Goal: Task Accomplishment & Management: Use online tool/utility

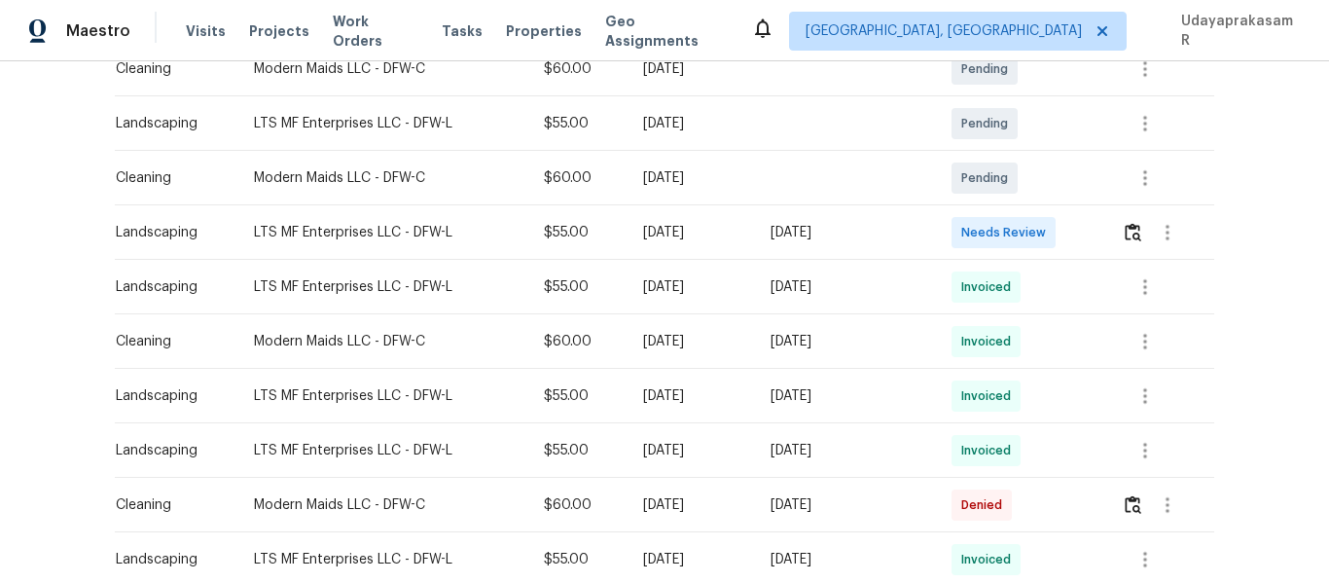
scroll to position [389, 0]
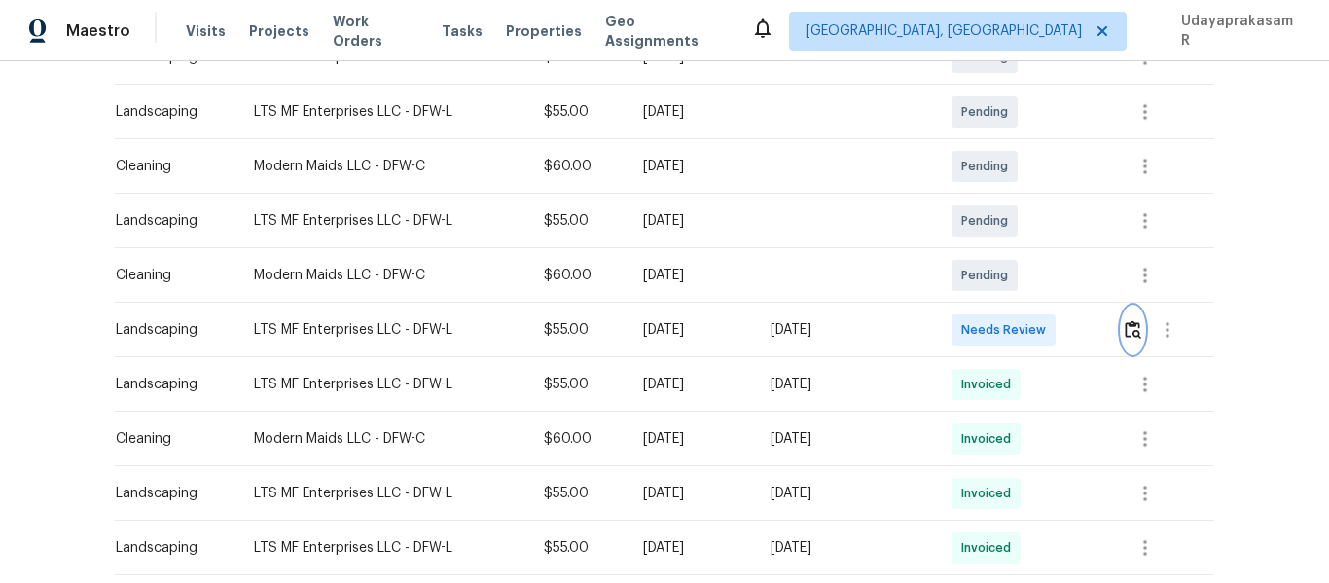
click at [1139, 328] on img "button" at bounding box center [1133, 329] width 17 height 18
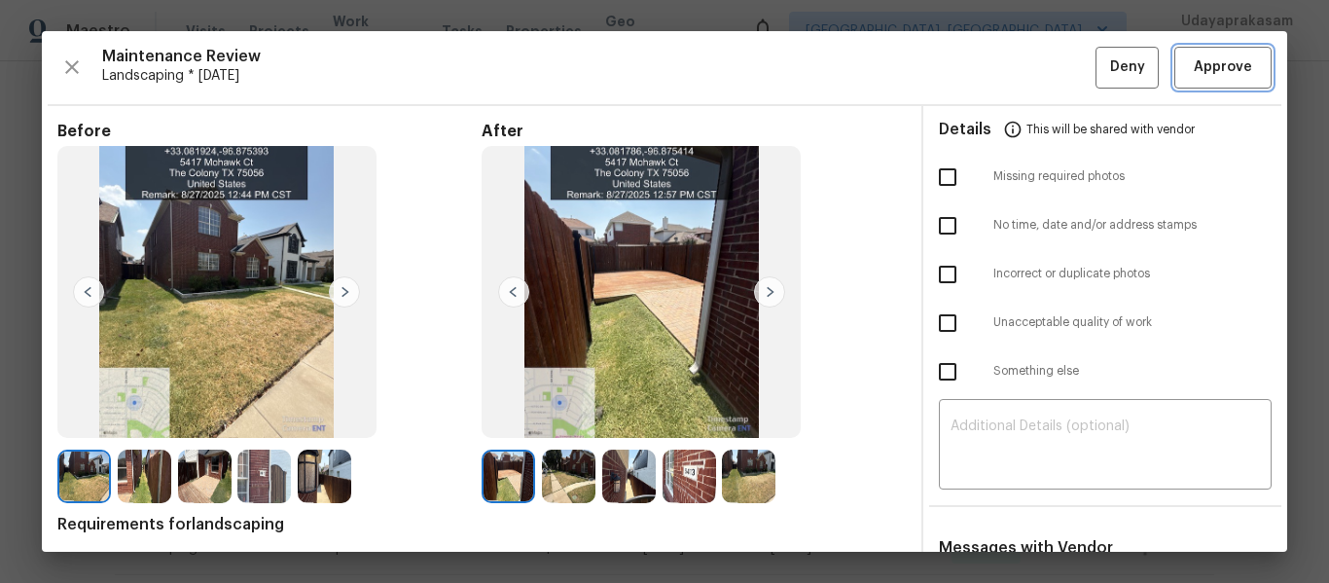
click at [1208, 73] on span "Approve" at bounding box center [1223, 67] width 58 height 24
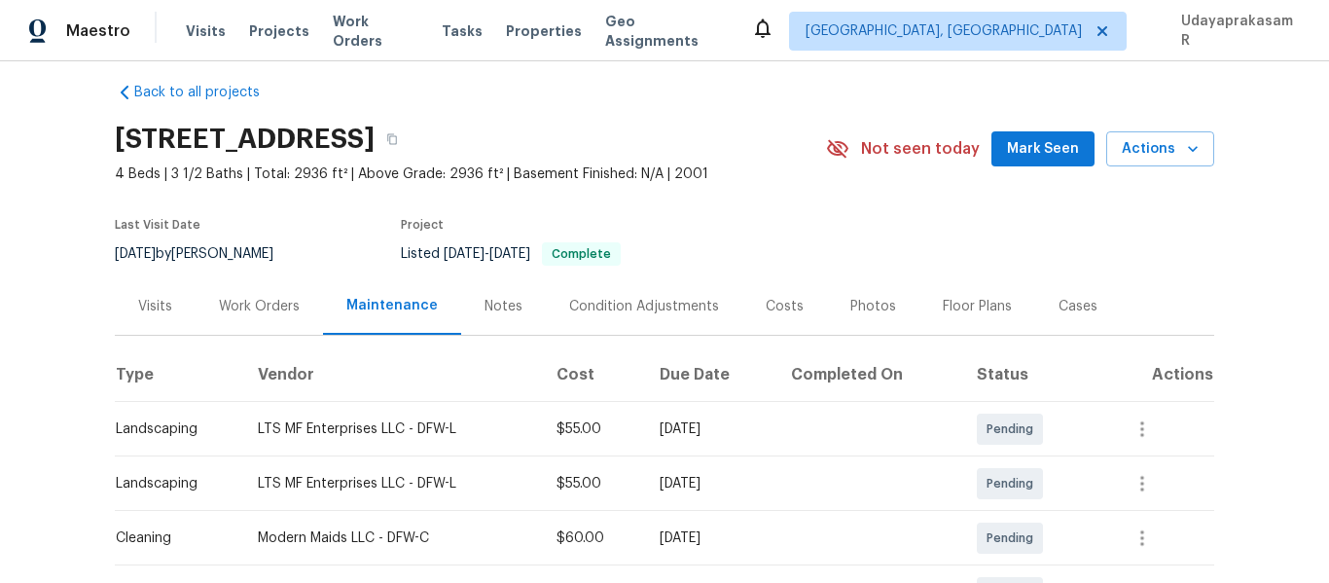
scroll to position [0, 0]
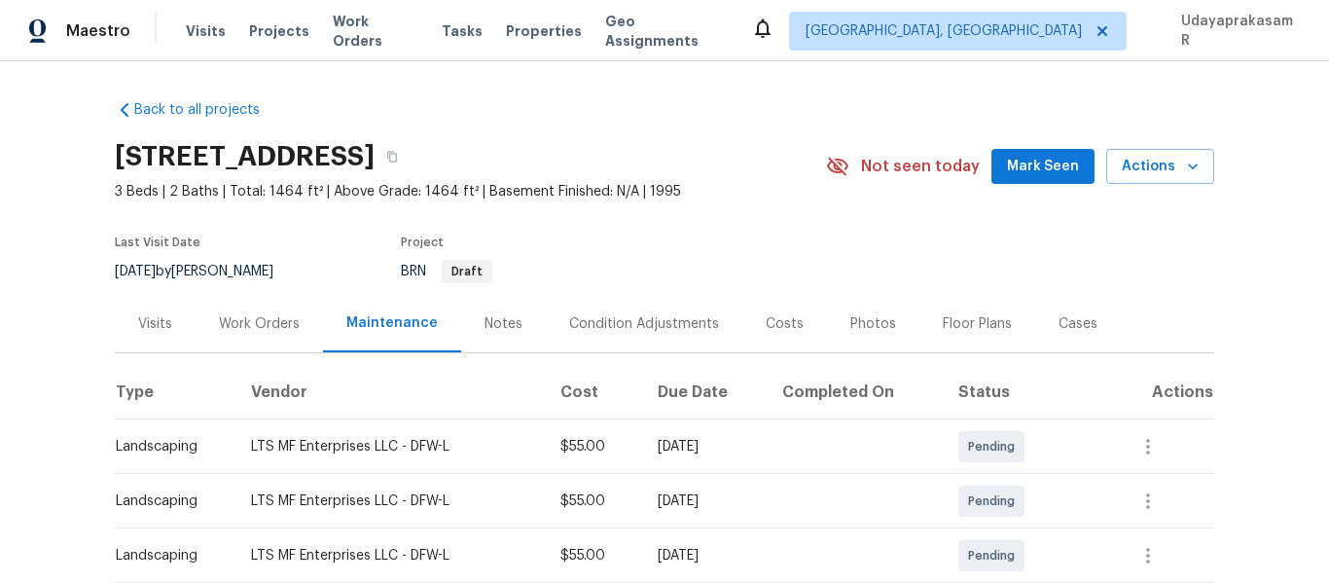
scroll to position [292, 0]
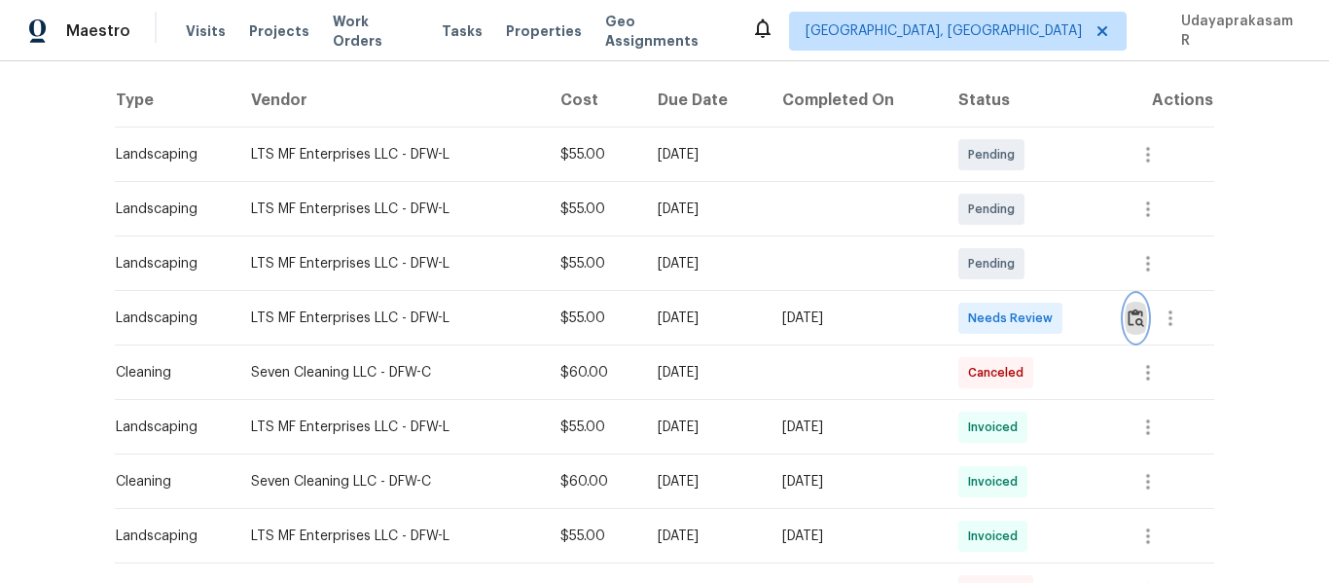
click at [1130, 309] on img "button" at bounding box center [1136, 317] width 17 height 18
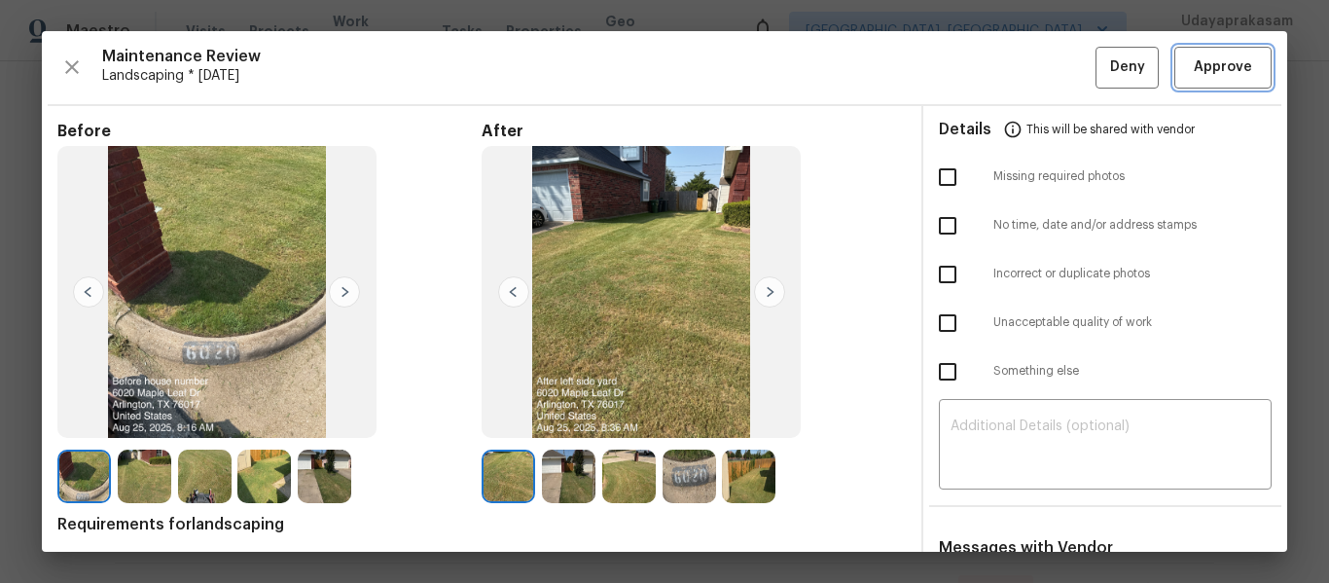
click at [1220, 71] on span "Approve" at bounding box center [1223, 67] width 58 height 24
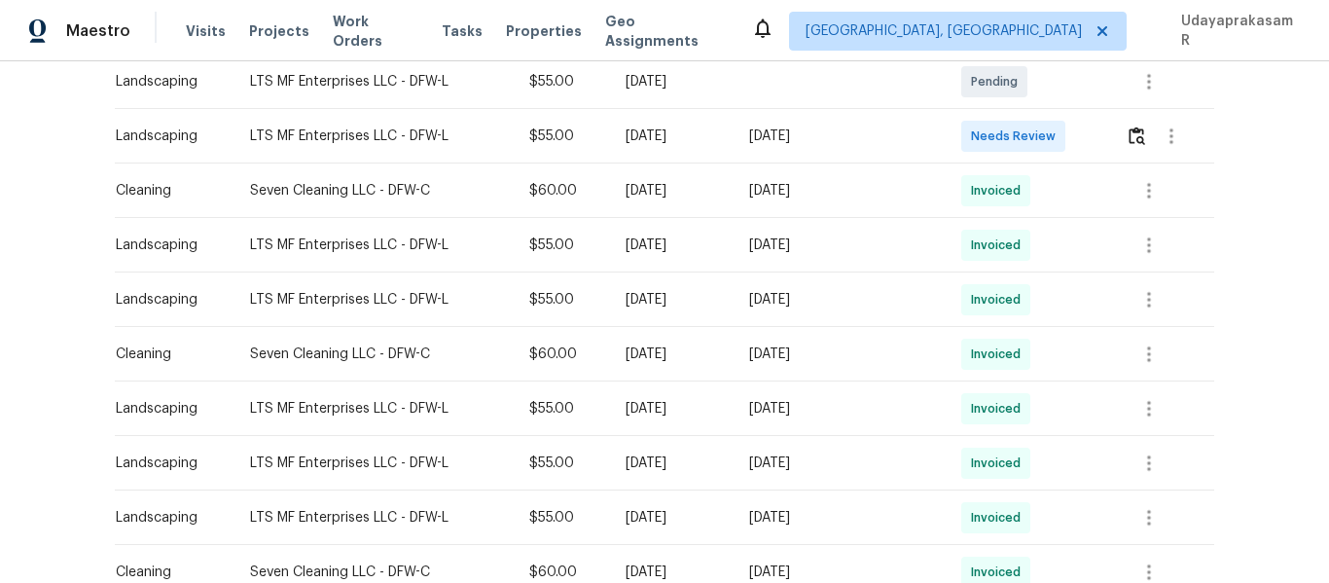
scroll to position [584, 0]
click at [1126, 140] on button "button" at bounding box center [1137, 135] width 22 height 47
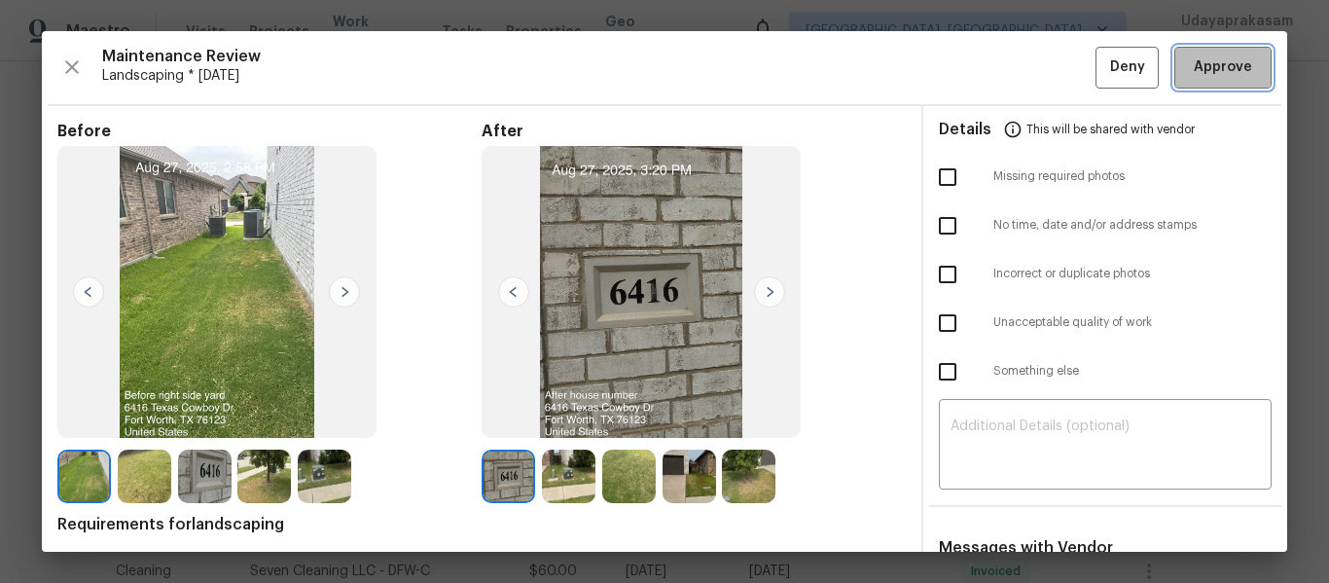
click at [1219, 77] on span "Approve" at bounding box center [1223, 67] width 58 height 24
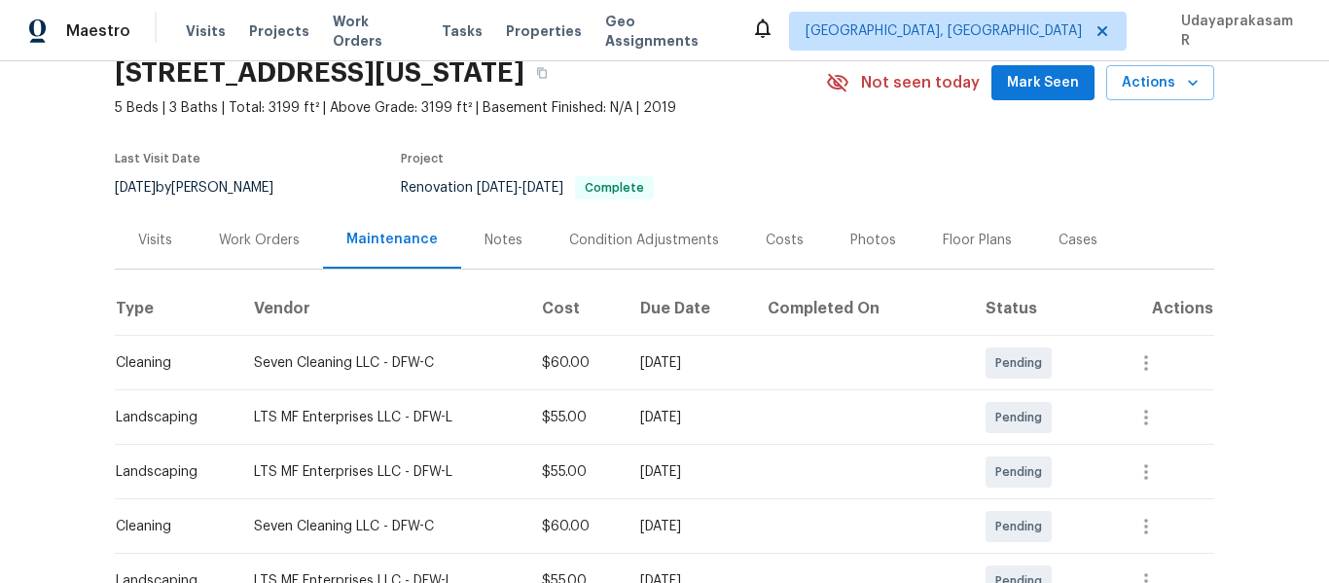
scroll to position [0, 0]
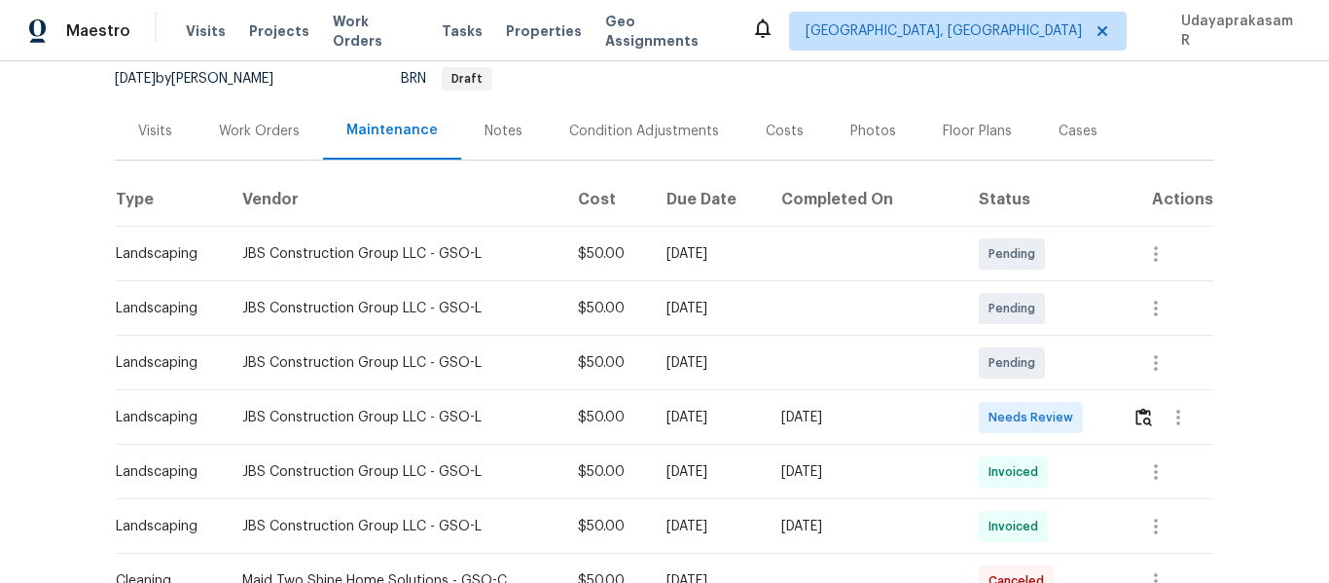
scroll to position [195, 0]
click at [1135, 416] on img "button" at bounding box center [1143, 415] width 17 height 18
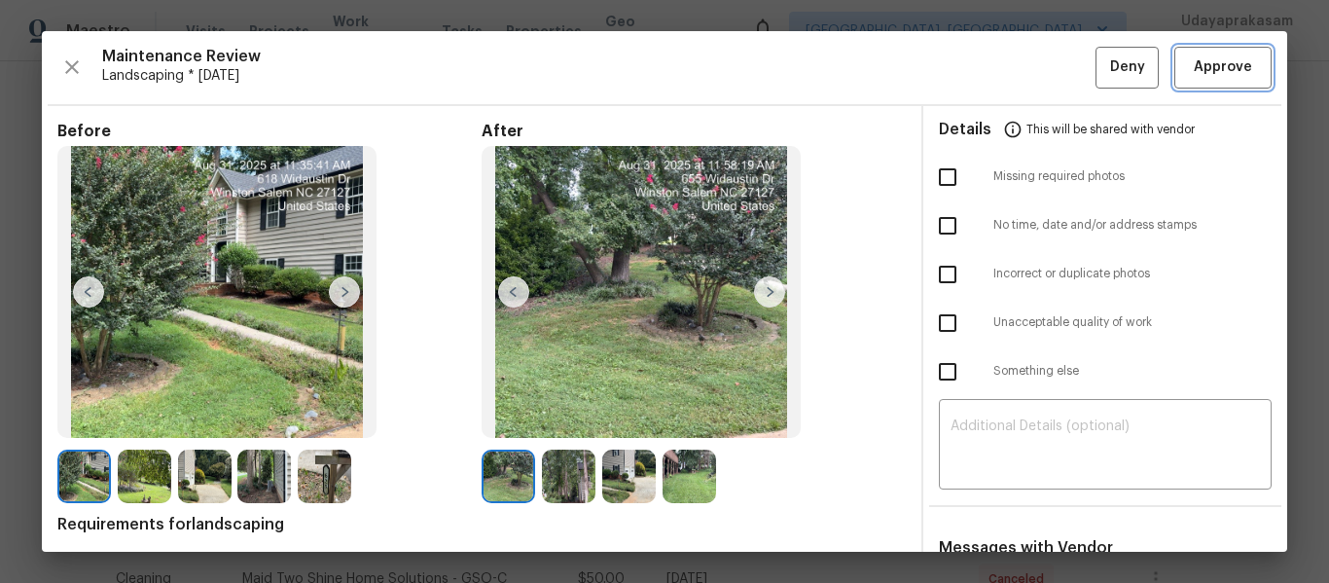
click at [1221, 59] on span "Approve" at bounding box center [1223, 67] width 58 height 24
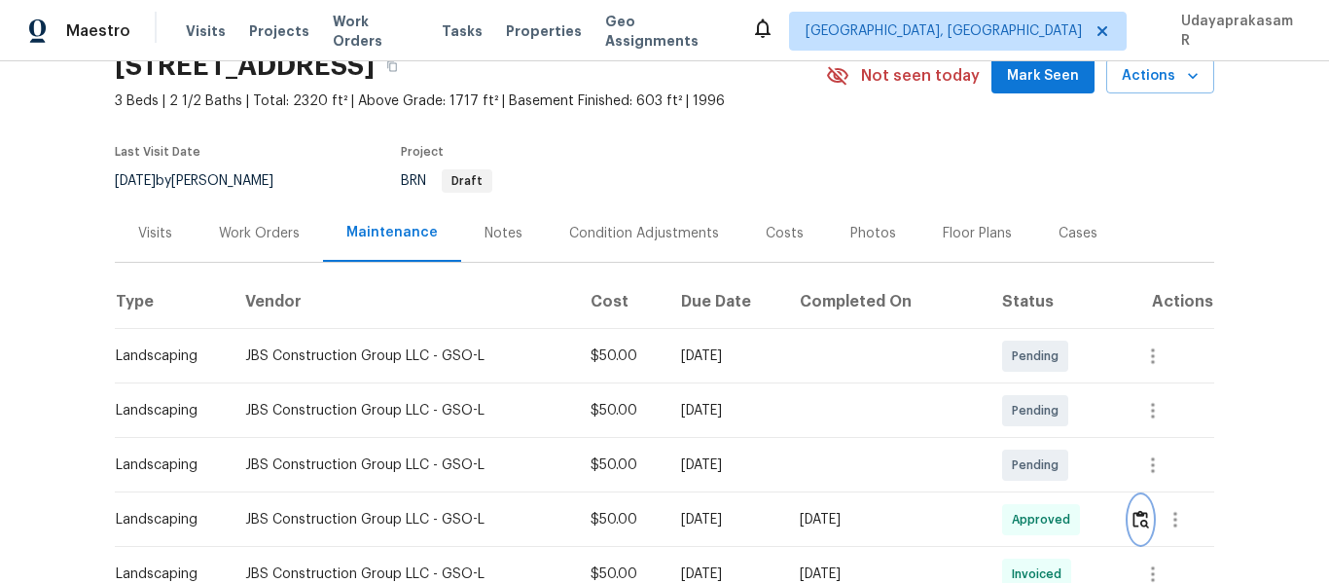
scroll to position [0, 0]
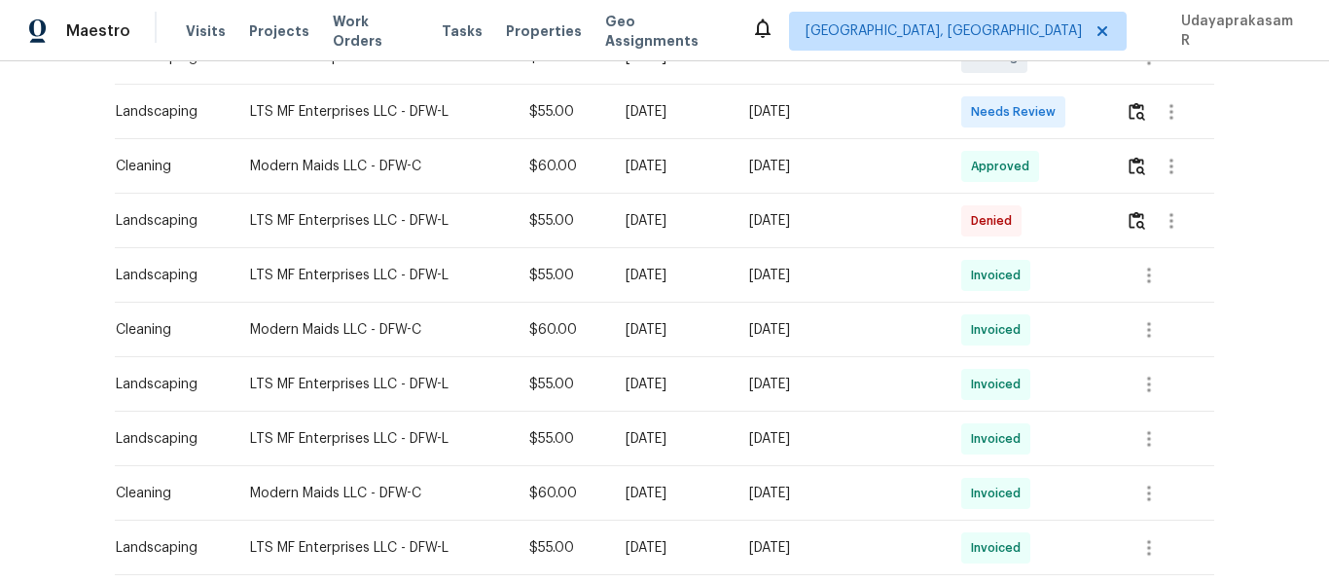
scroll to position [584, 0]
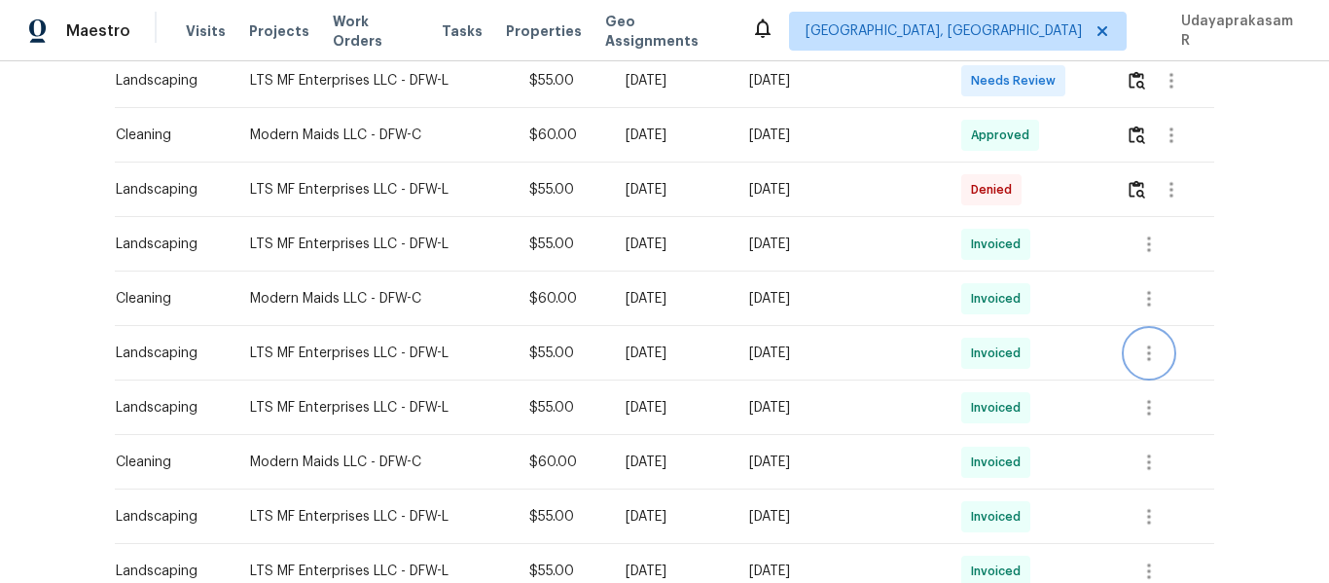
click at [1147, 362] on icon "button" at bounding box center [1148, 352] width 23 height 23
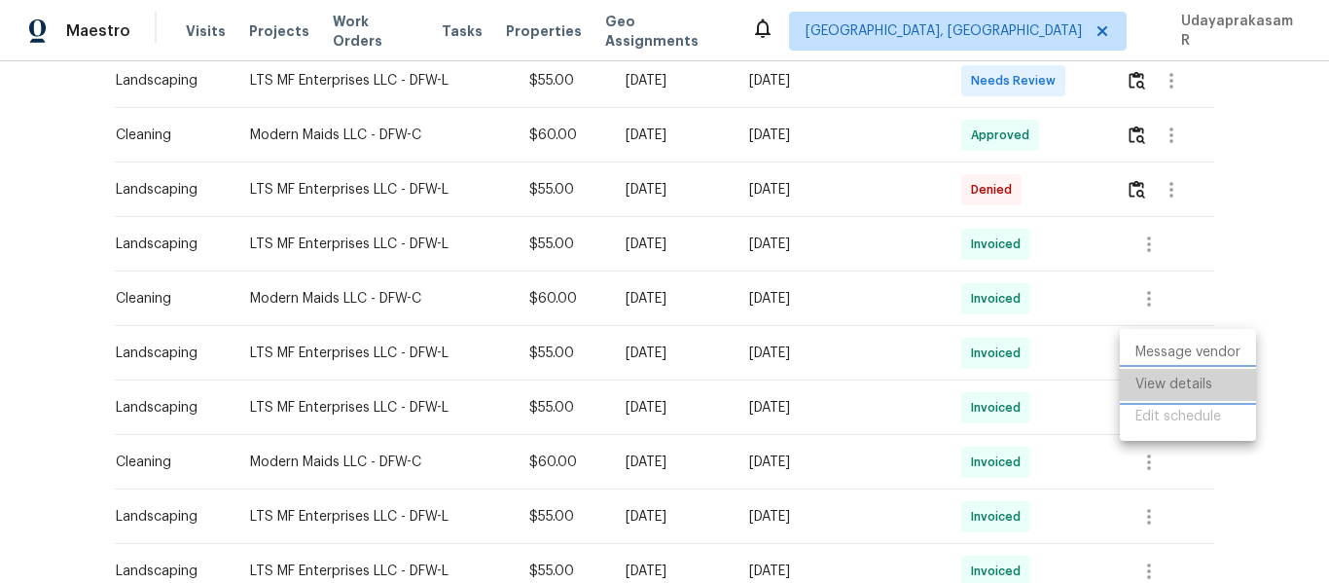
click at [1144, 392] on li "View details" at bounding box center [1188, 385] width 136 height 32
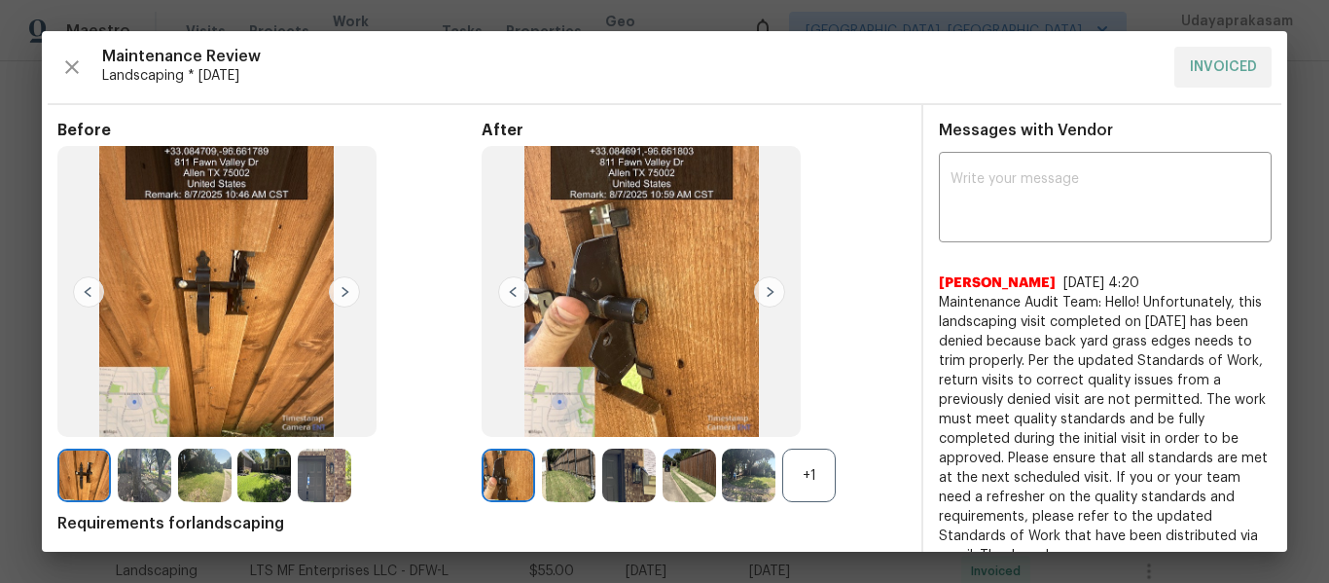
click at [769, 295] on img at bounding box center [769, 291] width 31 height 31
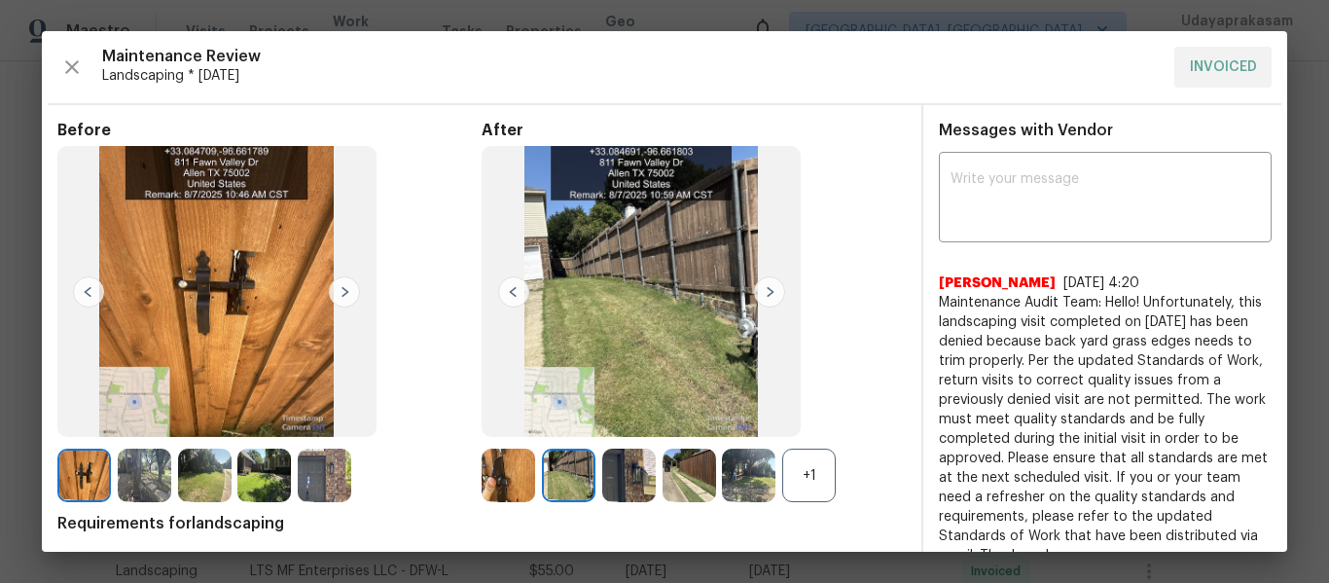
click at [769, 295] on img at bounding box center [769, 291] width 31 height 31
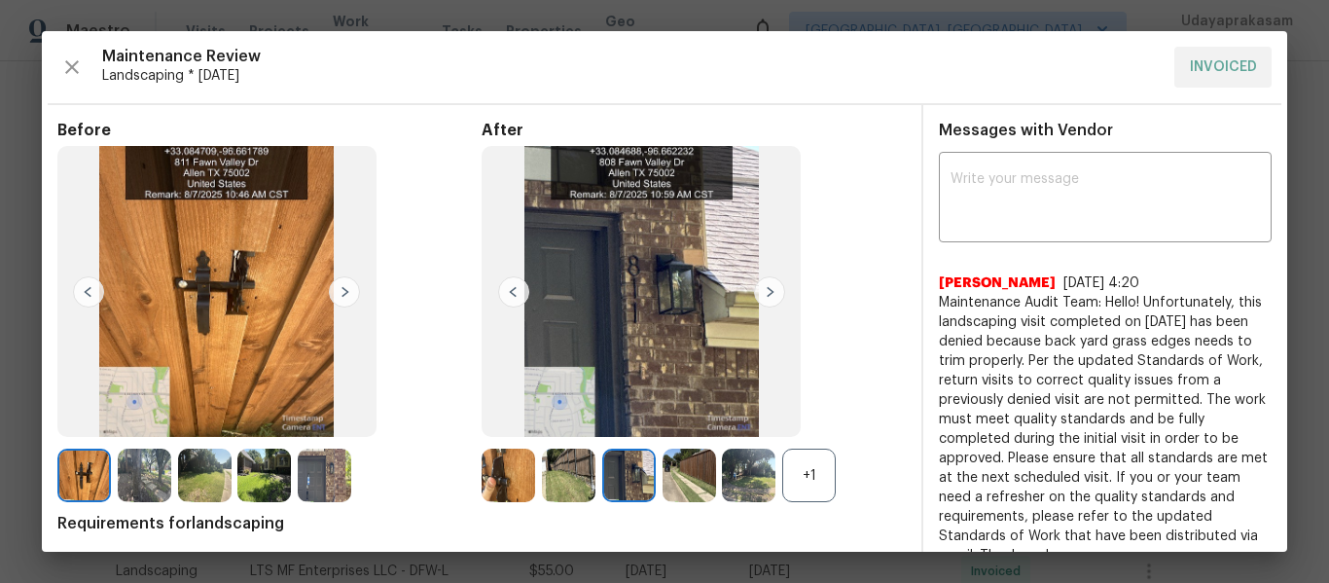
click at [769, 296] on img at bounding box center [769, 291] width 31 height 31
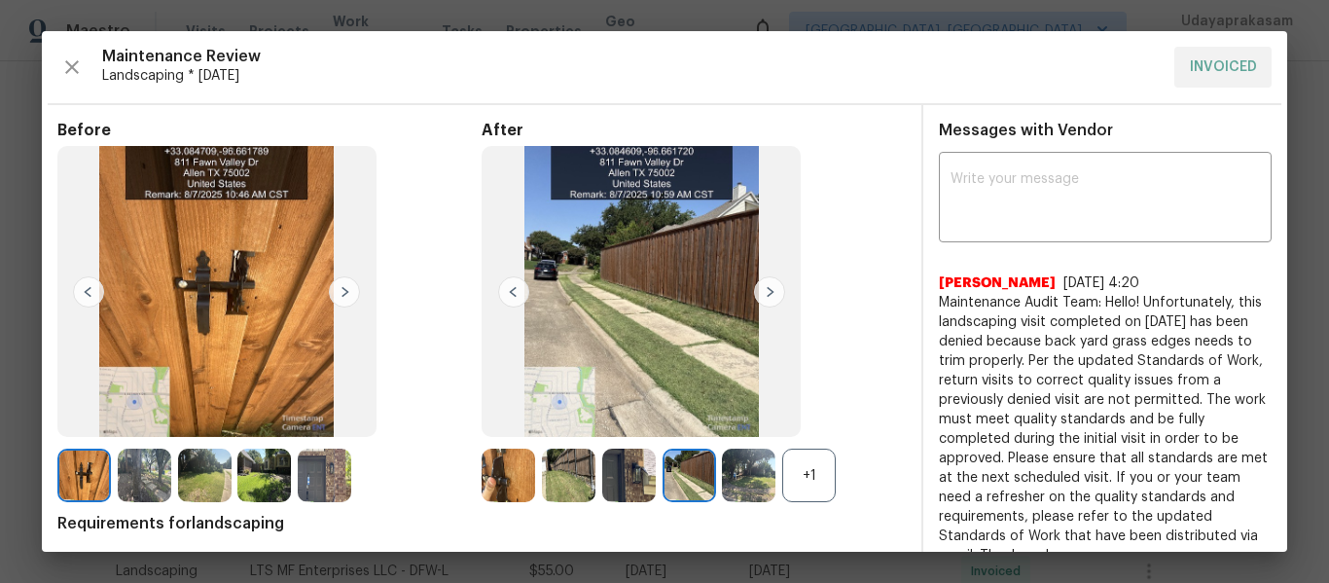
click at [769, 296] on img at bounding box center [769, 291] width 31 height 31
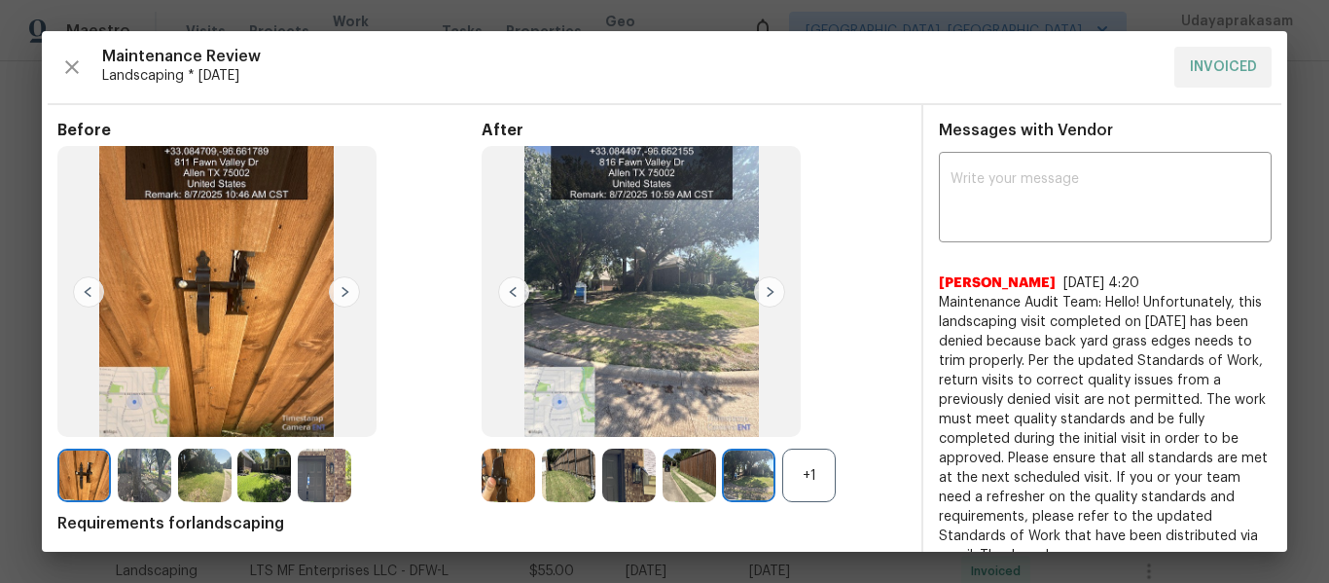
click at [769, 296] on img at bounding box center [769, 291] width 31 height 31
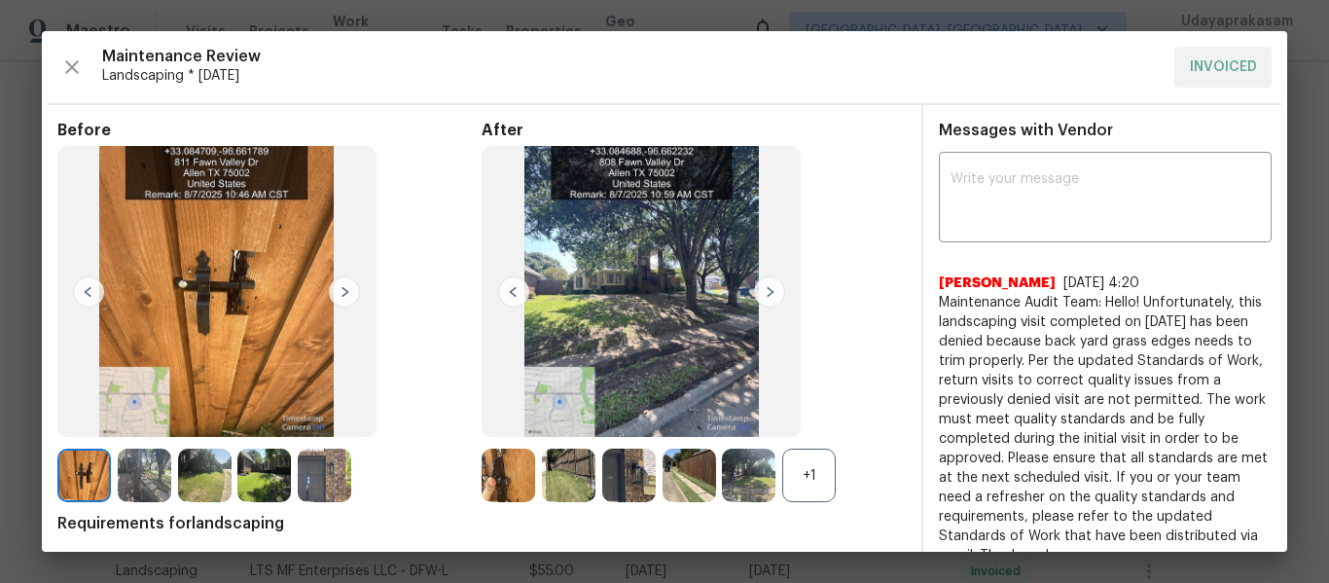
click at [790, 477] on div "+1" at bounding box center [809, 475] width 54 height 54
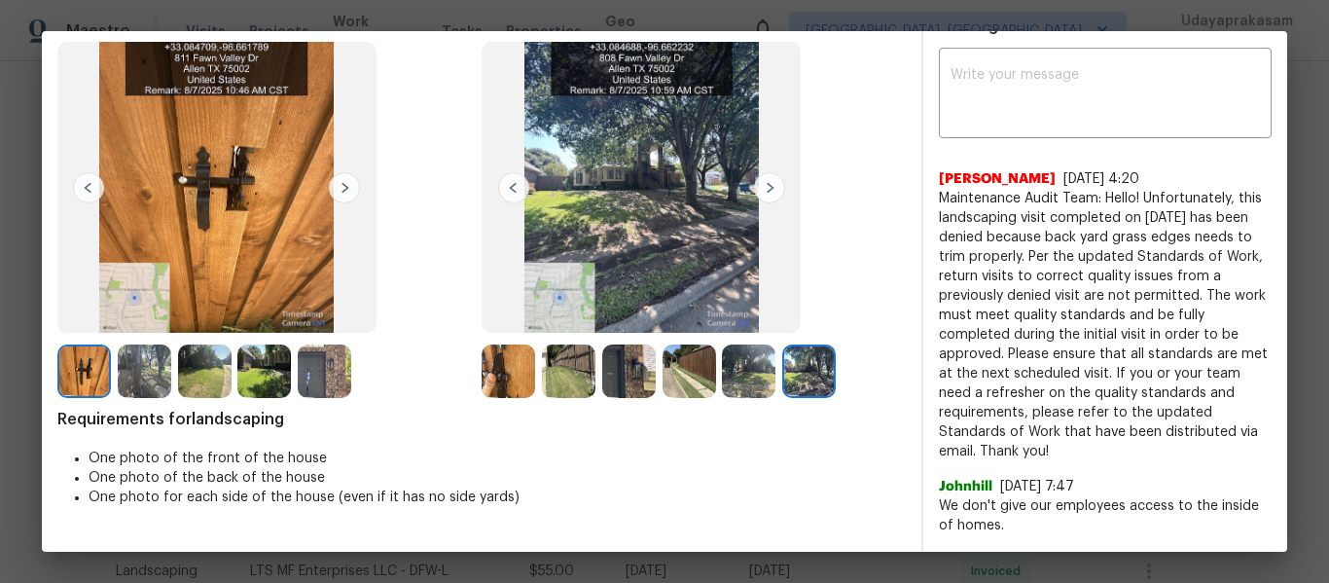
scroll to position [0, 0]
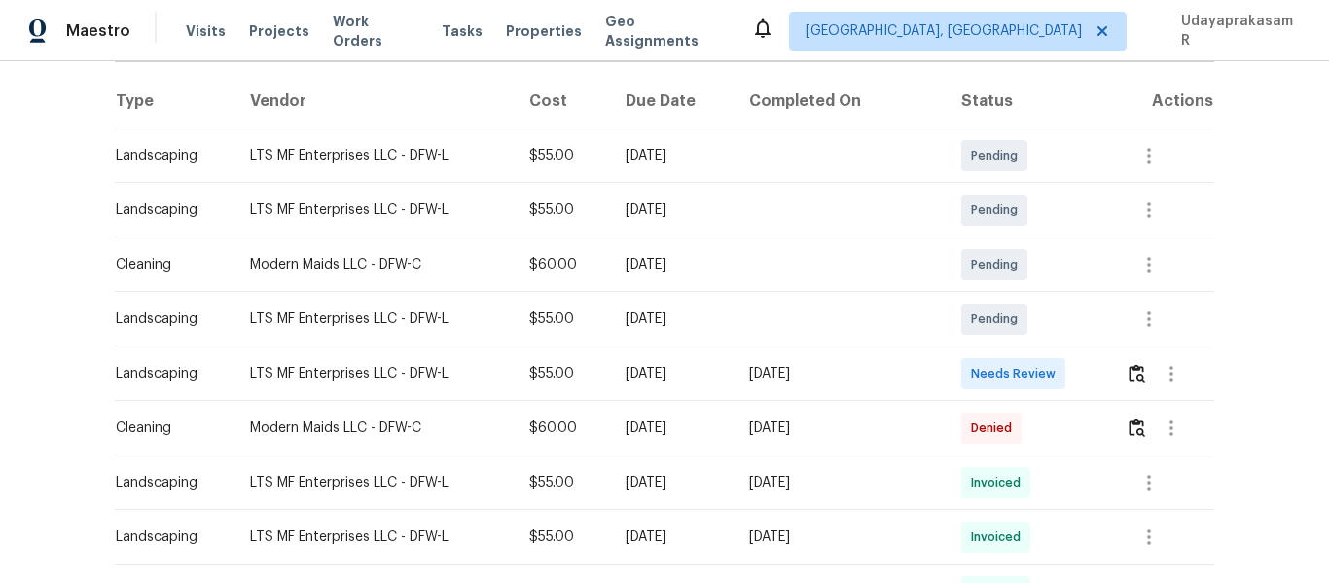
scroll to position [292, 0]
click at [1128, 368] on img "button" at bounding box center [1136, 372] width 17 height 18
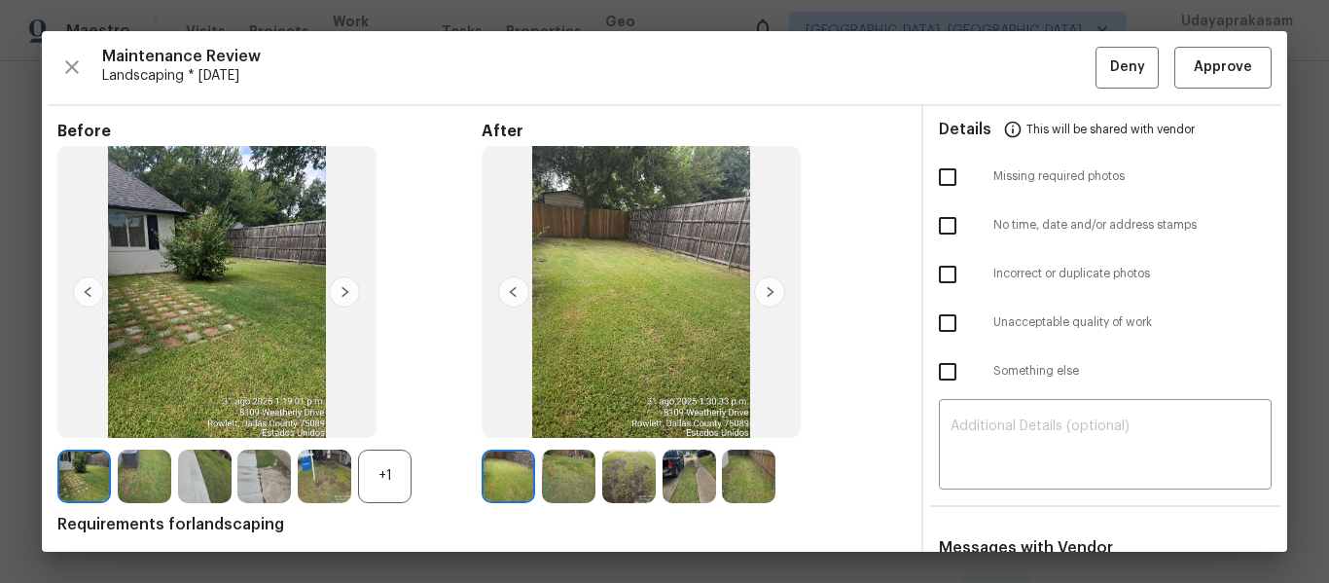
click at [766, 290] on img at bounding box center [769, 291] width 31 height 31
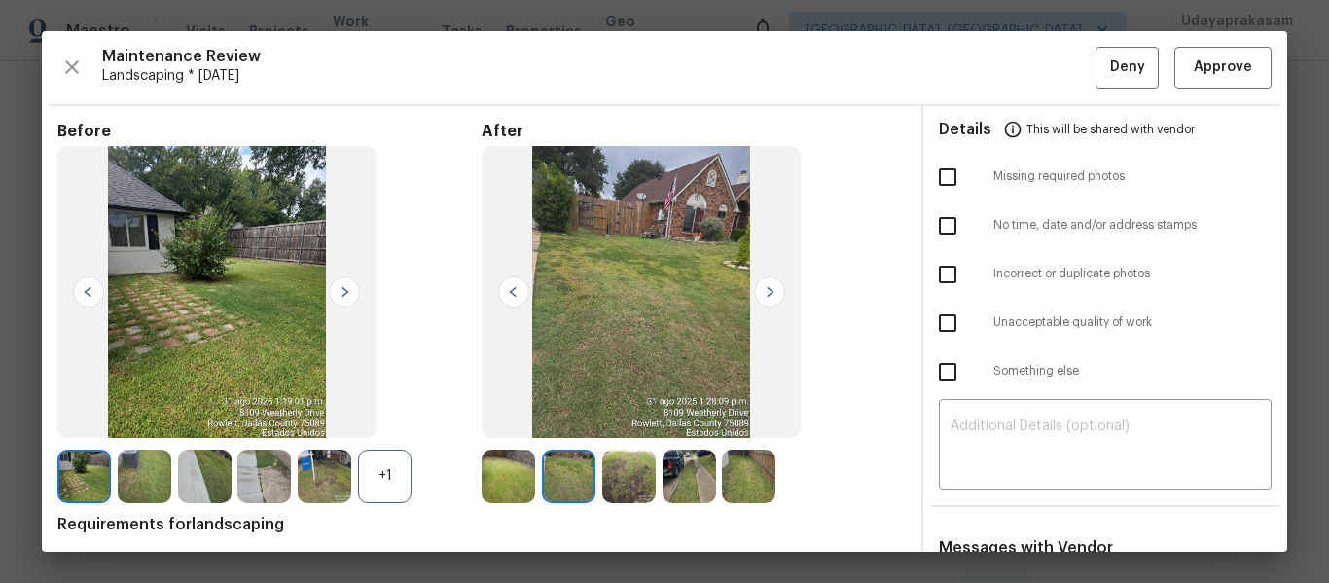
click at [766, 290] on img at bounding box center [769, 291] width 31 height 31
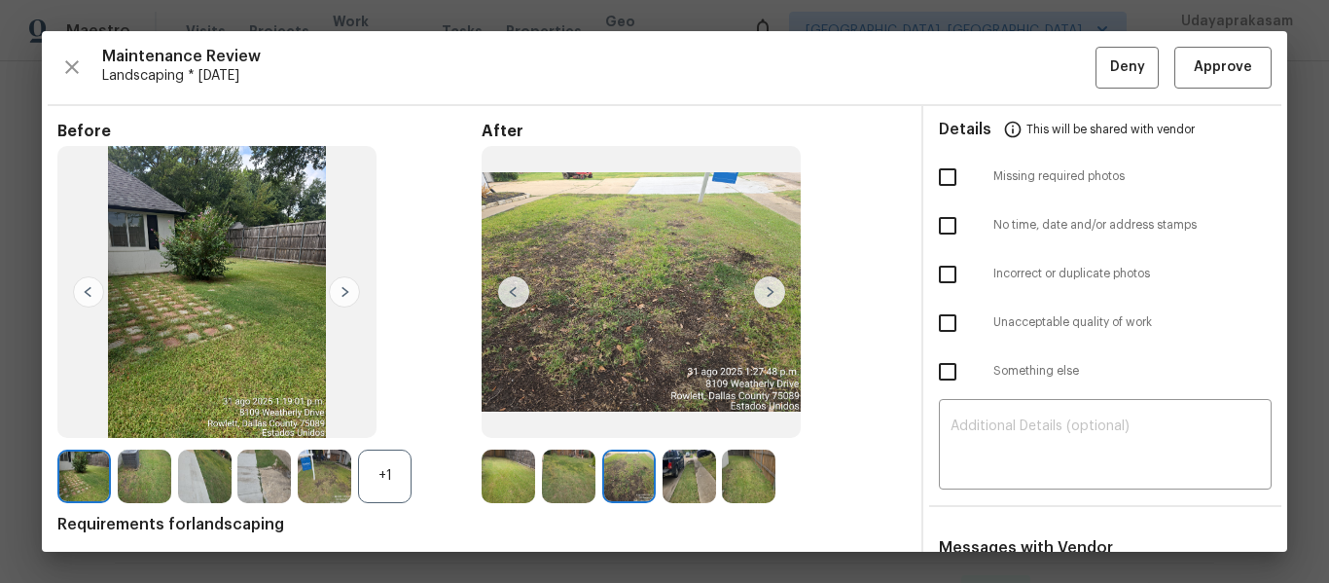
click at [766, 290] on img at bounding box center [769, 291] width 31 height 31
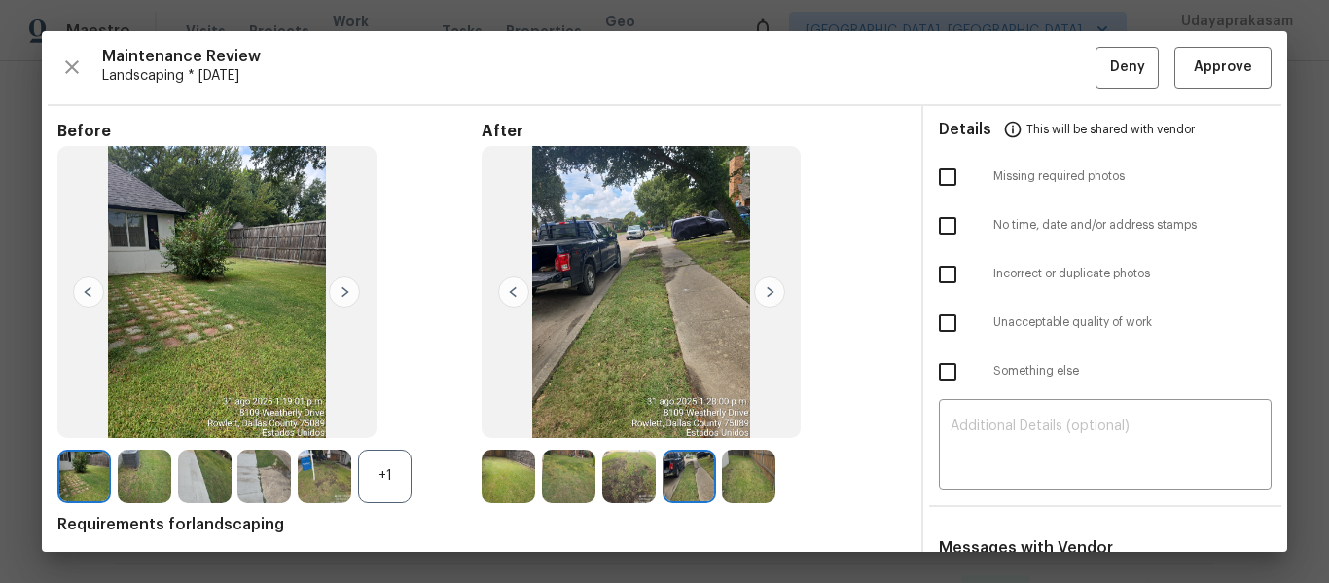
click at [766, 290] on img at bounding box center [769, 291] width 31 height 31
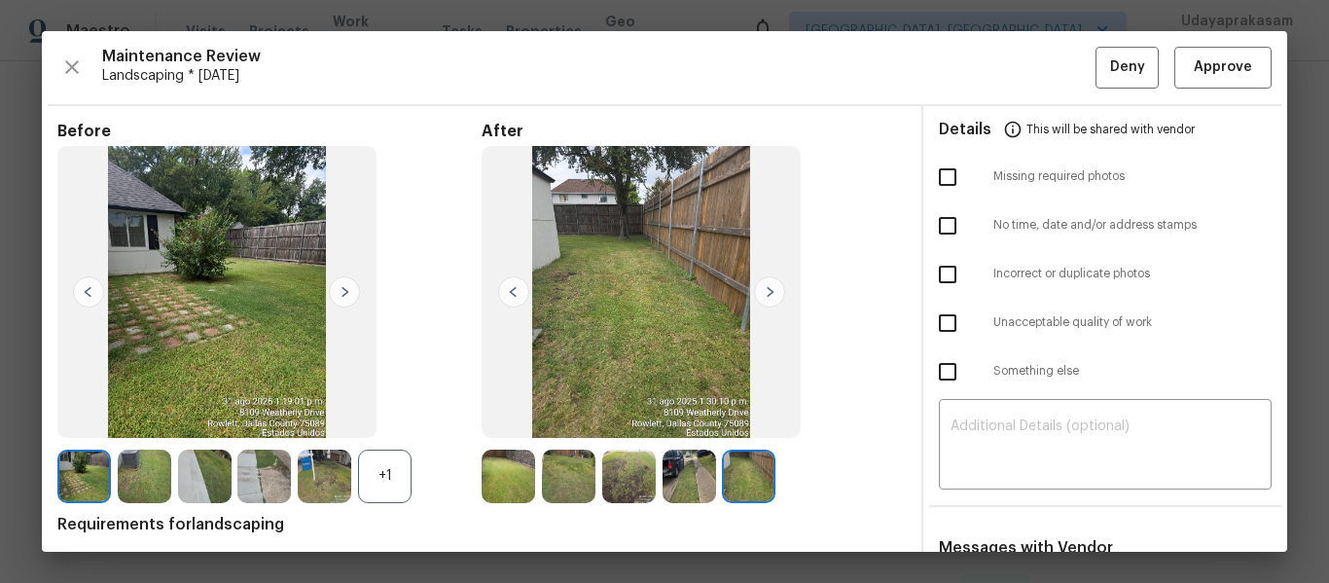
click at [347, 291] on img at bounding box center [344, 291] width 31 height 31
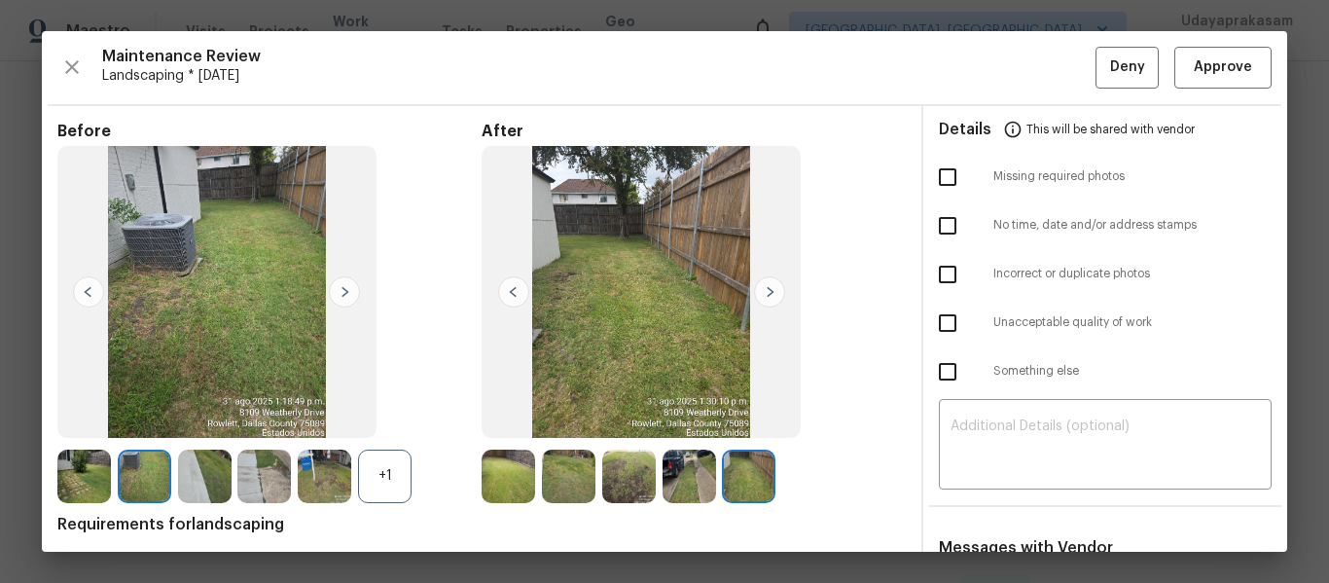
click at [347, 291] on img at bounding box center [344, 291] width 31 height 31
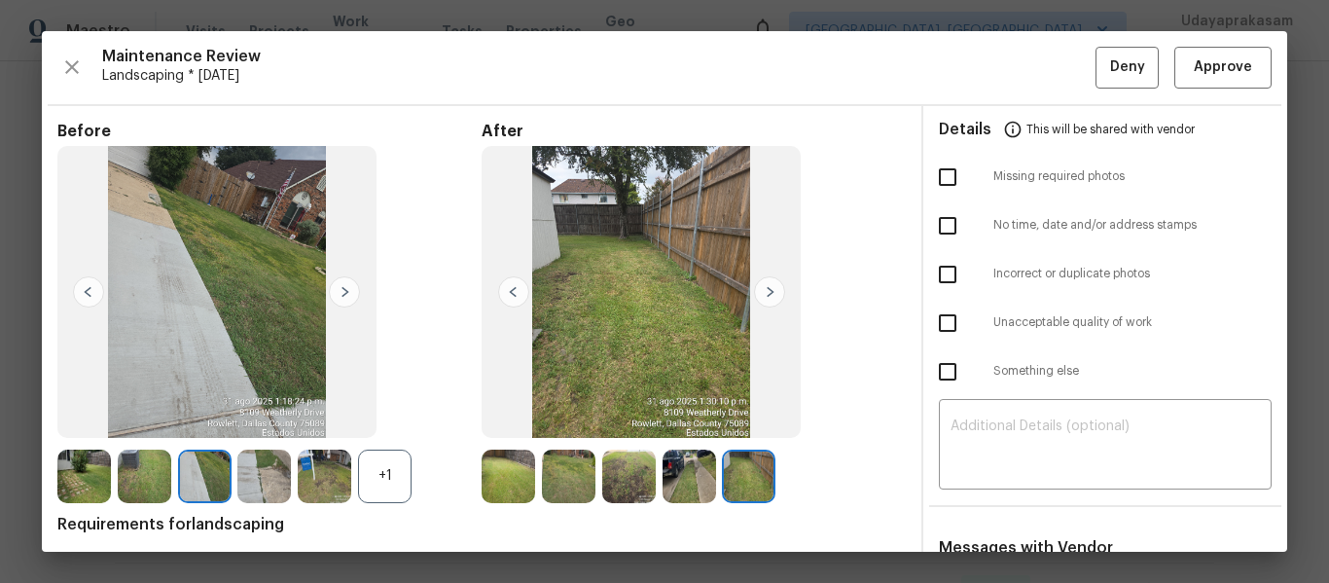
click at [347, 291] on img at bounding box center [344, 291] width 31 height 31
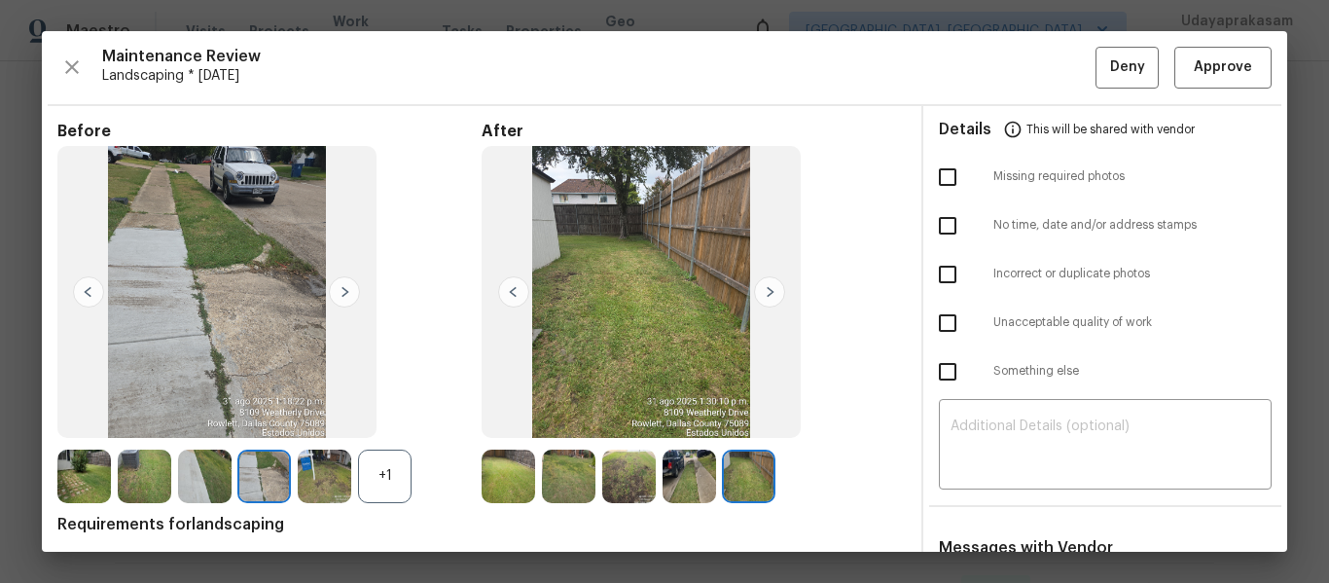
click at [347, 291] on img at bounding box center [344, 291] width 31 height 31
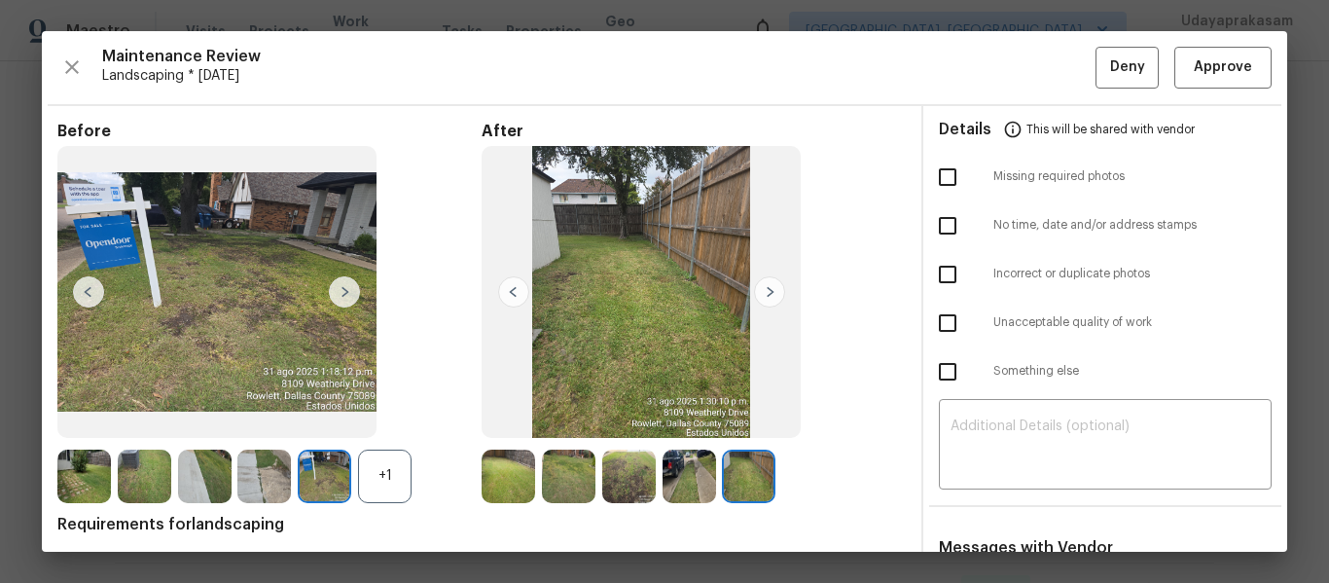
click at [347, 291] on img at bounding box center [344, 291] width 31 height 31
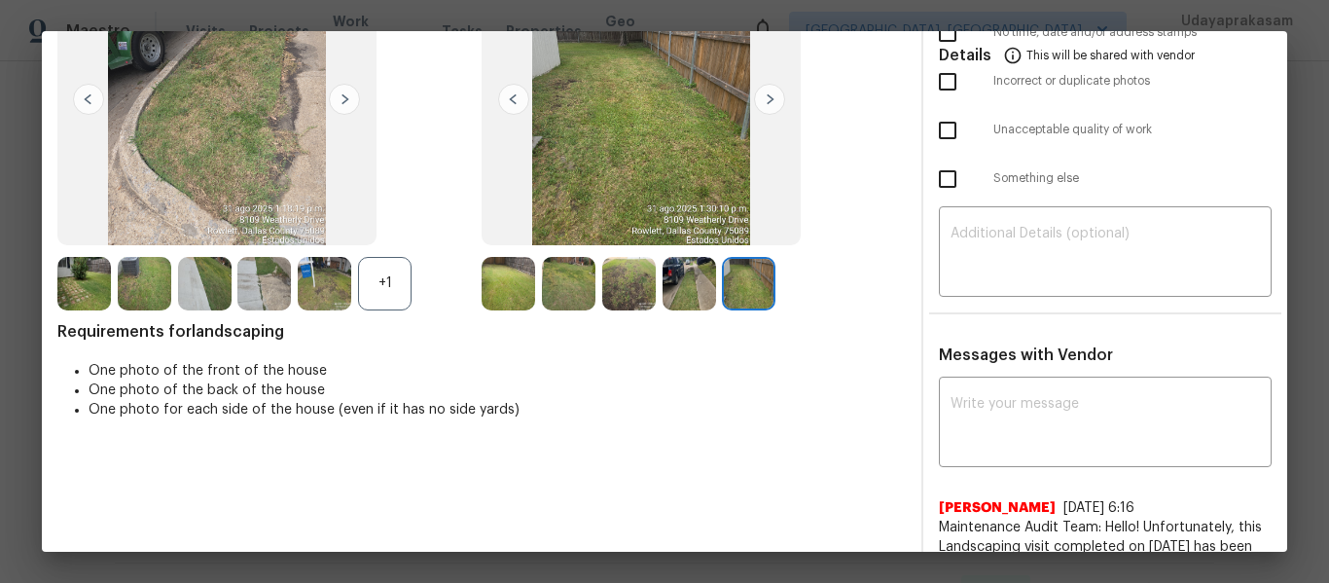
scroll to position [195, 0]
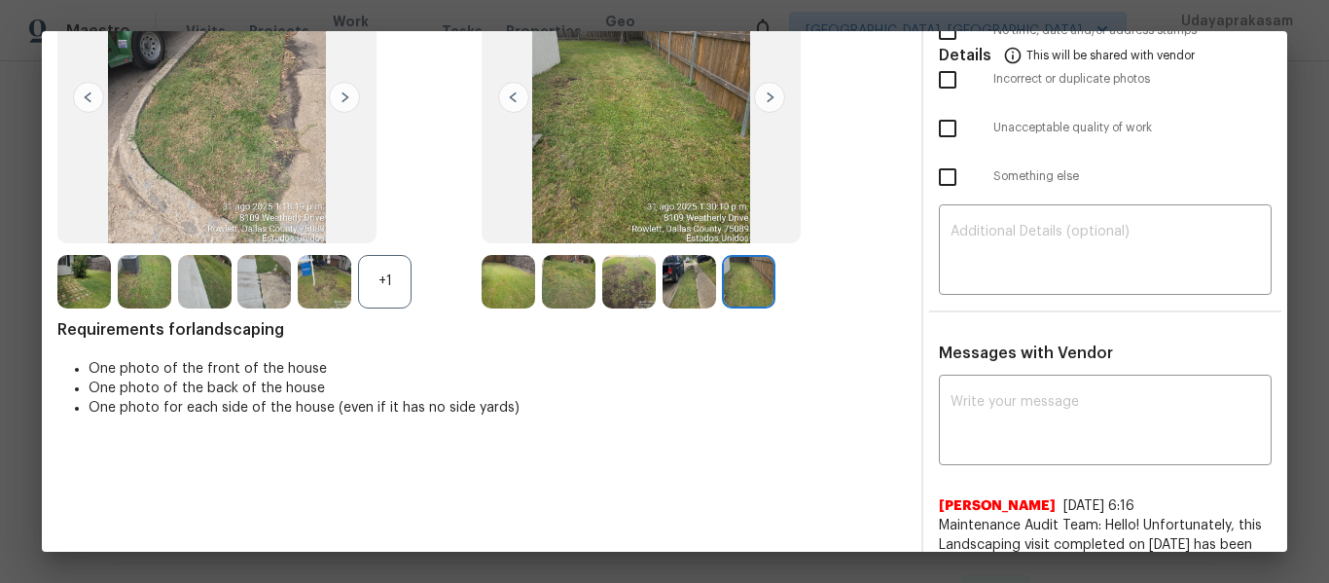
click at [387, 268] on div "+1" at bounding box center [385, 282] width 54 height 54
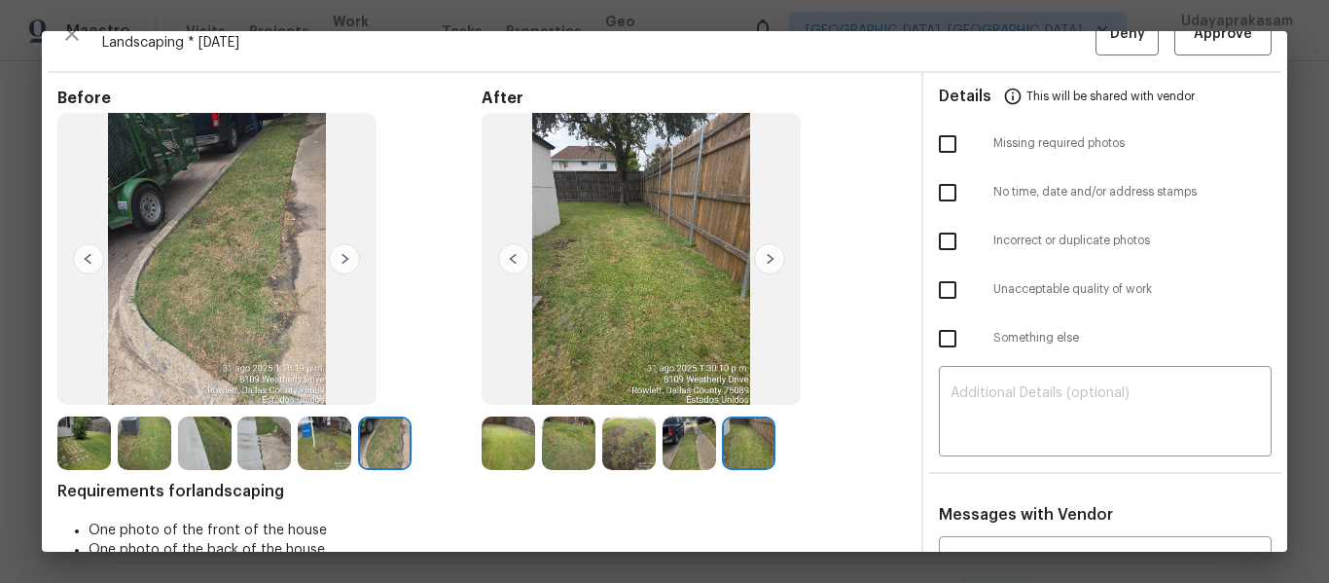
scroll to position [0, 0]
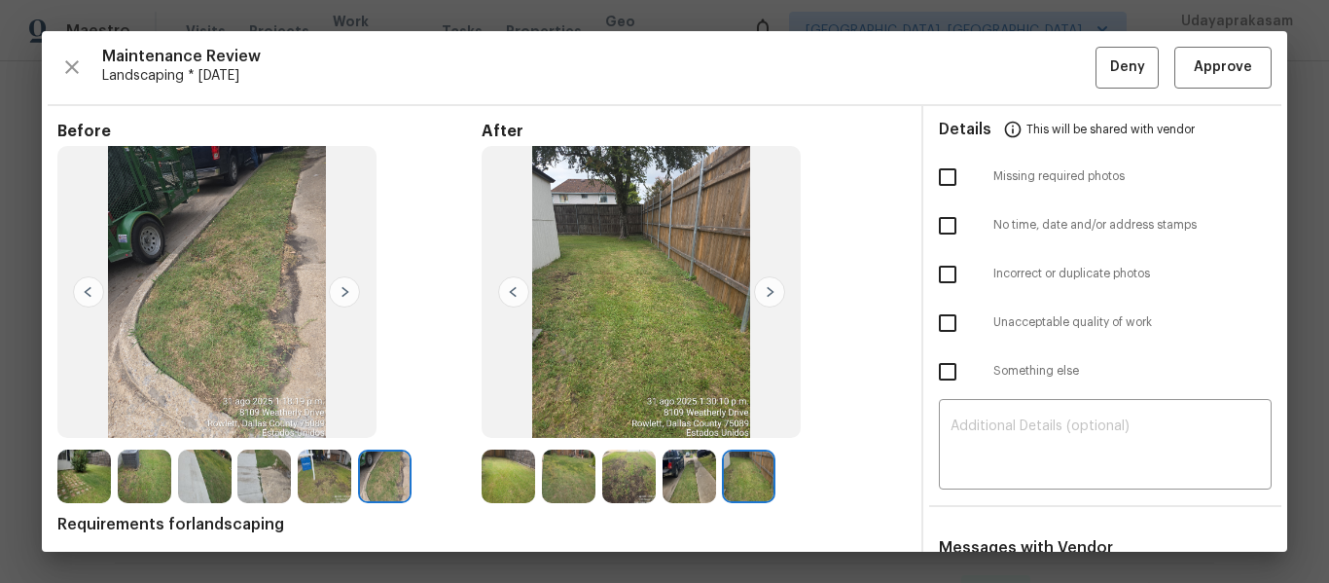
click at [512, 293] on img at bounding box center [513, 291] width 31 height 31
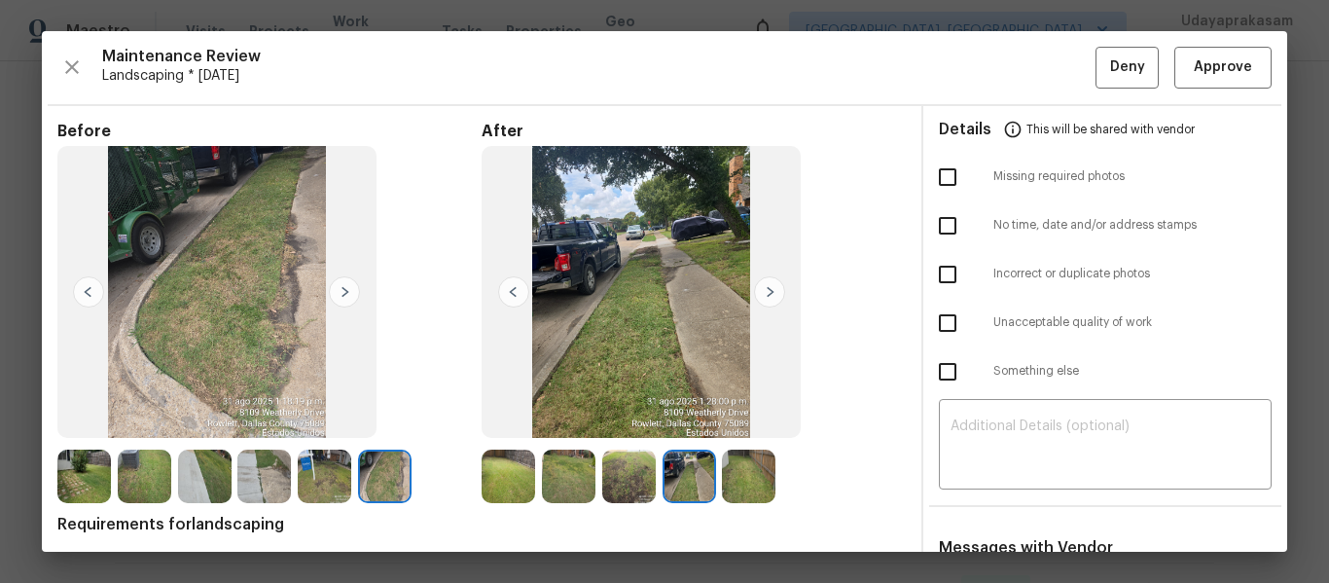
click at [509, 294] on img at bounding box center [513, 291] width 31 height 31
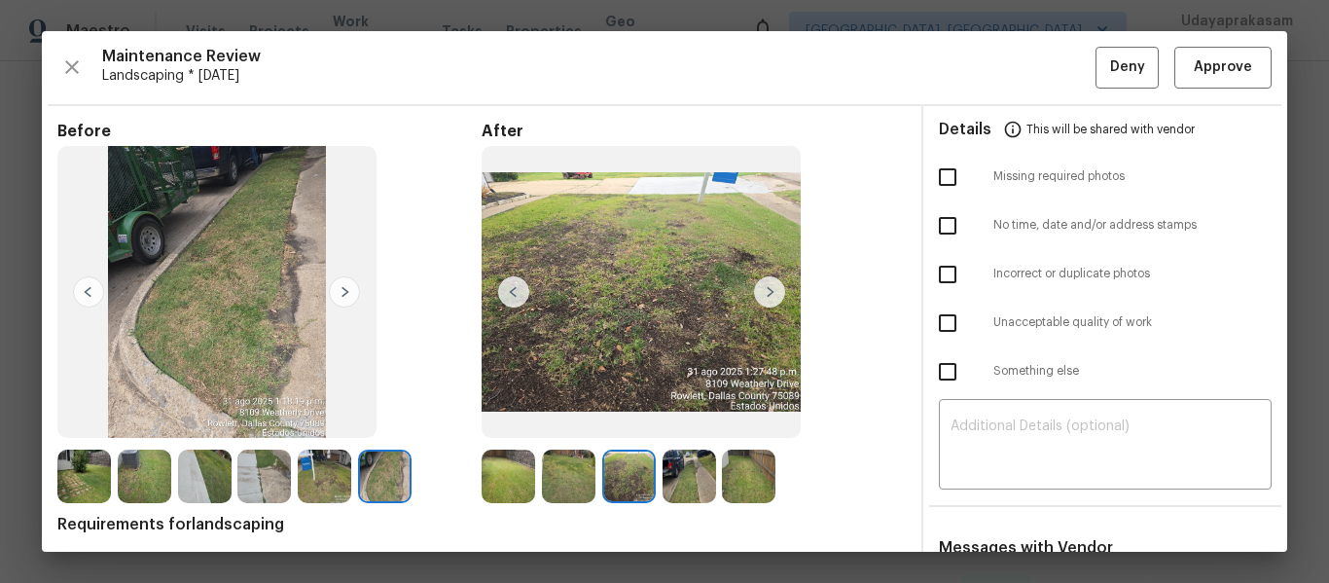
click at [509, 294] on img at bounding box center [513, 291] width 31 height 31
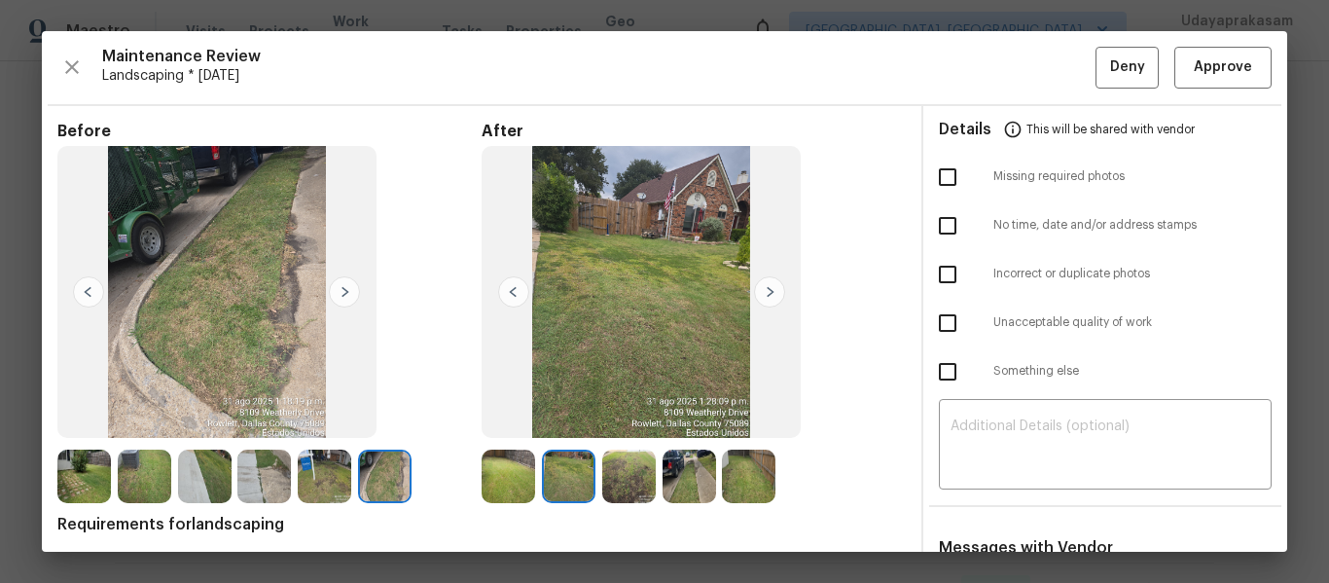
click at [509, 294] on img at bounding box center [513, 291] width 31 height 31
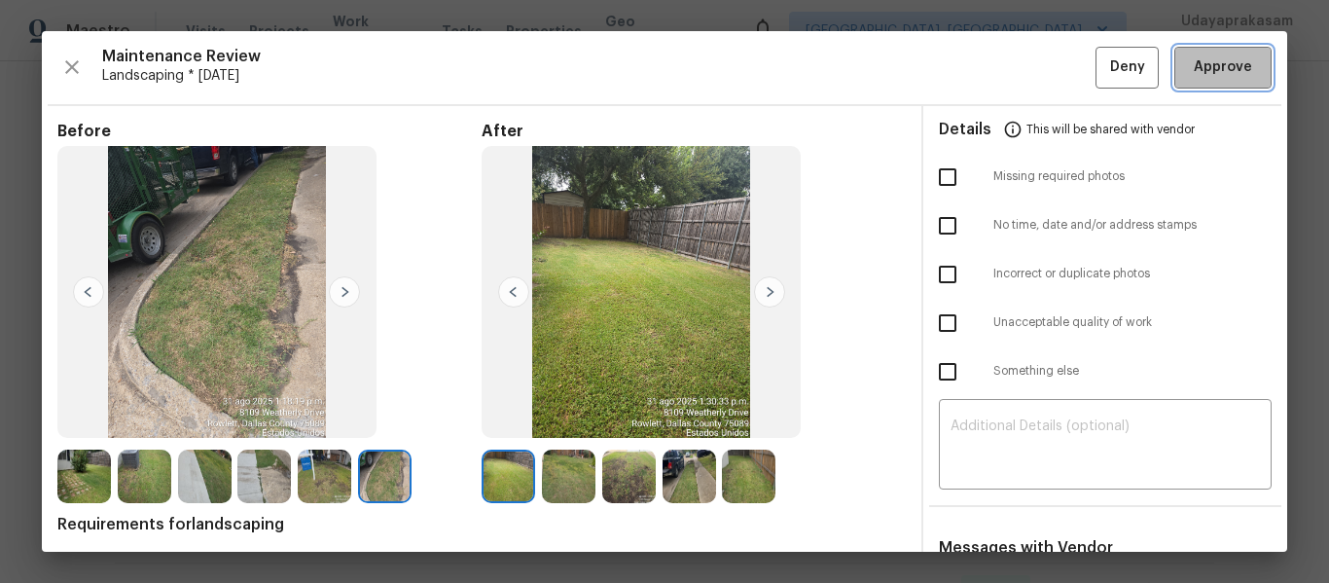
click at [1210, 69] on span "Approve" at bounding box center [1223, 67] width 58 height 24
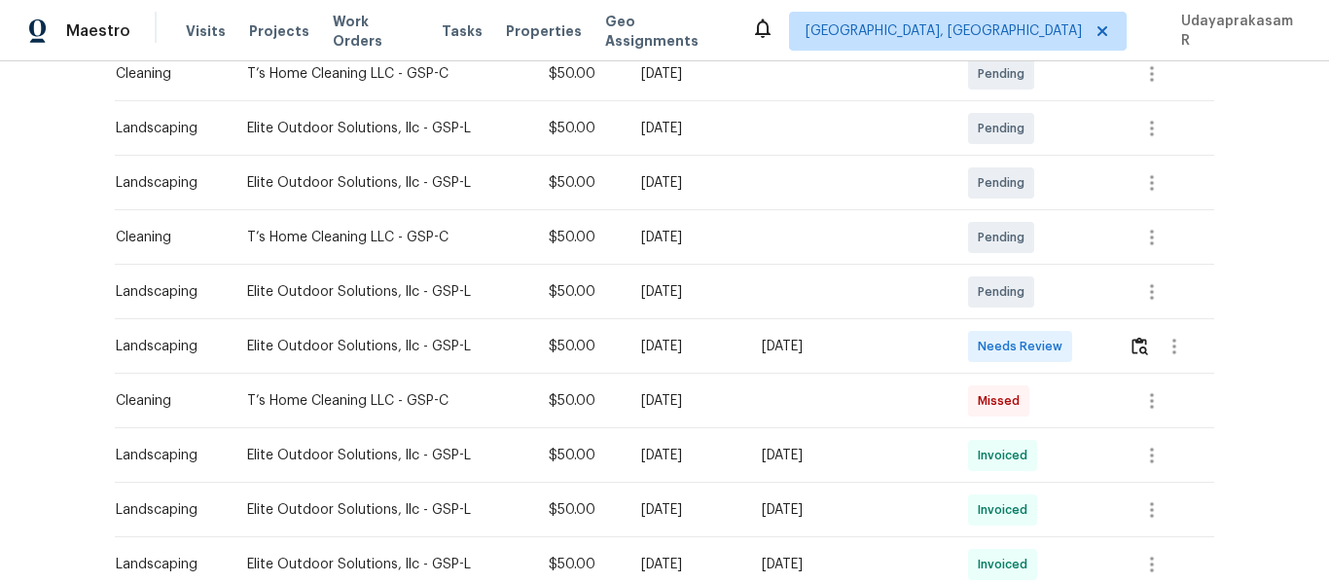
scroll to position [389, 0]
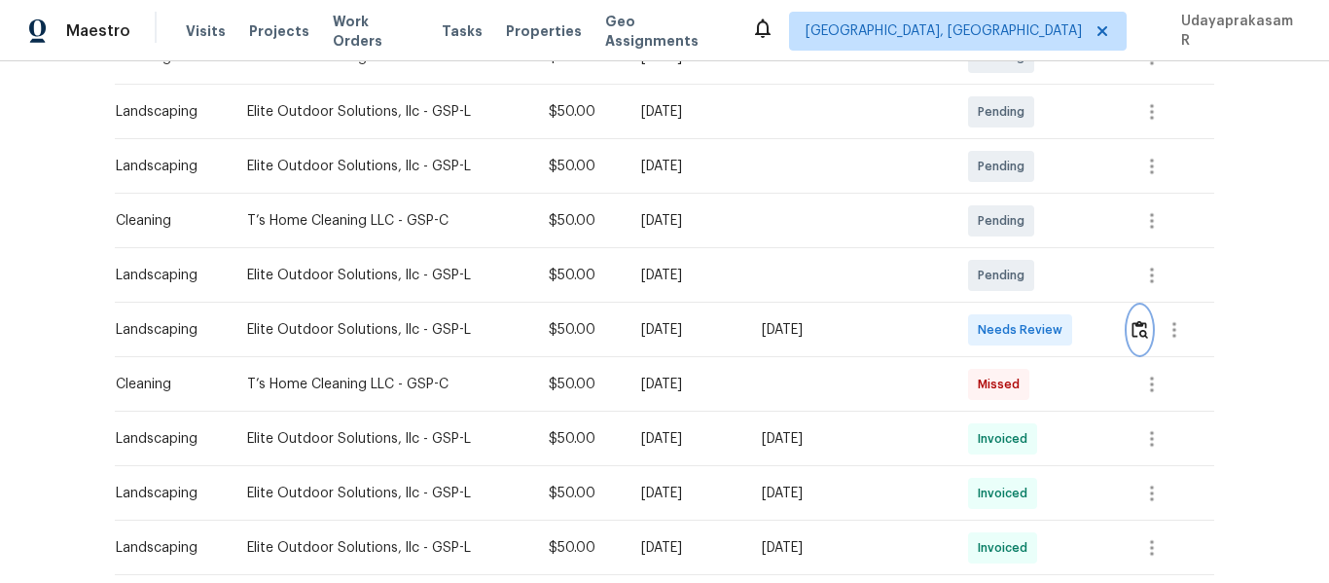
click at [1133, 336] on img "button" at bounding box center [1139, 329] width 17 height 18
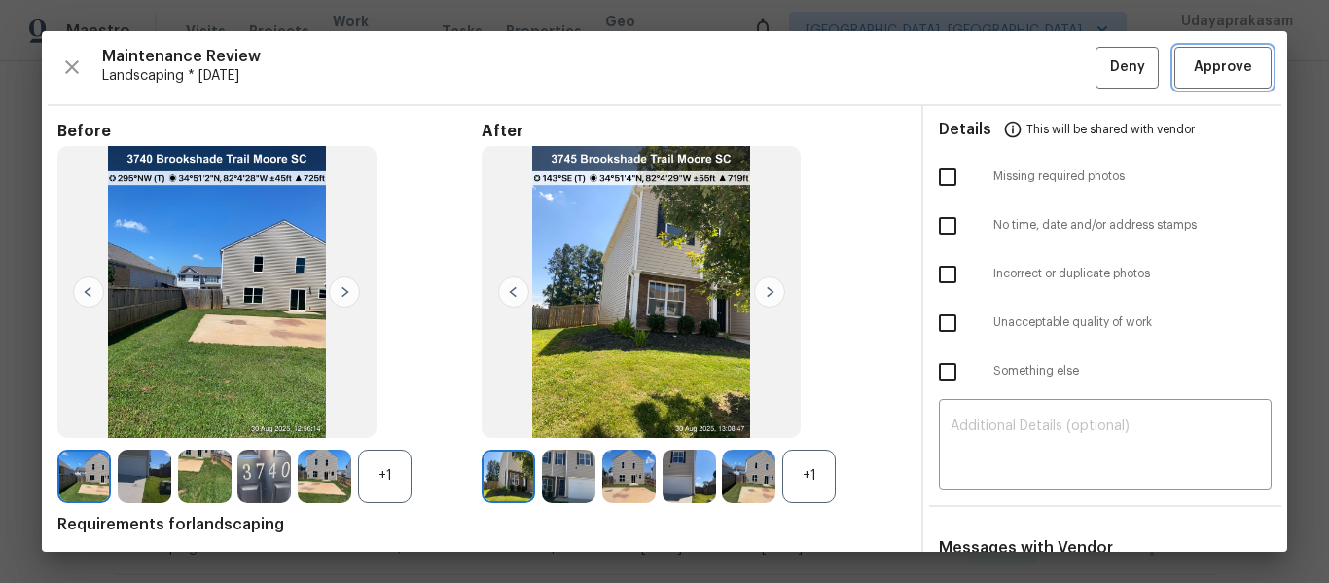
click at [1194, 78] on span "Approve" at bounding box center [1223, 67] width 58 height 24
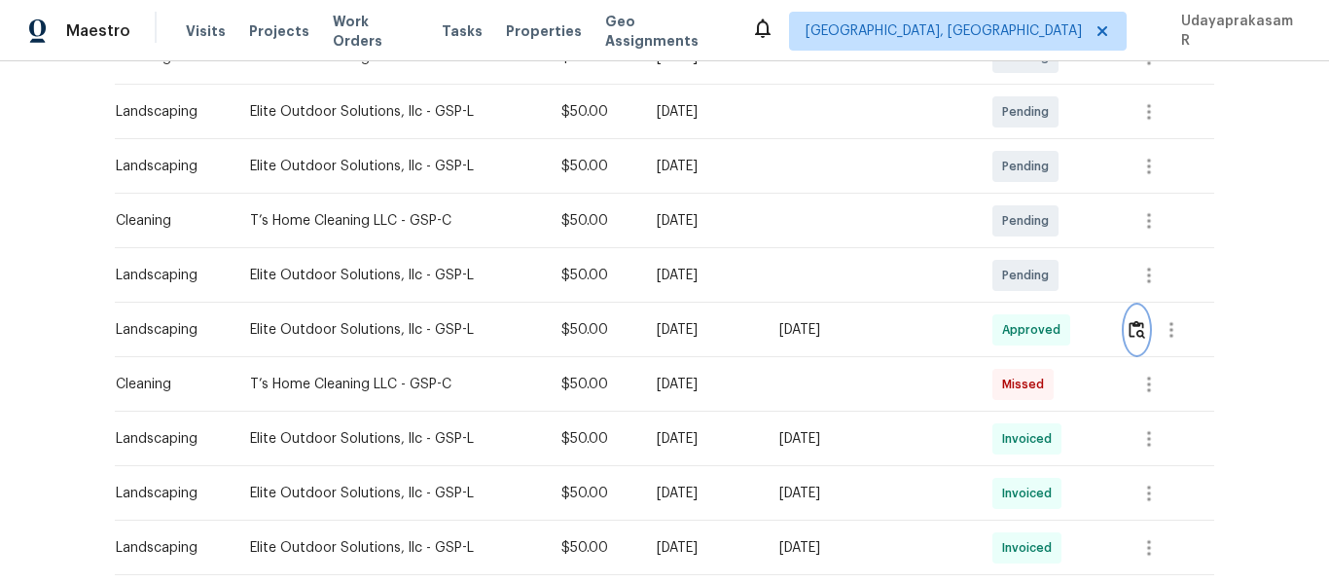
scroll to position [97, 0]
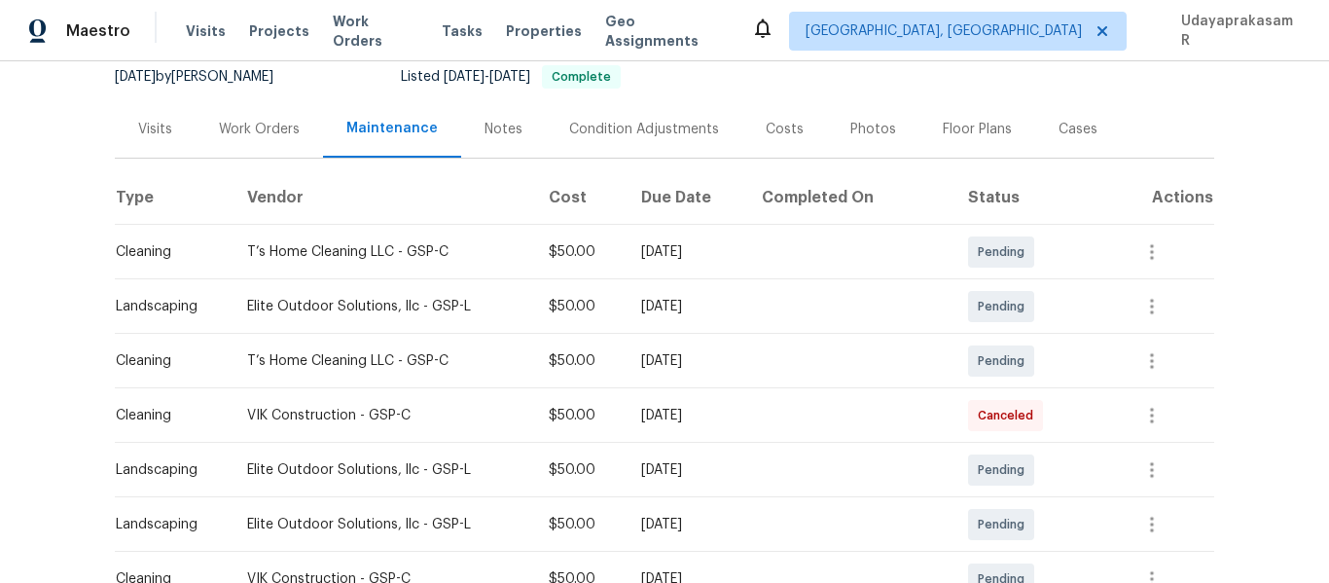
scroll to position [486, 0]
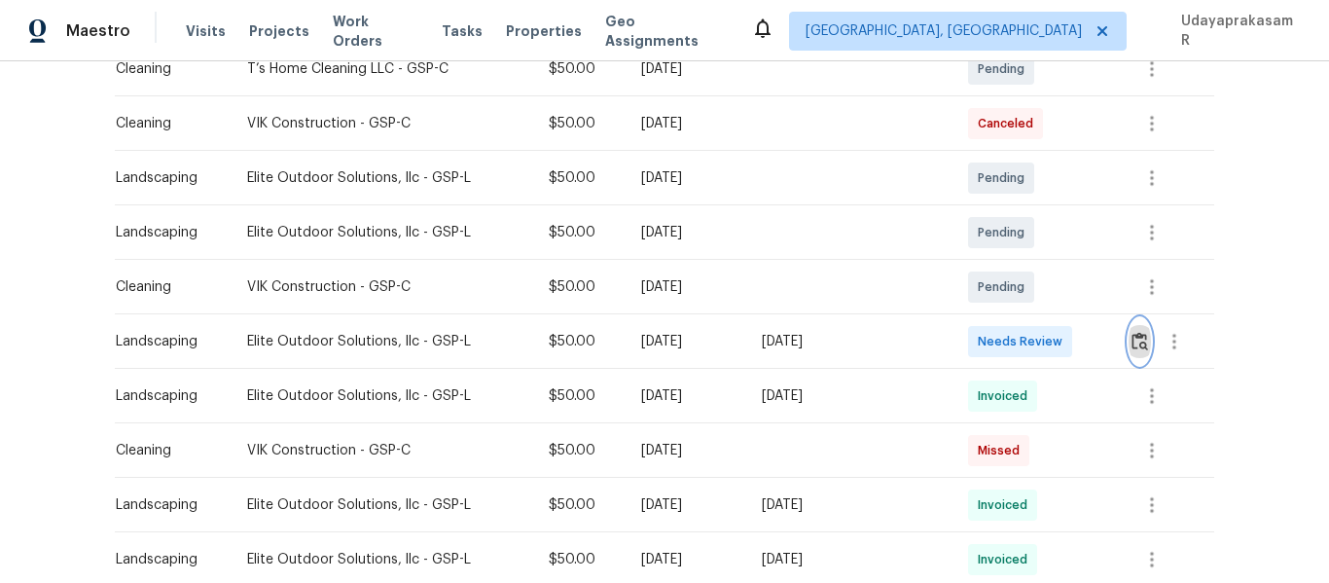
click at [1131, 339] on img "button" at bounding box center [1139, 341] width 17 height 18
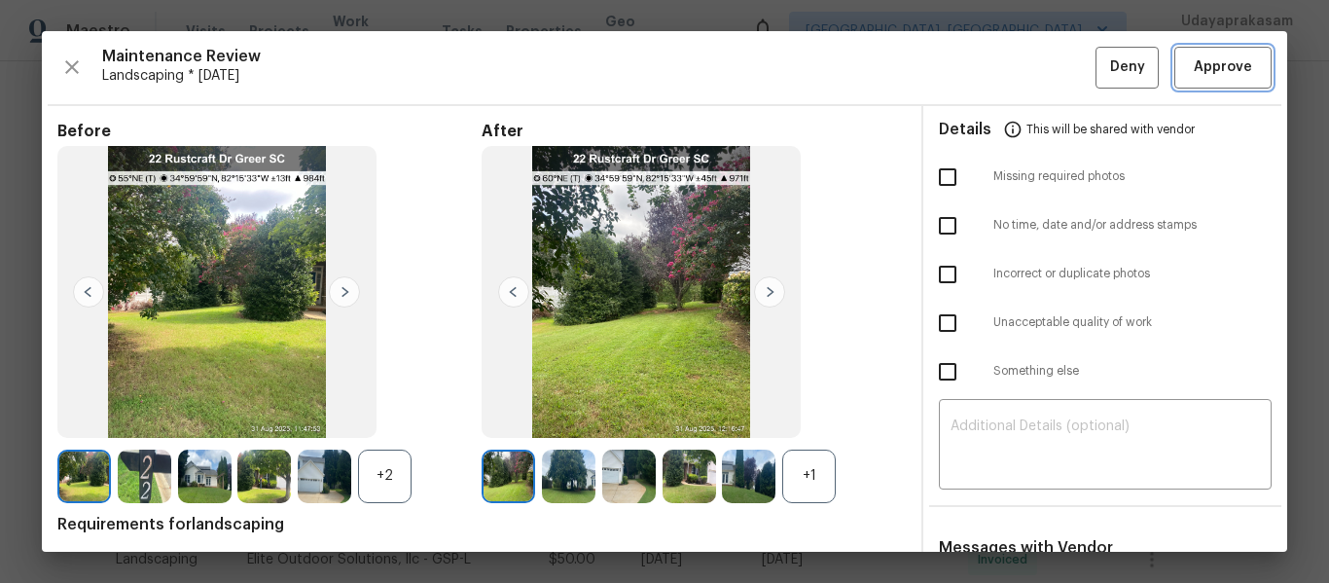
click at [1200, 66] on span "Approve" at bounding box center [1223, 67] width 58 height 24
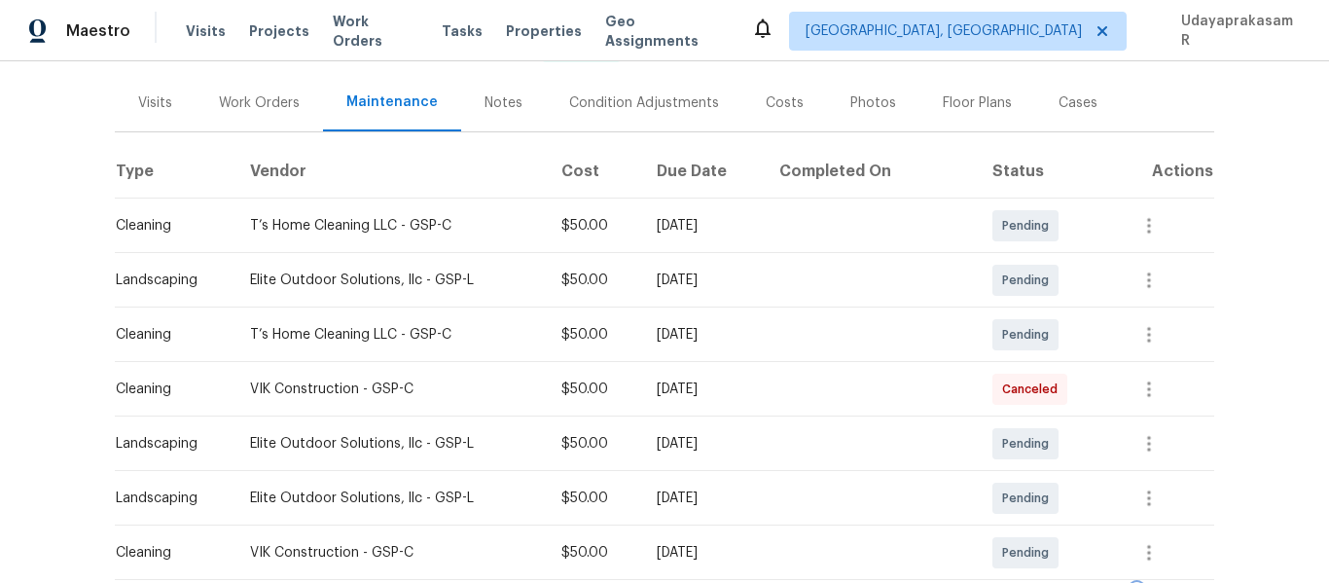
scroll to position [0, 0]
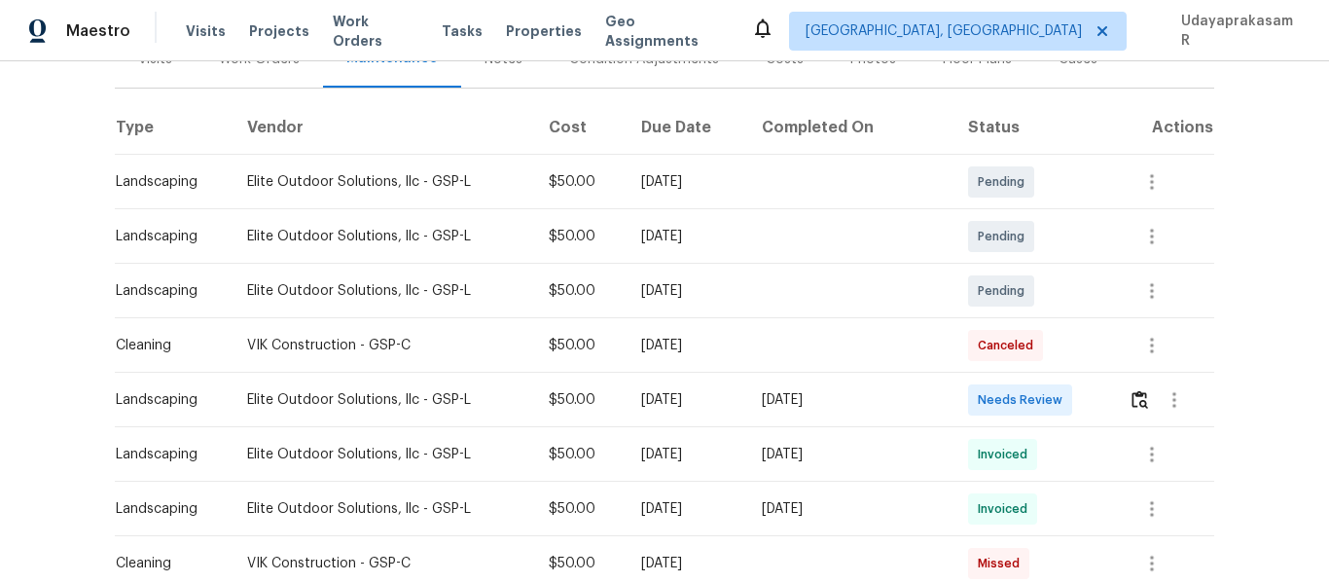
scroll to position [292, 0]
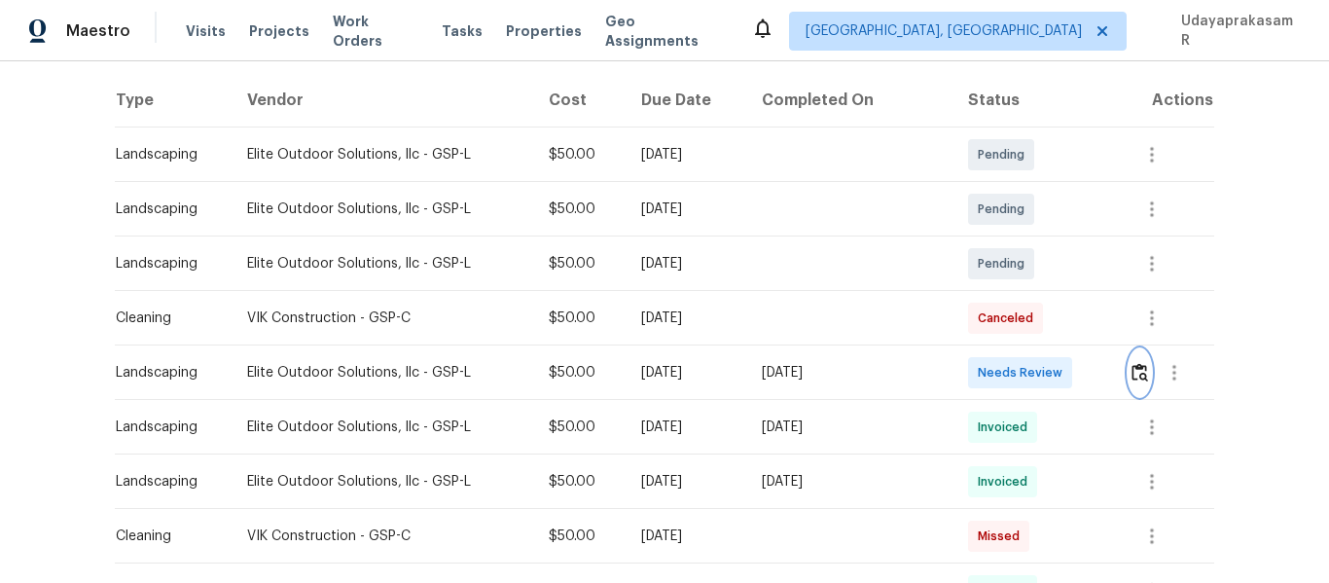
click at [1134, 376] on img "button" at bounding box center [1139, 372] width 17 height 18
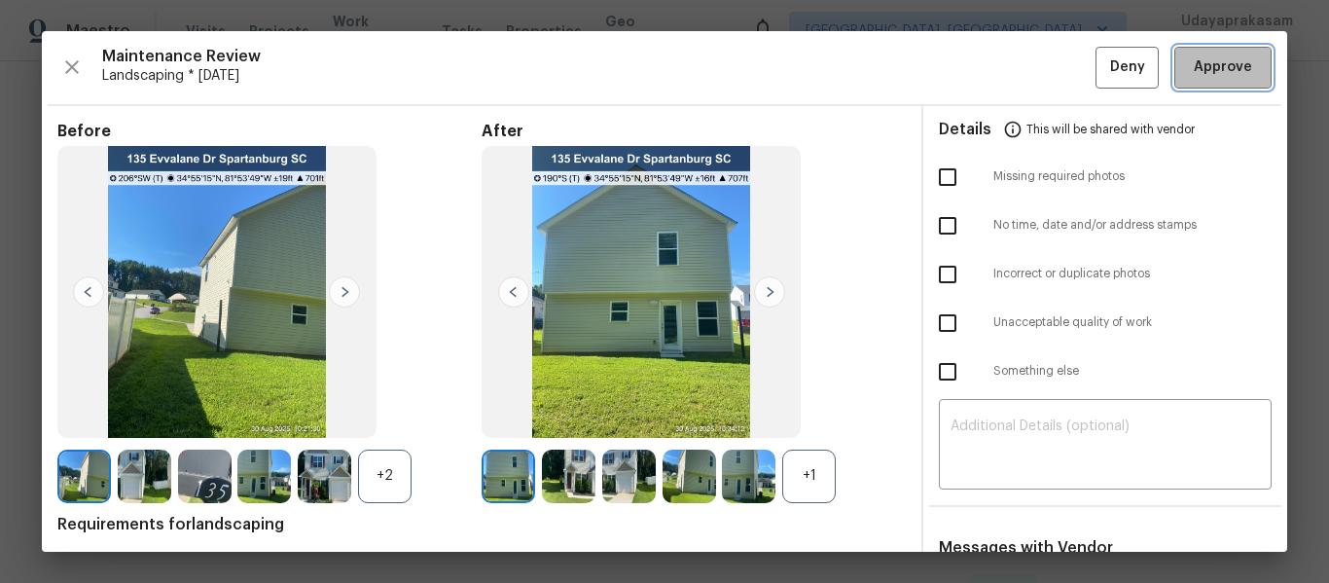
click at [1194, 61] on span "Approve" at bounding box center [1223, 67] width 58 height 24
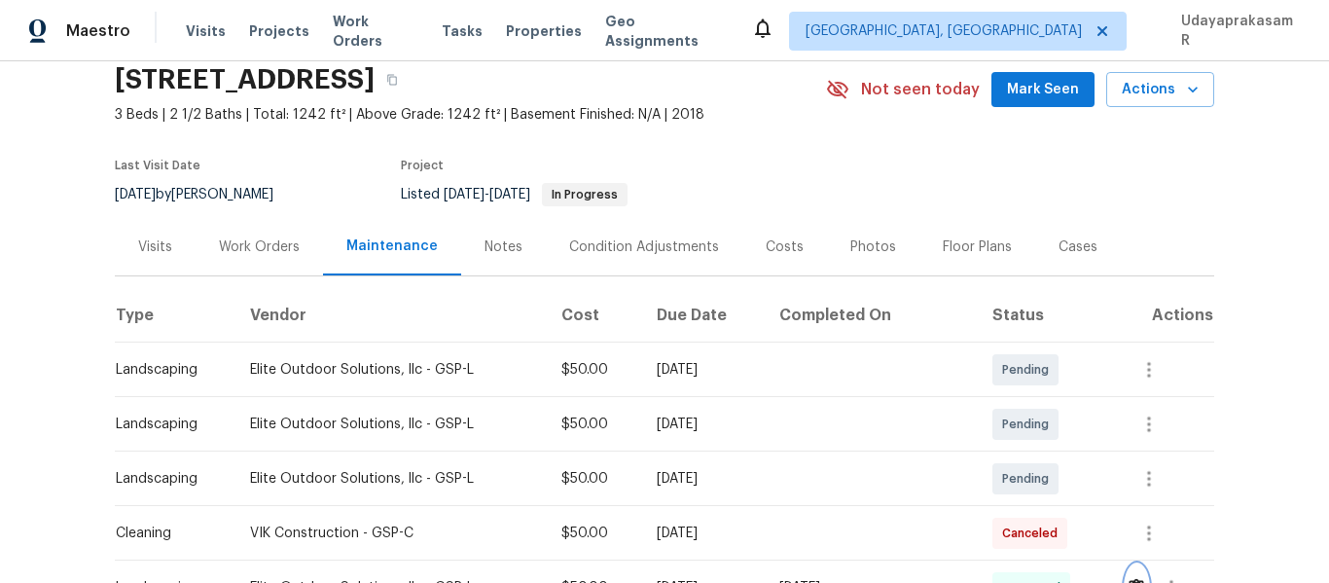
scroll to position [0, 0]
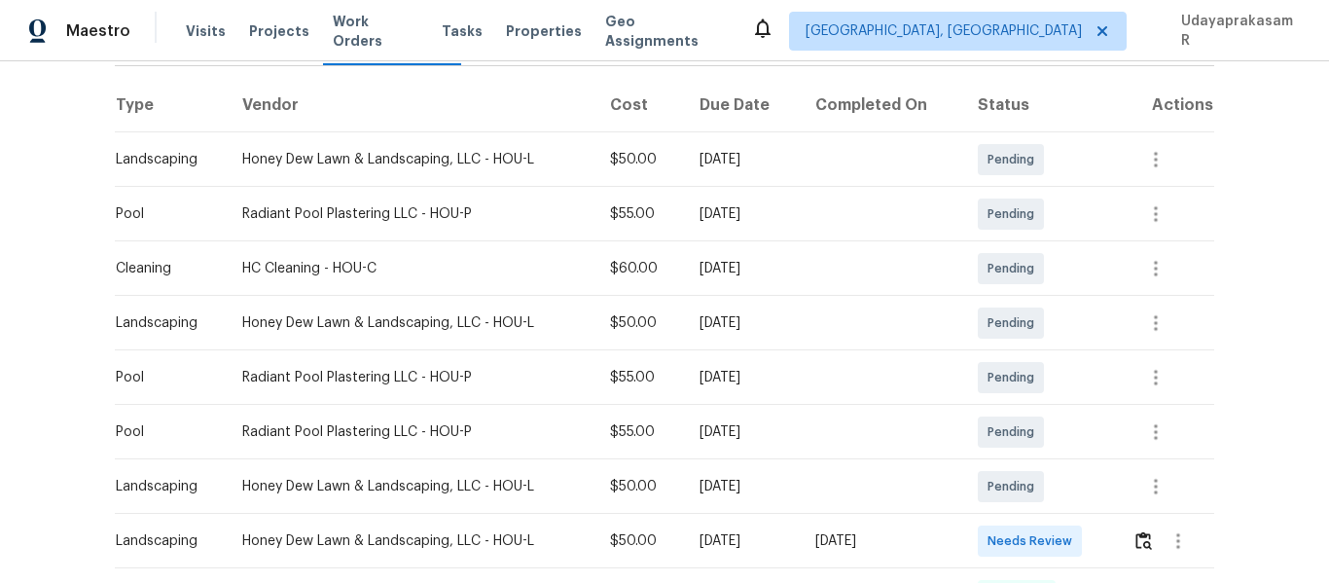
scroll to position [292, 0]
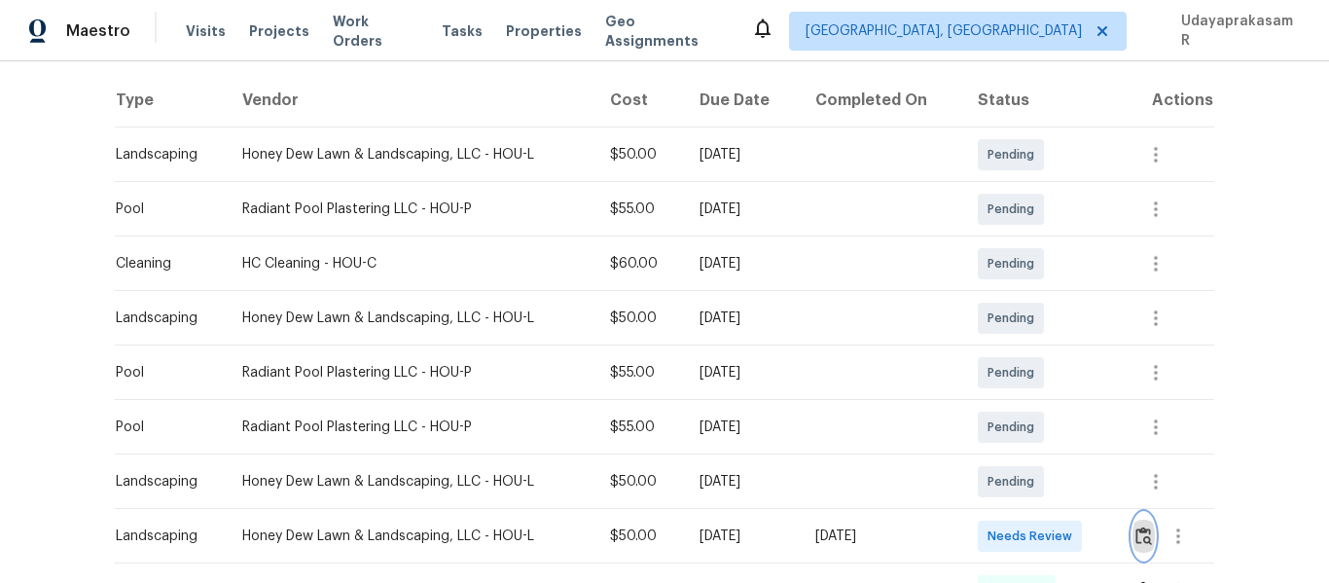
click at [1142, 541] on img "button" at bounding box center [1143, 535] width 17 height 18
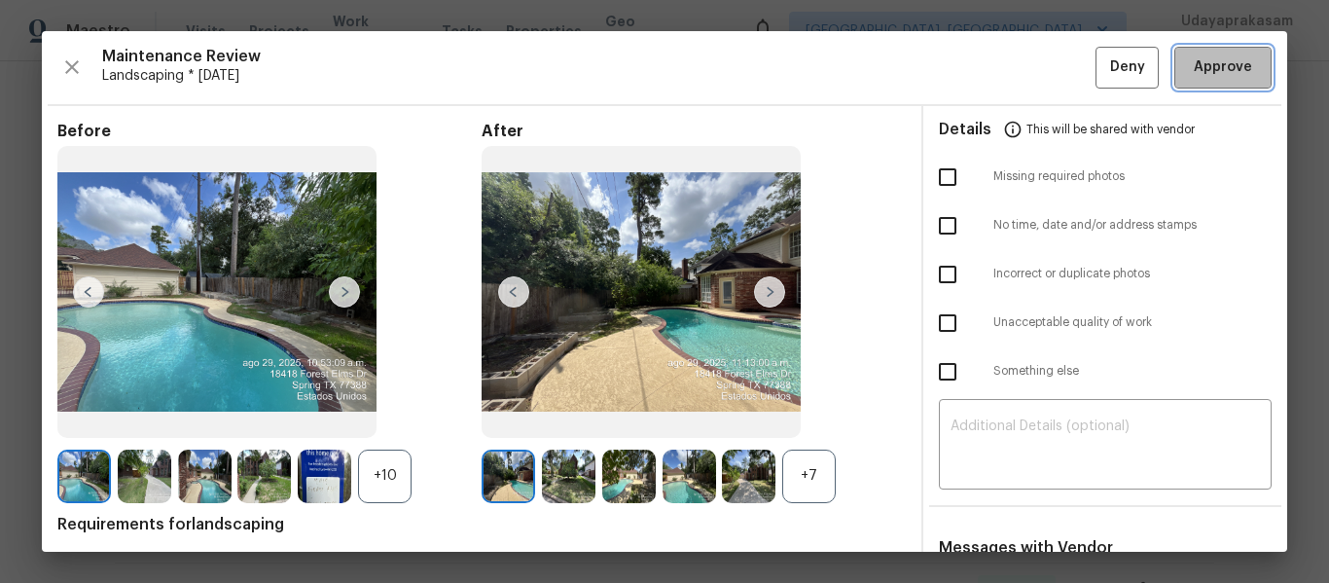
click at [1194, 72] on span "Approve" at bounding box center [1223, 67] width 58 height 24
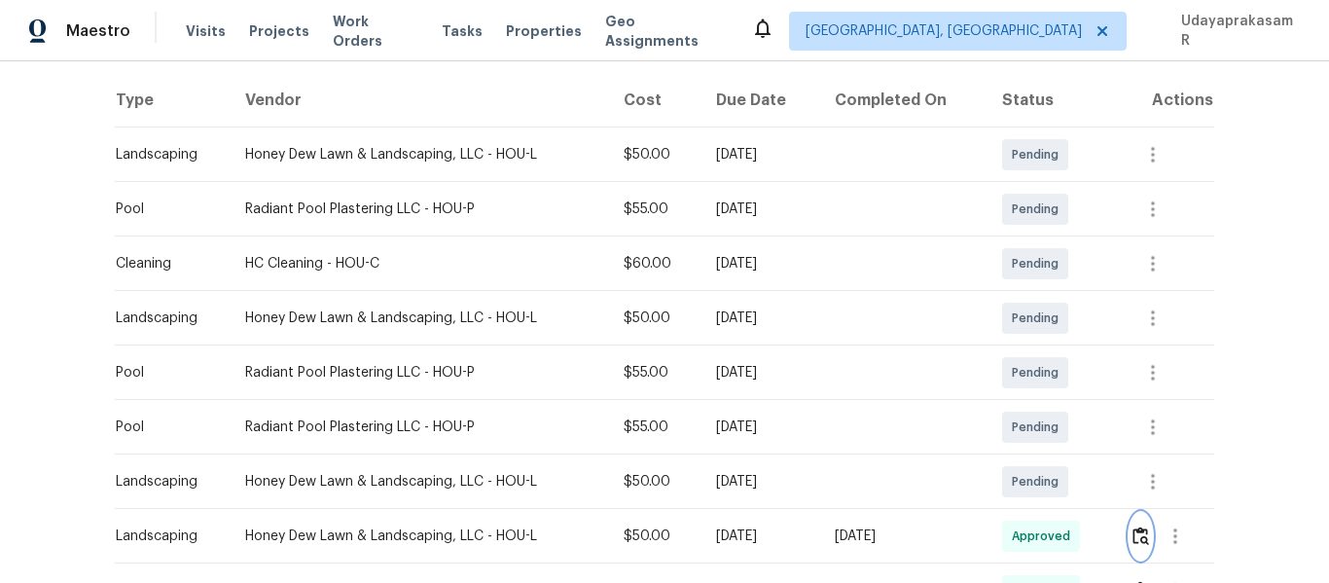
scroll to position [0, 0]
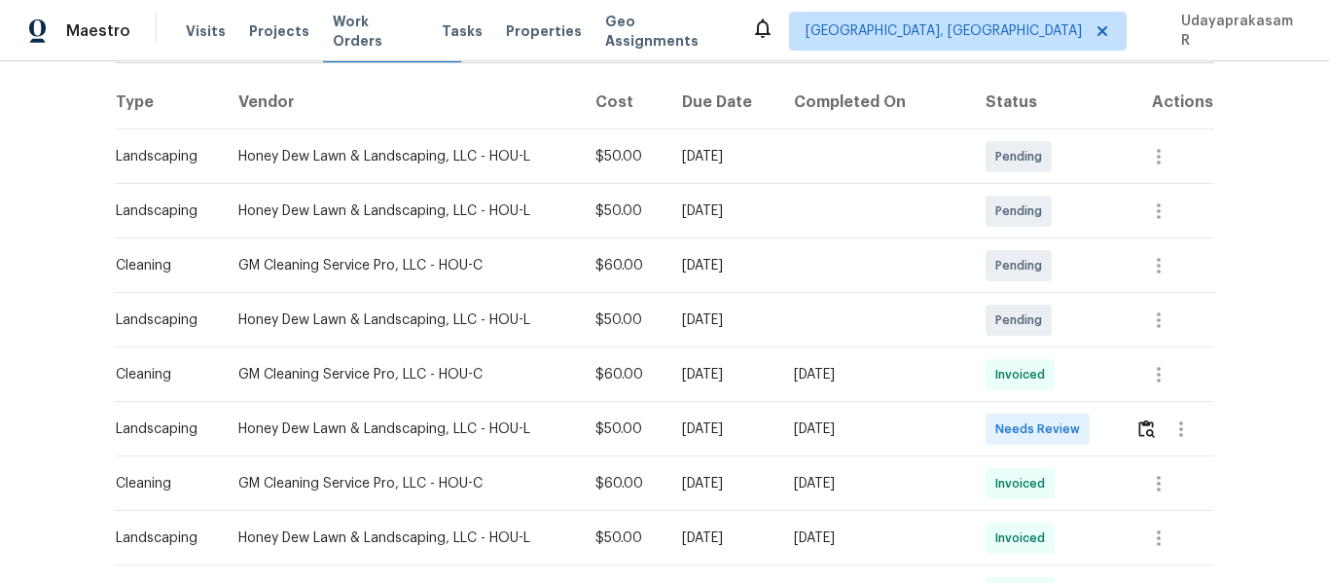
scroll to position [292, 0]
click at [1138, 424] on img "button" at bounding box center [1146, 426] width 17 height 18
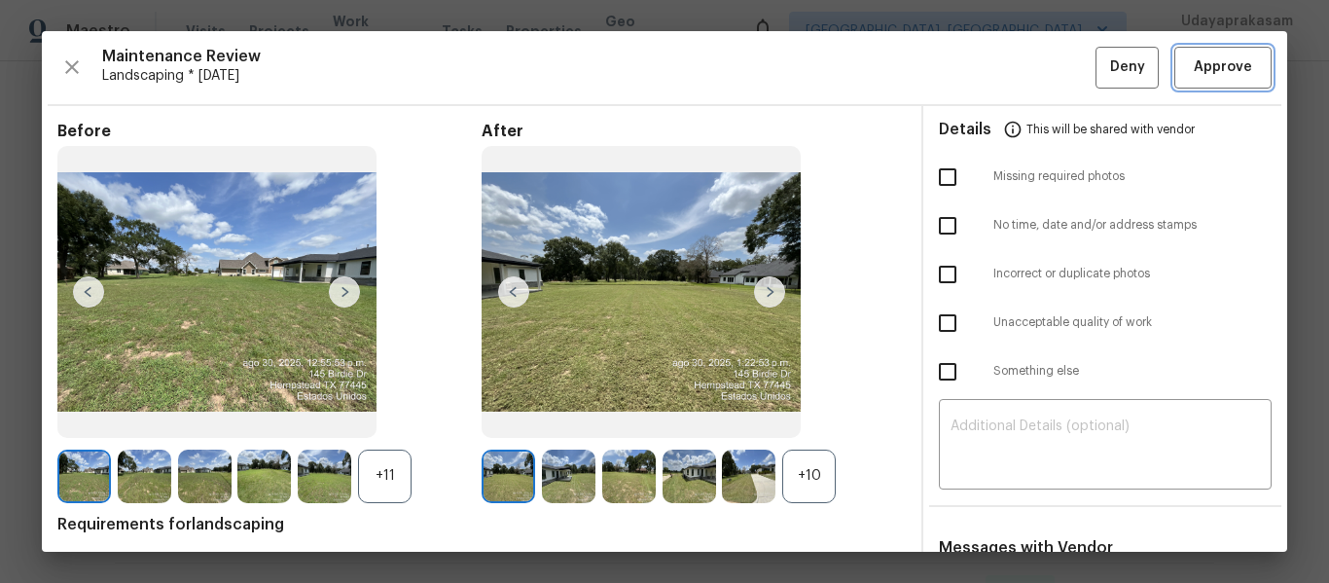
click at [1207, 64] on span "Approve" at bounding box center [1223, 67] width 58 height 24
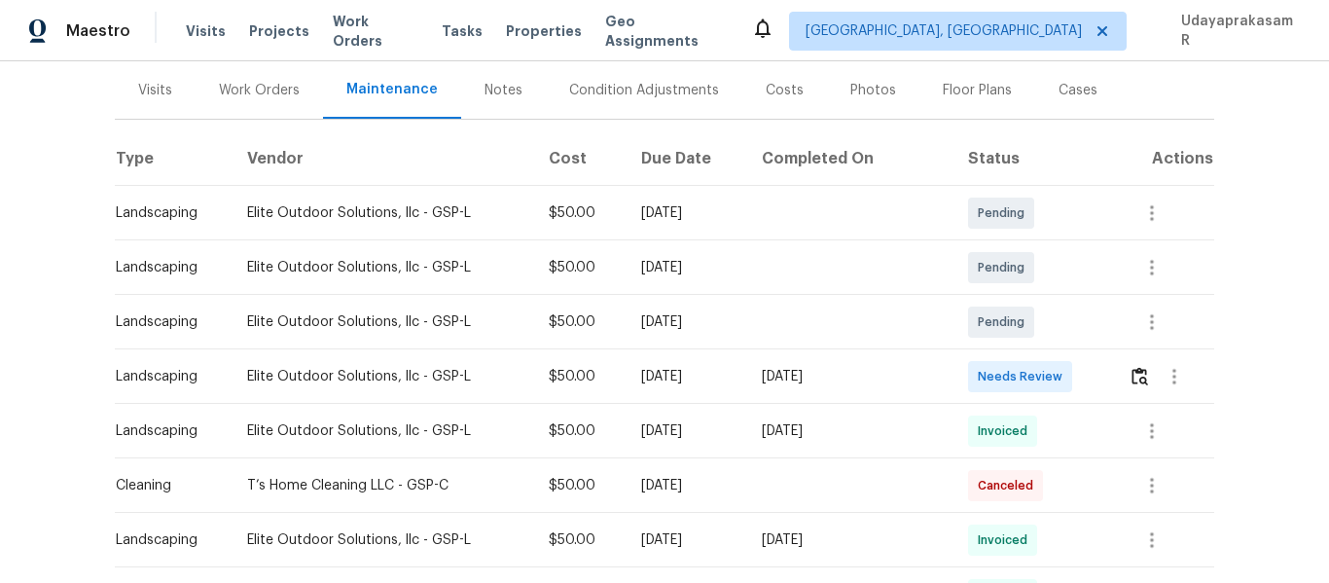
scroll to position [292, 0]
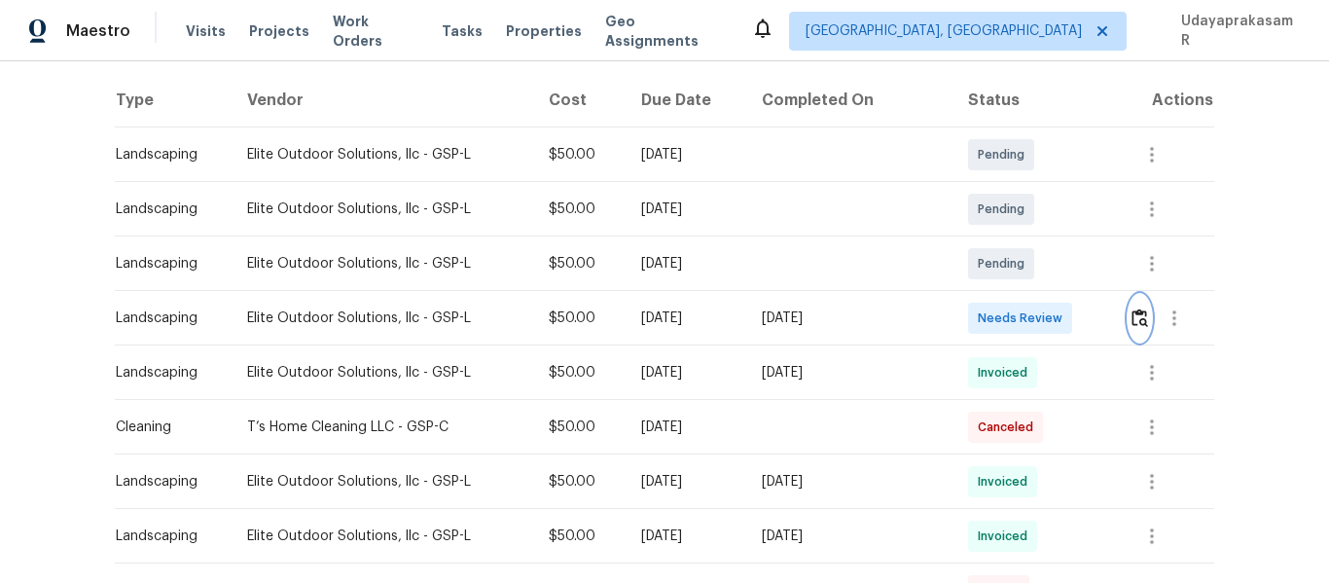
click at [1137, 322] on img "button" at bounding box center [1139, 317] width 17 height 18
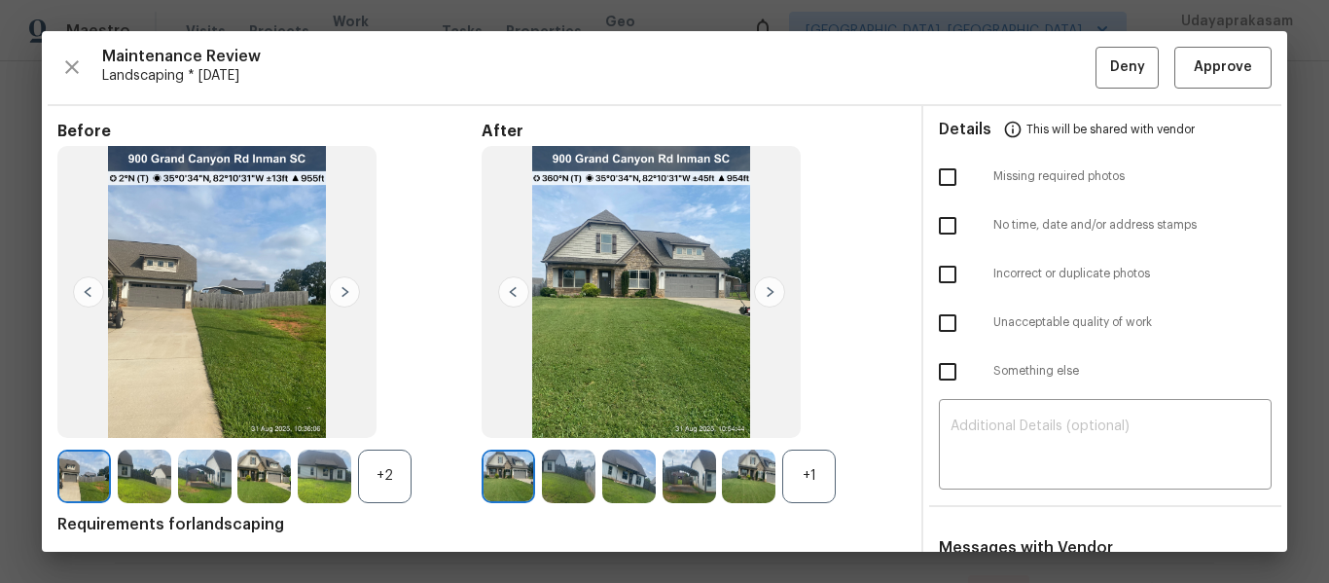
click at [778, 297] on img at bounding box center [769, 291] width 31 height 31
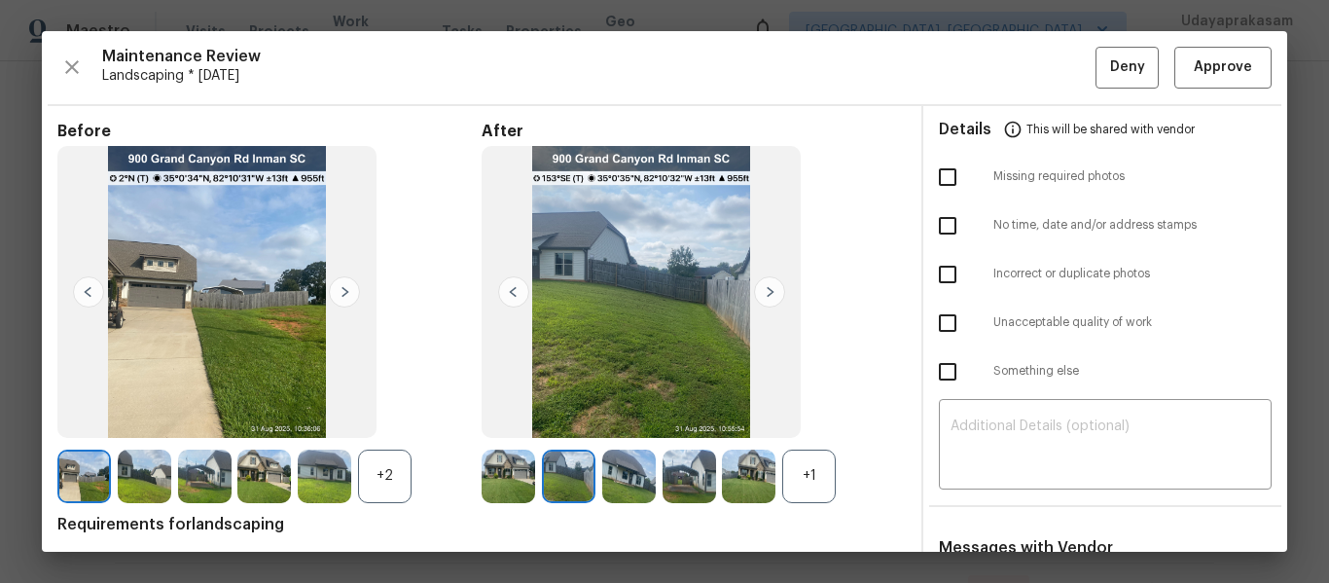
click at [772, 291] on img at bounding box center [769, 291] width 31 height 31
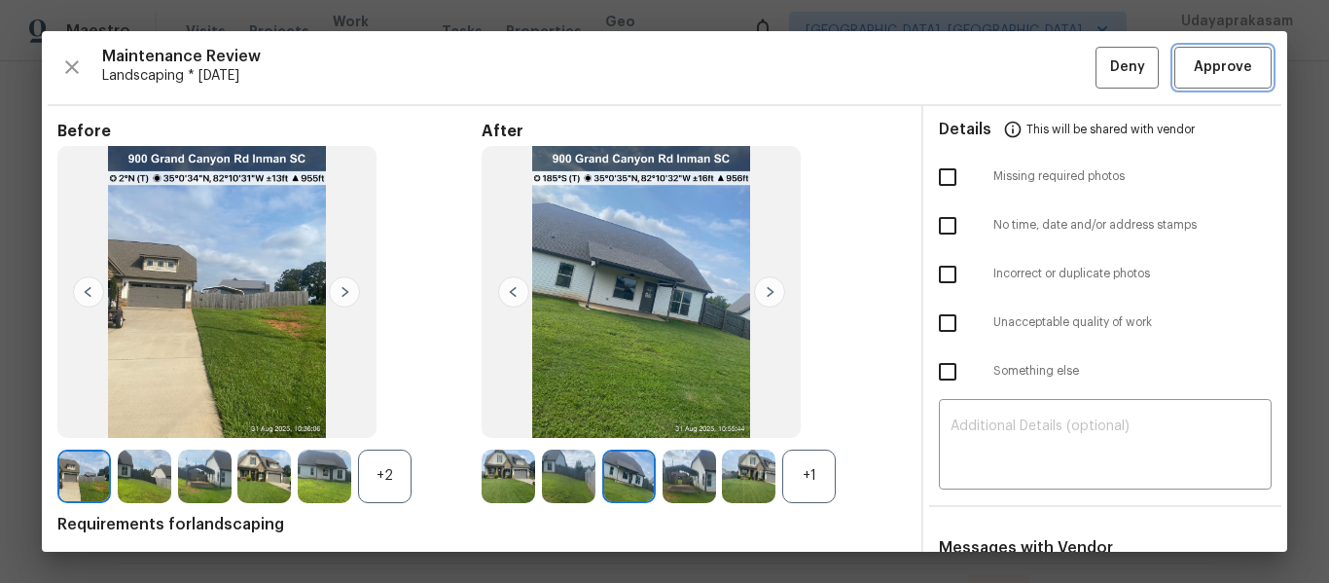
click at [1197, 68] on span "Approve" at bounding box center [1223, 67] width 58 height 24
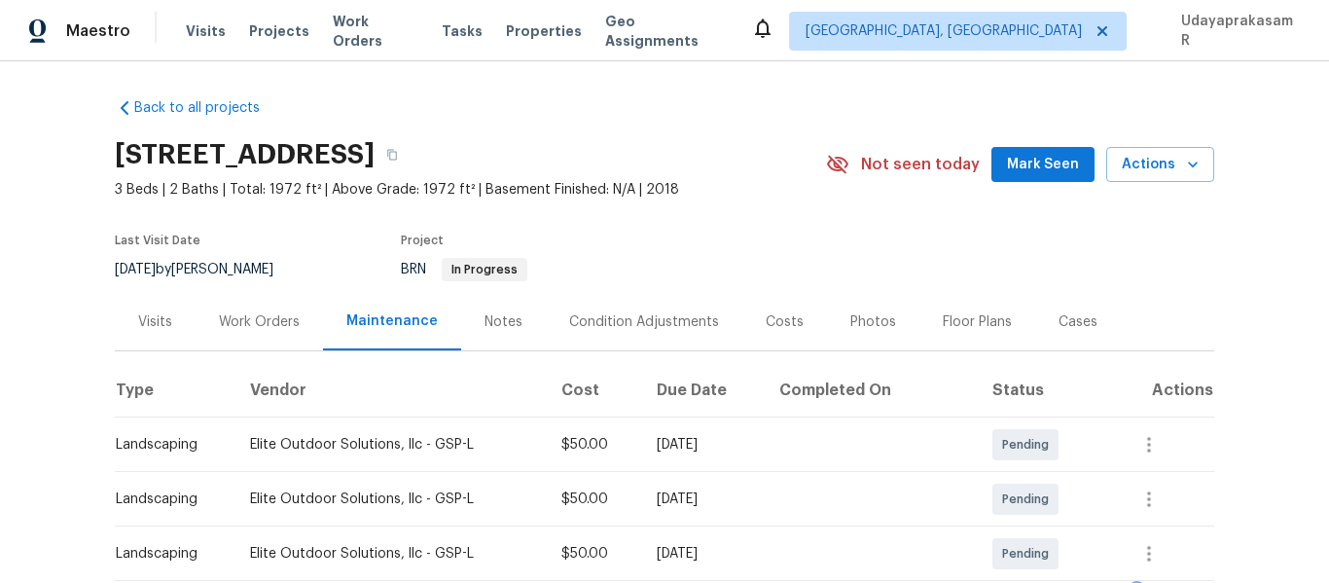
scroll to position [0, 0]
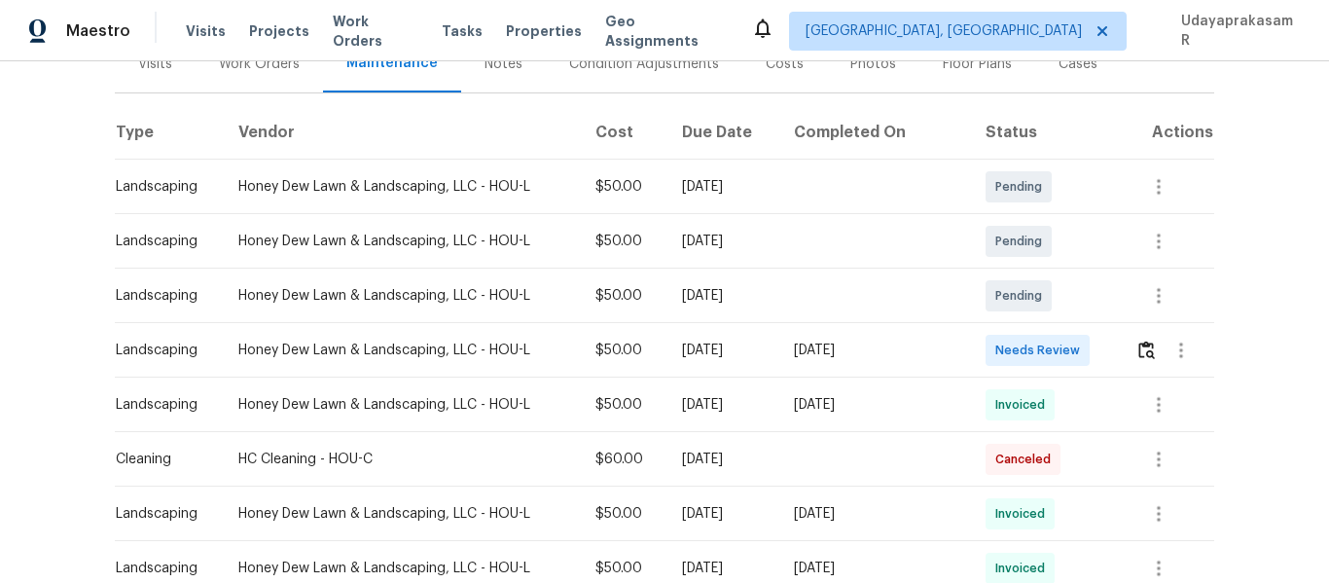
scroll to position [389, 0]
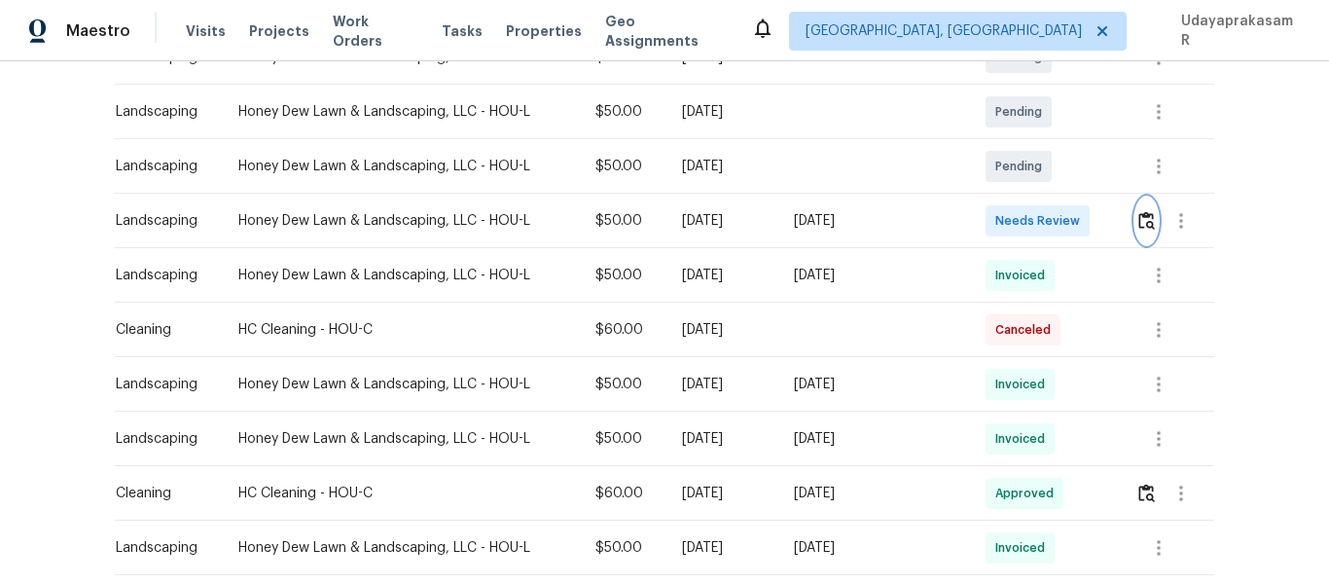
click at [1138, 224] on img "button" at bounding box center [1146, 220] width 17 height 18
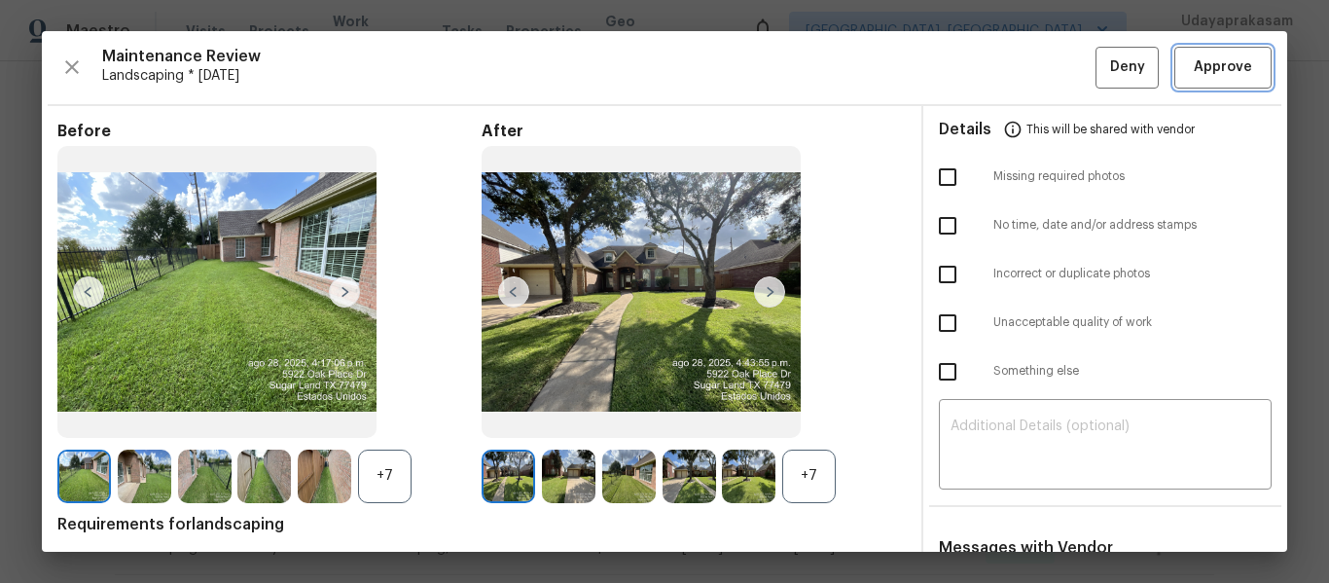
click at [1215, 55] on span "Approve" at bounding box center [1223, 67] width 58 height 24
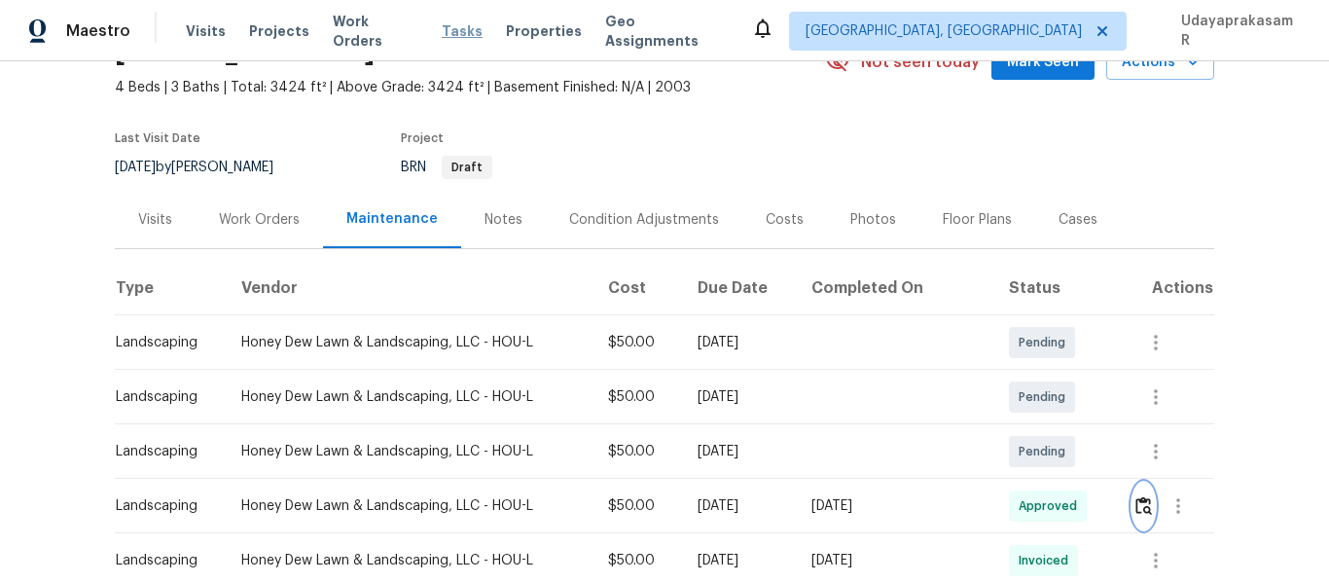
scroll to position [97, 0]
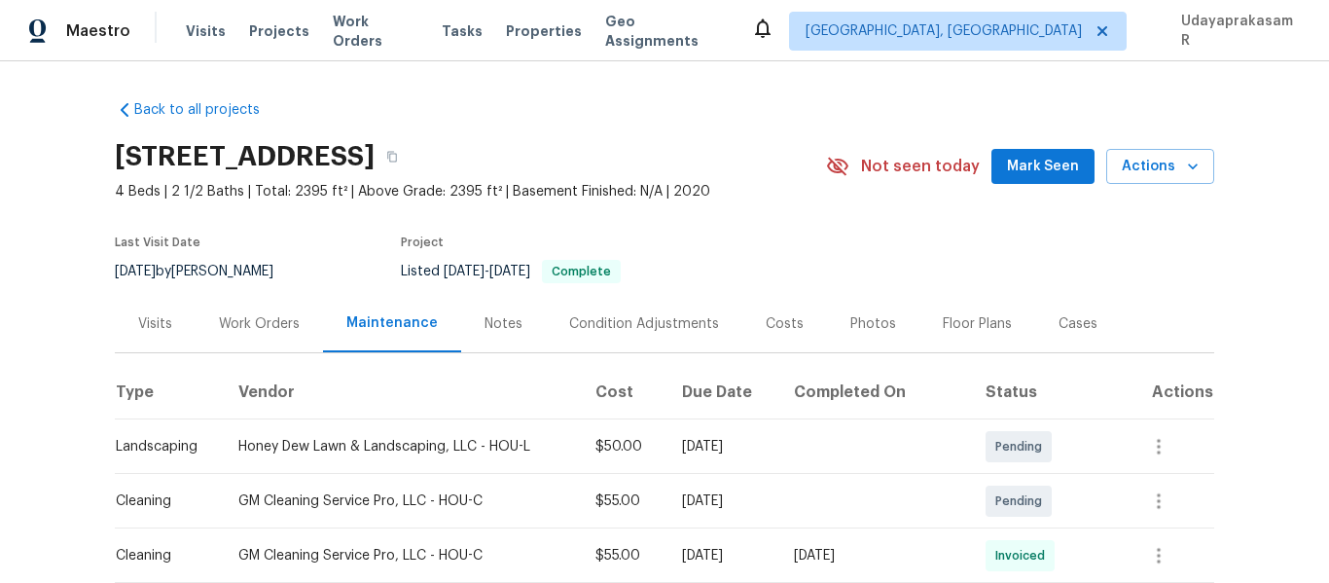
scroll to position [292, 0]
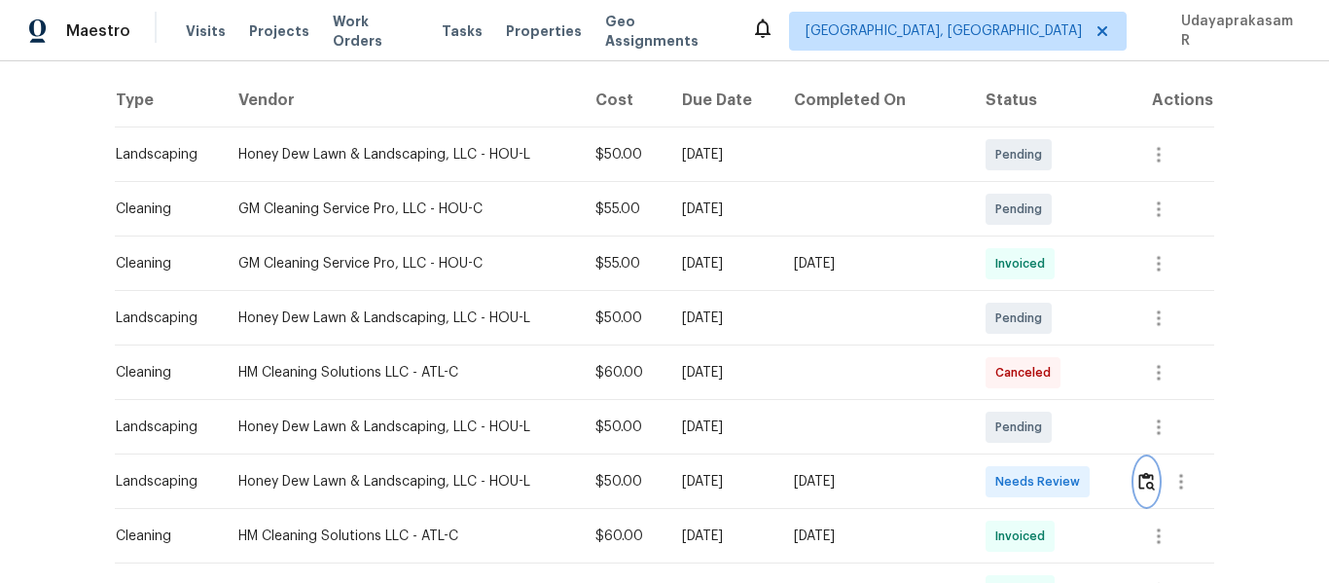
click at [1136, 469] on button "button" at bounding box center [1146, 481] width 22 height 47
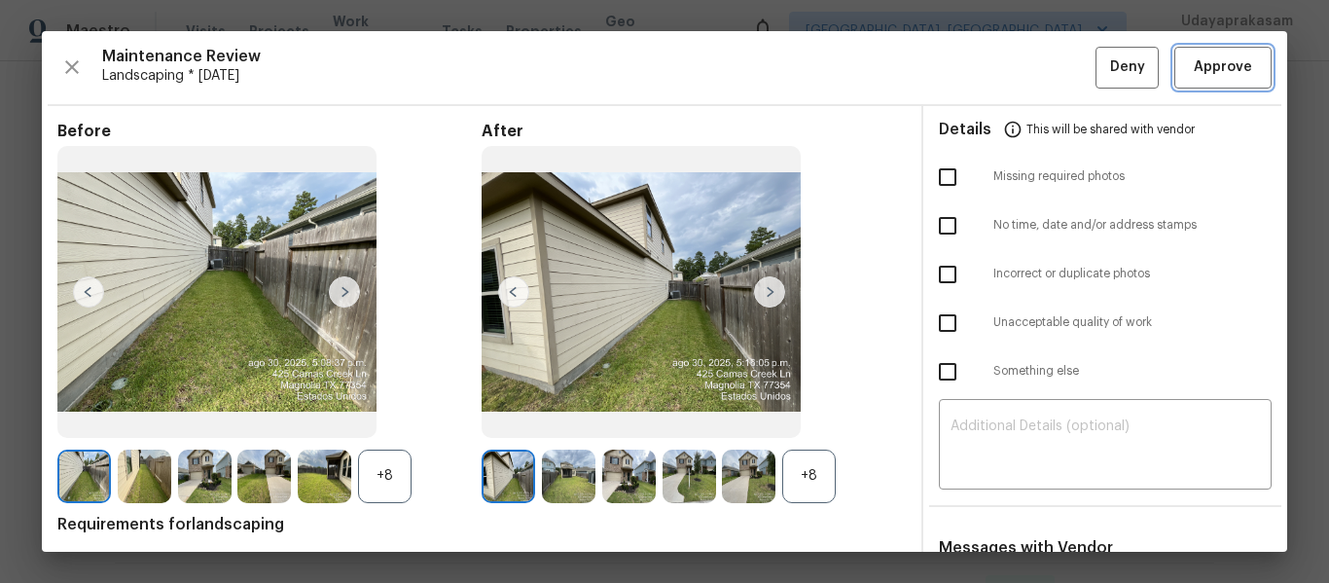
click at [1194, 72] on span "Approve" at bounding box center [1223, 67] width 58 height 24
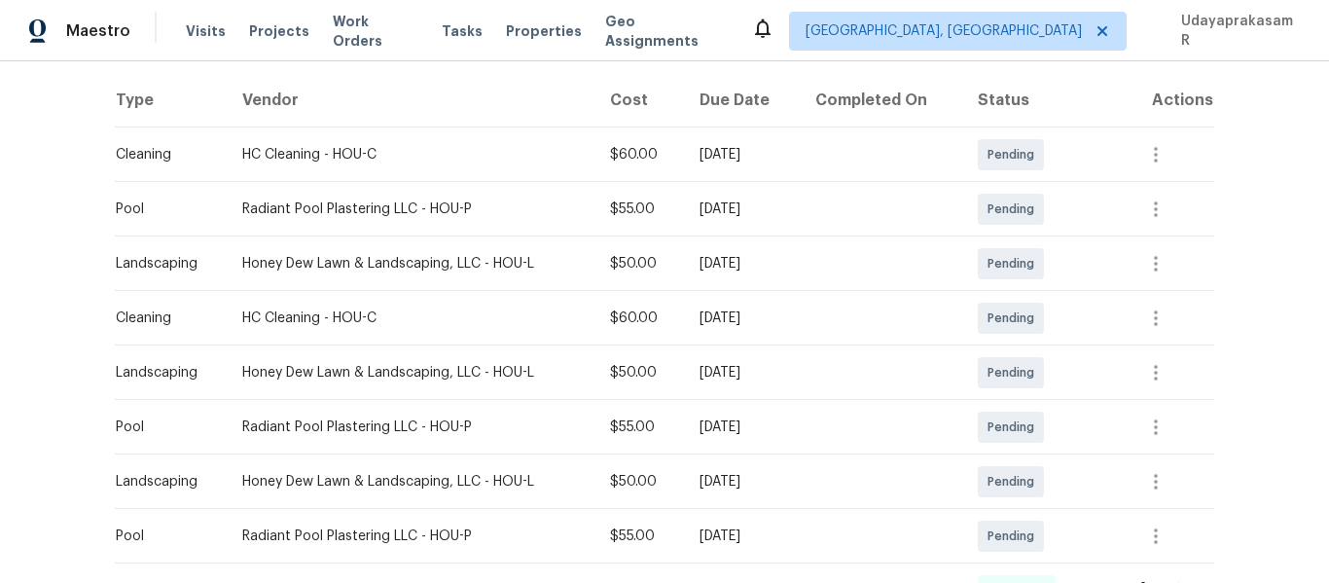
scroll to position [584, 0]
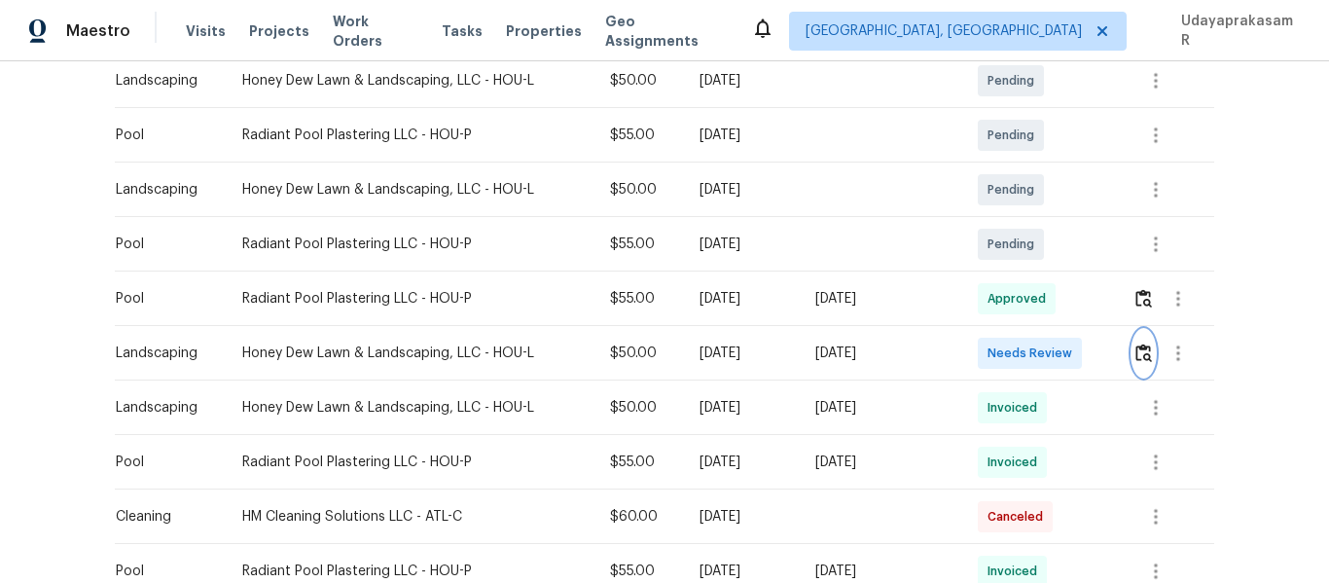
click at [1137, 351] on img "button" at bounding box center [1143, 352] width 17 height 18
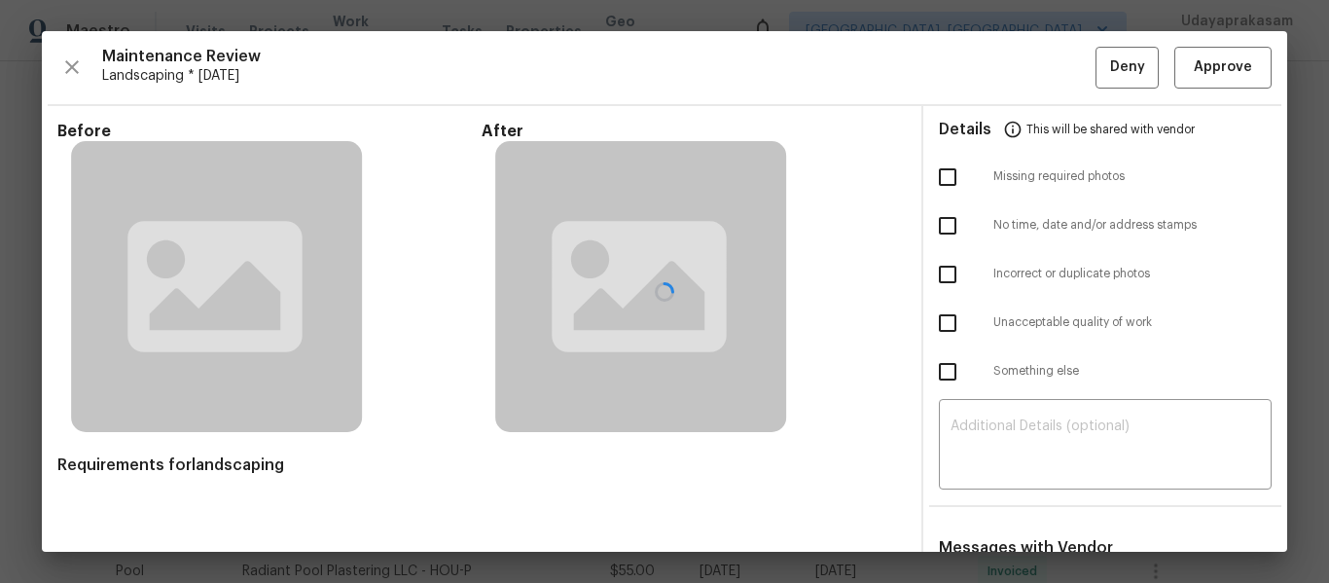
click at [1217, 61] on div at bounding box center [664, 291] width 1245 height 520
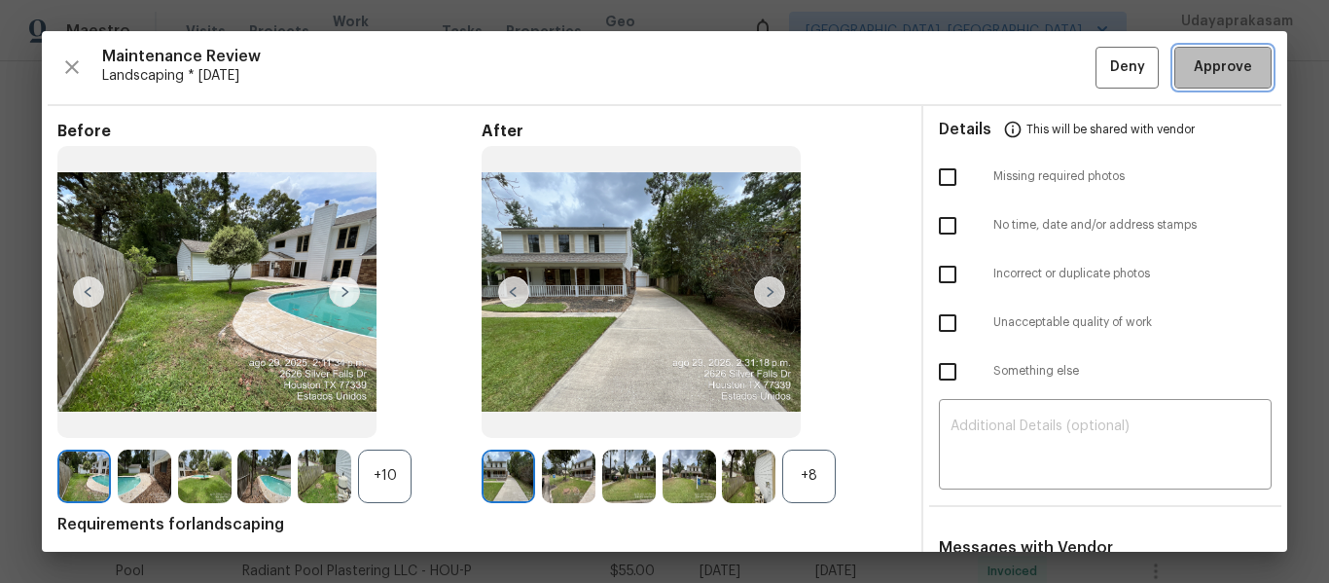
click at [1217, 61] on span "Approve" at bounding box center [1223, 67] width 58 height 24
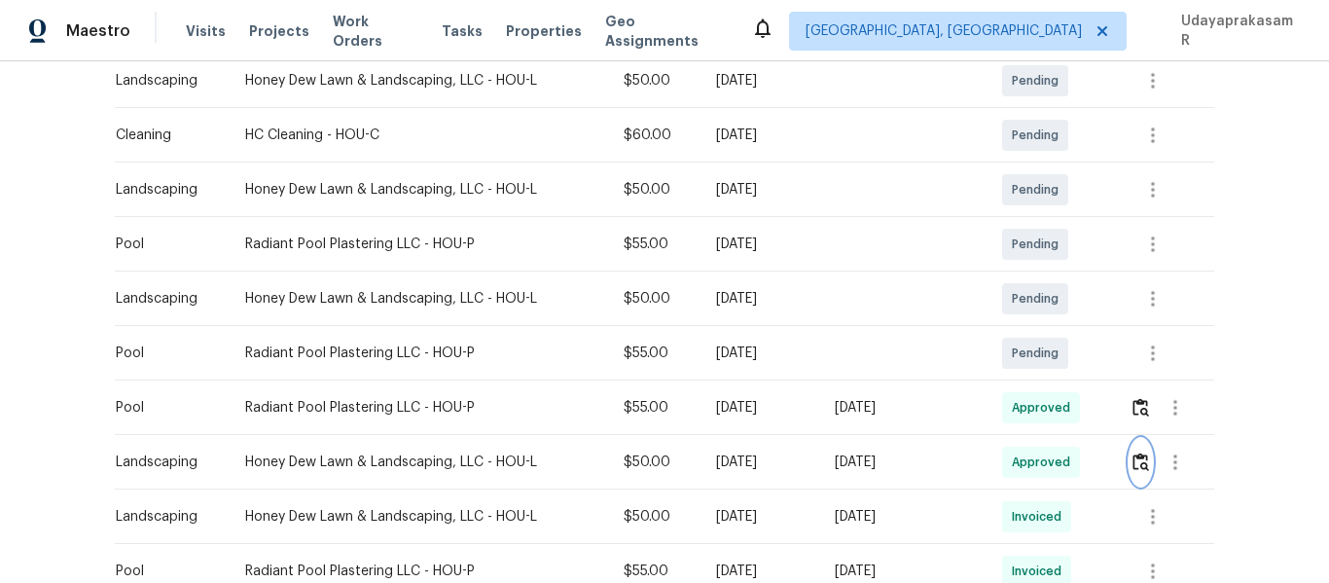
scroll to position [292, 0]
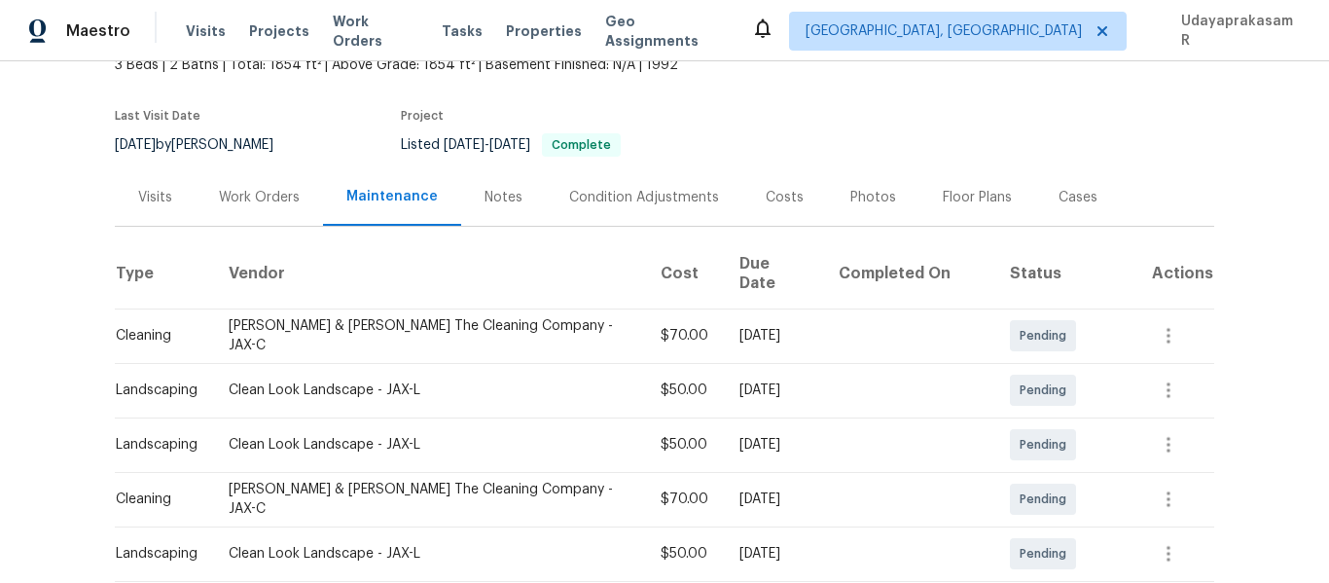
scroll to position [292, 0]
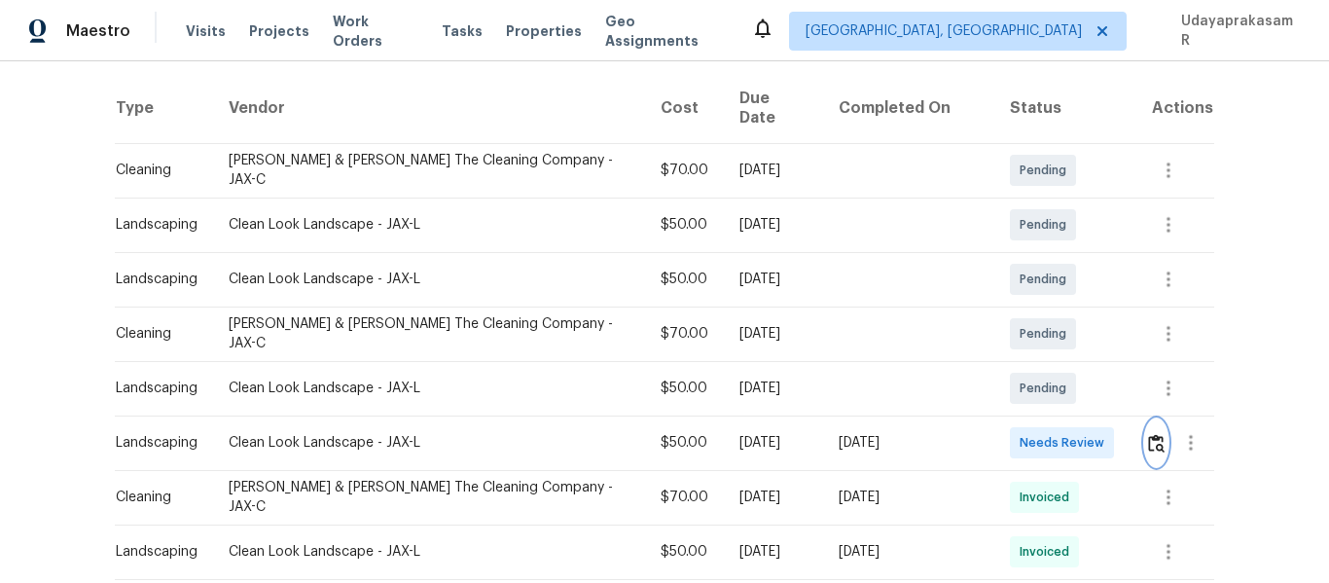
click at [1148, 434] on img "button" at bounding box center [1156, 443] width 17 height 18
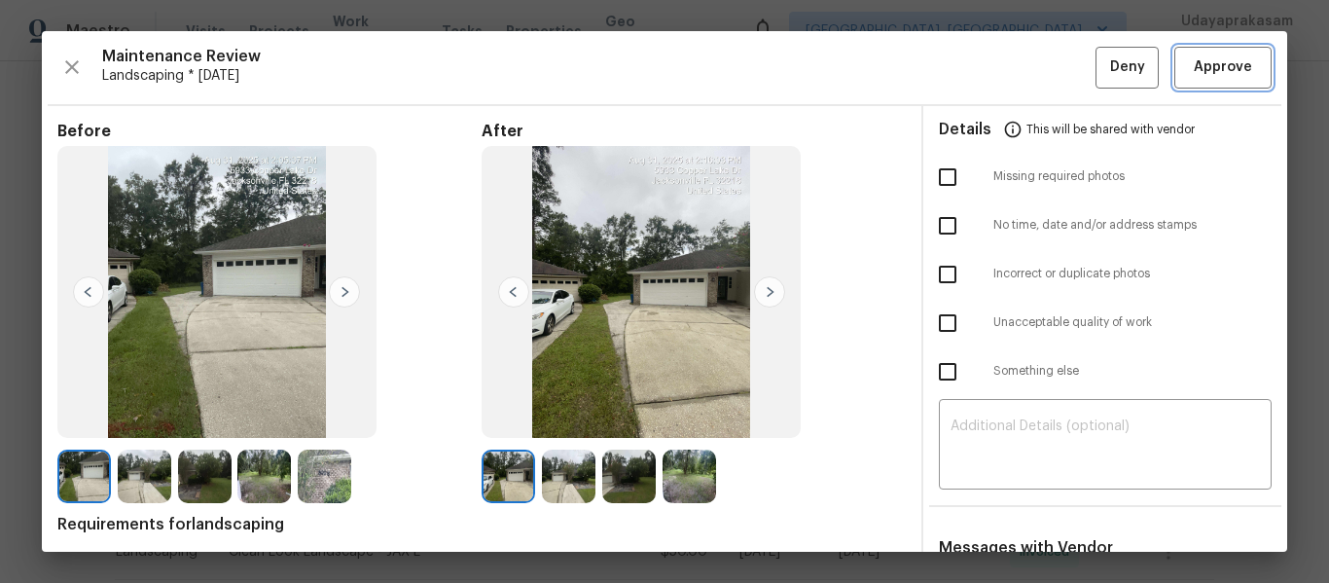
click at [1225, 63] on span "Approve" at bounding box center [1223, 67] width 58 height 24
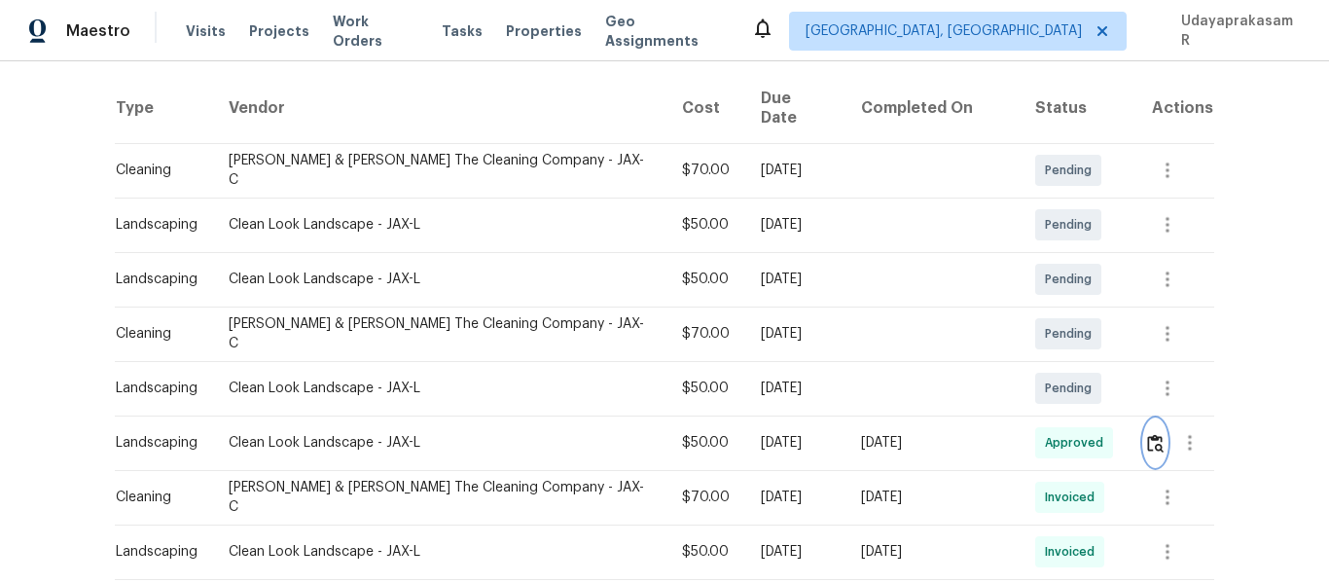
scroll to position [0, 0]
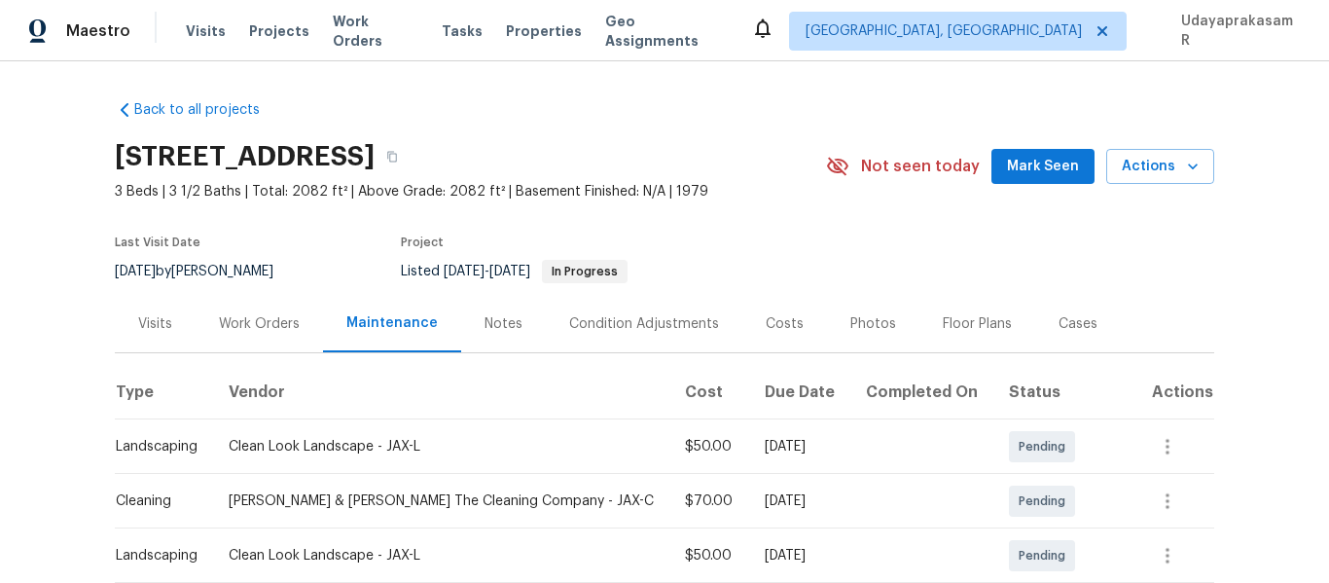
scroll to position [292, 0]
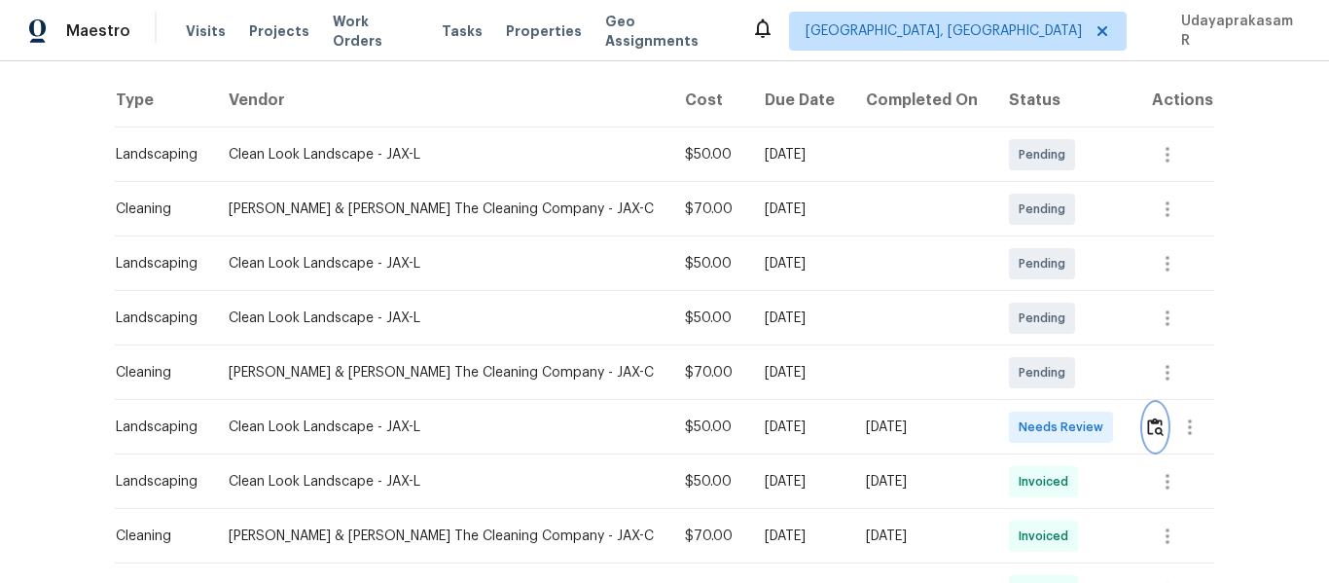
click at [1147, 431] on img "button" at bounding box center [1155, 426] width 17 height 18
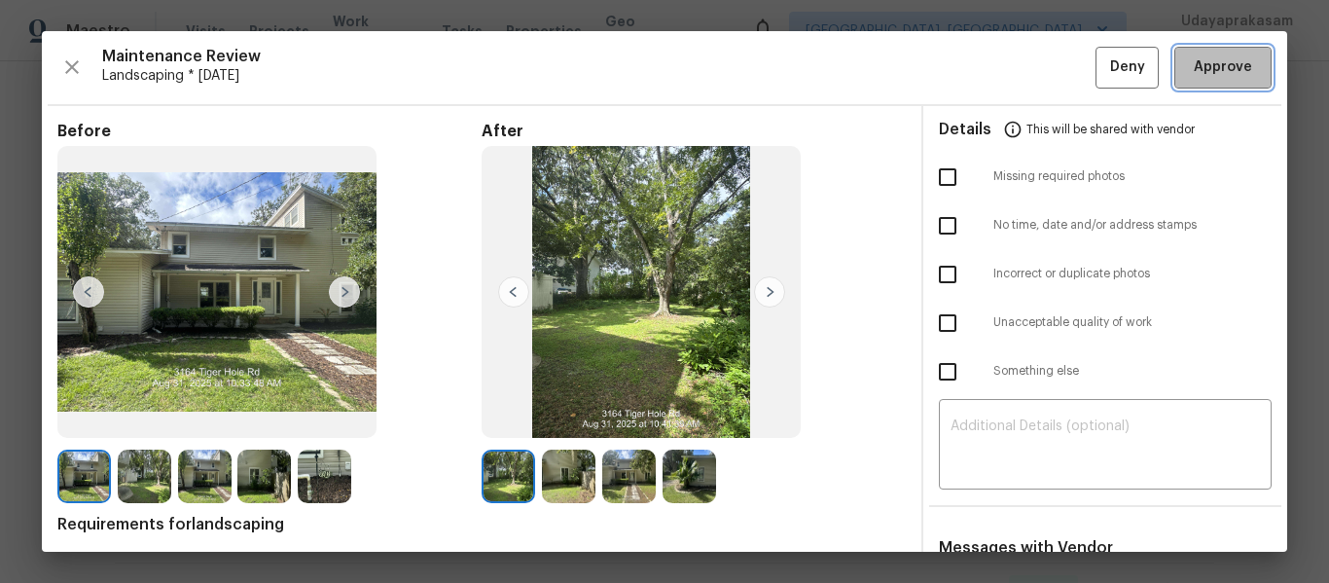
click at [1216, 63] on span "Approve" at bounding box center [1223, 67] width 58 height 24
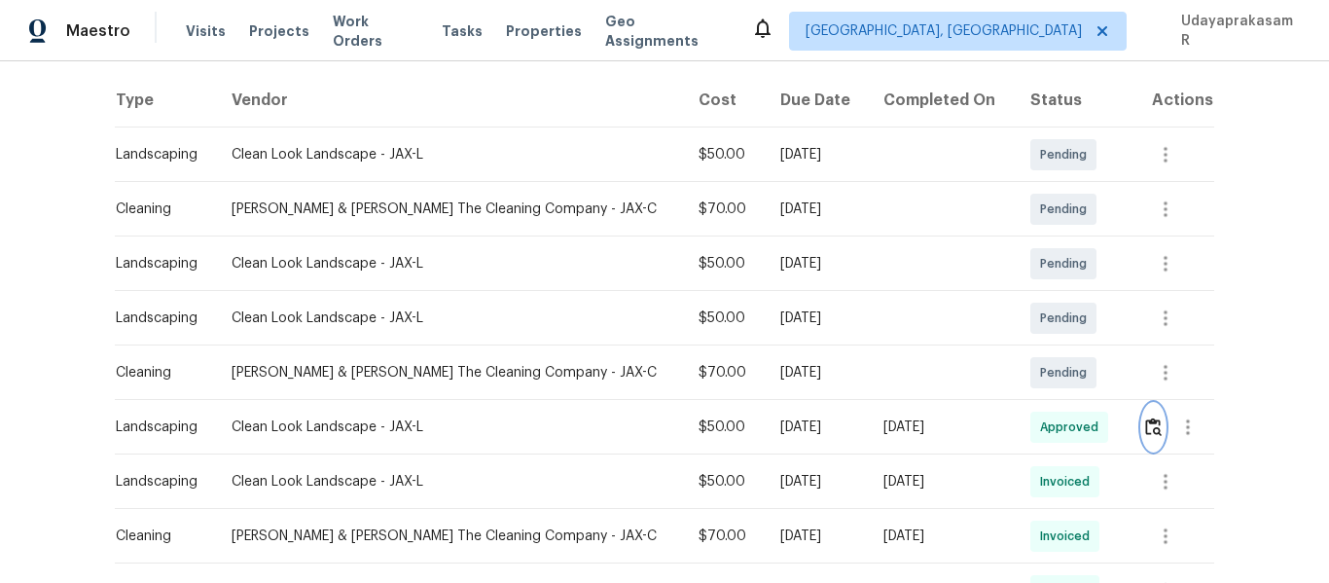
scroll to position [0, 0]
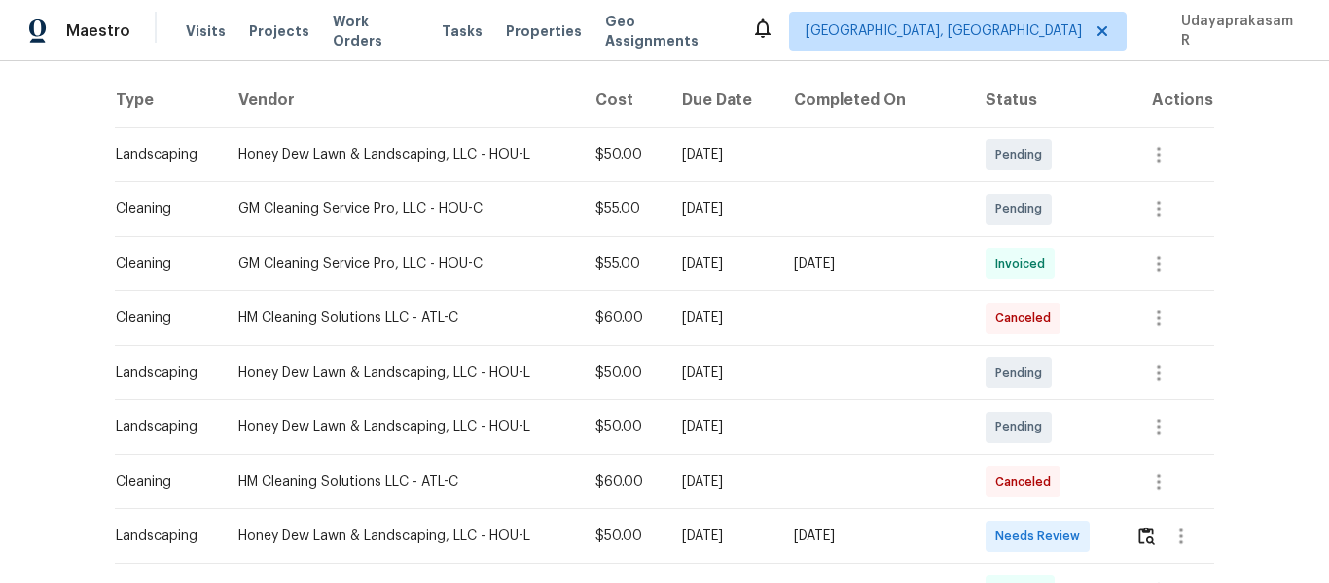
scroll to position [389, 0]
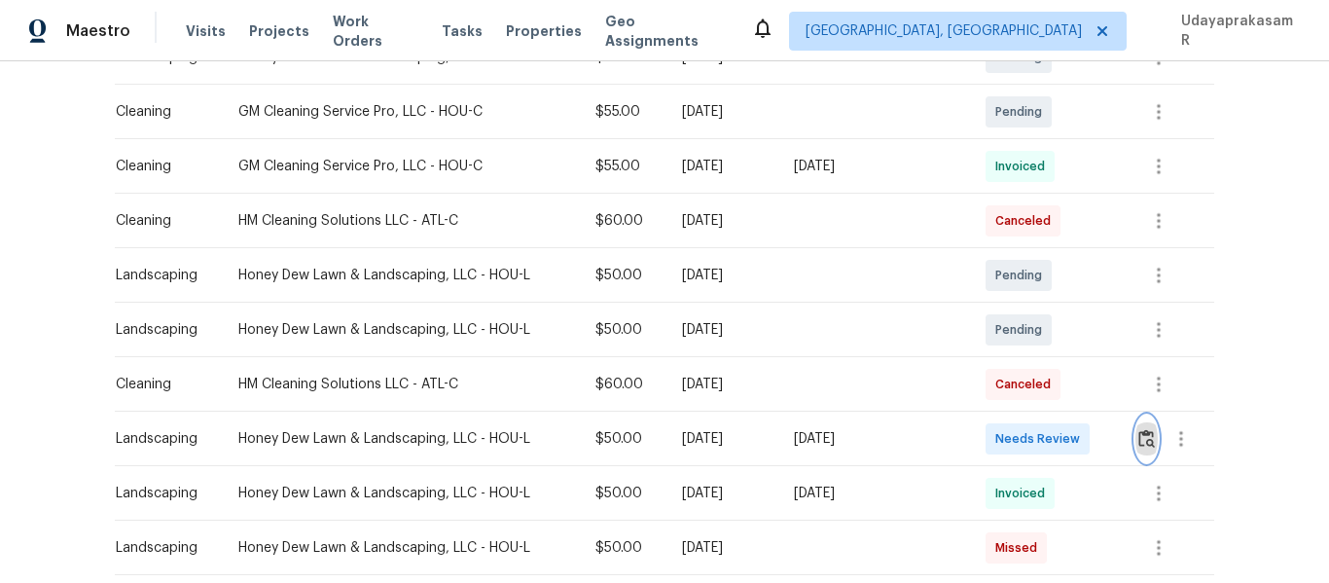
click at [1149, 435] on button "button" at bounding box center [1146, 438] width 22 height 47
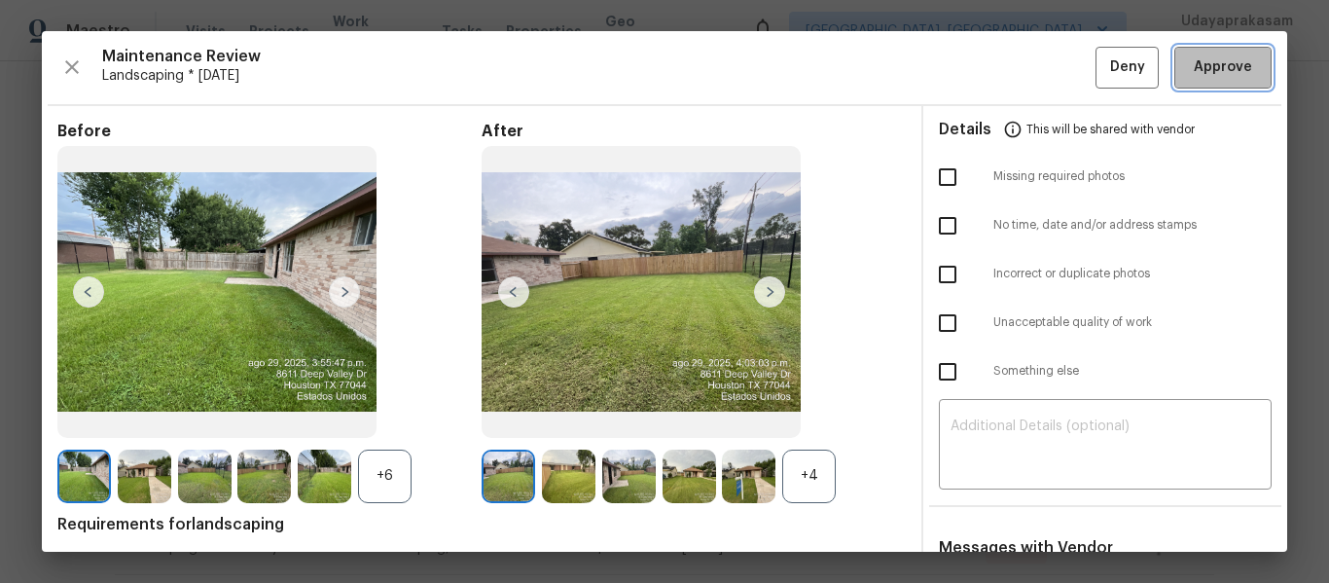
click at [1219, 72] on span "Approve" at bounding box center [1223, 67] width 58 height 24
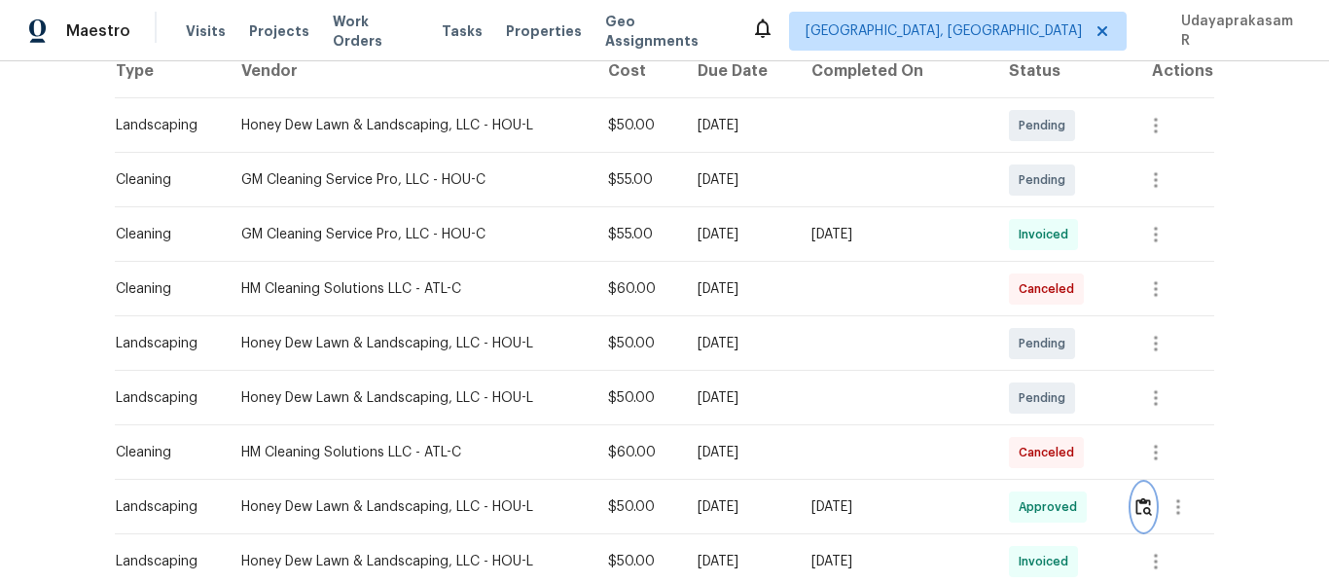
scroll to position [97, 0]
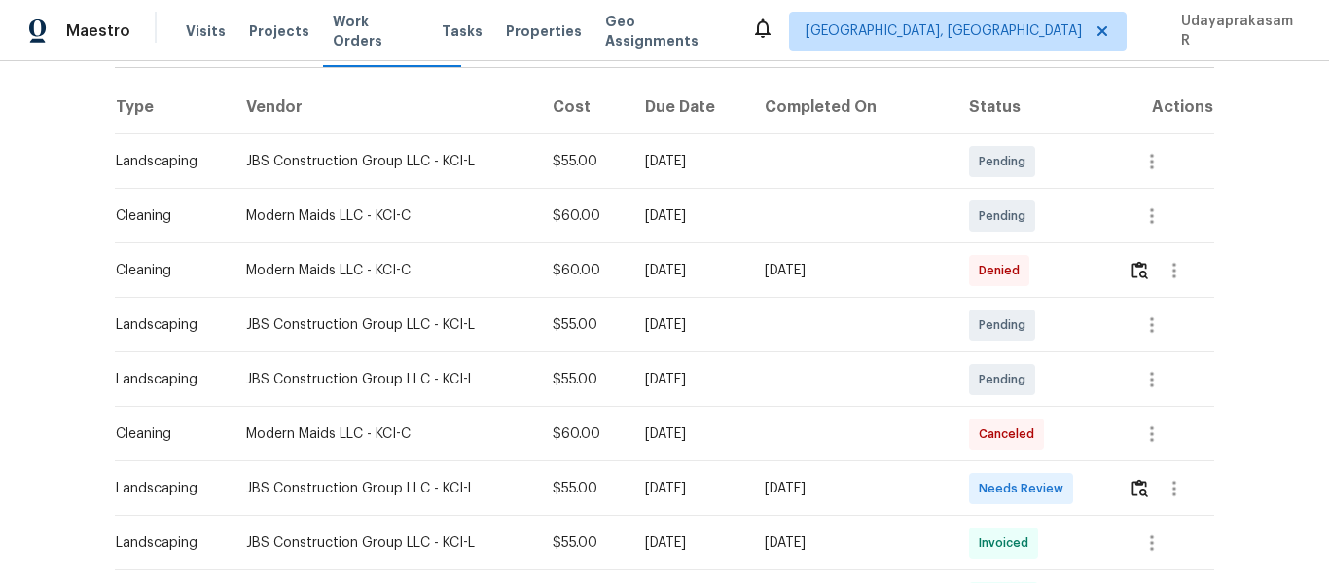
scroll to position [292, 0]
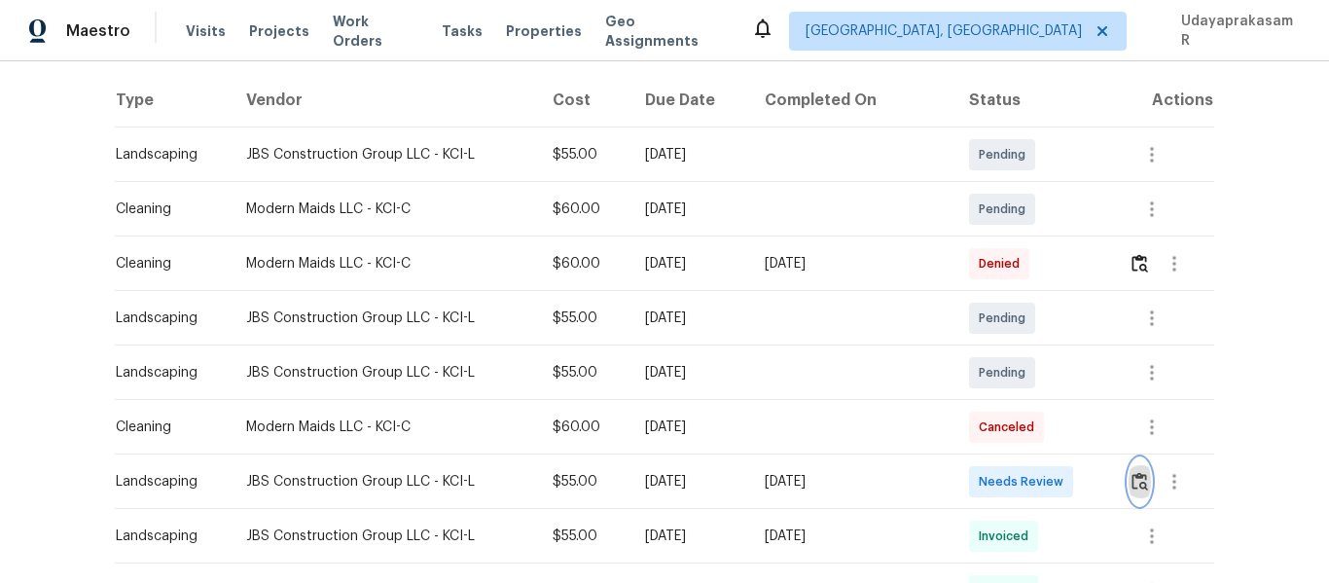
click at [1131, 485] on img "button" at bounding box center [1139, 481] width 17 height 18
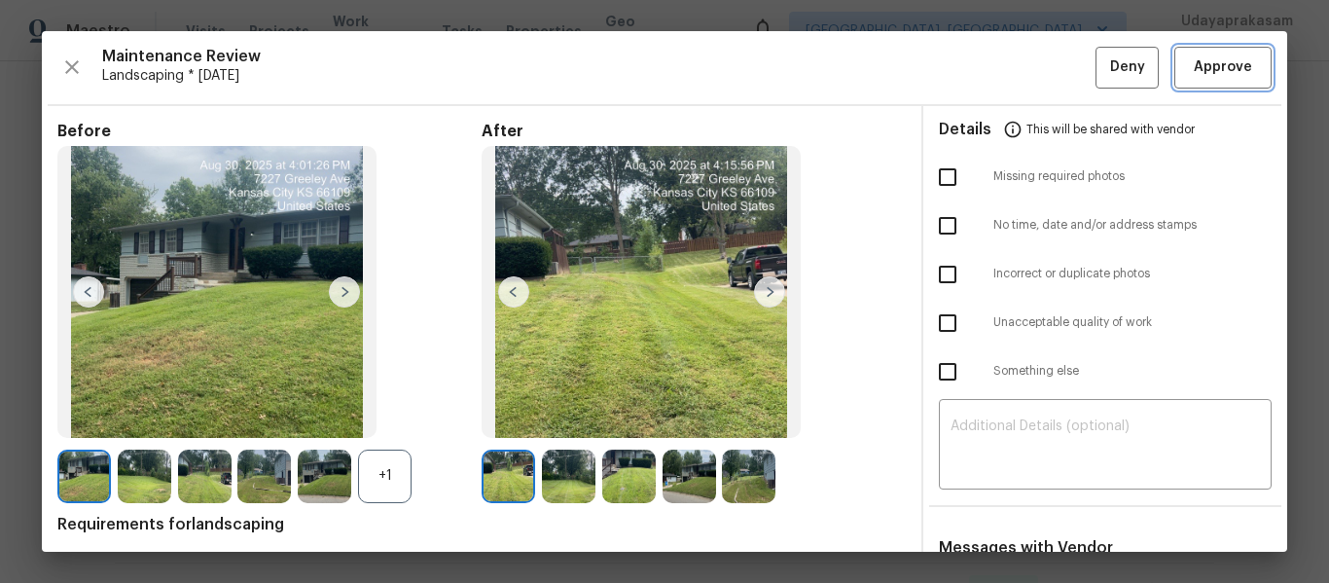
click at [1231, 58] on span "Approve" at bounding box center [1223, 67] width 58 height 24
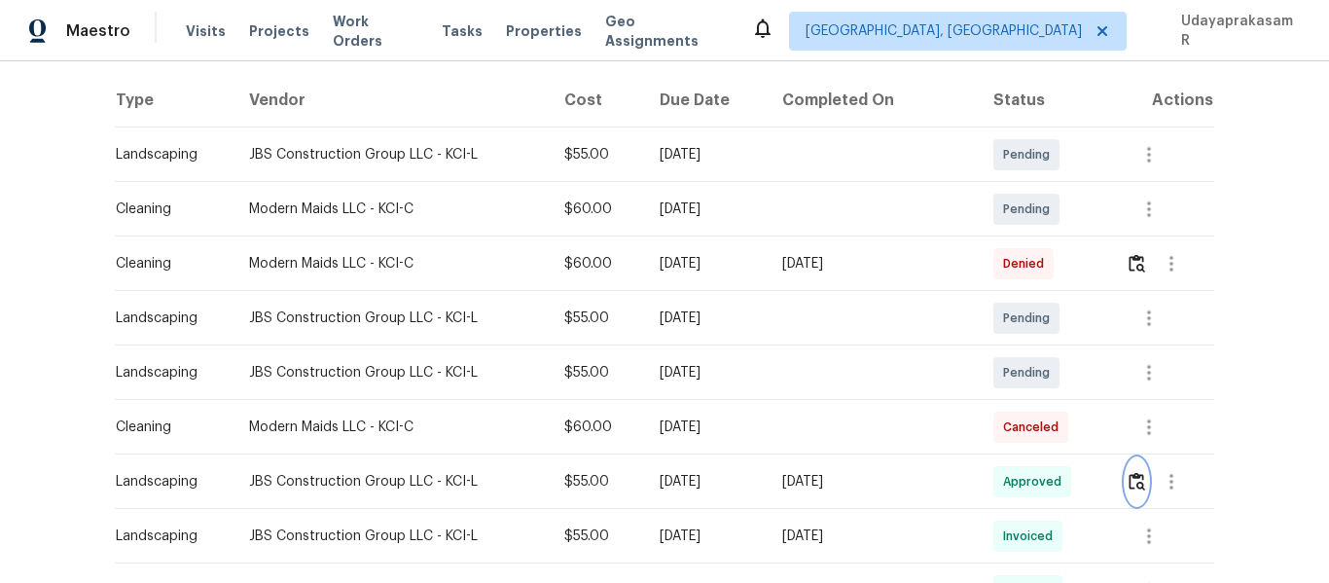
scroll to position [0, 0]
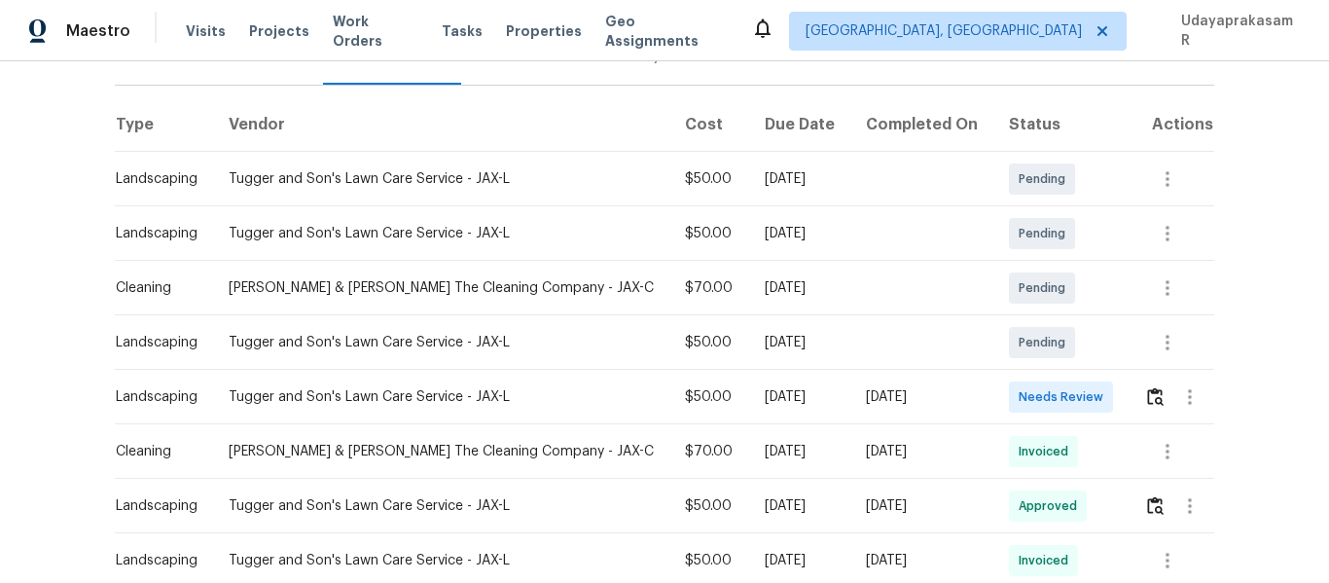
scroll to position [292, 0]
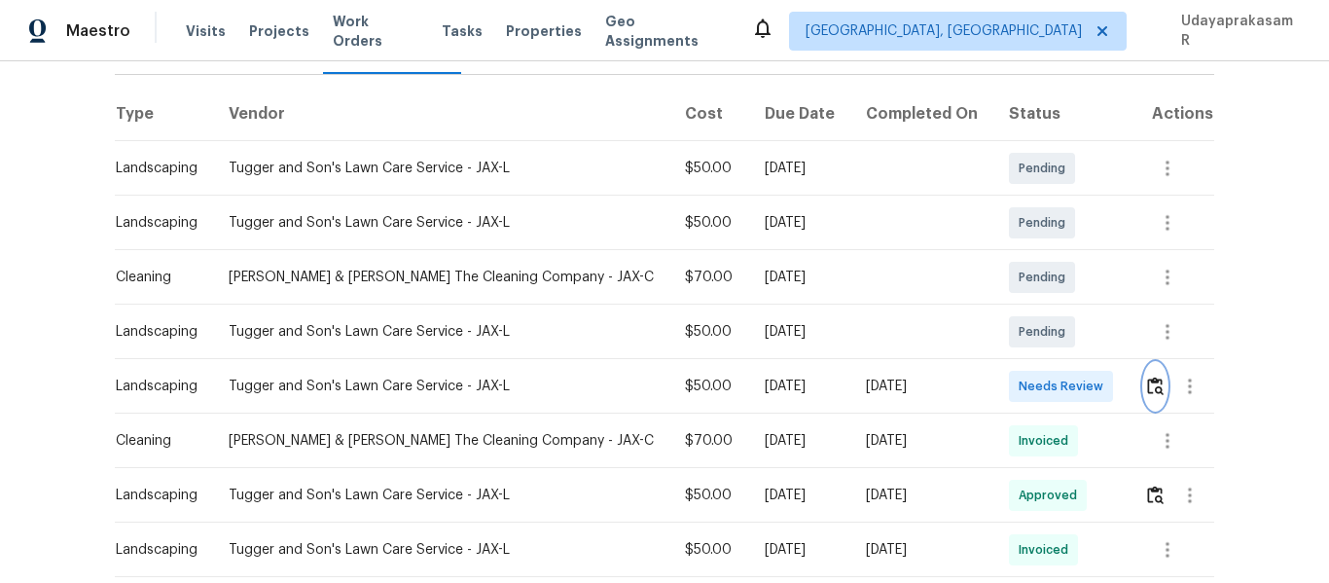
click at [1147, 376] on img "button" at bounding box center [1155, 385] width 17 height 18
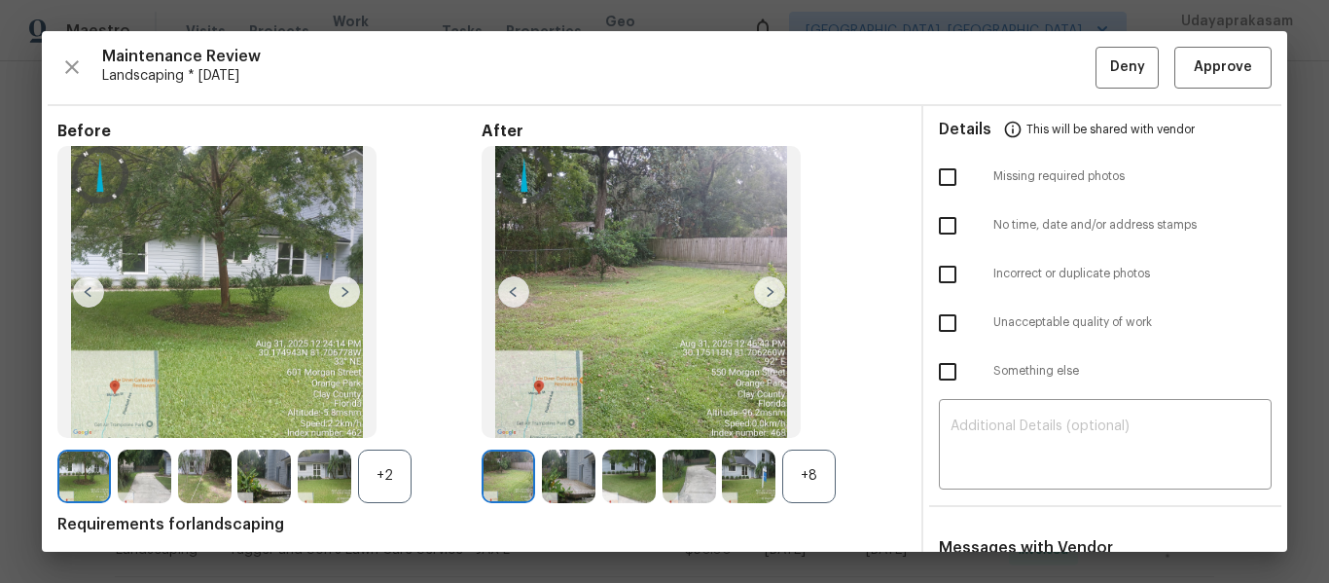
click at [763, 281] on img at bounding box center [769, 291] width 31 height 31
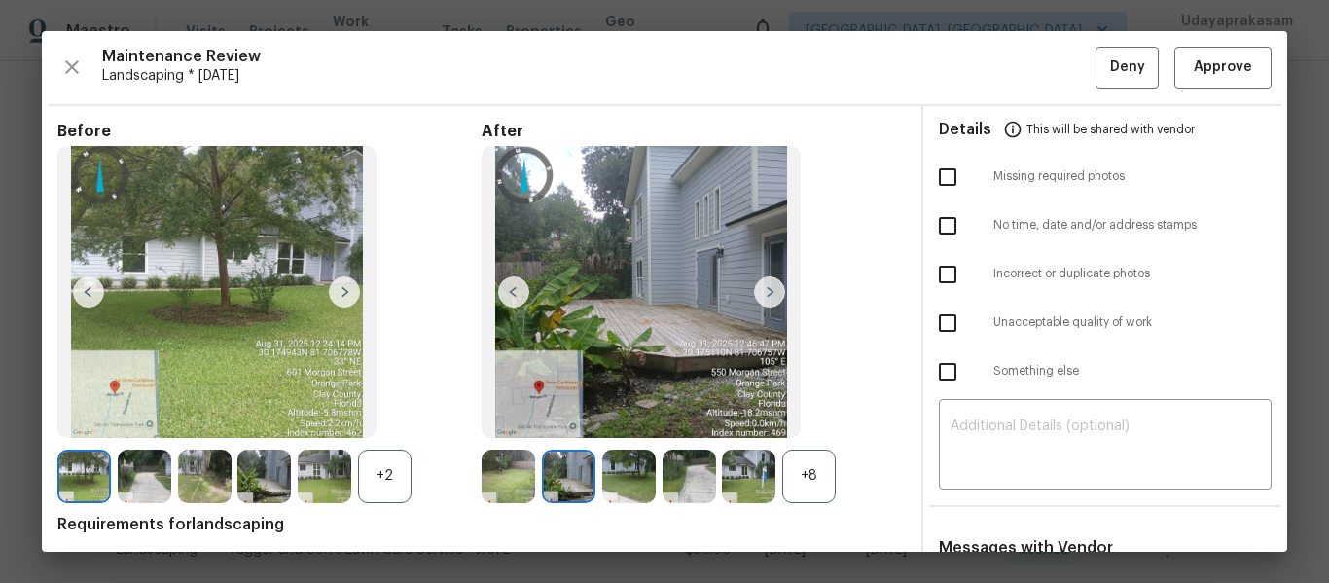
click at [763, 281] on img at bounding box center [769, 291] width 31 height 31
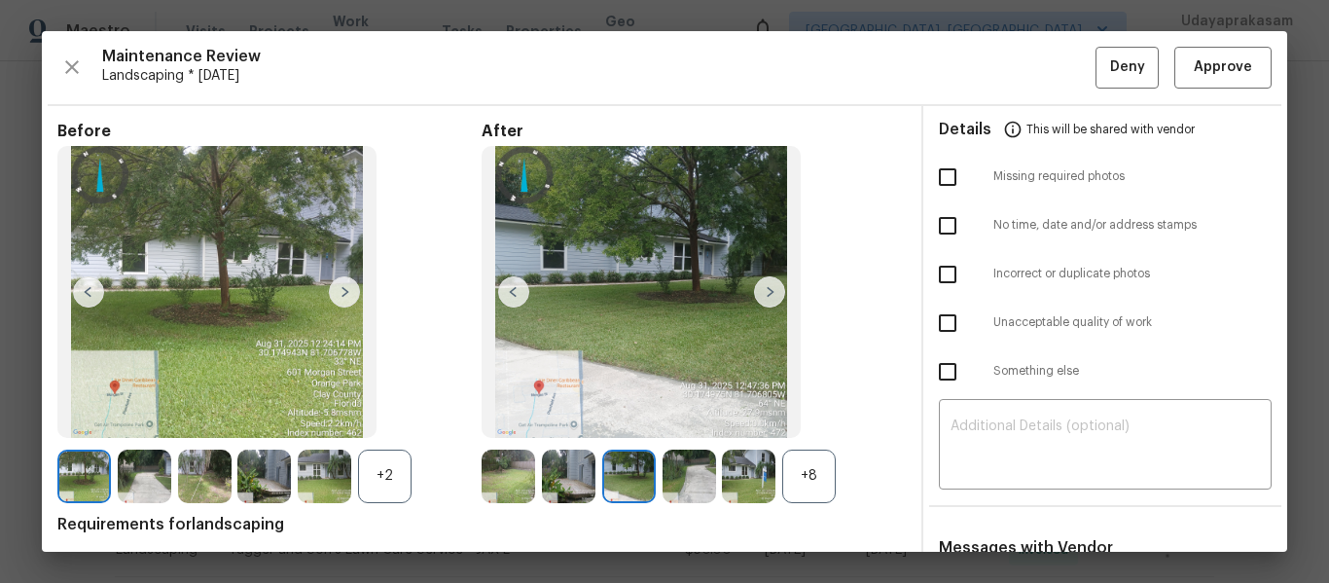
click at [763, 281] on img at bounding box center [769, 291] width 31 height 31
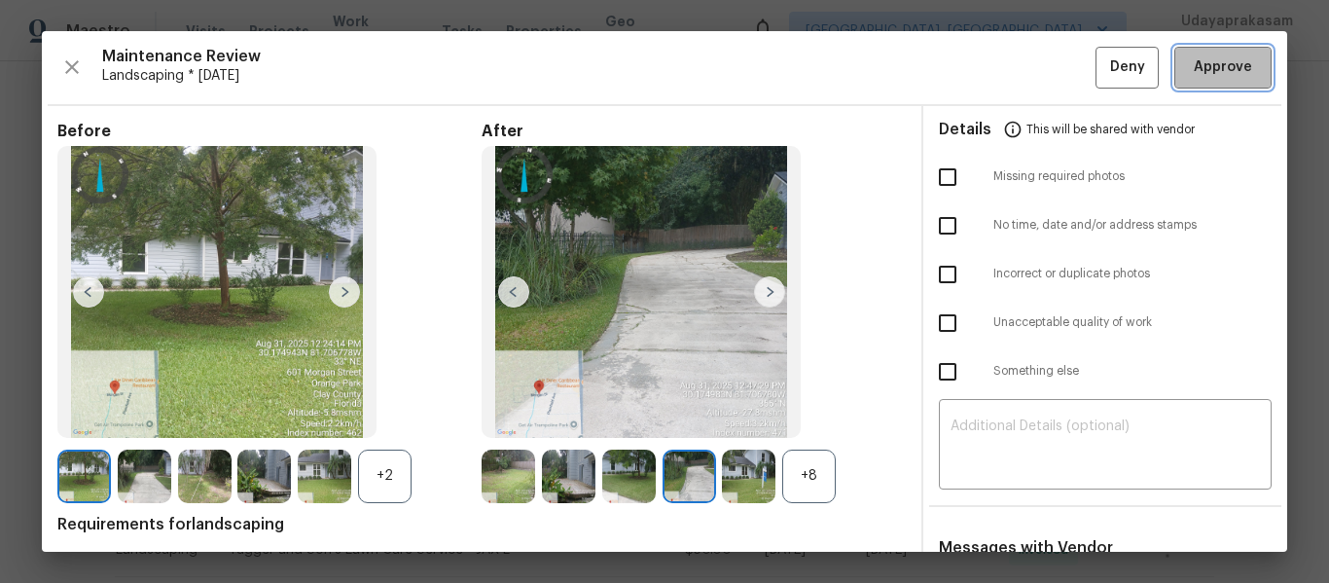
click at [1203, 65] on span "Approve" at bounding box center [1223, 67] width 58 height 24
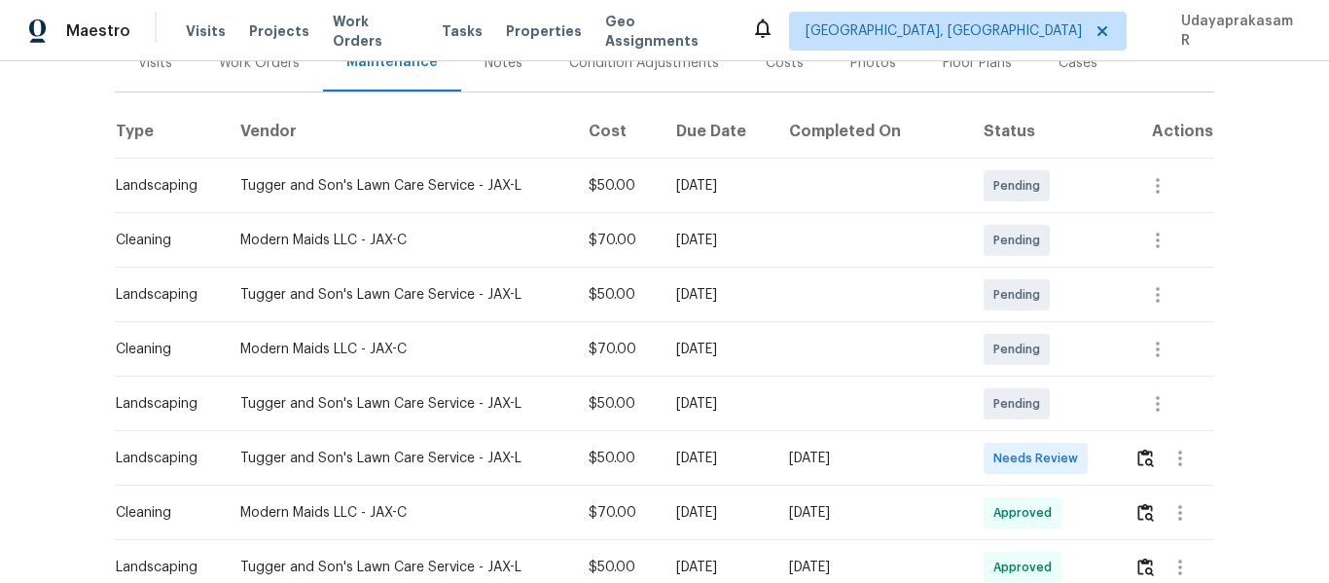
scroll to position [292, 0]
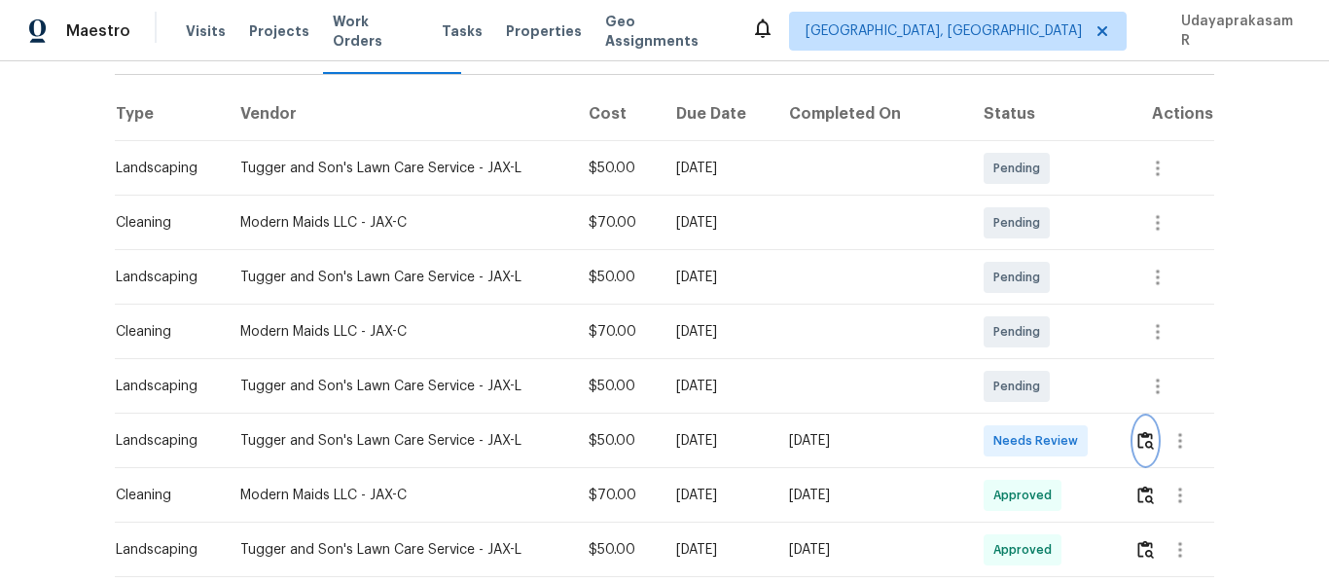
click at [1143, 431] on img "button" at bounding box center [1145, 440] width 17 height 18
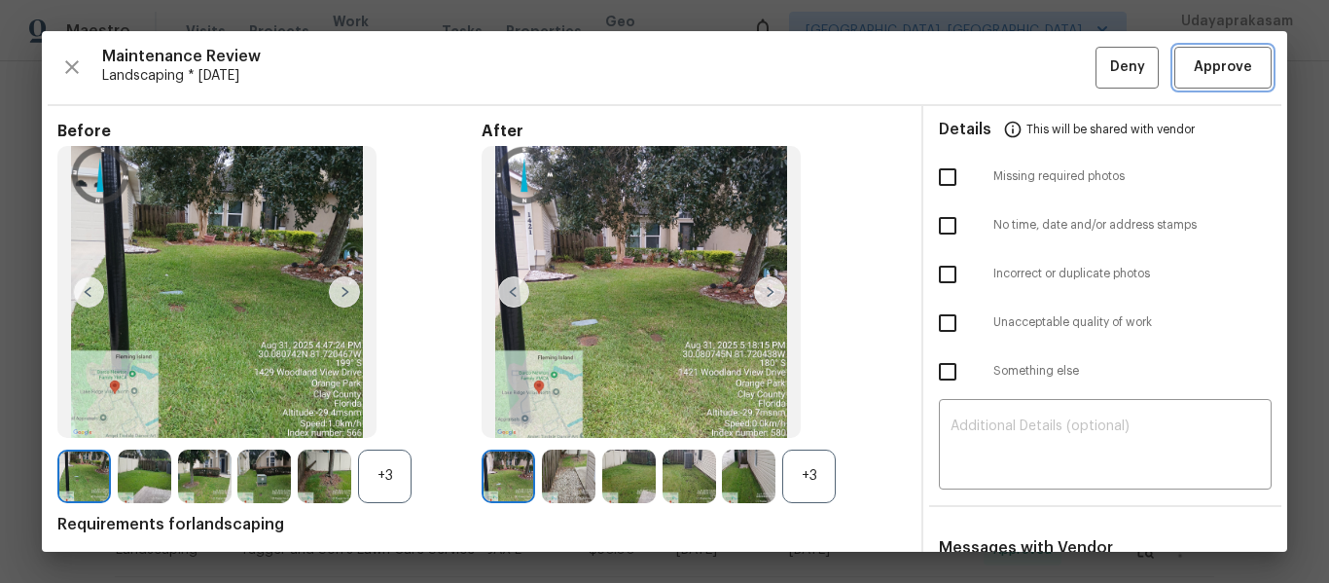
click at [1220, 80] on button "Approve" at bounding box center [1222, 68] width 97 height 42
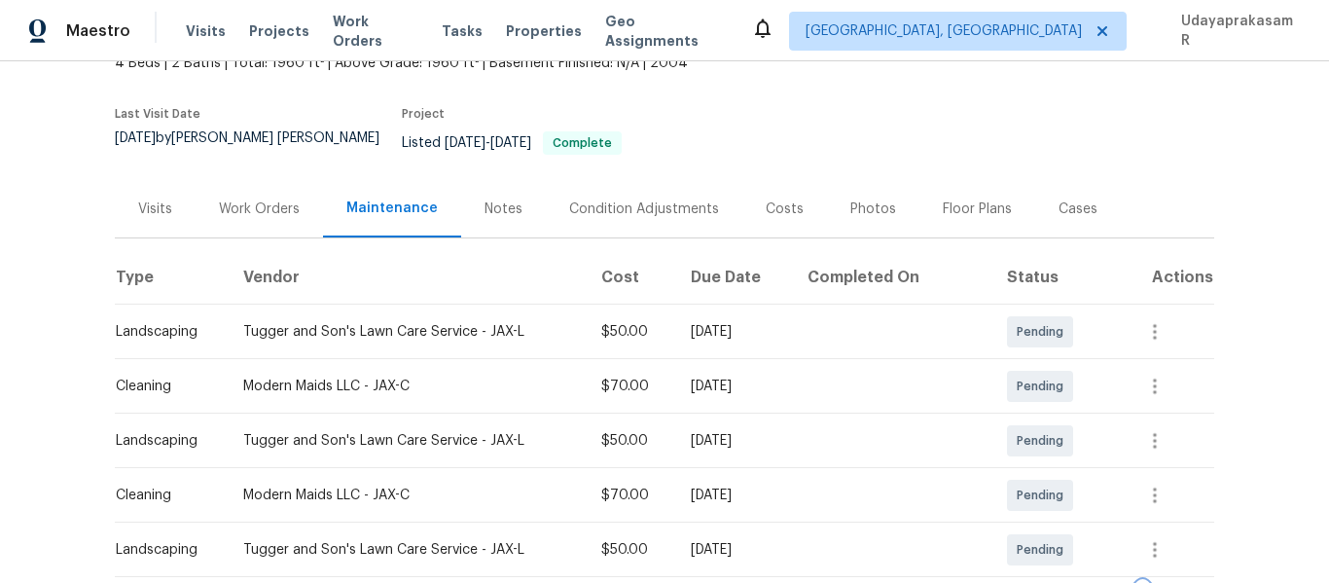
scroll to position [97, 0]
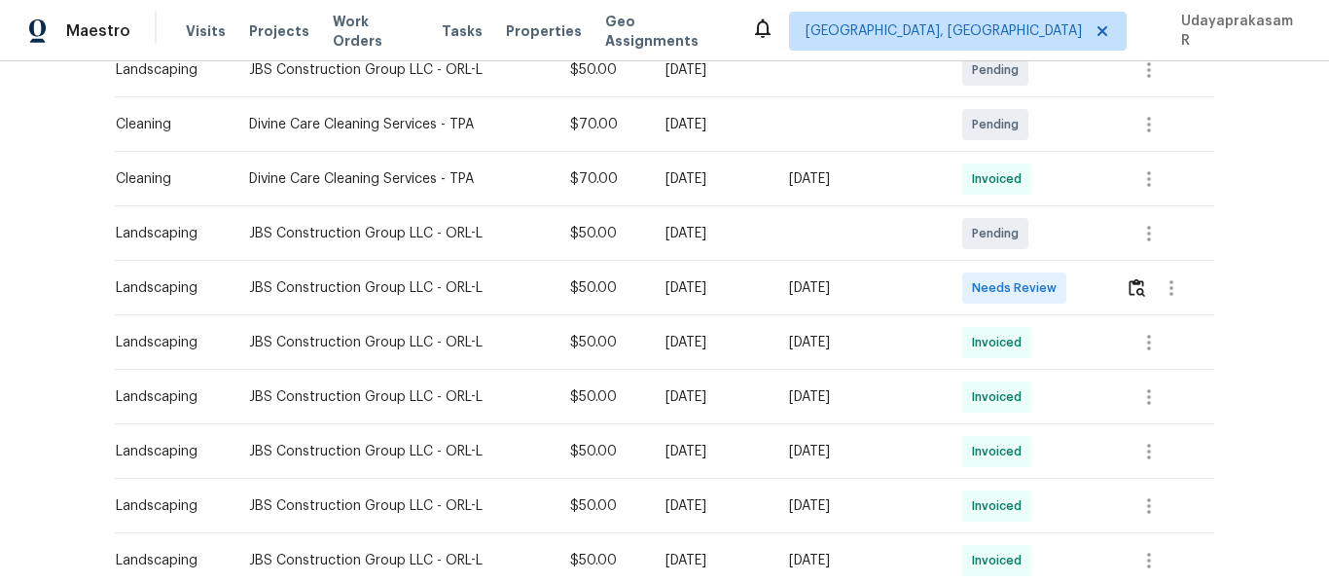
scroll to position [486, 0]
click at [1136, 294] on img "button" at bounding box center [1136, 286] width 17 height 18
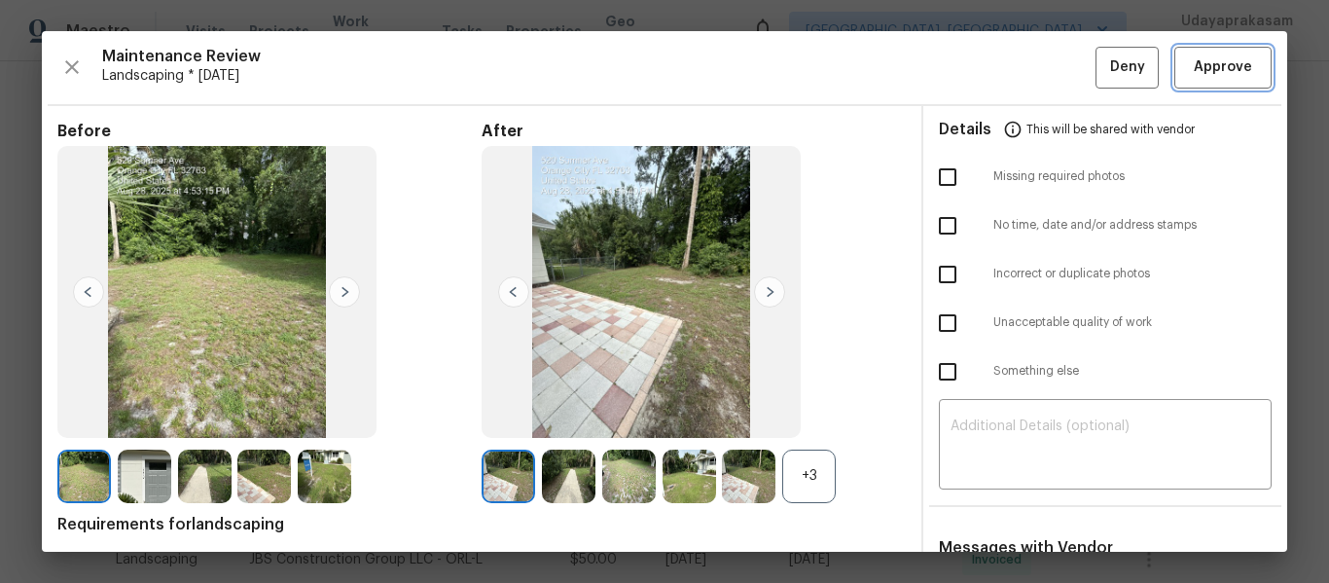
click at [1194, 68] on span "Approve" at bounding box center [1223, 67] width 58 height 24
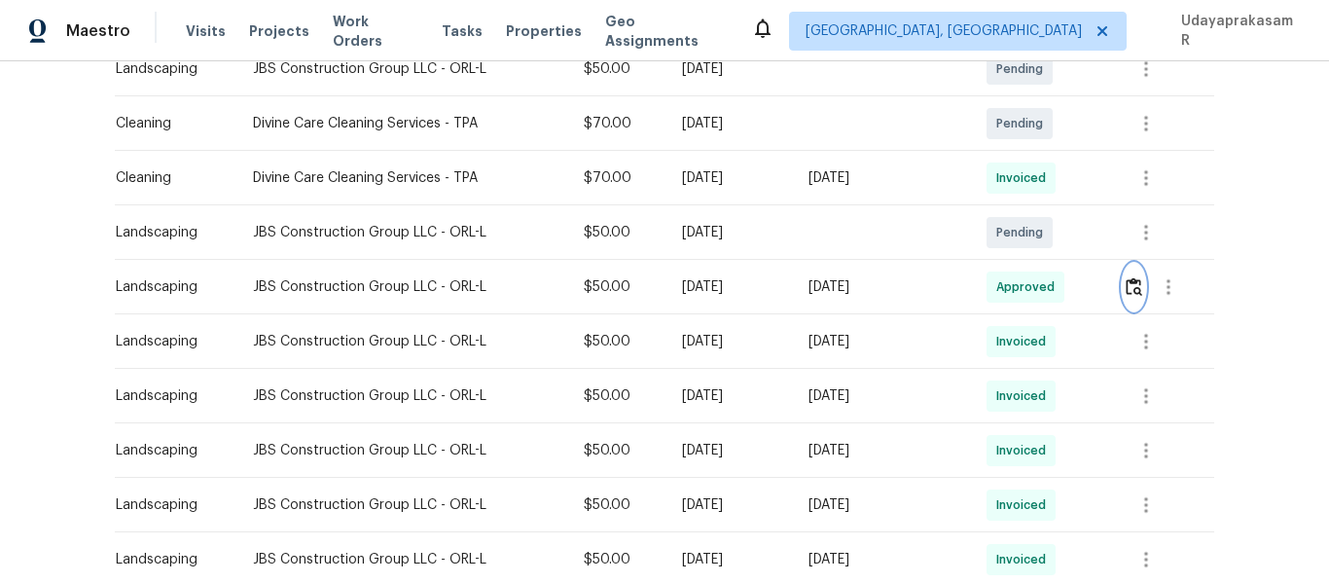
scroll to position [195, 0]
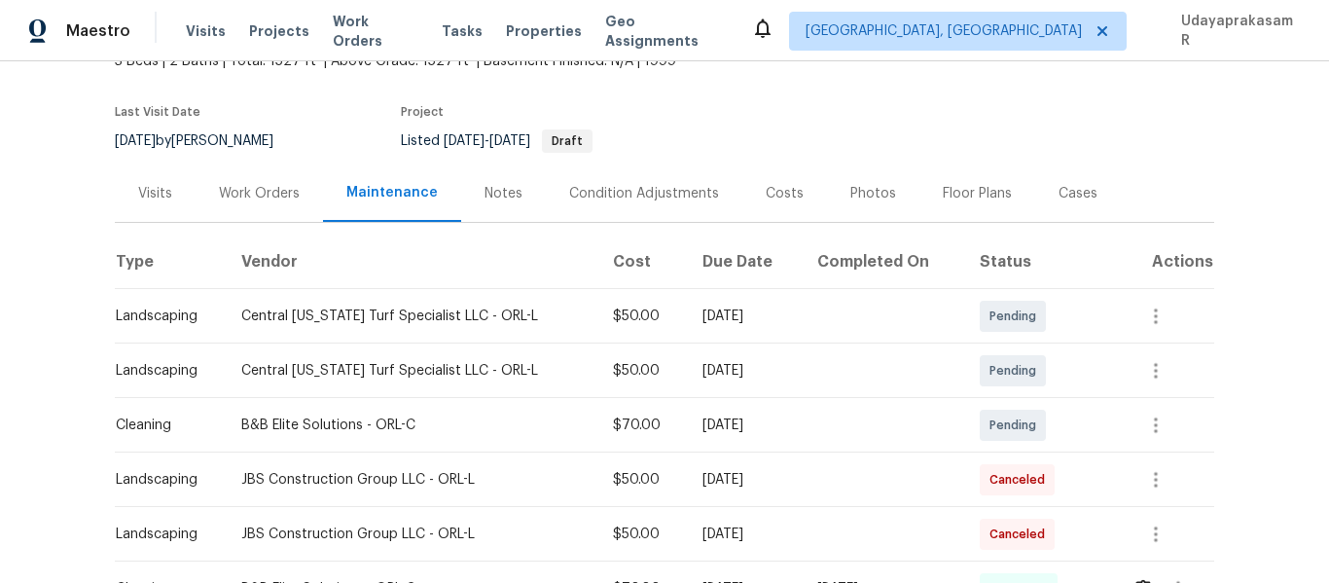
scroll to position [292, 0]
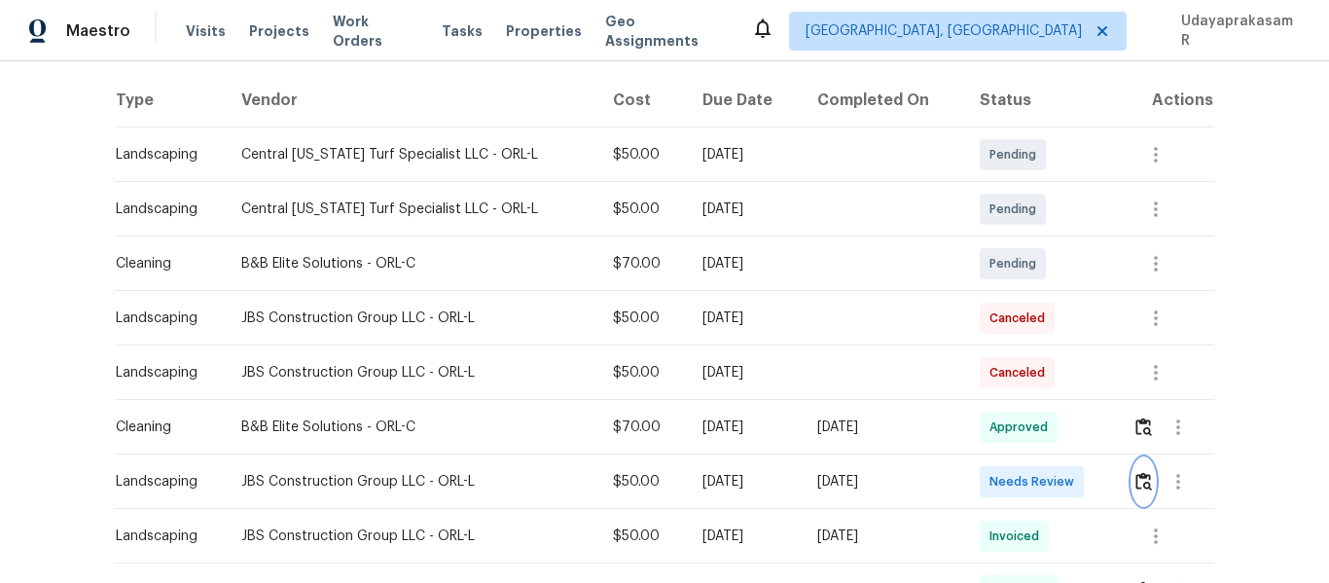
click at [1135, 474] on img "button" at bounding box center [1143, 481] width 17 height 18
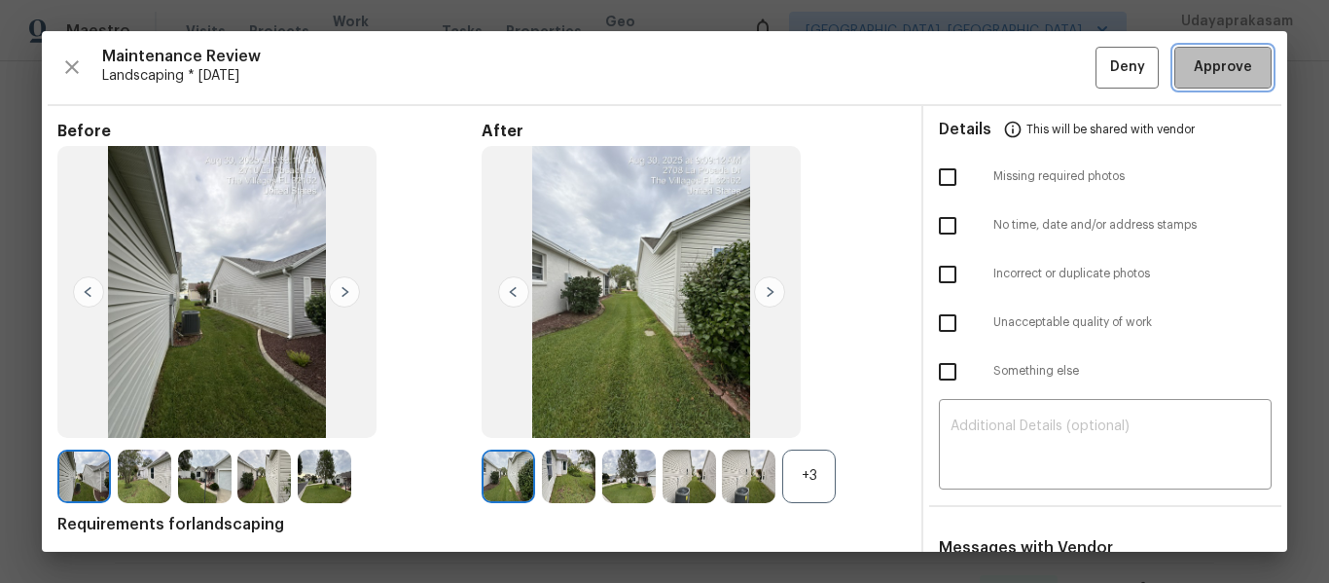
click at [1181, 80] on button "Approve" at bounding box center [1222, 68] width 97 height 42
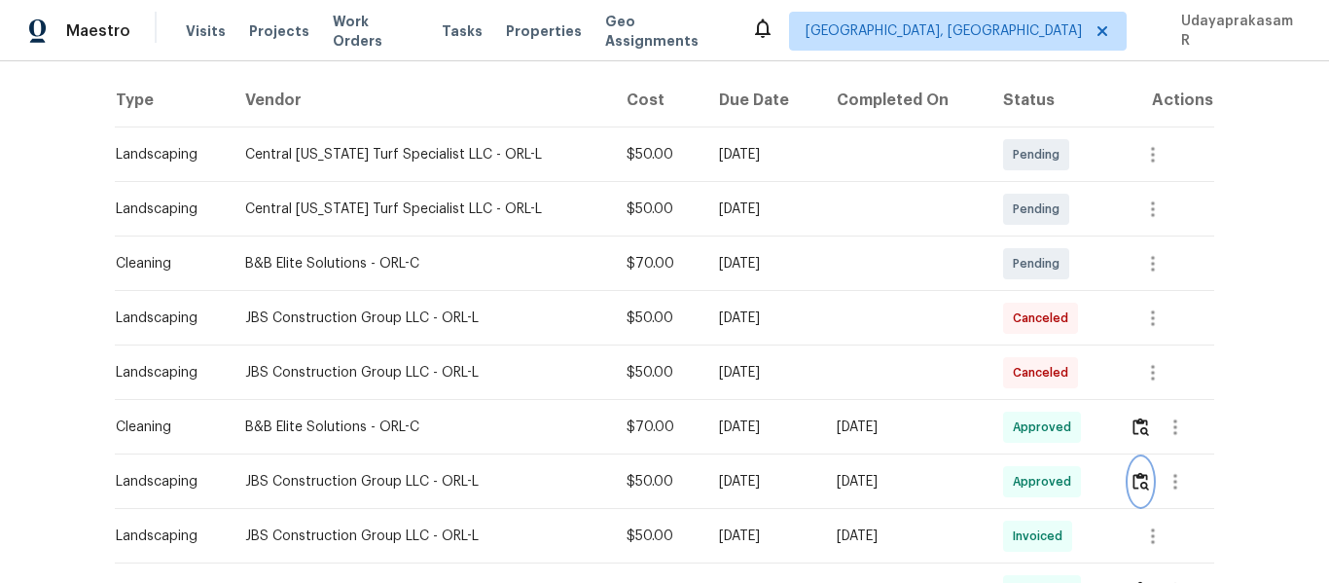
scroll to position [0, 0]
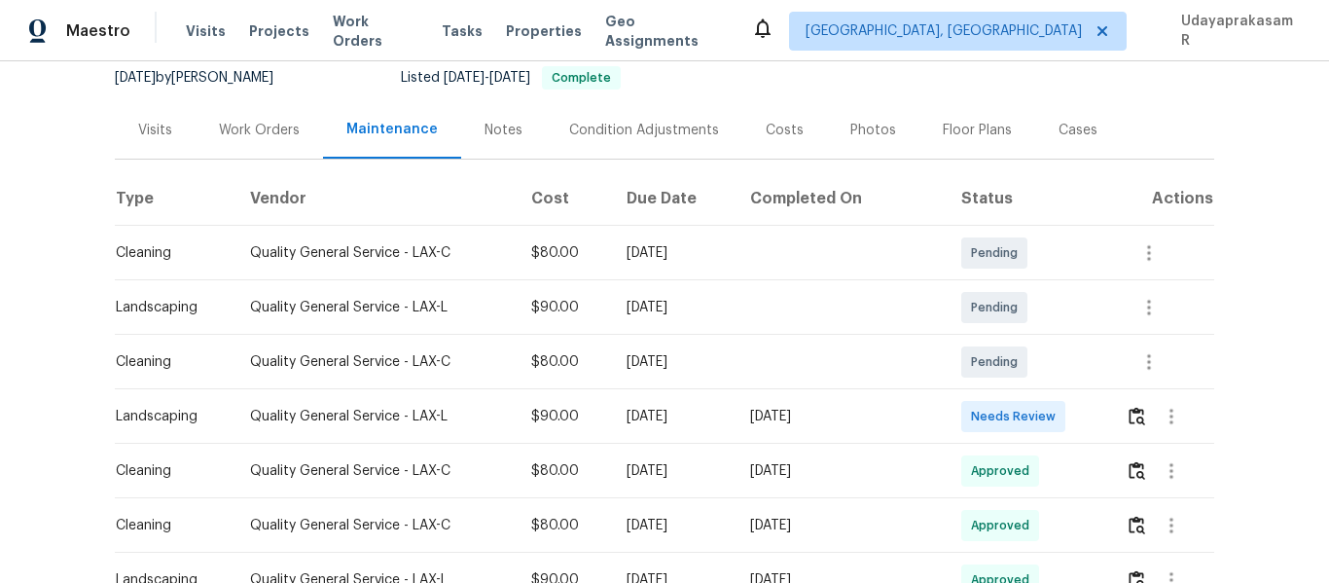
scroll to position [195, 0]
click at [1133, 416] on img "button" at bounding box center [1136, 415] width 17 height 18
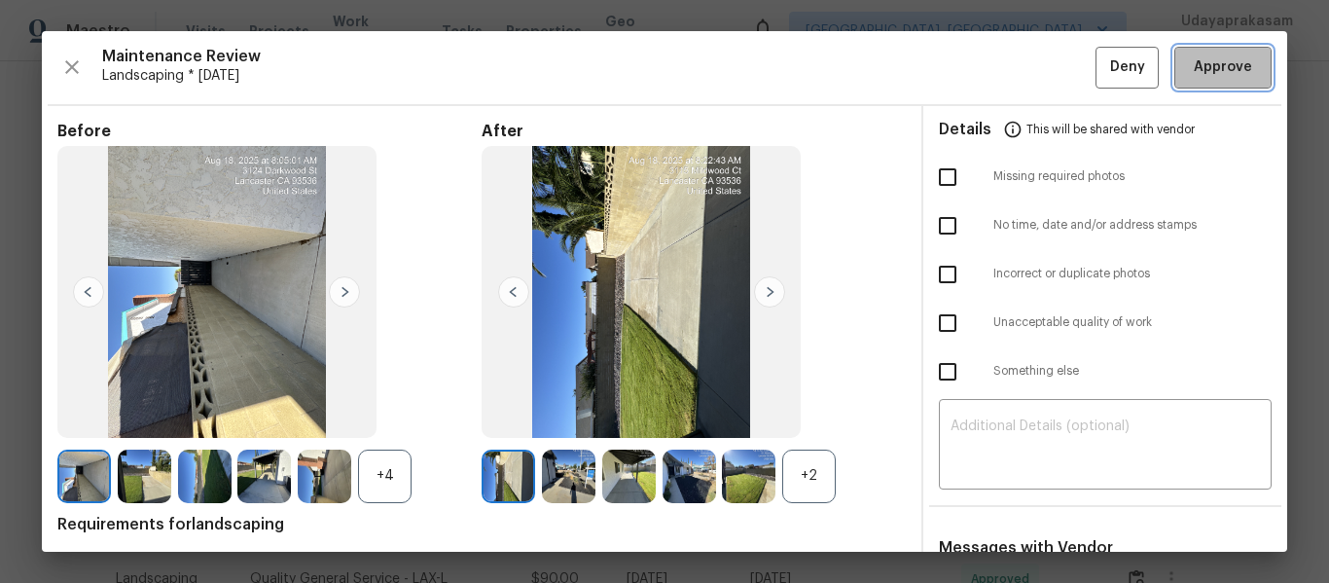
click at [1230, 71] on span "Approve" at bounding box center [1223, 67] width 58 height 24
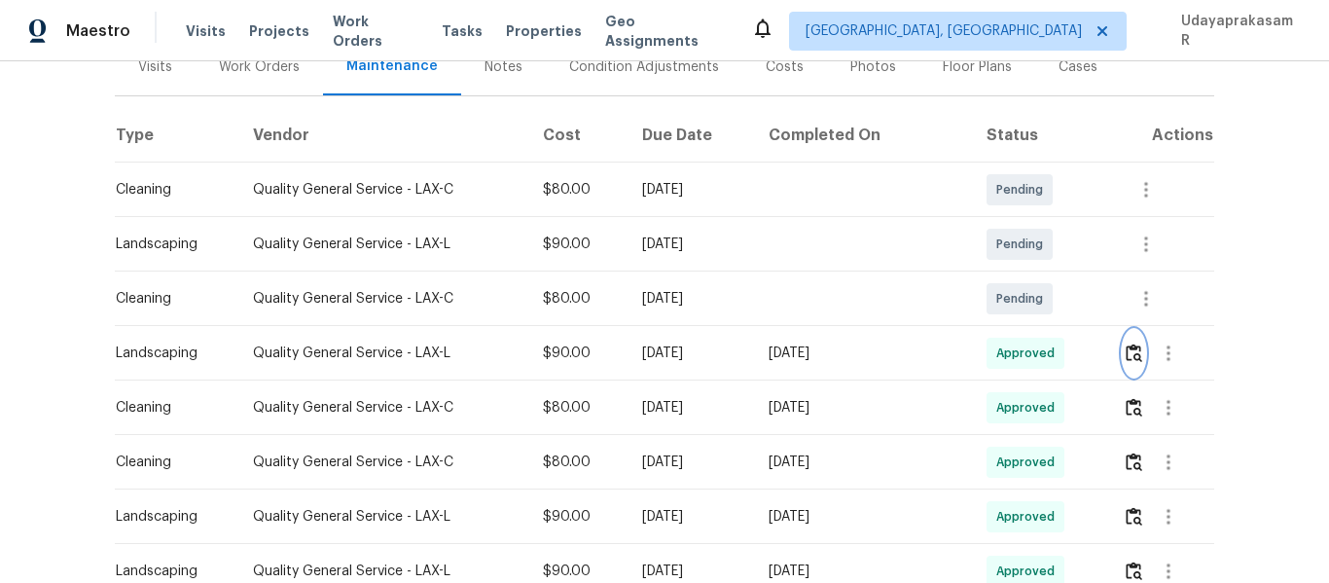
scroll to position [292, 0]
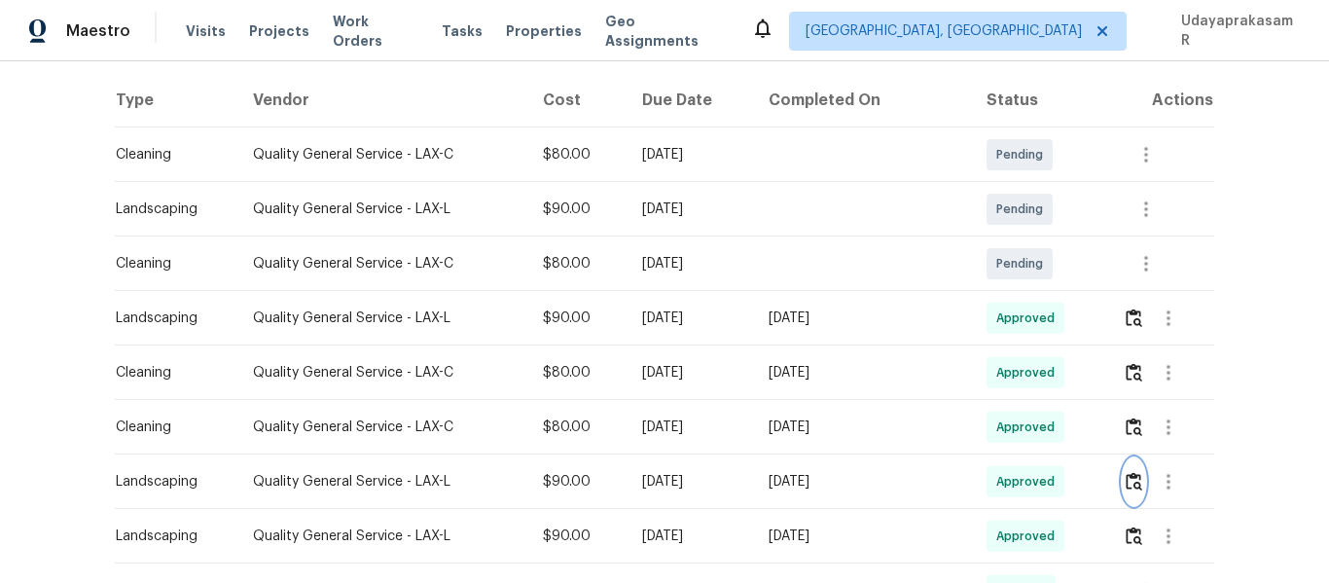
click at [1126, 483] on img "button" at bounding box center [1134, 481] width 17 height 18
drag, startPoint x: 644, startPoint y: 311, endPoint x: 840, endPoint y: 311, distance: 195.5
click at [840, 311] on tr "Landscaping Quality General Service - LAX-L $90.00 Mon, Aug 25 2025 Sun, Aug 31…" at bounding box center [664, 318] width 1099 height 54
drag, startPoint x: 844, startPoint y: 340, endPoint x: 982, endPoint y: 325, distance: 137.9
click at [845, 340] on td "[DATE]" at bounding box center [862, 318] width 218 height 54
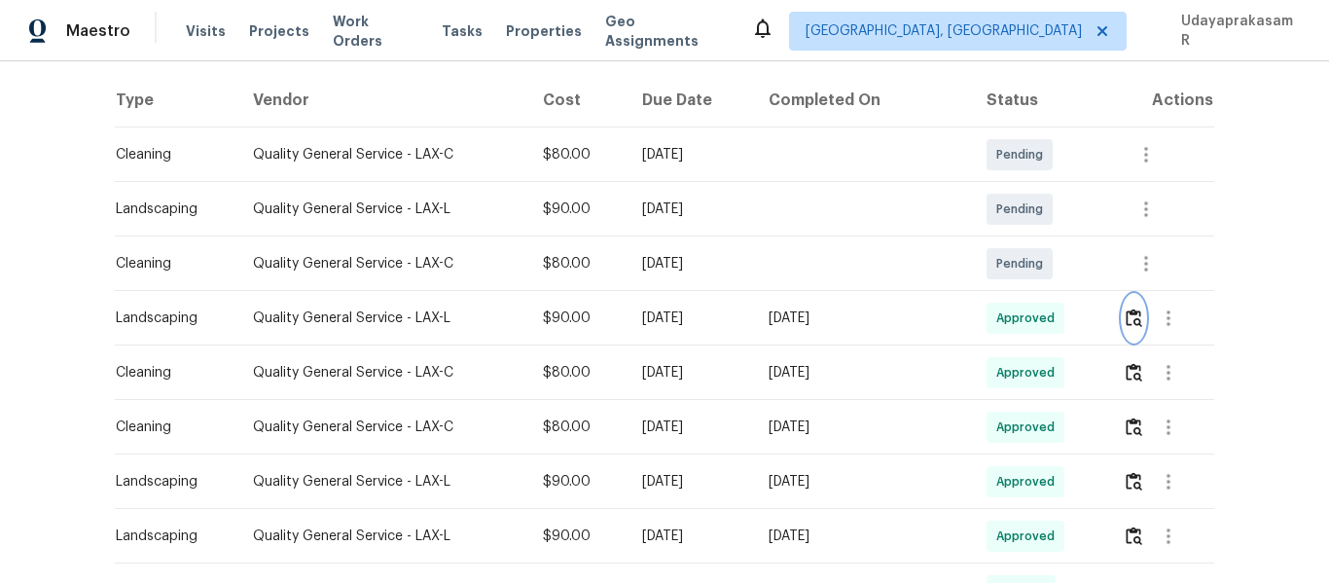
click at [1126, 314] on img "button" at bounding box center [1134, 317] width 17 height 18
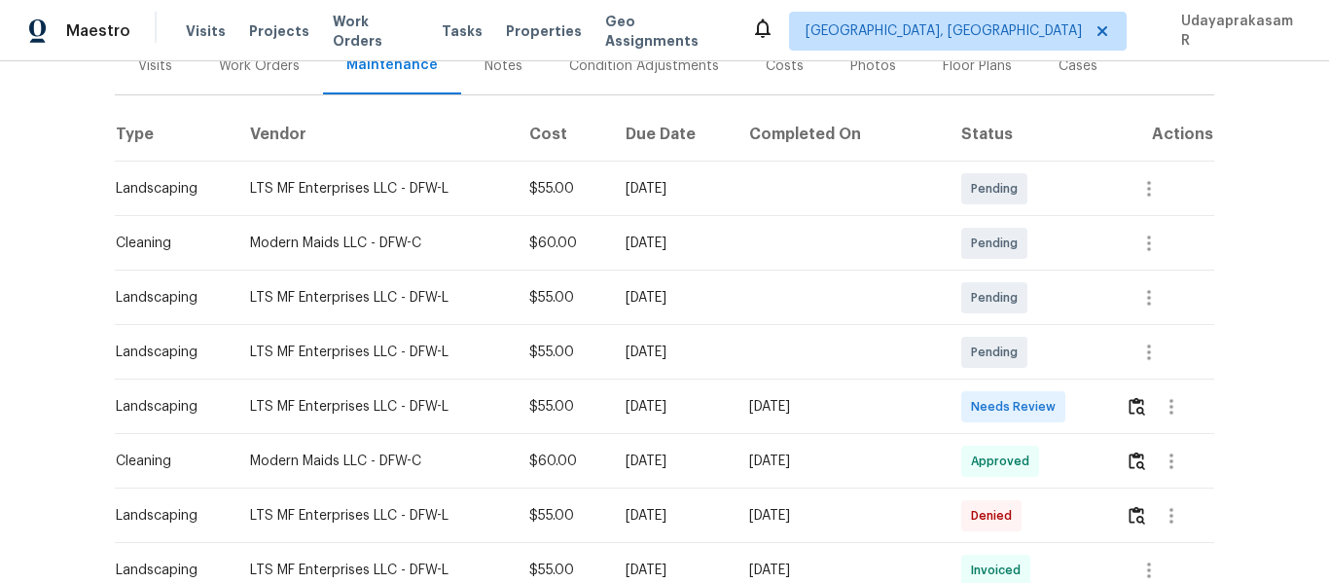
scroll to position [292, 0]
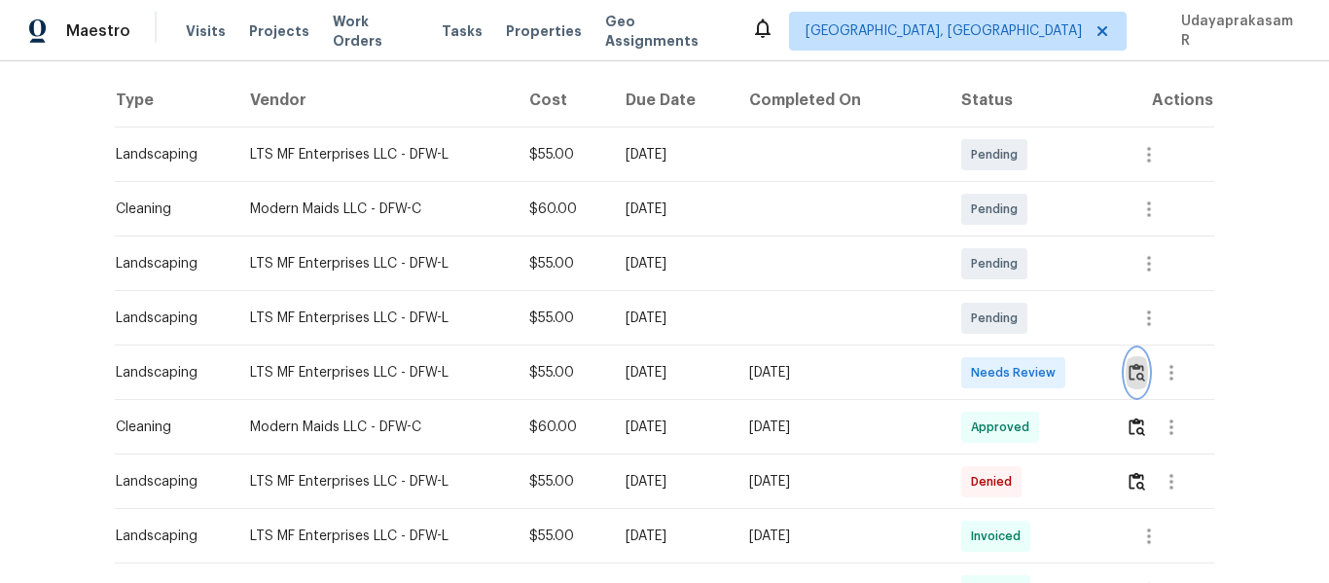
click at [1128, 375] on img "button" at bounding box center [1136, 372] width 17 height 18
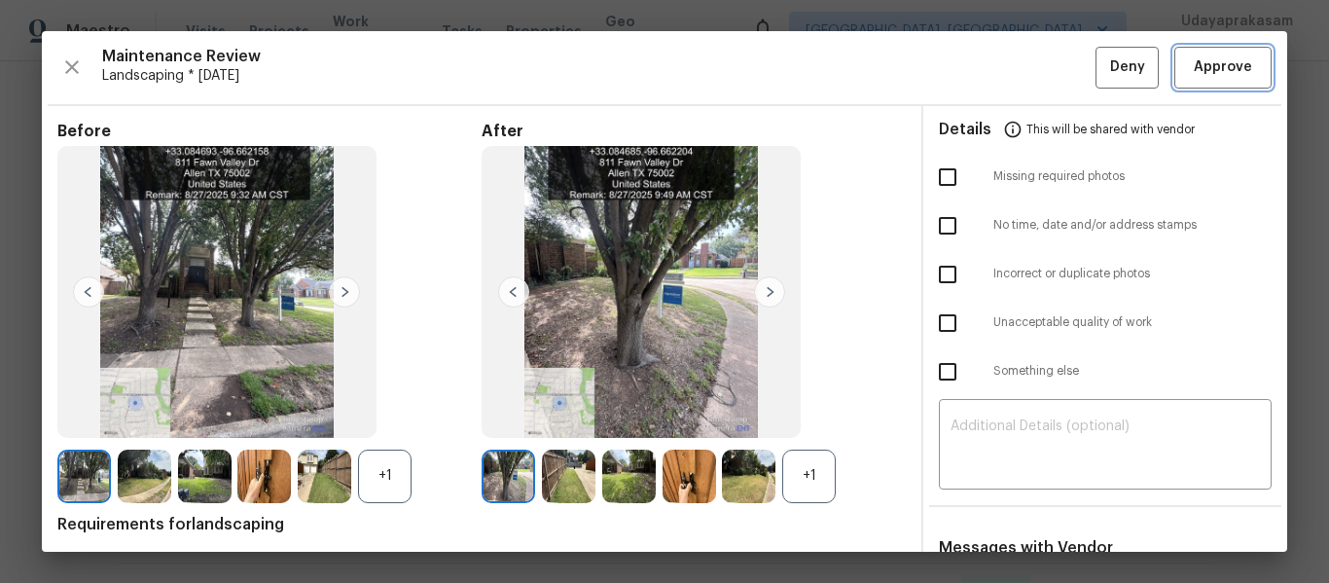
click at [1194, 78] on span "Approve" at bounding box center [1223, 67] width 58 height 24
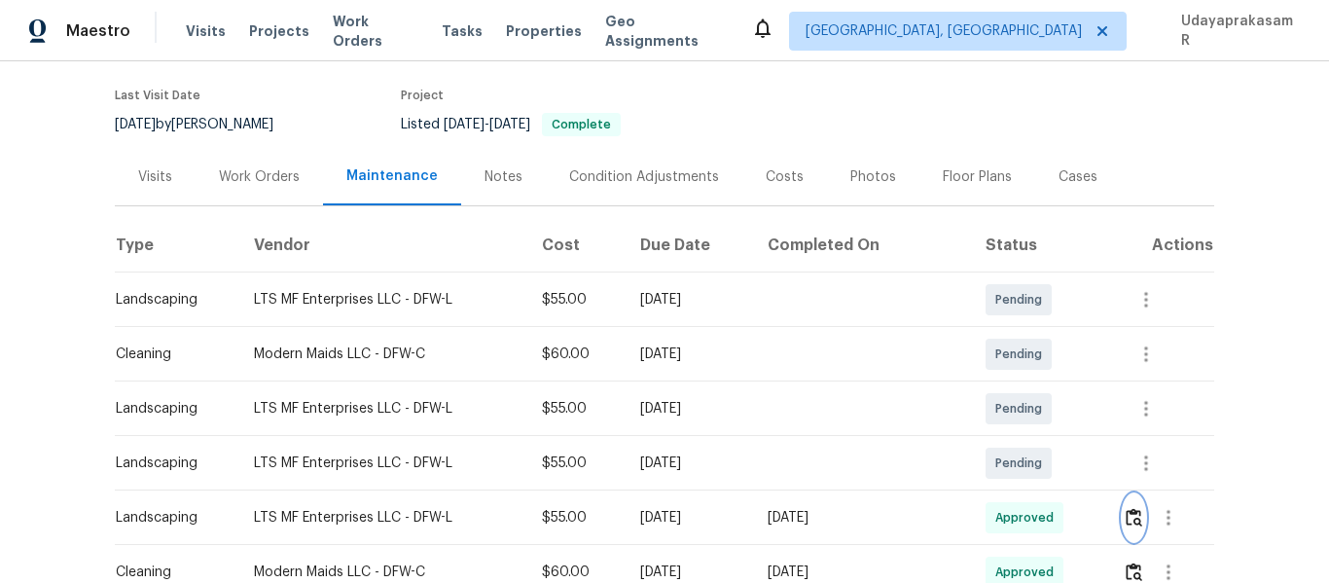
scroll to position [0, 0]
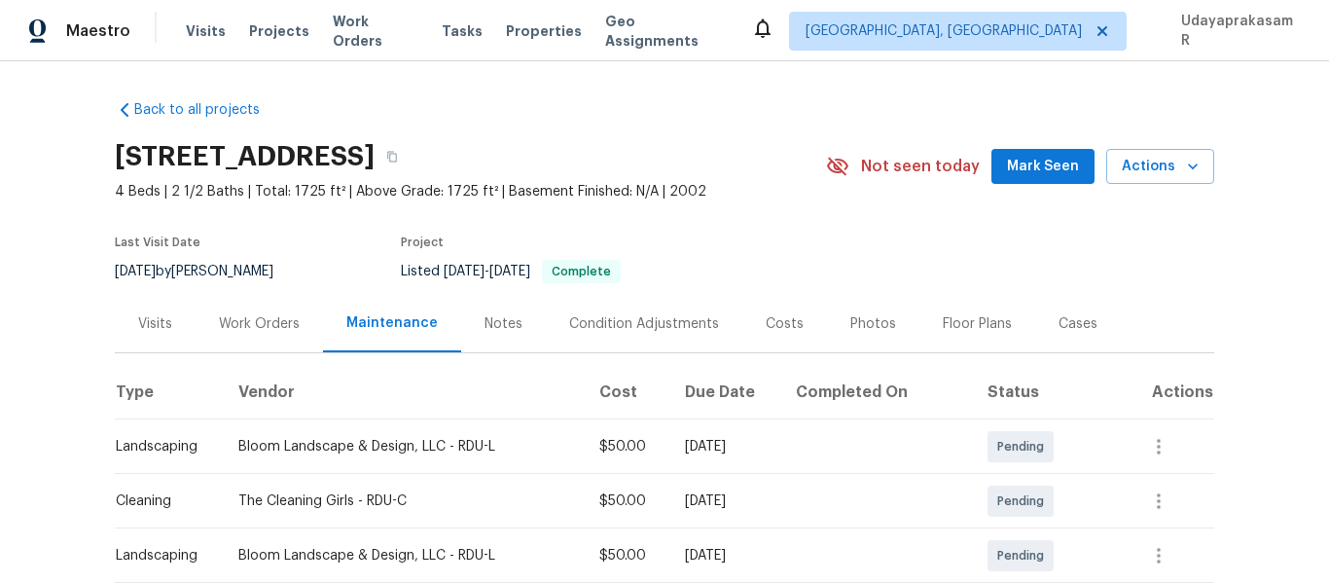
scroll to position [292, 0]
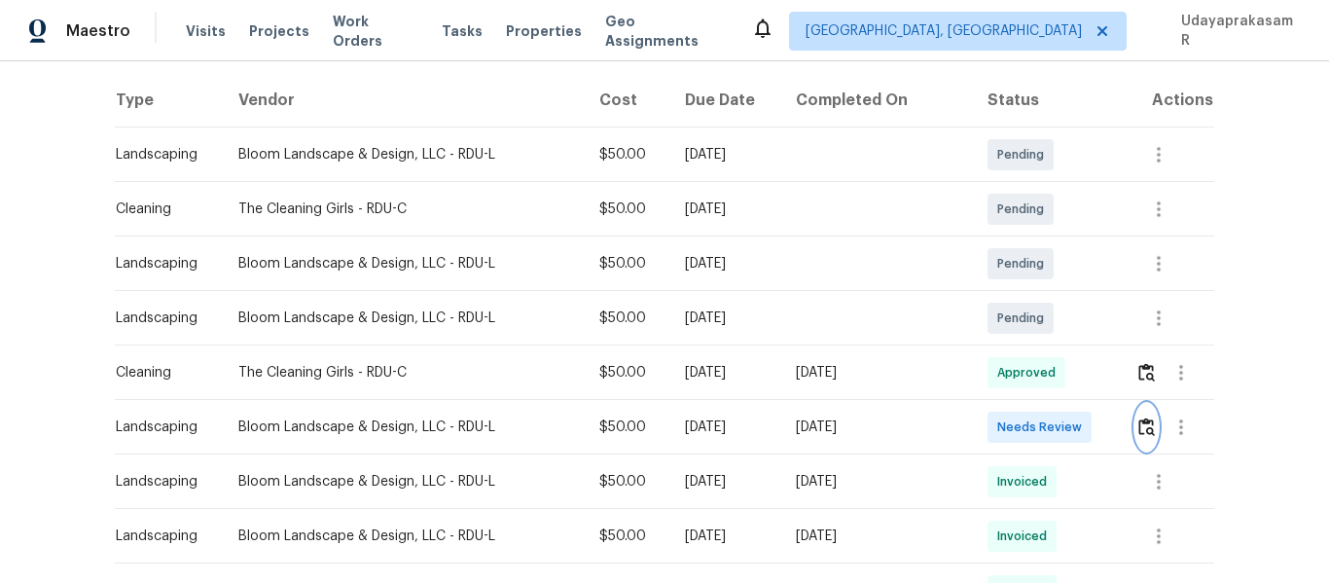
click at [1138, 421] on img "button" at bounding box center [1146, 426] width 17 height 18
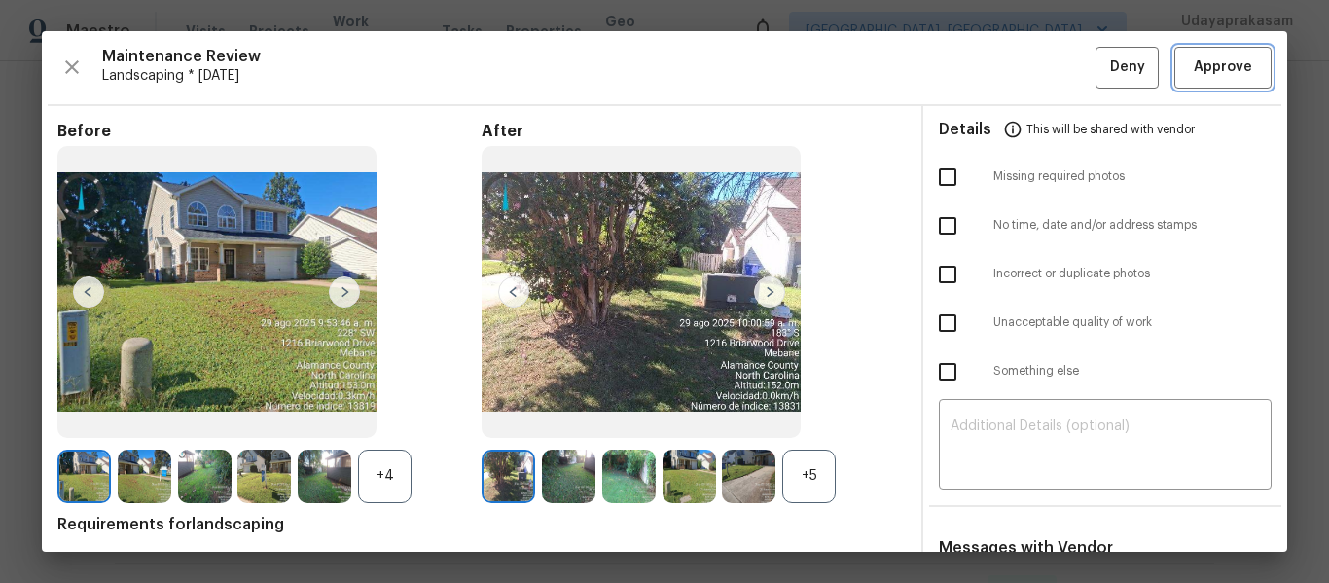
click at [1208, 65] on span "Approve" at bounding box center [1223, 67] width 58 height 24
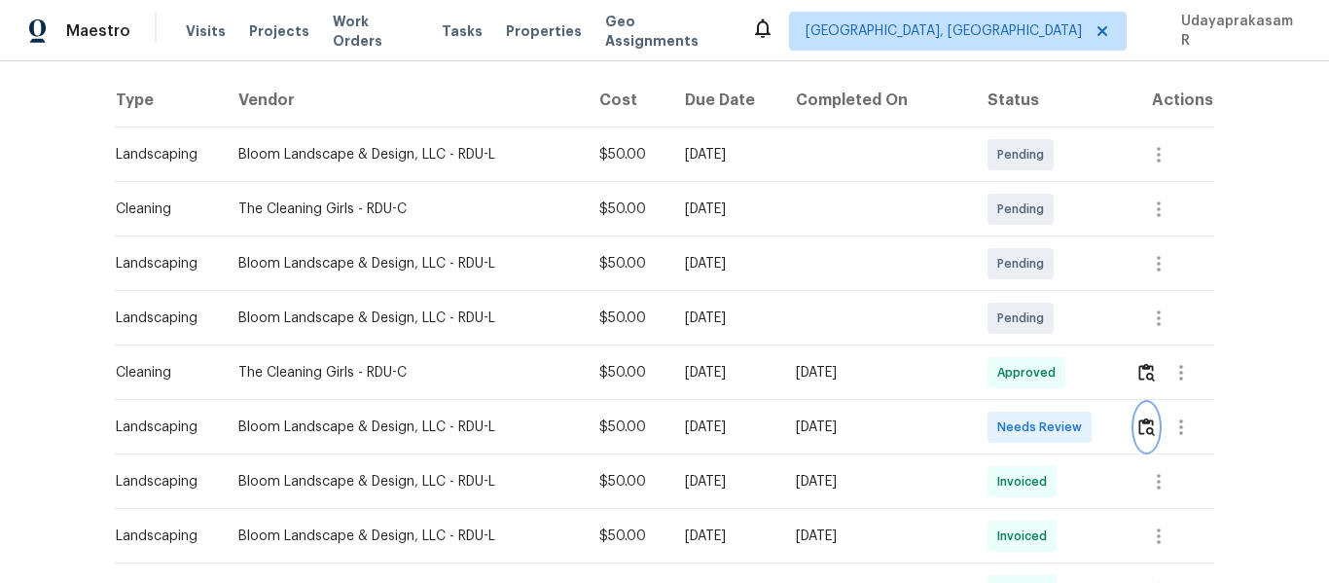
scroll to position [97, 0]
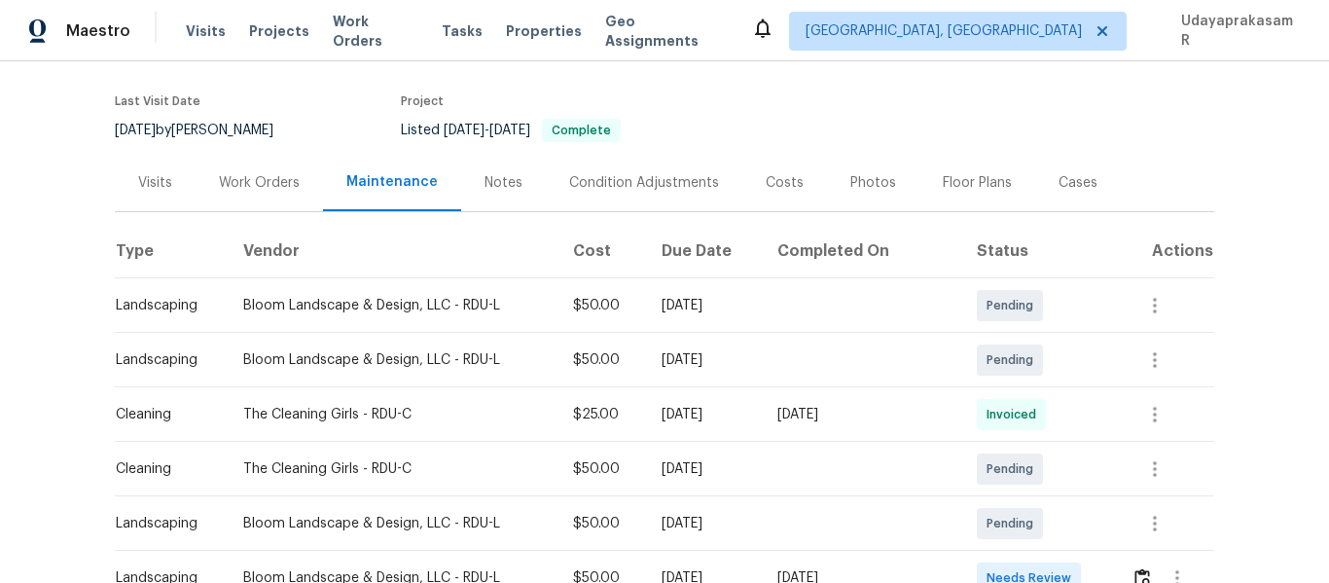
scroll to position [292, 0]
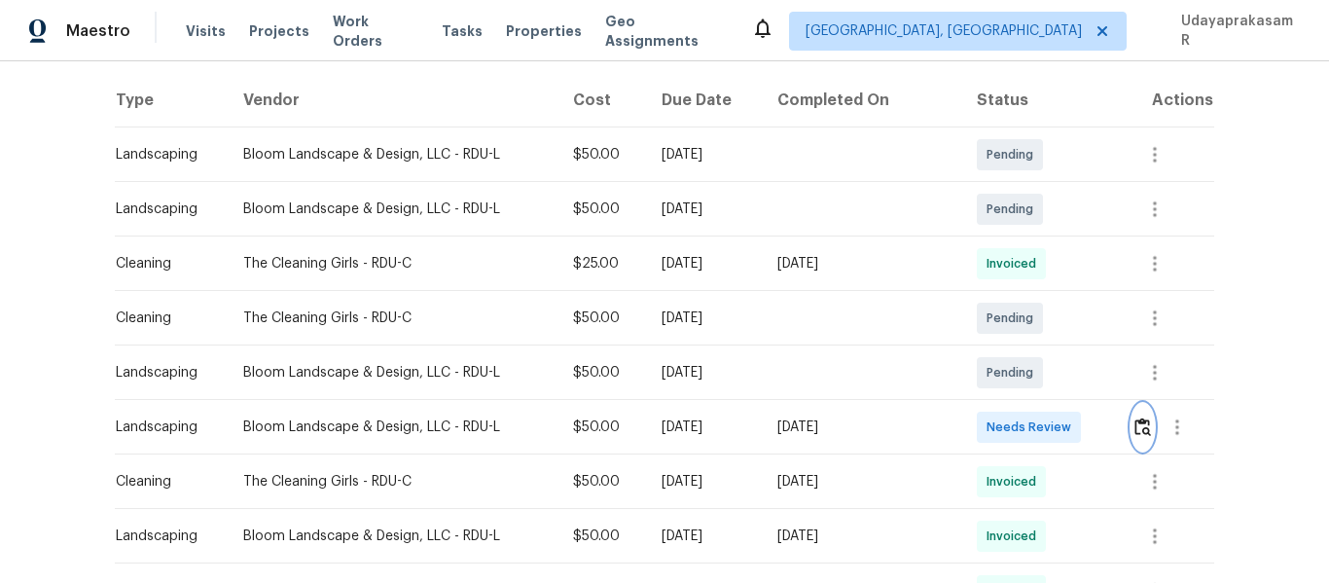
click at [1134, 425] on img "button" at bounding box center [1142, 426] width 17 height 18
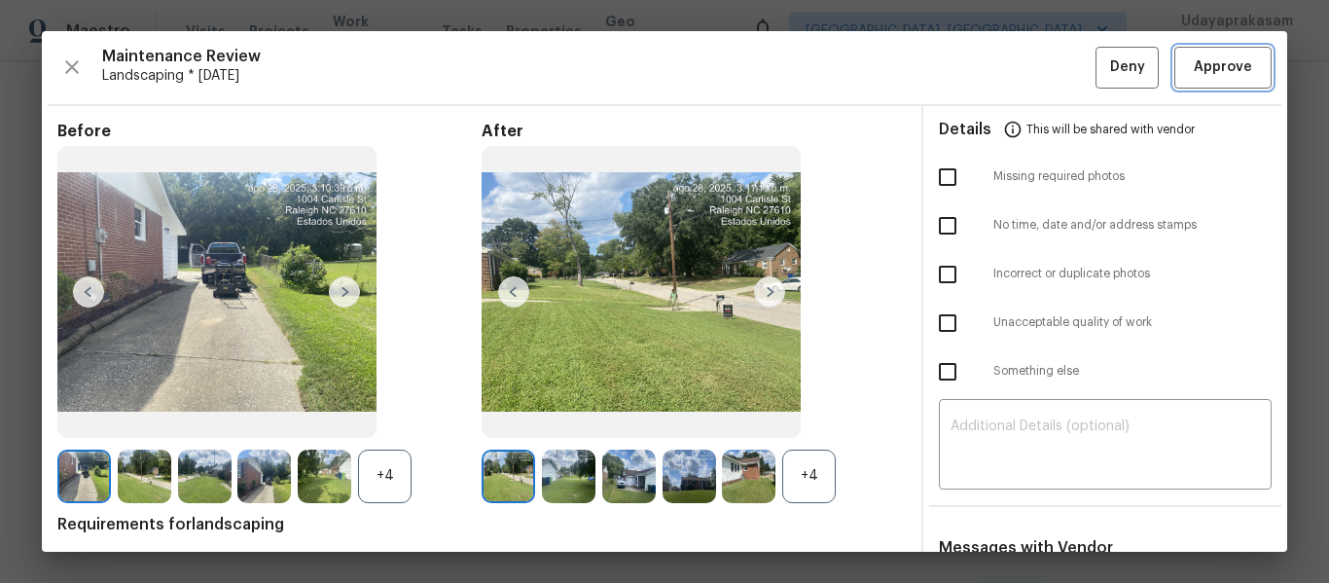
click at [1205, 53] on button "Approve" at bounding box center [1222, 68] width 97 height 42
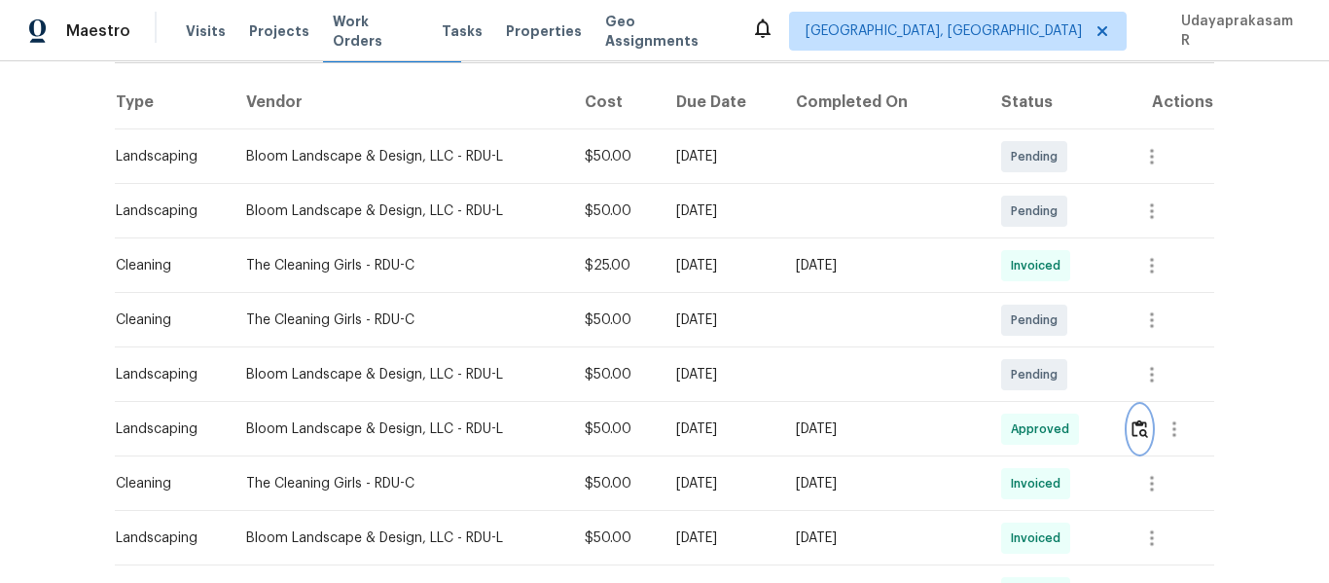
scroll to position [195, 0]
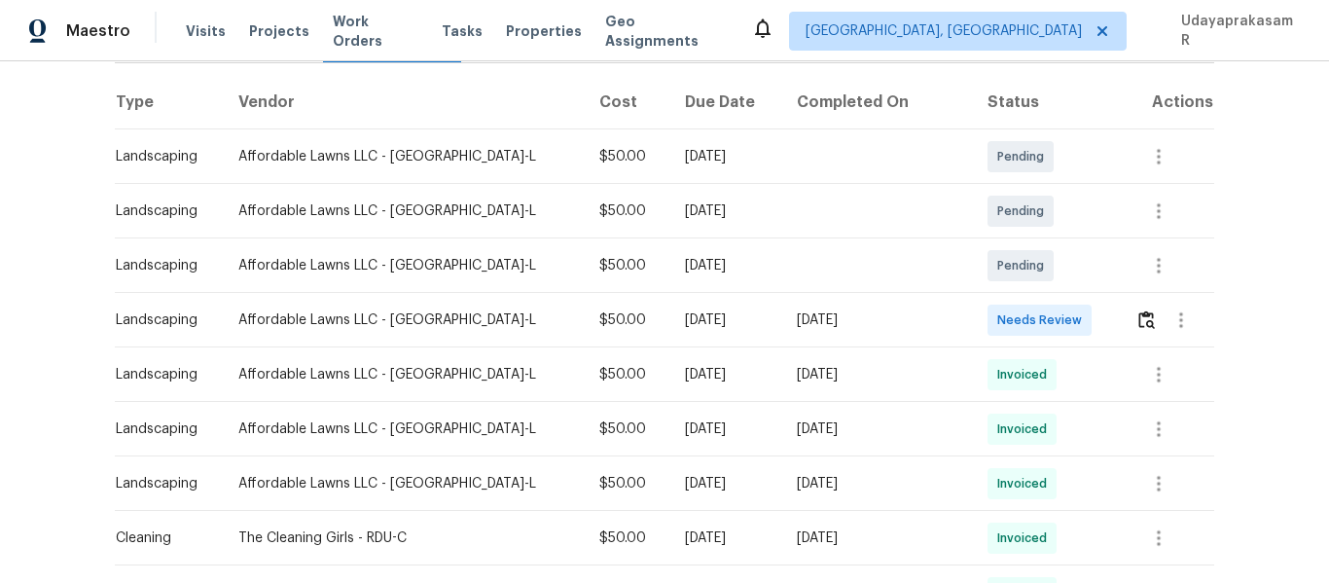
scroll to position [292, 0]
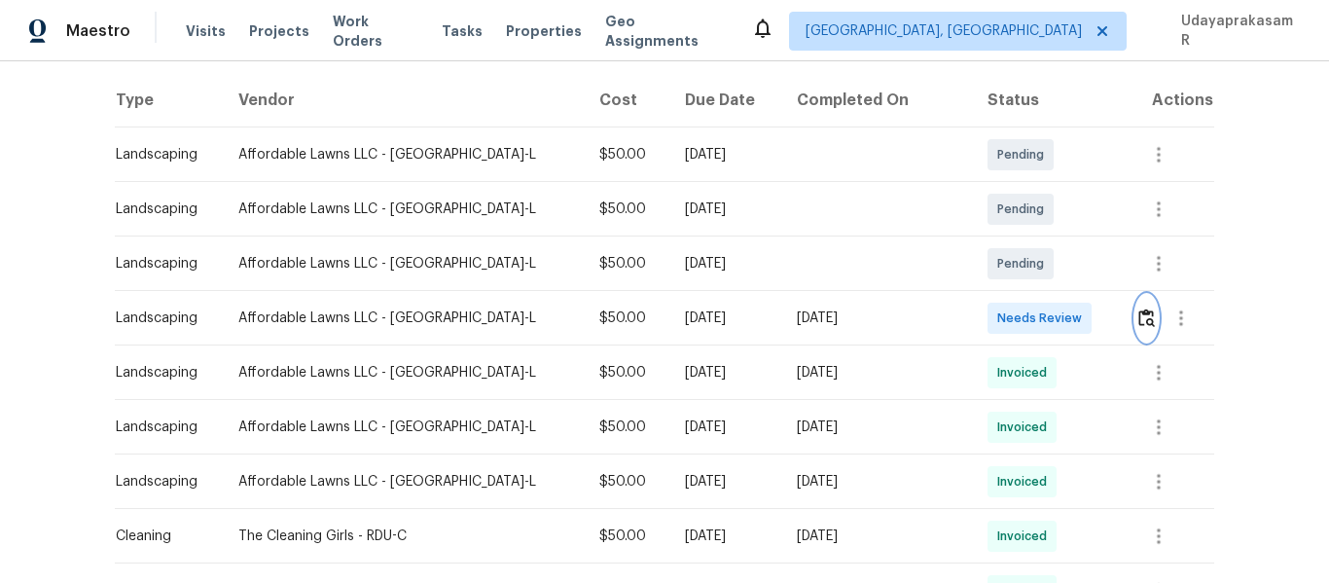
click at [1138, 324] on img "button" at bounding box center [1146, 317] width 17 height 18
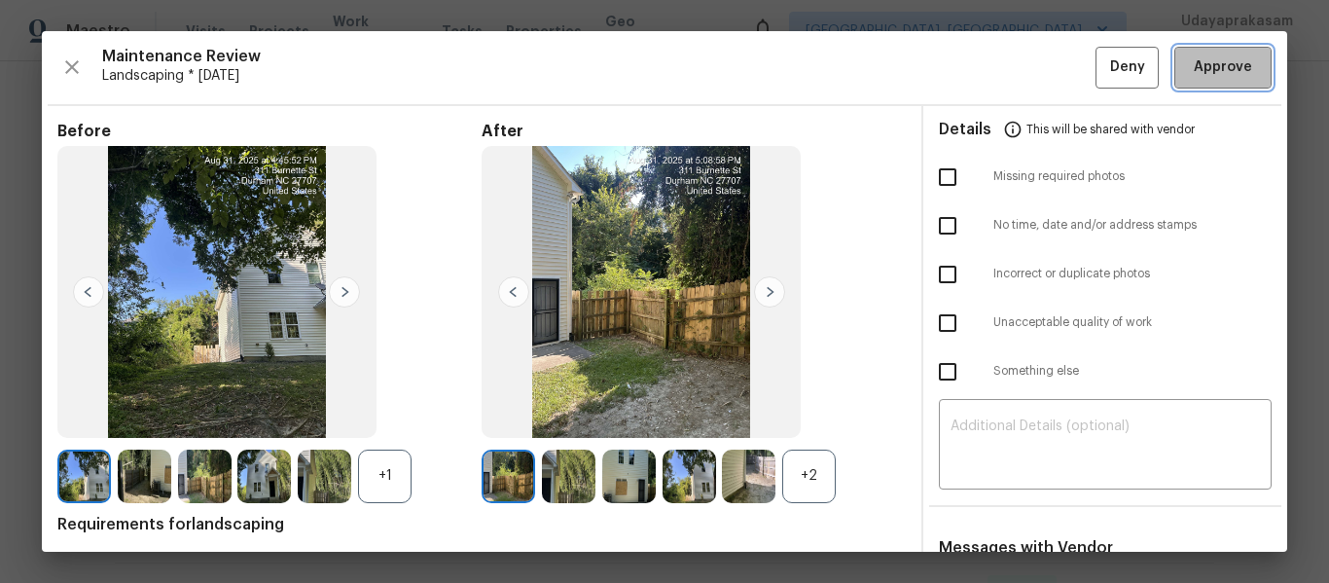
click at [1222, 65] on span "Approve" at bounding box center [1223, 67] width 58 height 24
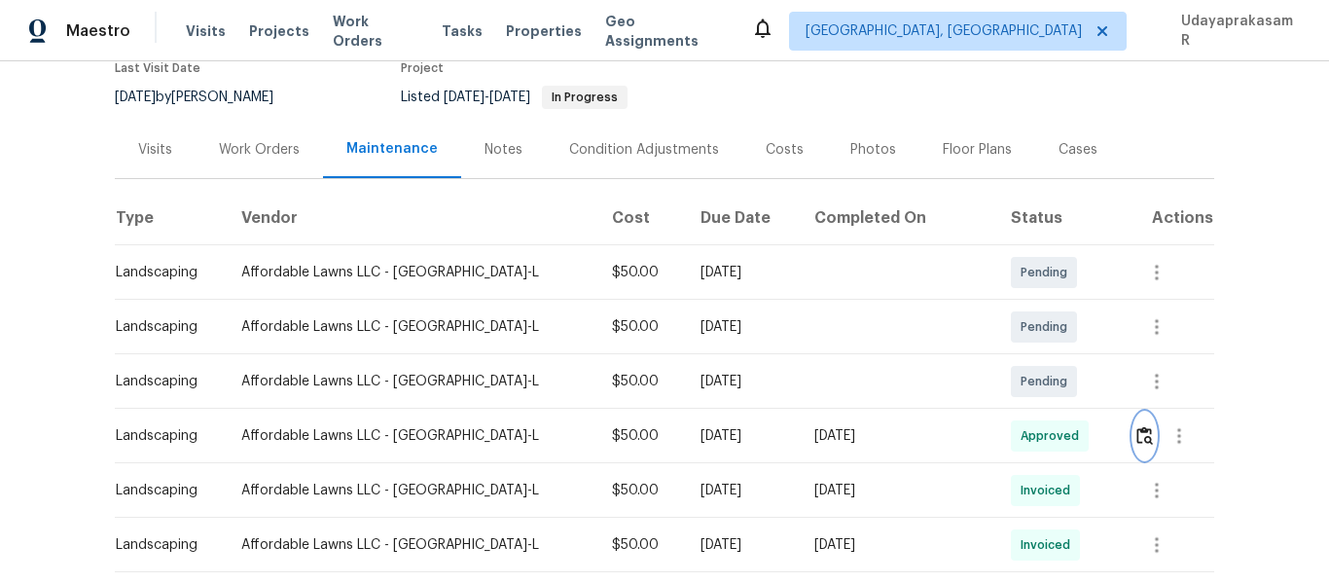
scroll to position [0, 0]
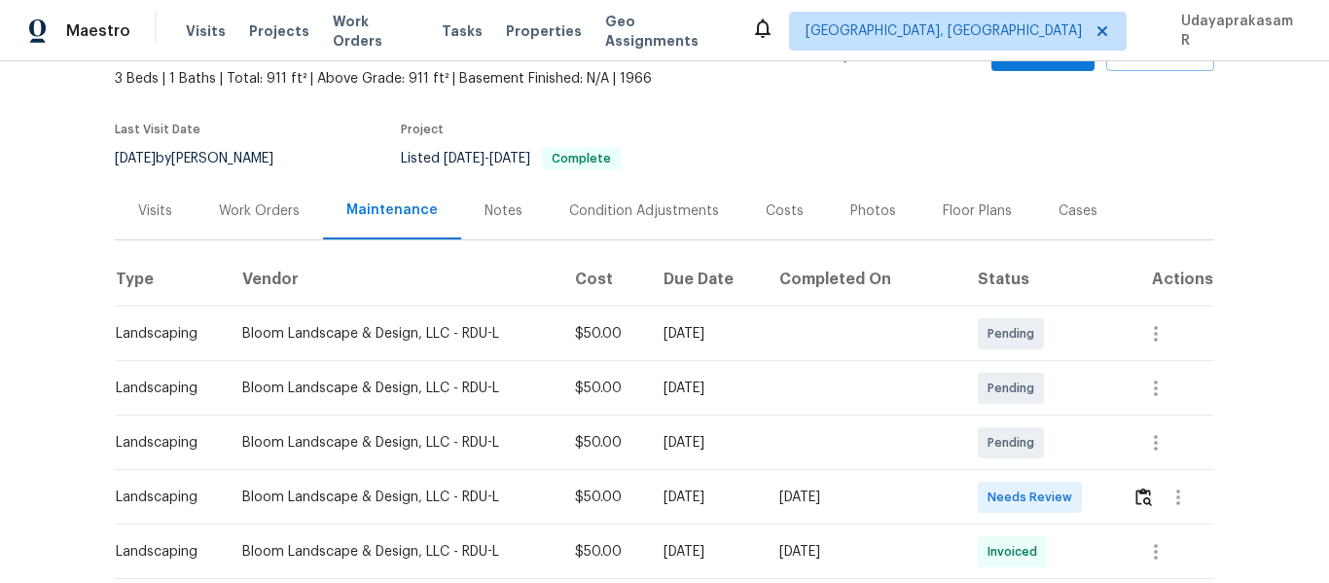
scroll to position [292, 0]
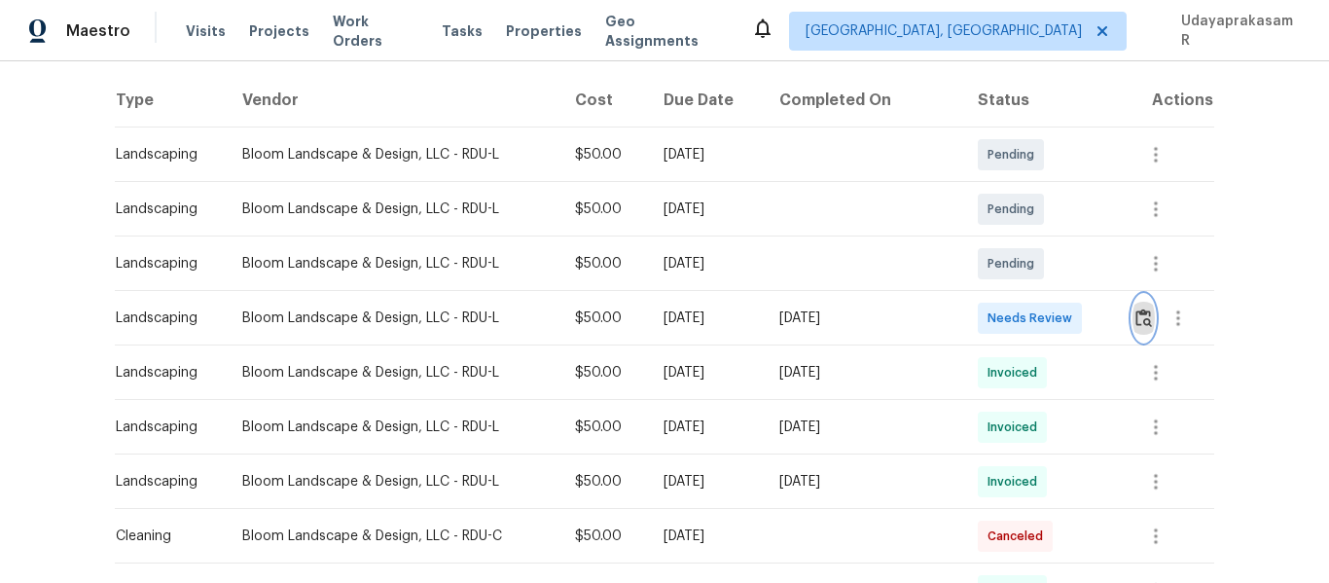
click at [1142, 317] on img "button" at bounding box center [1143, 317] width 17 height 18
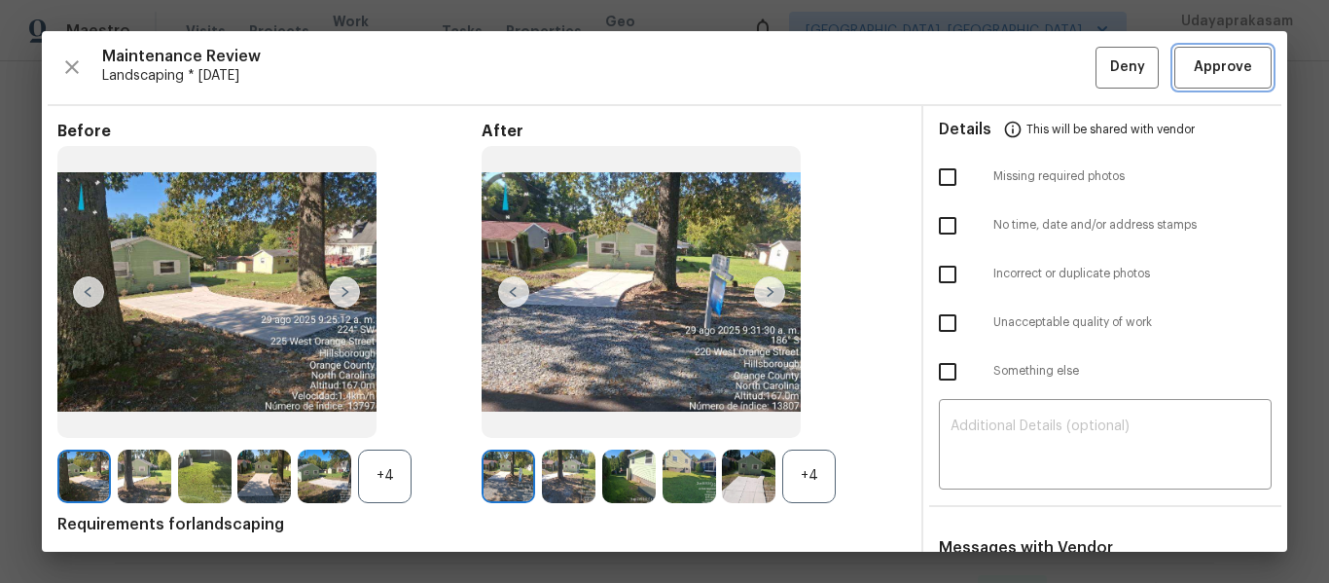
click at [1195, 74] on span "Approve" at bounding box center [1223, 67] width 58 height 24
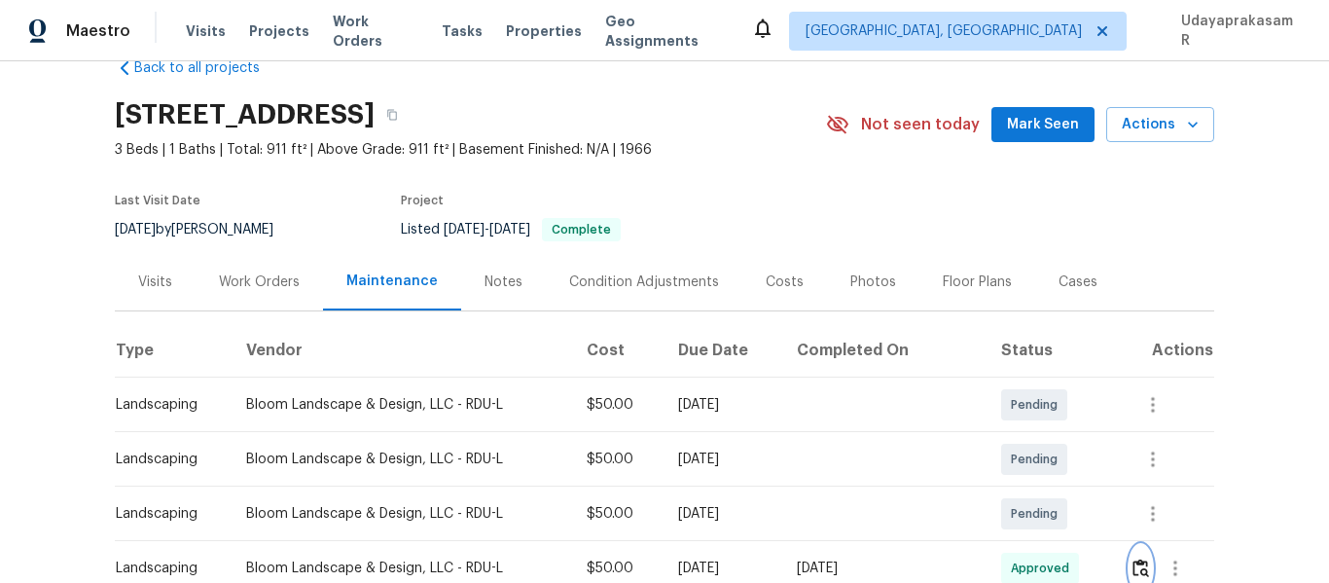
scroll to position [0, 0]
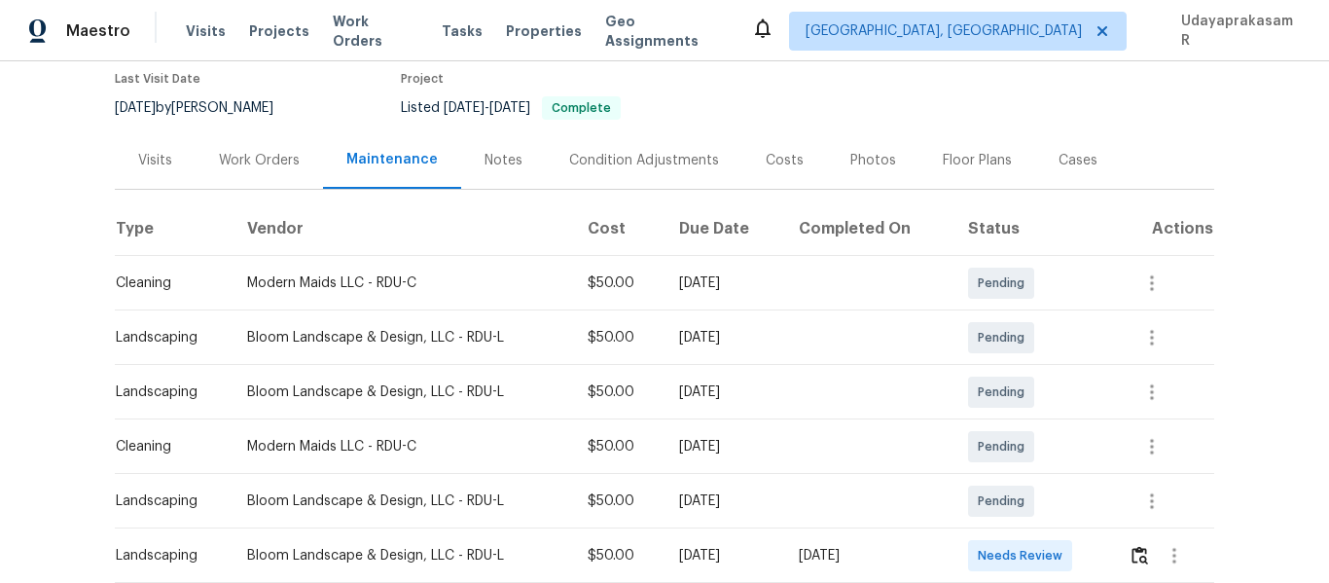
scroll to position [292, 0]
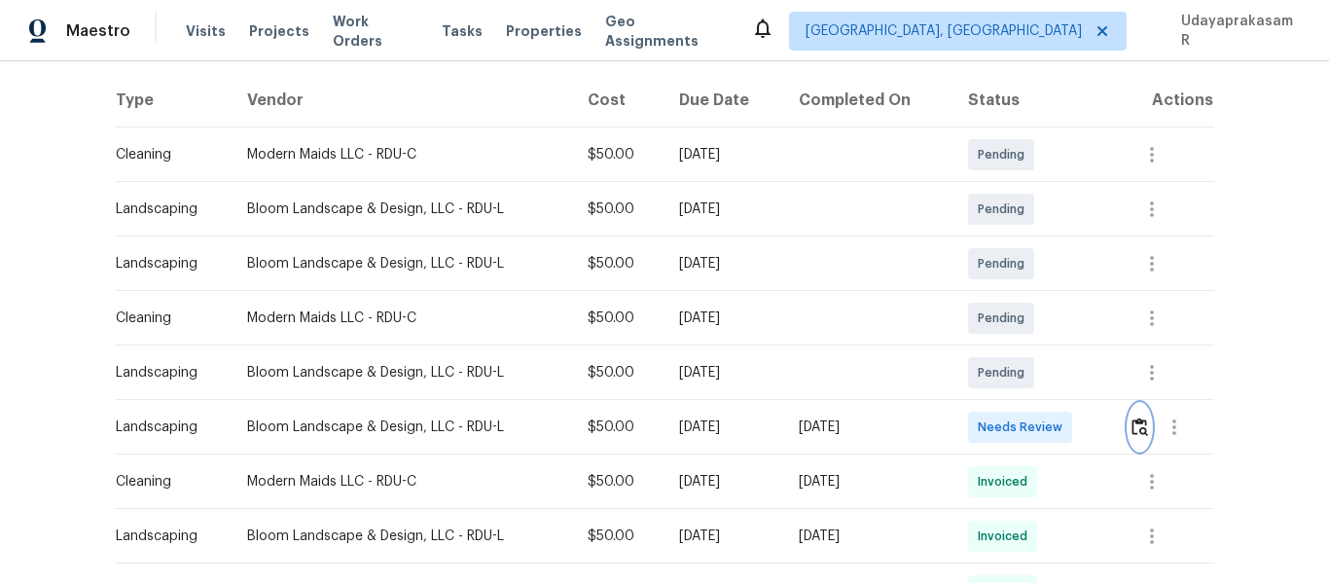
click at [1131, 427] on img "button" at bounding box center [1139, 426] width 17 height 18
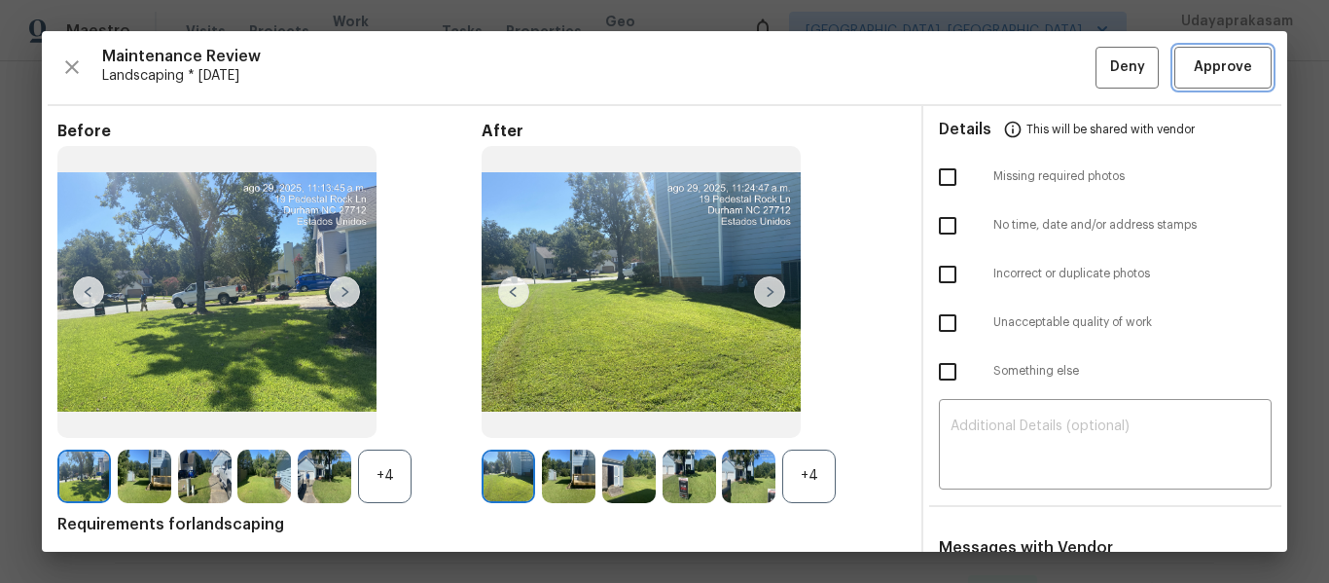
click at [1194, 76] on span "Approve" at bounding box center [1223, 67] width 58 height 24
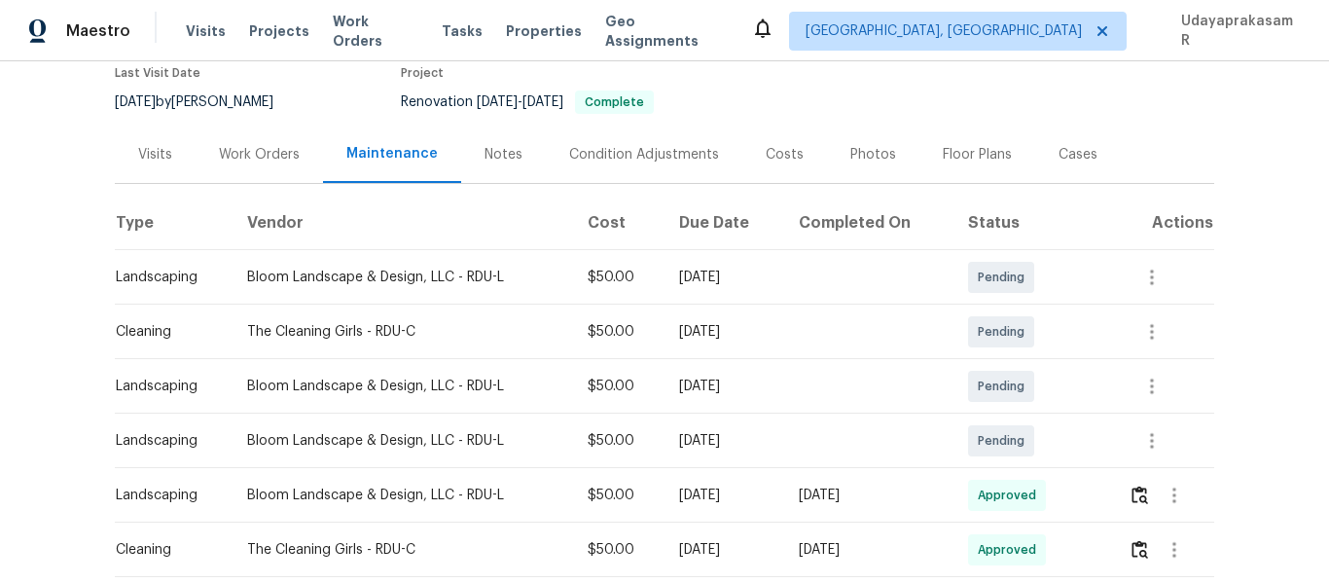
scroll to position [292, 0]
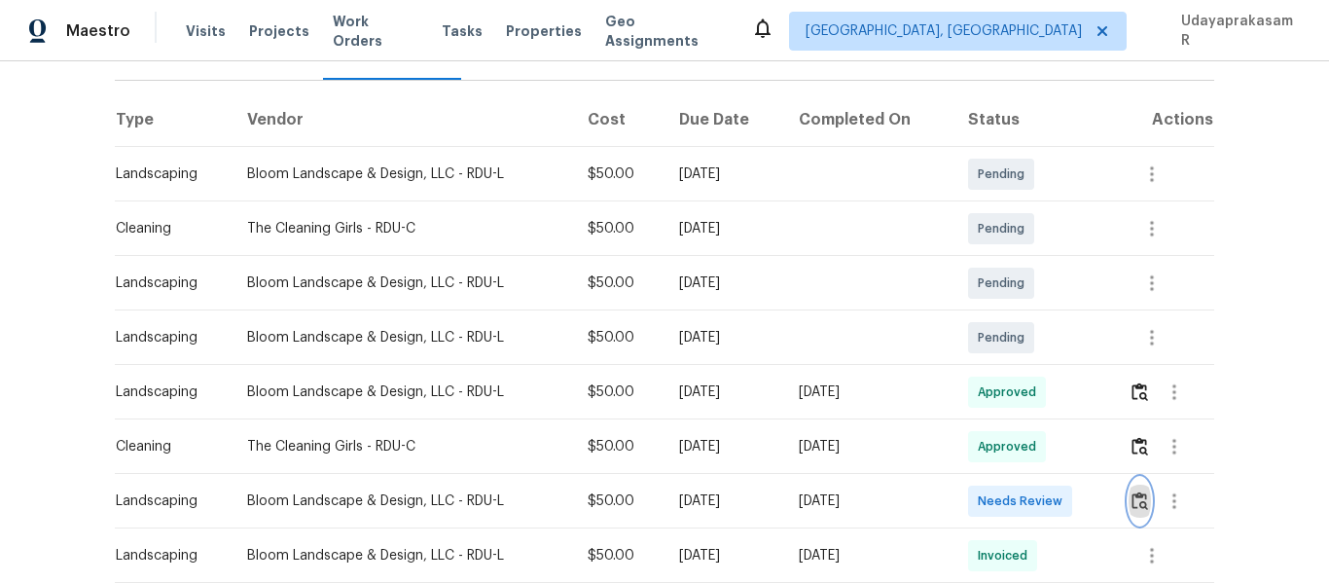
click at [1128, 480] on button "button" at bounding box center [1139, 501] width 22 height 47
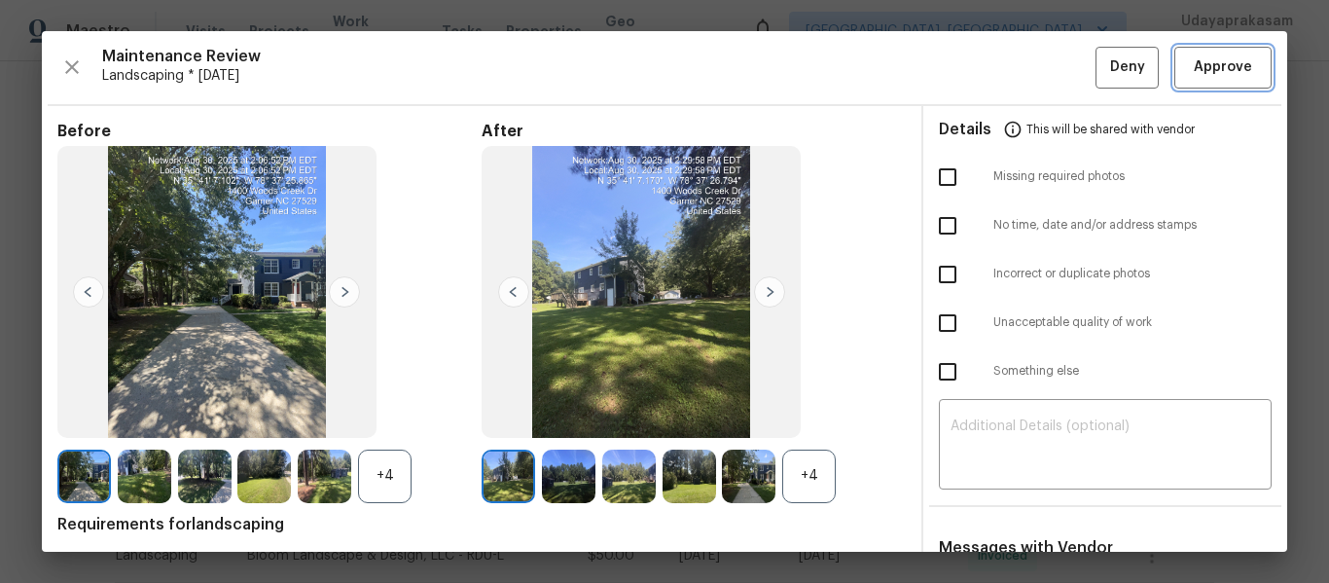
click at [1214, 80] on button "Approve" at bounding box center [1222, 68] width 97 height 42
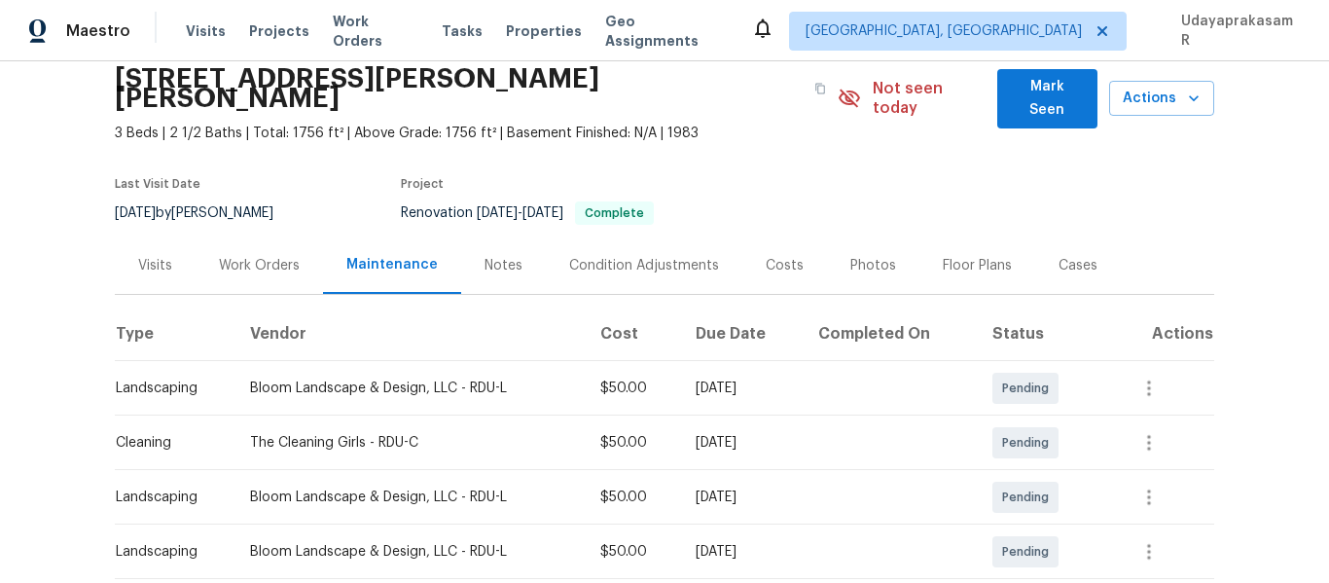
scroll to position [0, 0]
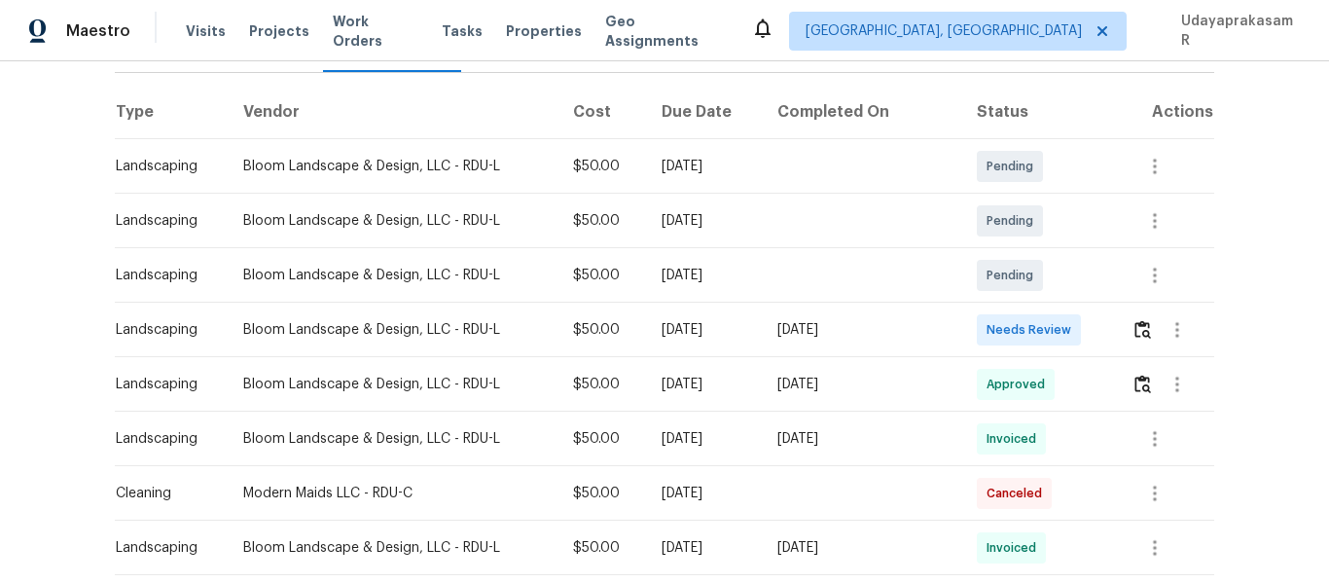
scroll to position [292, 0]
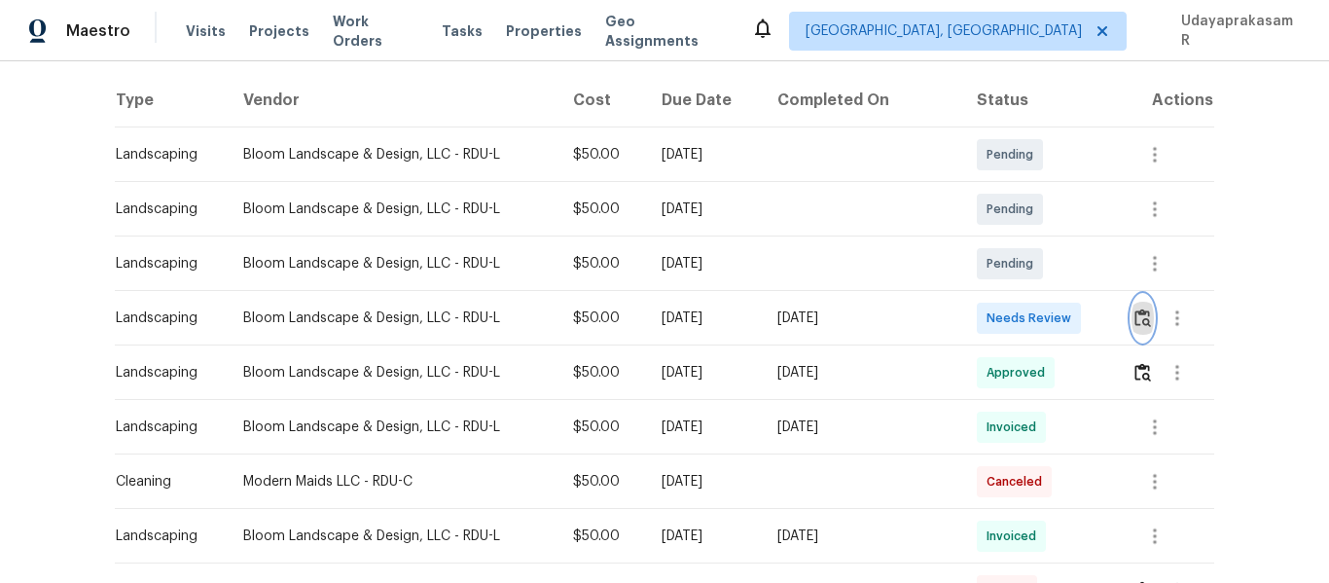
click at [1142, 327] on img "button" at bounding box center [1142, 317] width 17 height 18
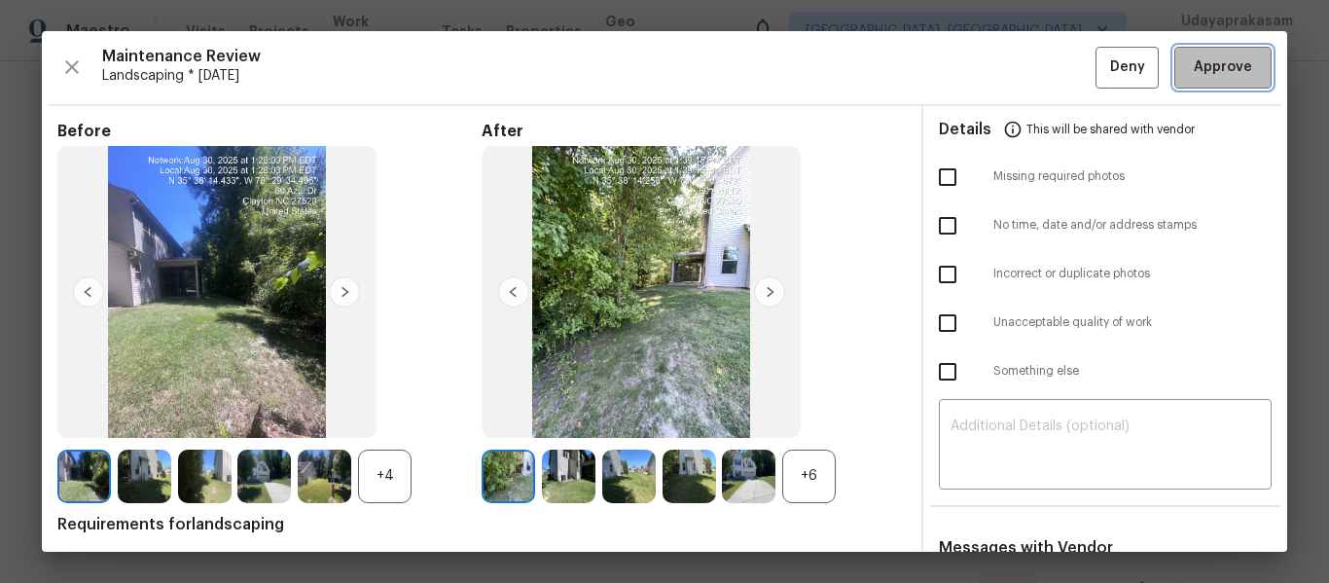
click at [1214, 79] on span "Approve" at bounding box center [1223, 67] width 58 height 24
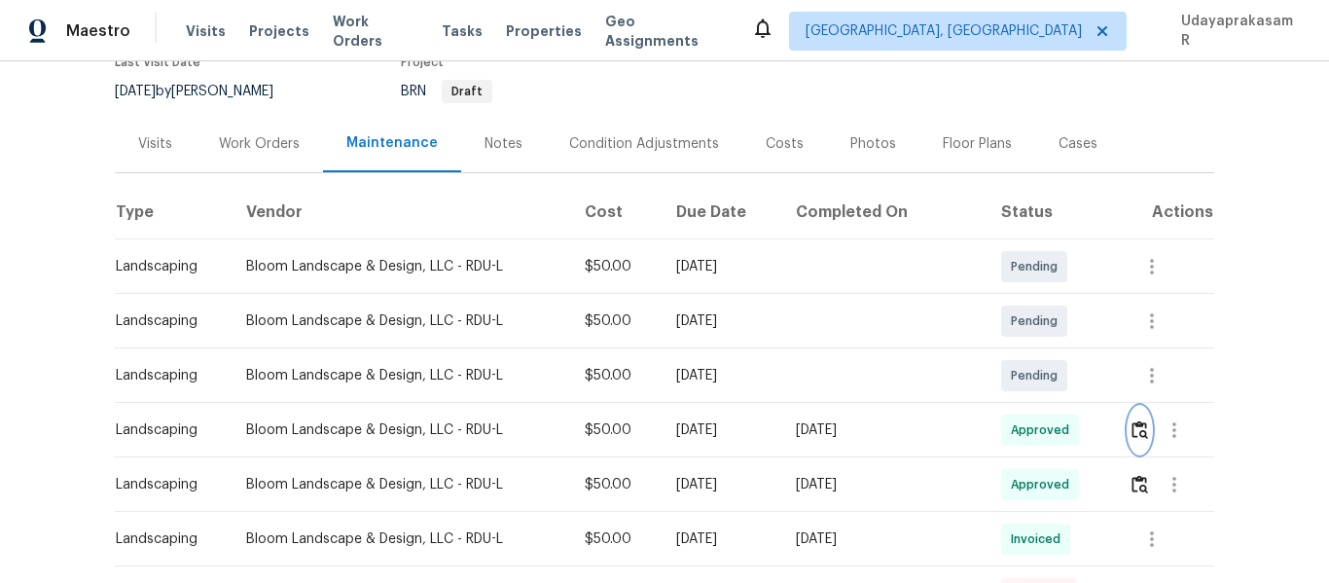
scroll to position [0, 0]
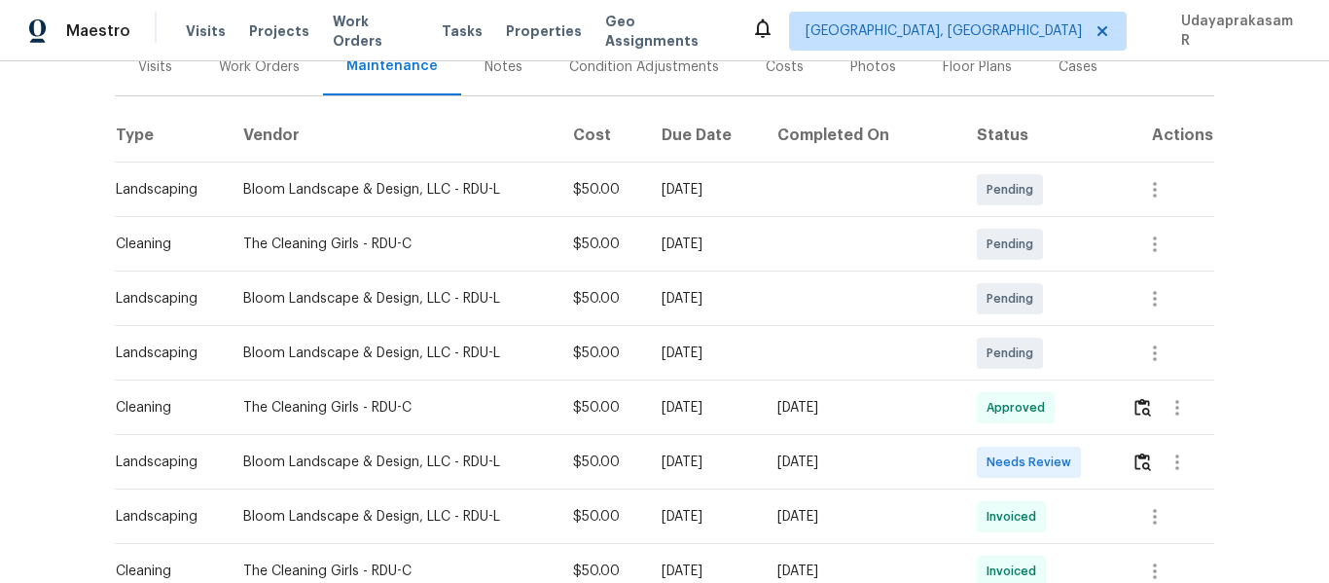
scroll to position [292, 0]
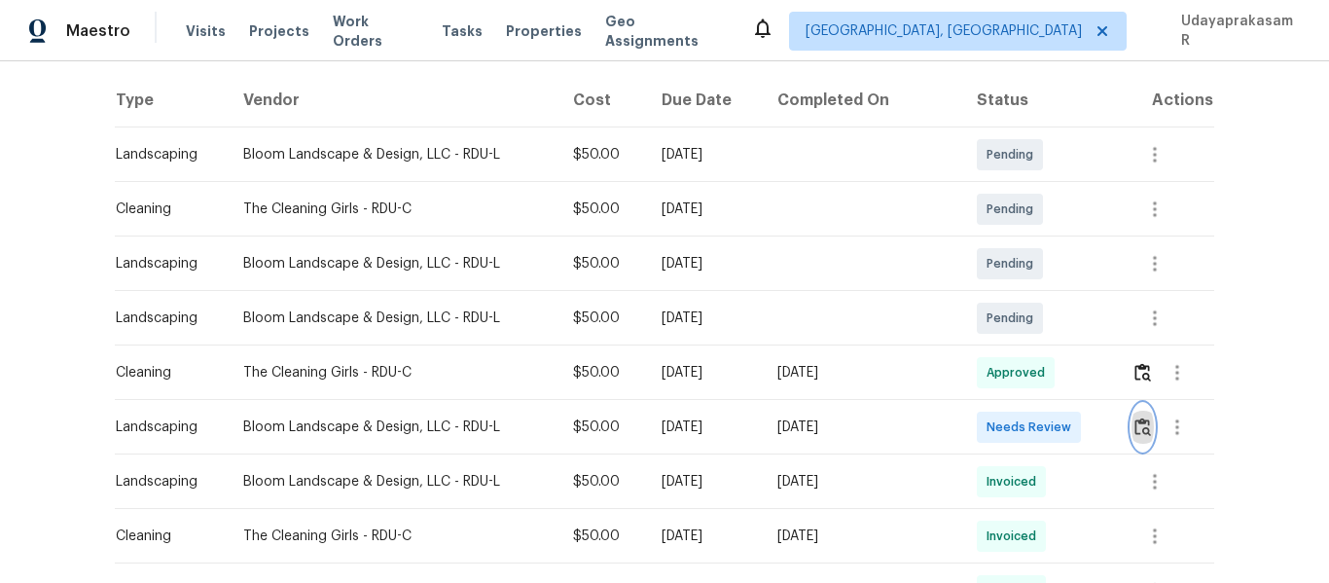
click at [1144, 427] on img "button" at bounding box center [1142, 426] width 17 height 18
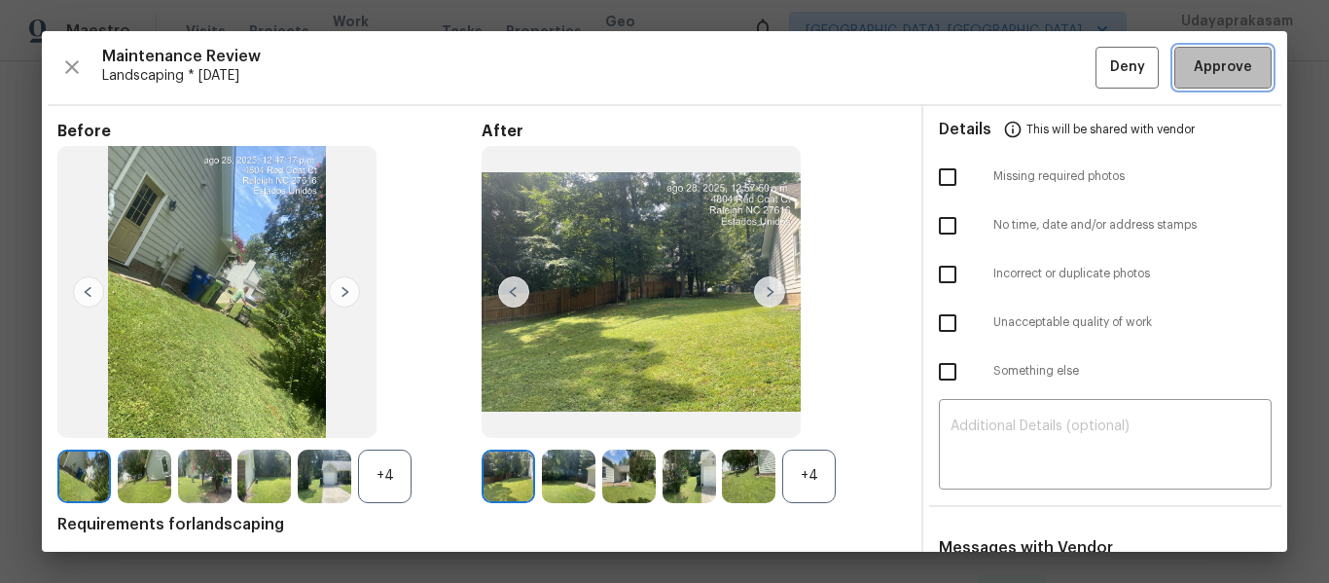
click at [1206, 83] on button "Approve" at bounding box center [1222, 68] width 97 height 42
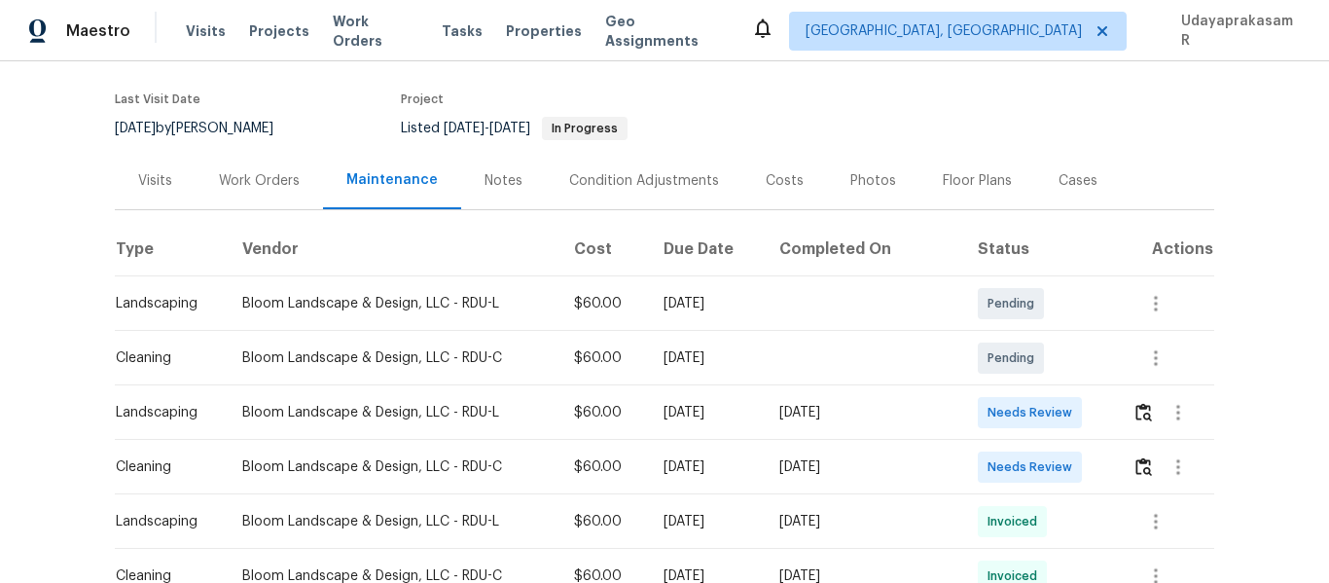
scroll to position [292, 0]
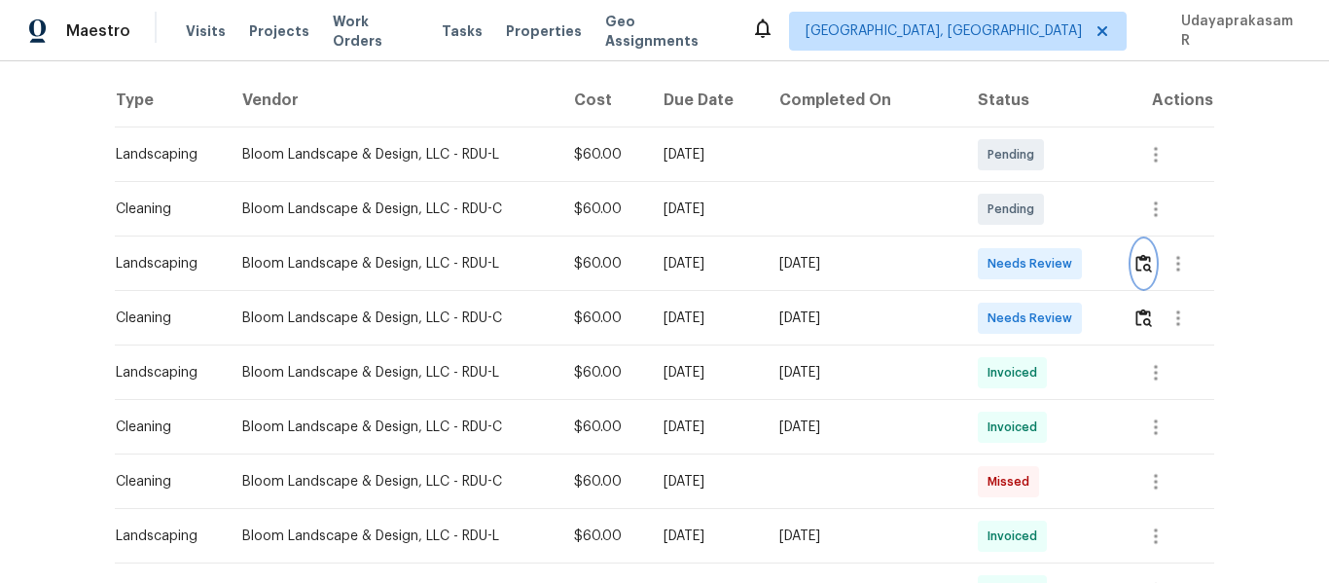
click at [1141, 272] on img "button" at bounding box center [1143, 263] width 17 height 18
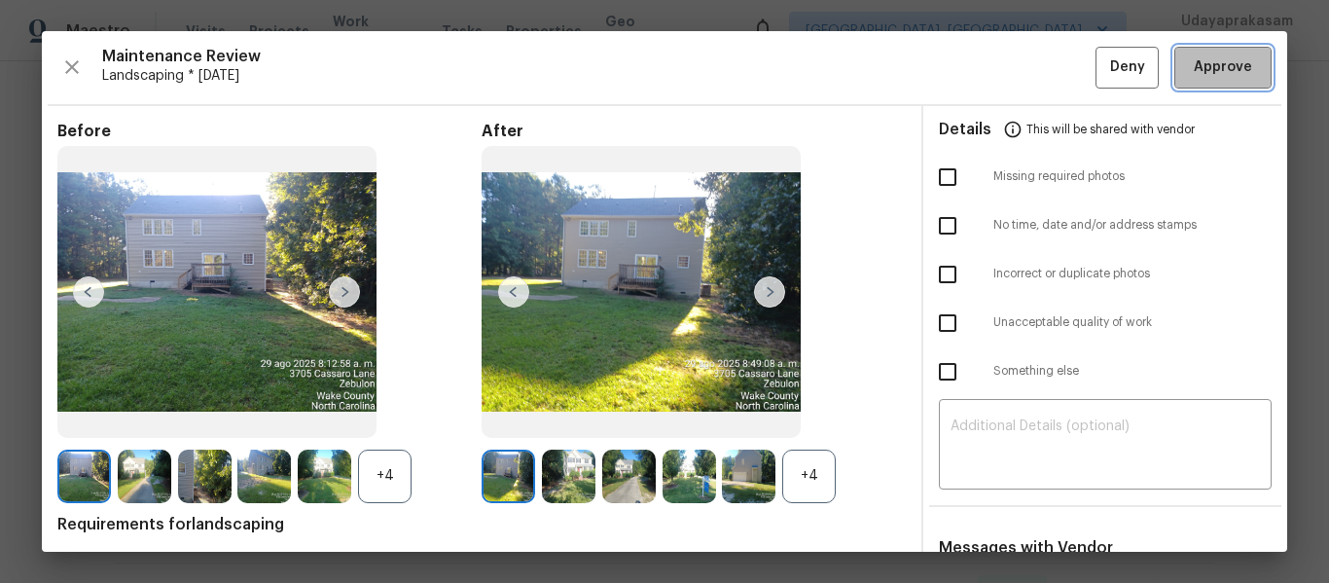
click at [1194, 69] on span "Approve" at bounding box center [1223, 67] width 58 height 24
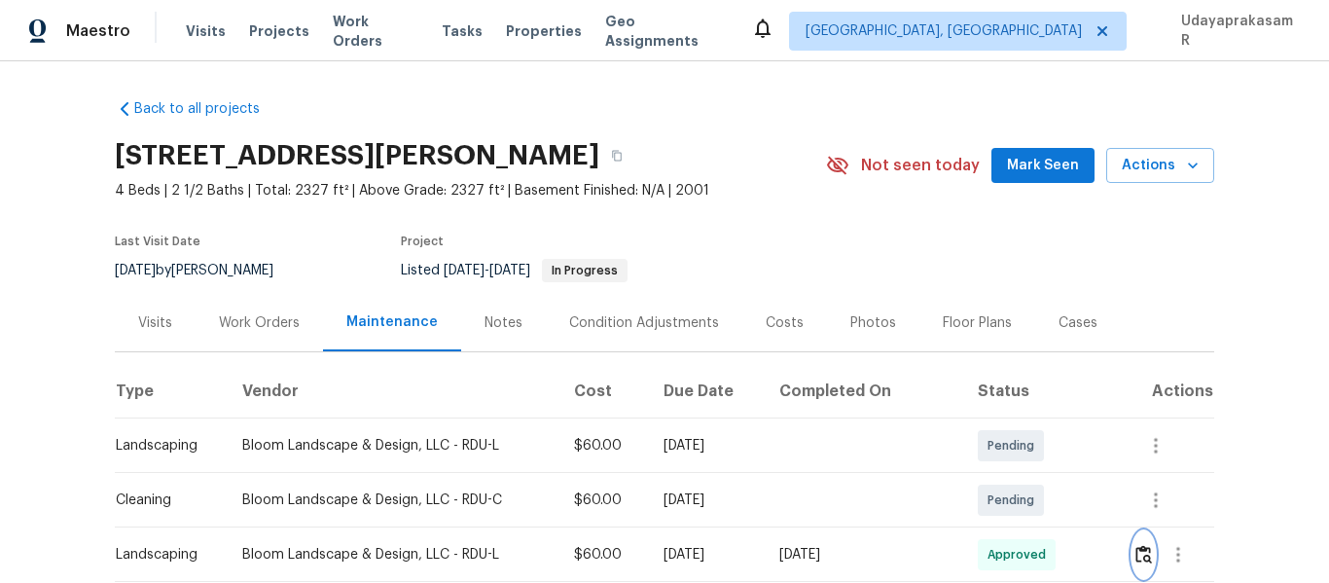
scroll to position [0, 0]
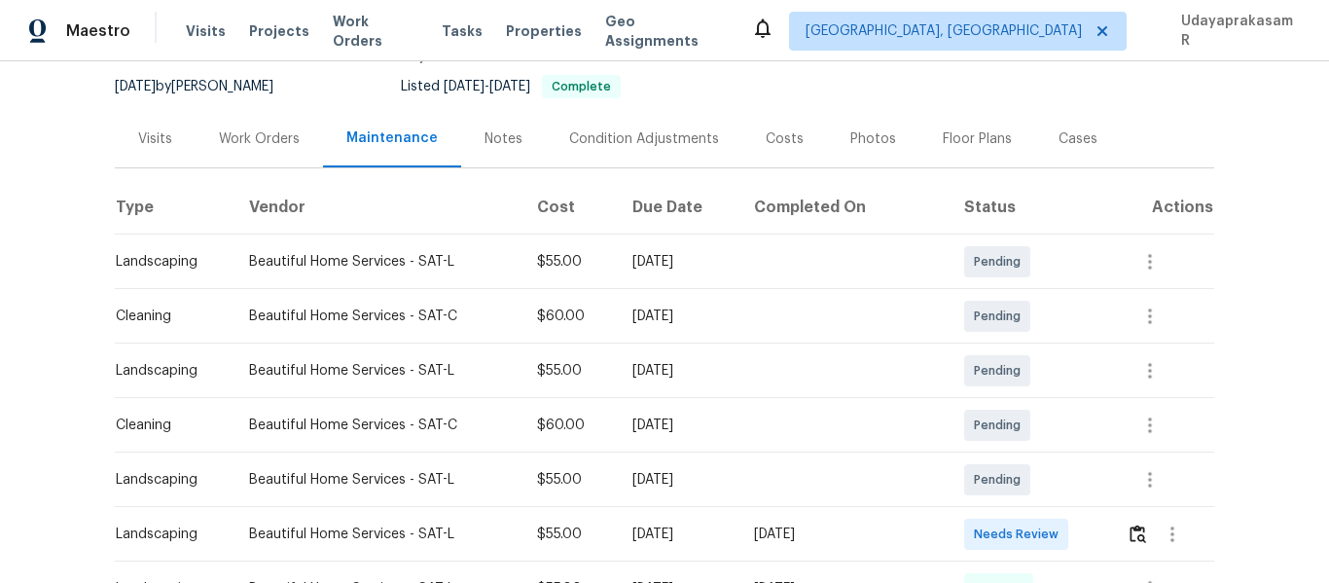
scroll to position [292, 0]
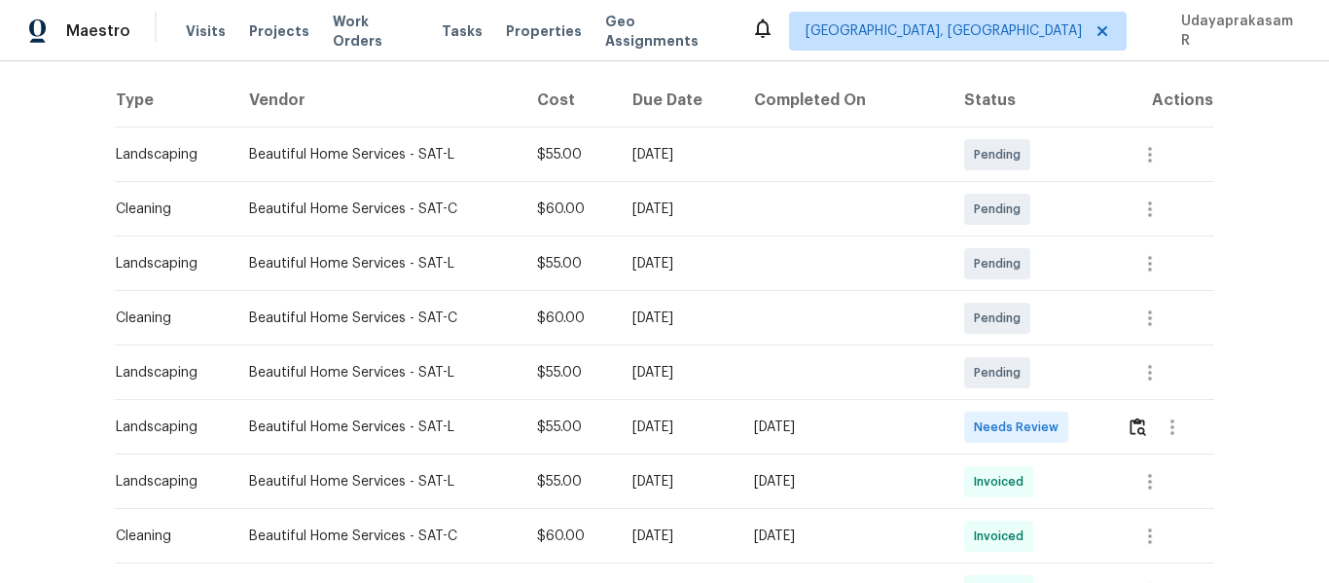
click at [1127, 421] on div at bounding box center [1170, 427] width 87 height 47
click at [1129, 424] on img "button" at bounding box center [1137, 426] width 17 height 18
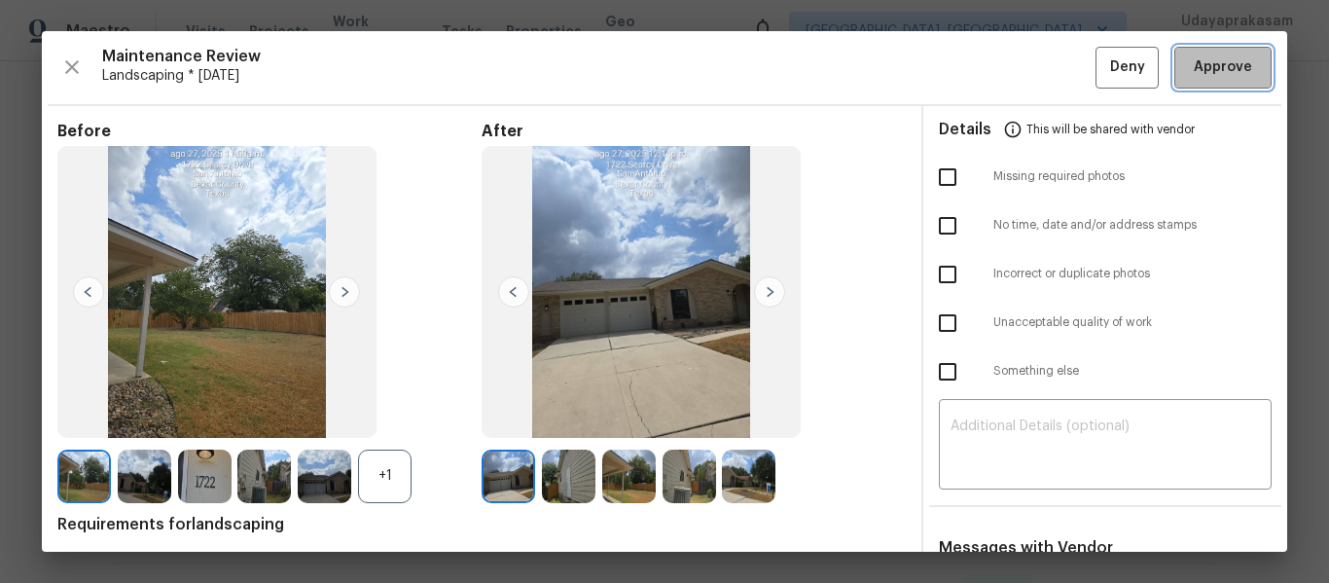
click at [1223, 64] on span "Approve" at bounding box center [1223, 67] width 58 height 24
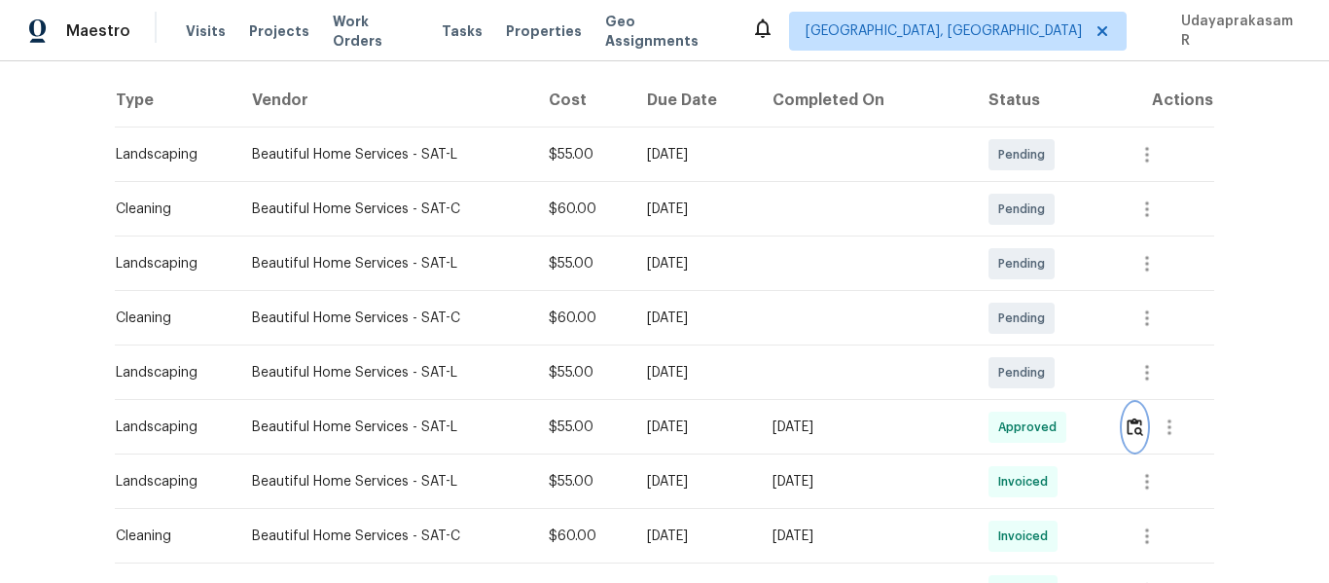
scroll to position [0, 0]
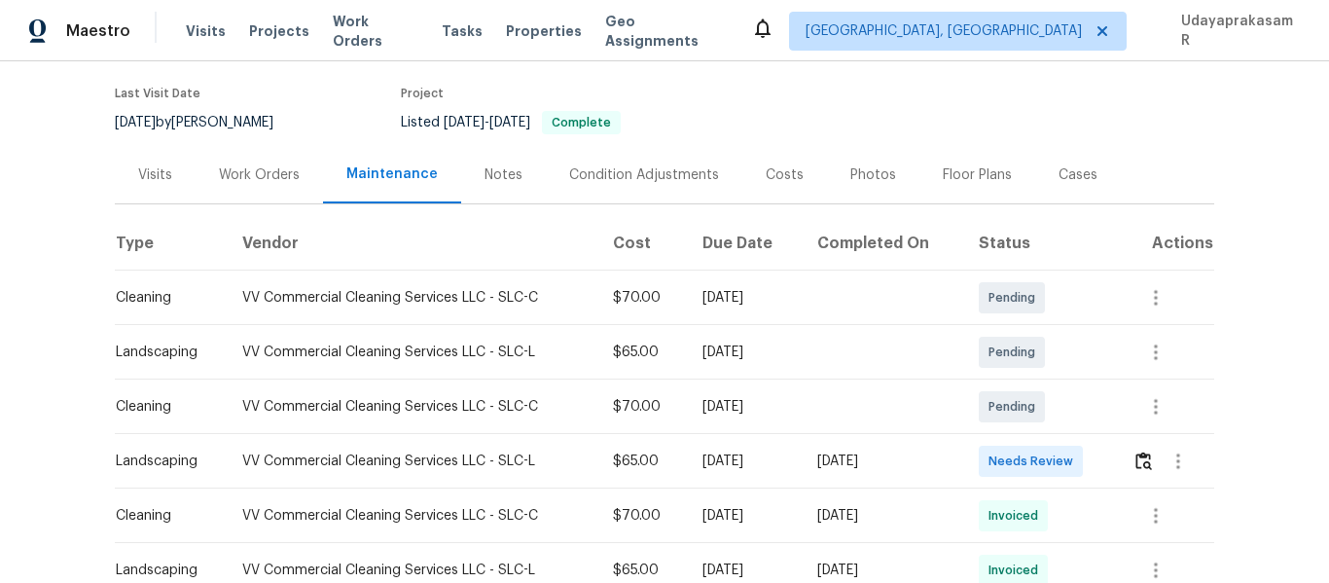
scroll to position [292, 0]
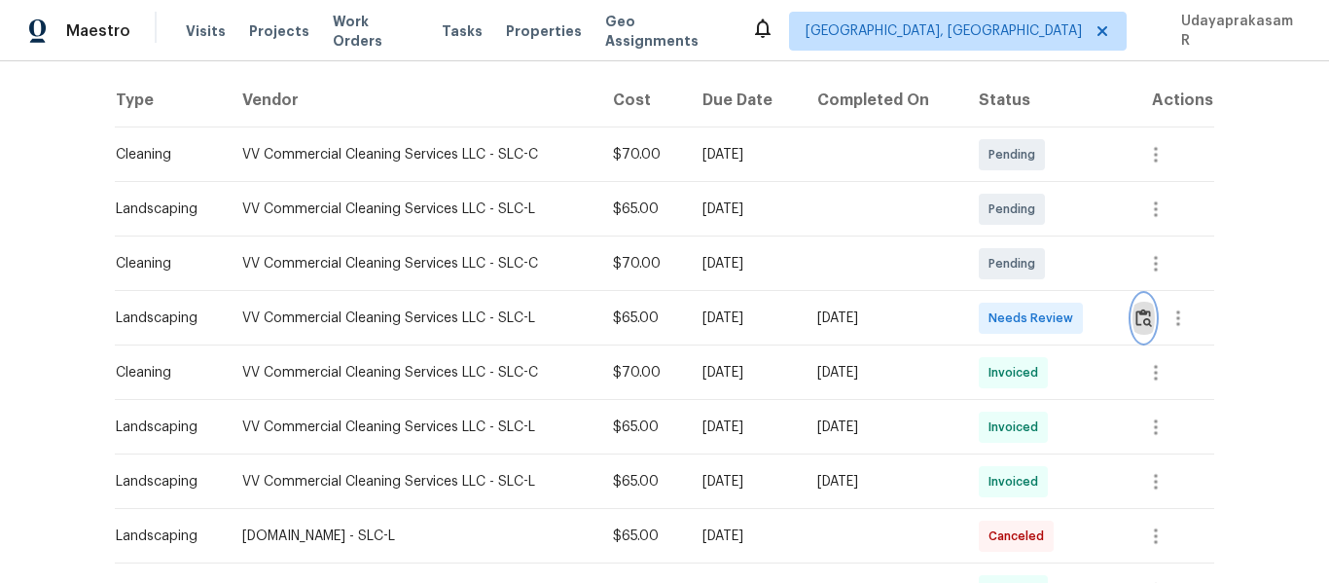
click at [1144, 321] on img "button" at bounding box center [1143, 317] width 17 height 18
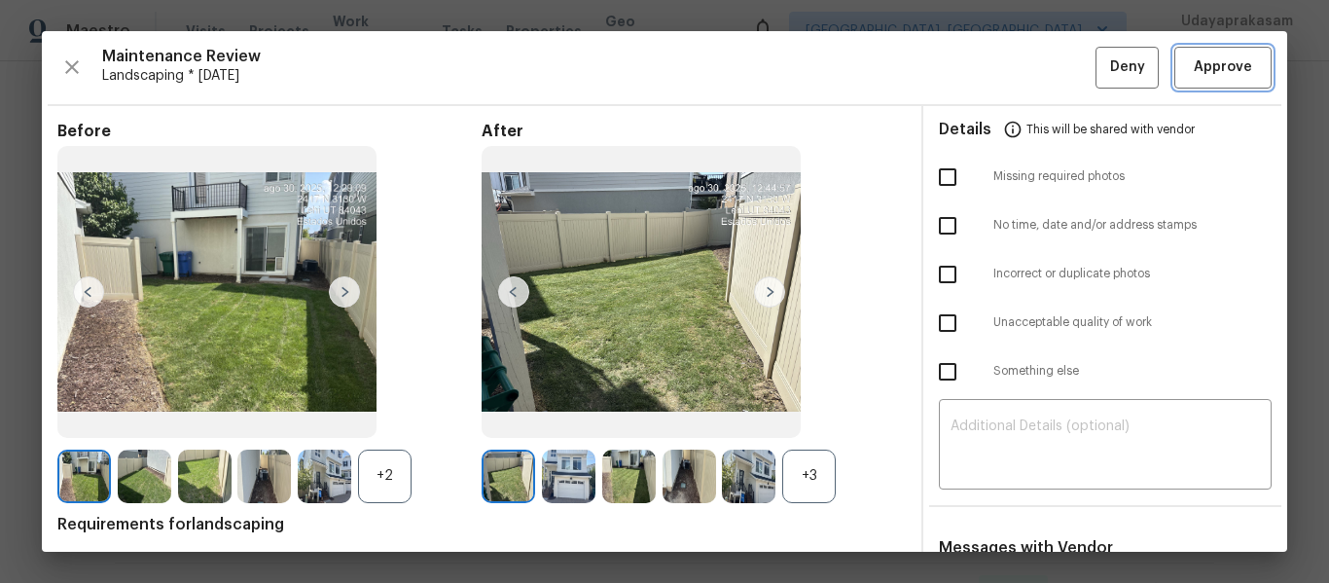
click at [1232, 62] on span "Approve" at bounding box center [1223, 67] width 58 height 24
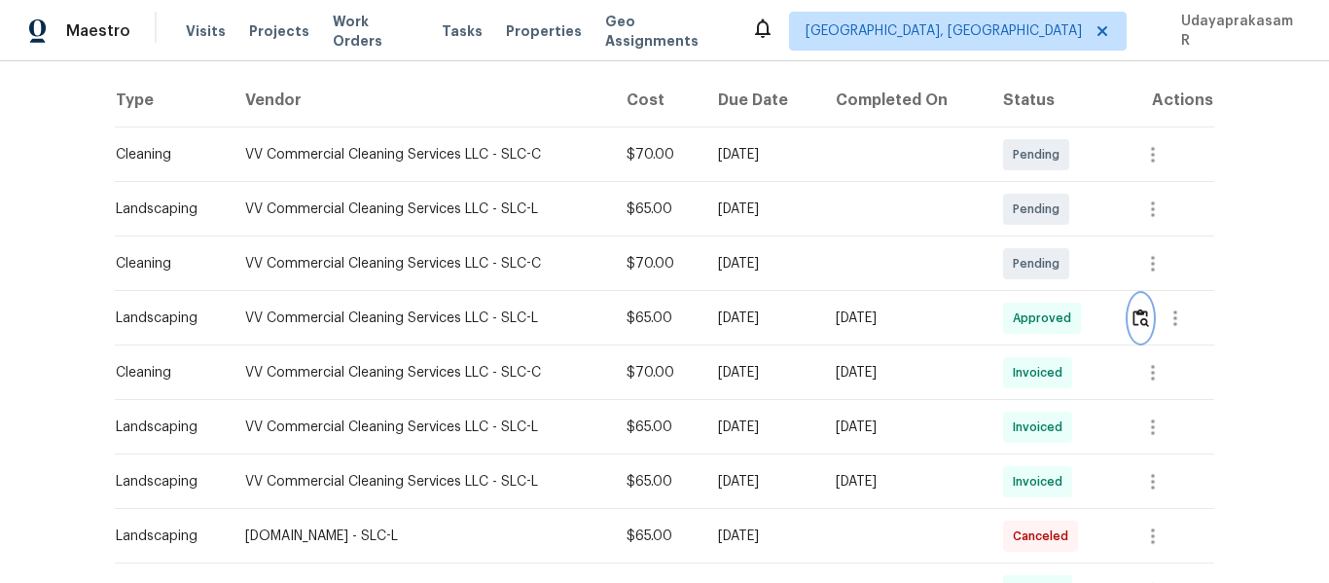
scroll to position [0, 0]
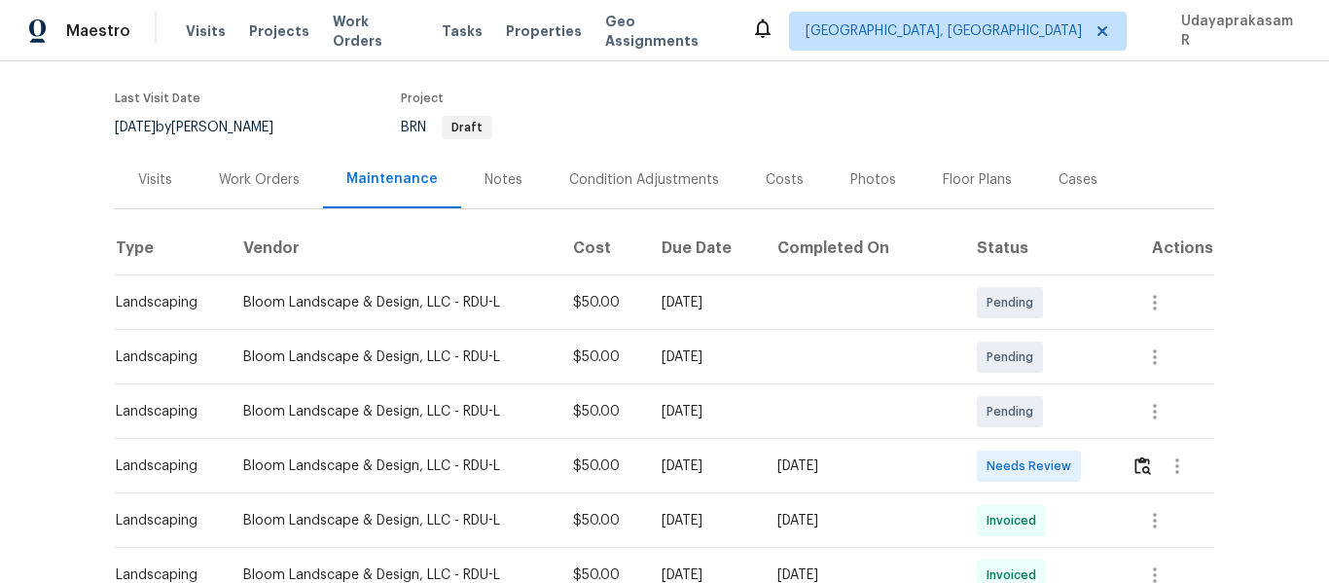
scroll to position [292, 0]
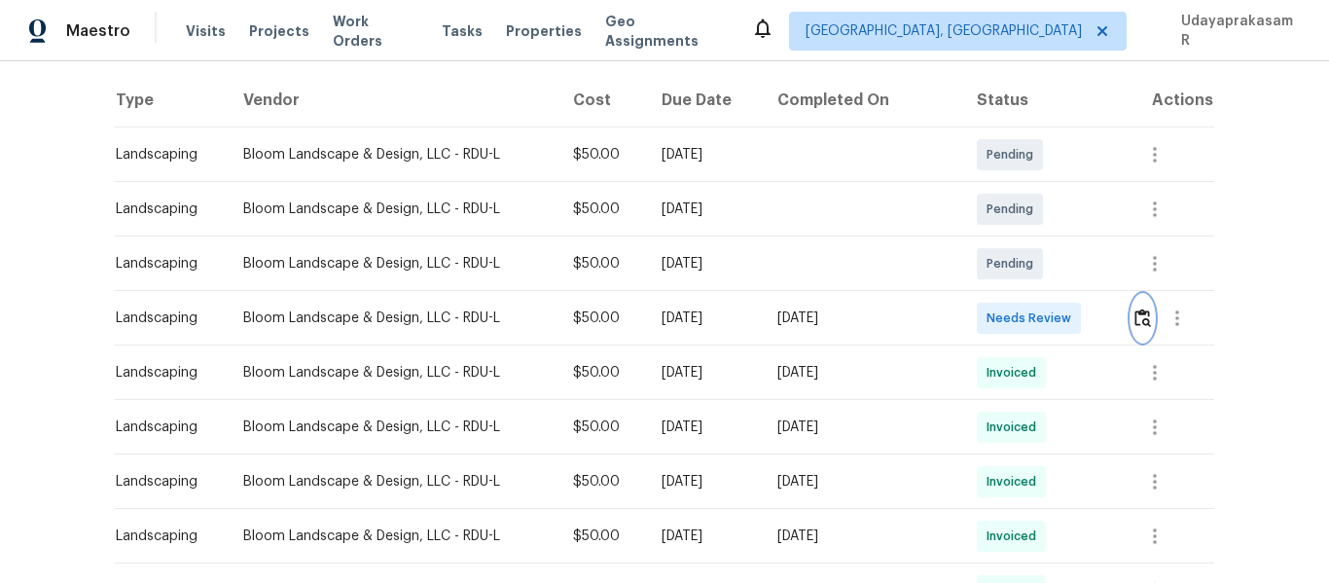
click at [1131, 325] on button "button" at bounding box center [1142, 318] width 22 height 47
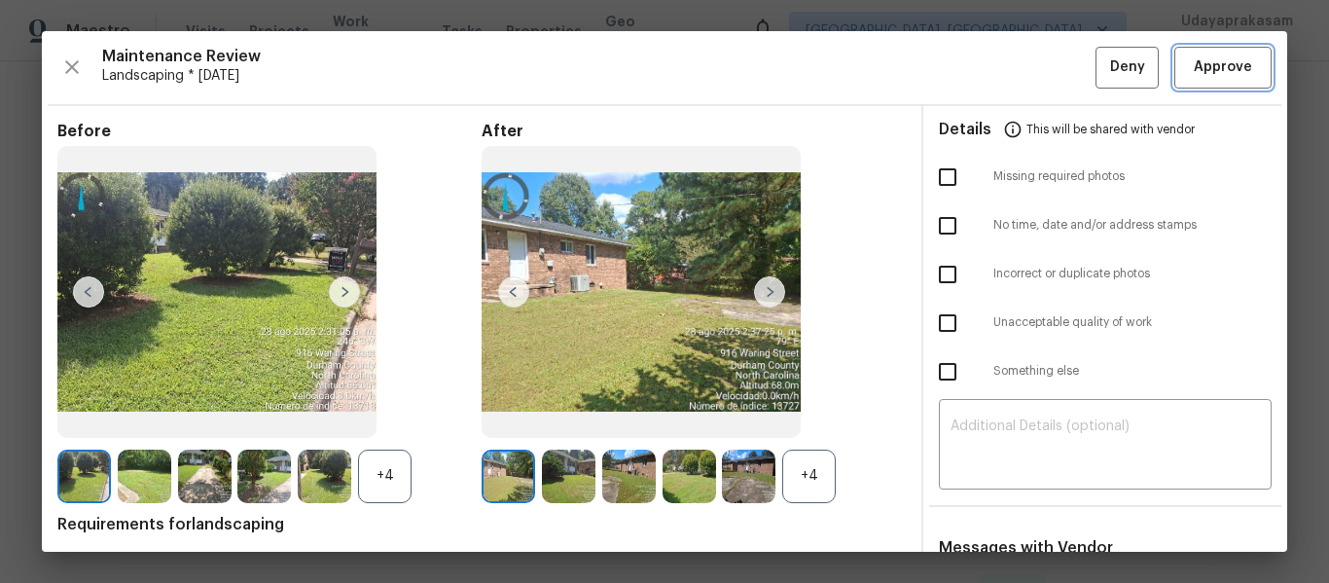
click at [1217, 71] on span "Approve" at bounding box center [1223, 67] width 58 height 24
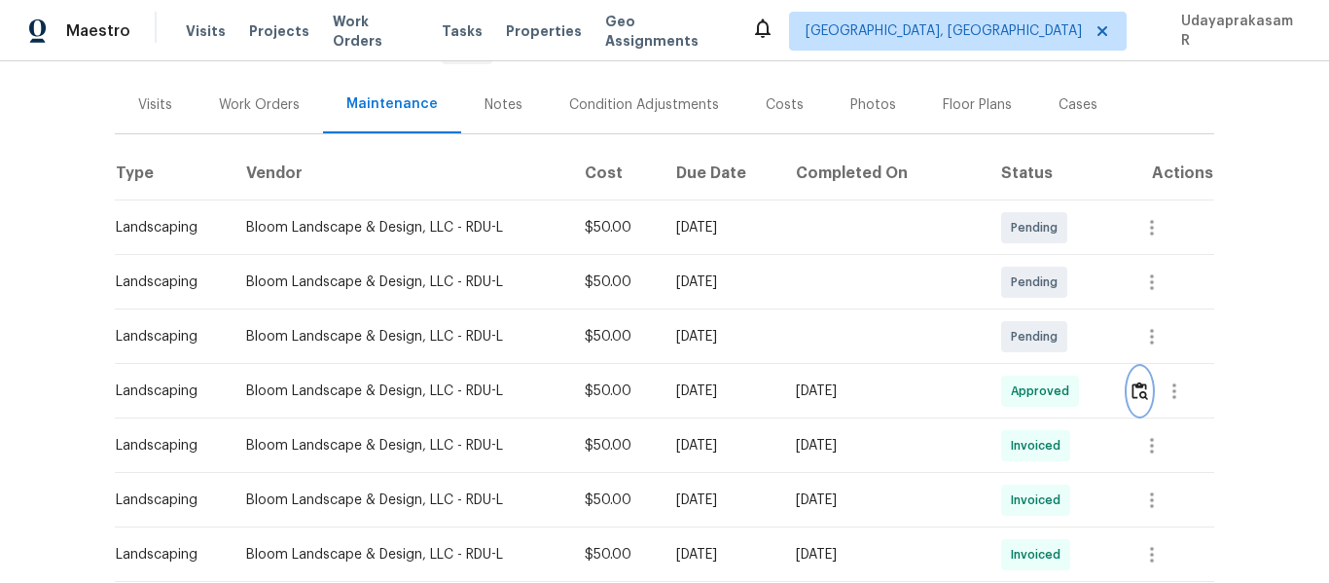
scroll to position [0, 0]
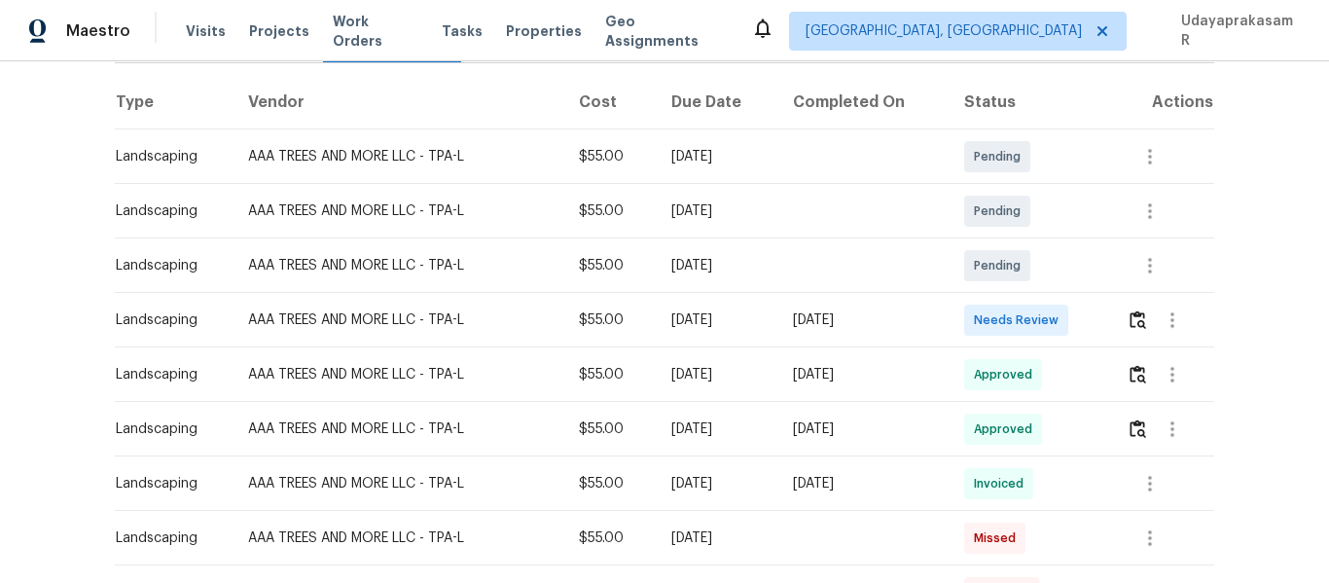
scroll to position [292, 0]
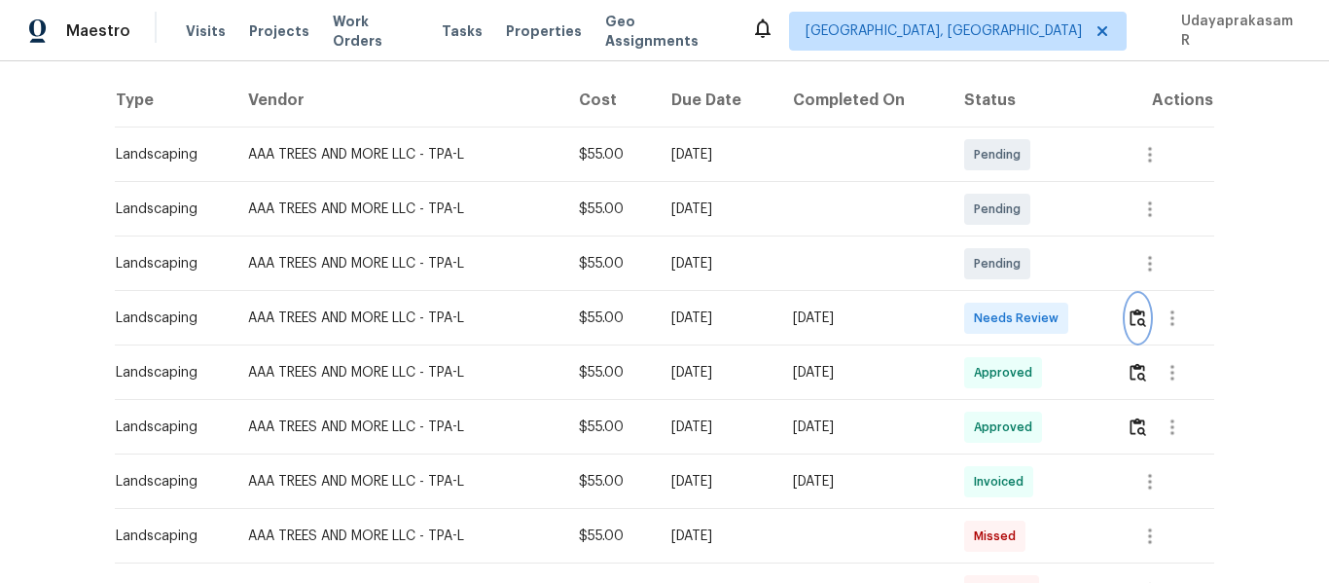
click at [1129, 319] on img "button" at bounding box center [1137, 317] width 17 height 18
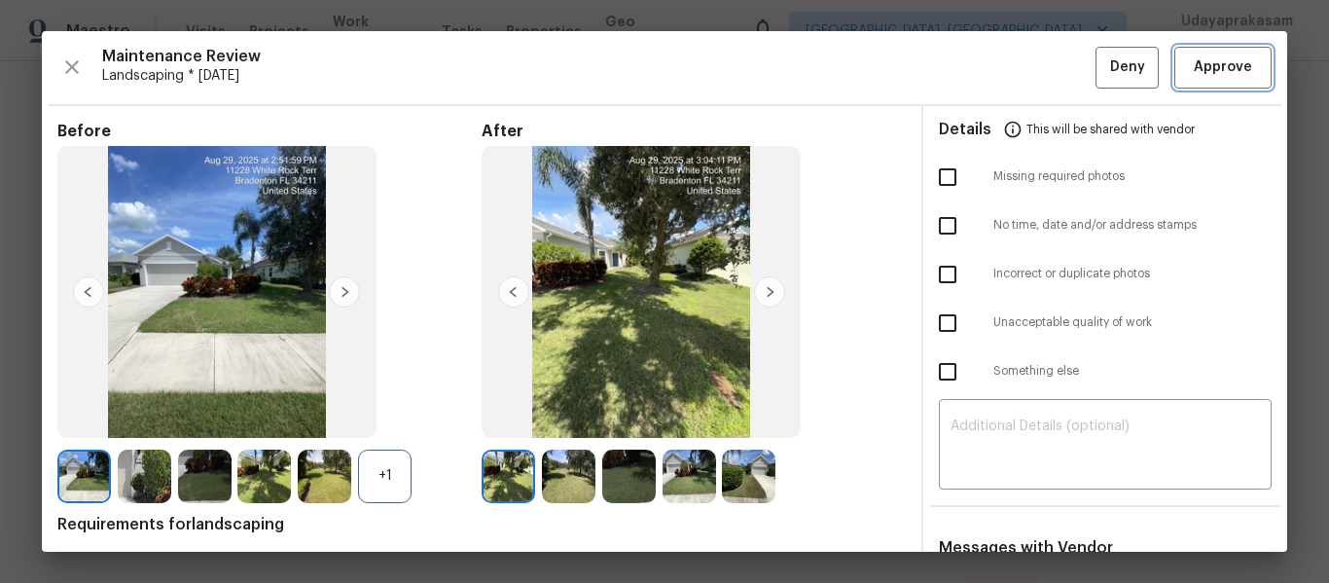
click at [1197, 75] on span "Approve" at bounding box center [1223, 67] width 58 height 24
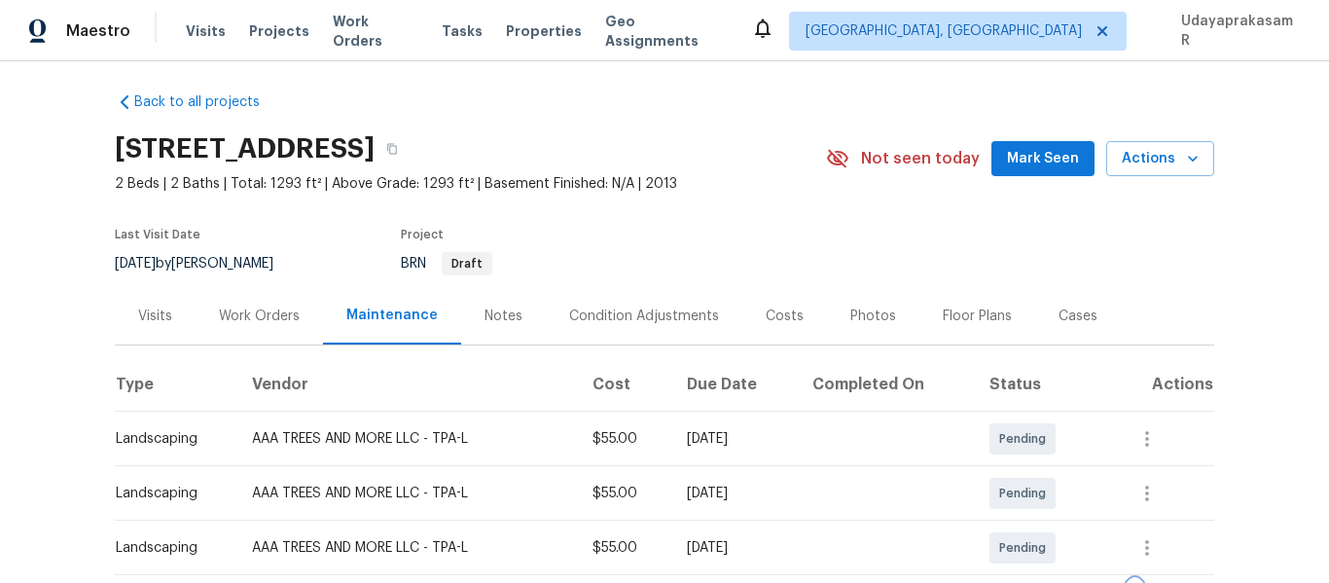
scroll to position [0, 0]
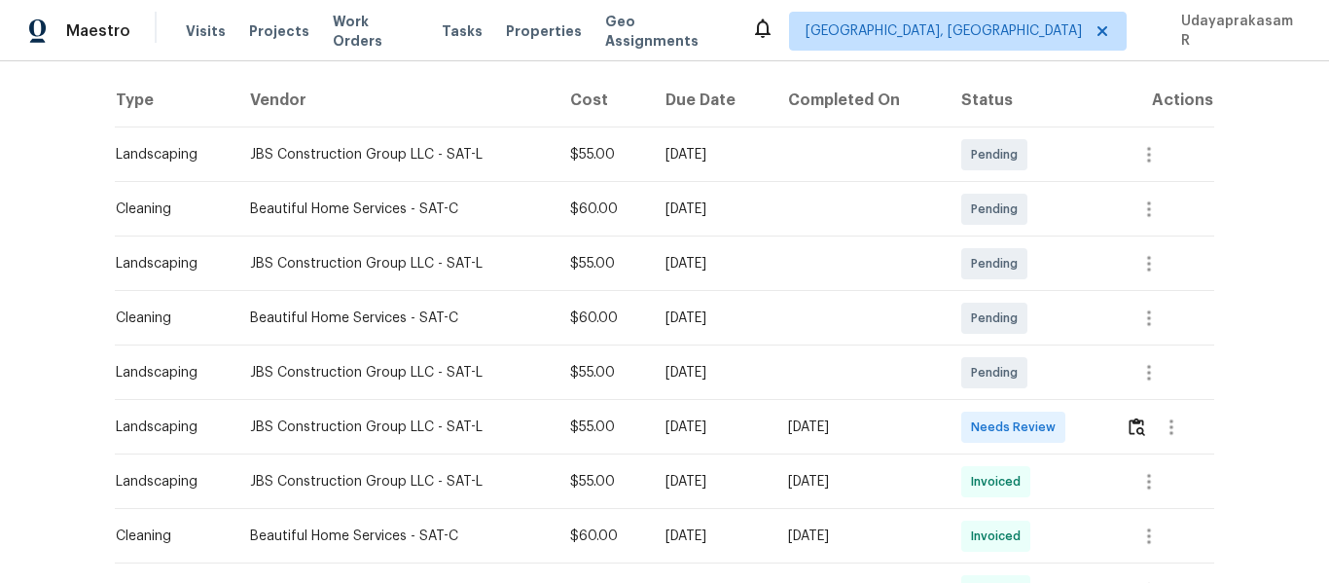
scroll to position [389, 0]
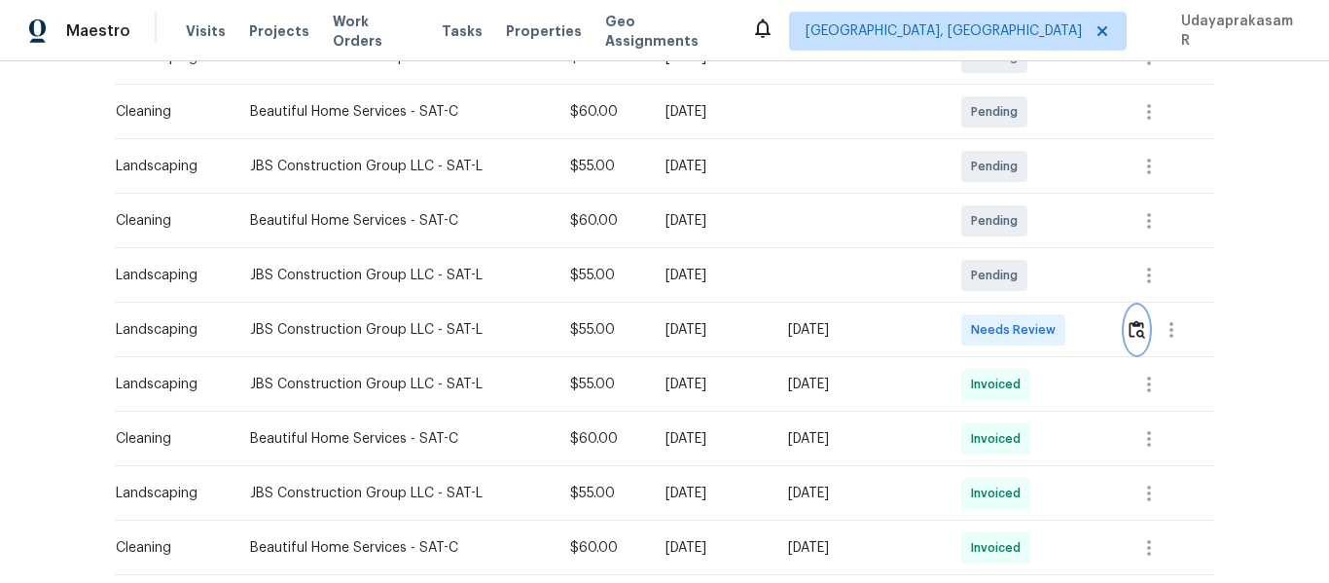
click at [1133, 329] on img "button" at bounding box center [1136, 329] width 17 height 18
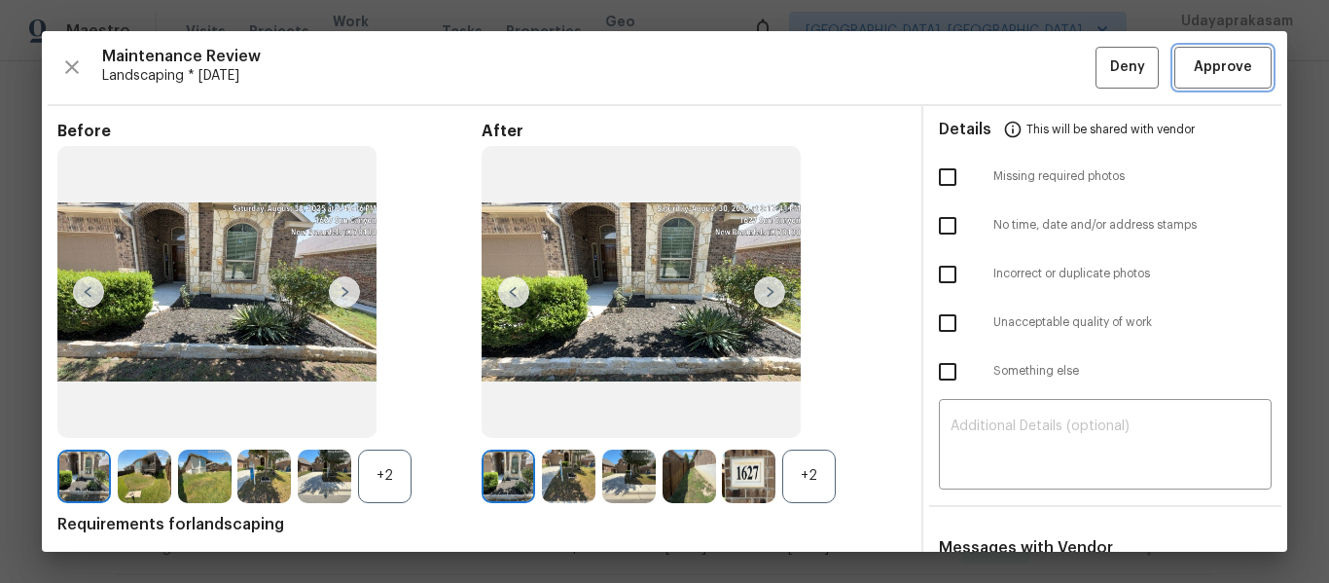
click at [1200, 61] on span "Approve" at bounding box center [1223, 67] width 58 height 24
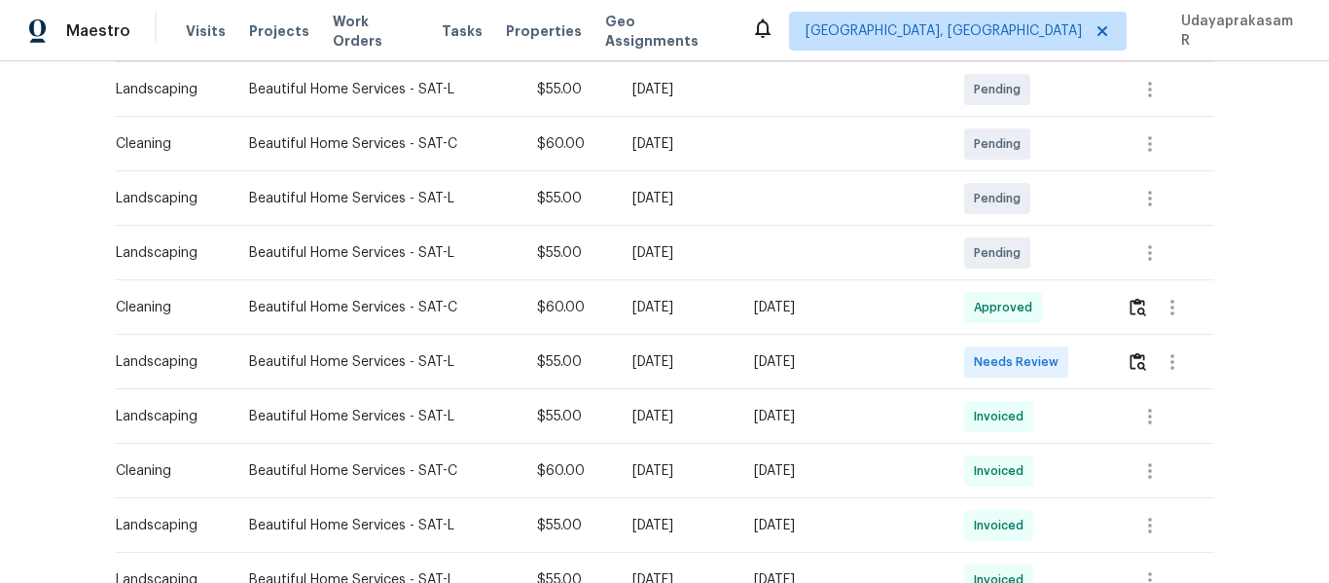
scroll to position [389, 0]
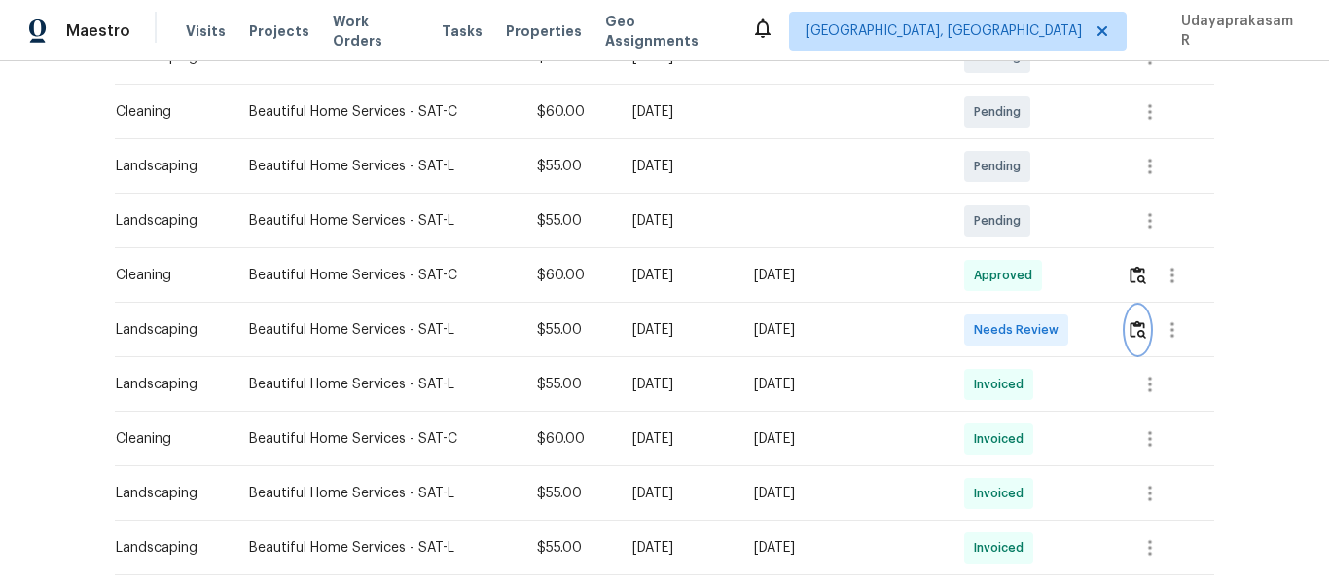
click at [1132, 339] on img "button" at bounding box center [1137, 329] width 17 height 18
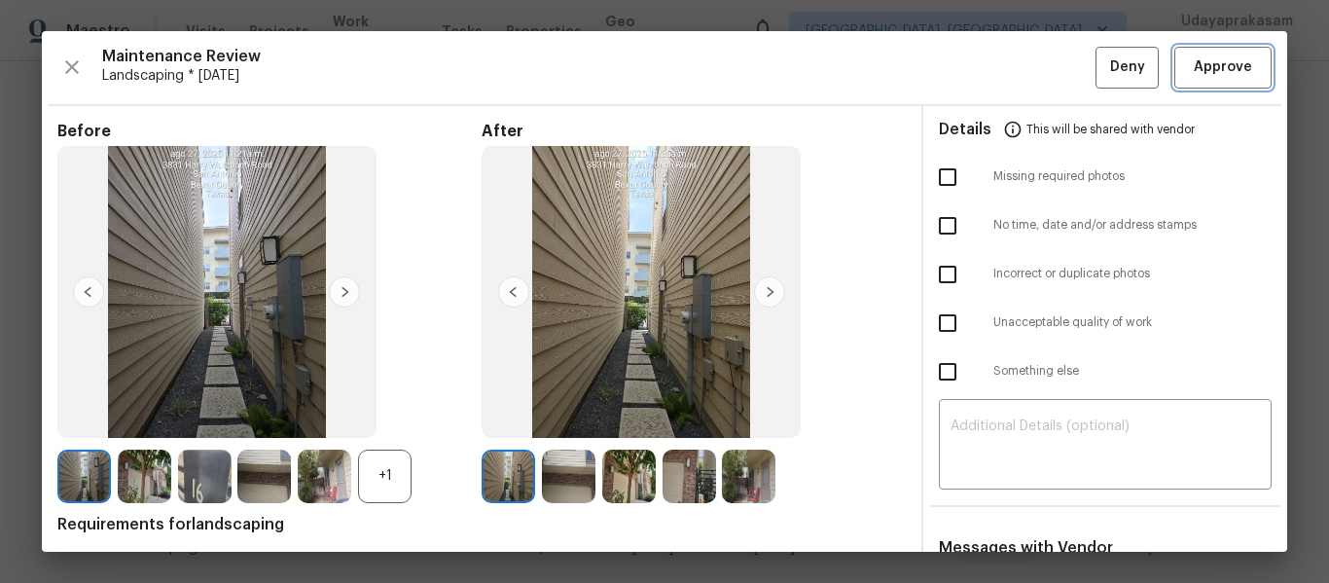
click at [1201, 66] on span "Approve" at bounding box center [1223, 67] width 58 height 24
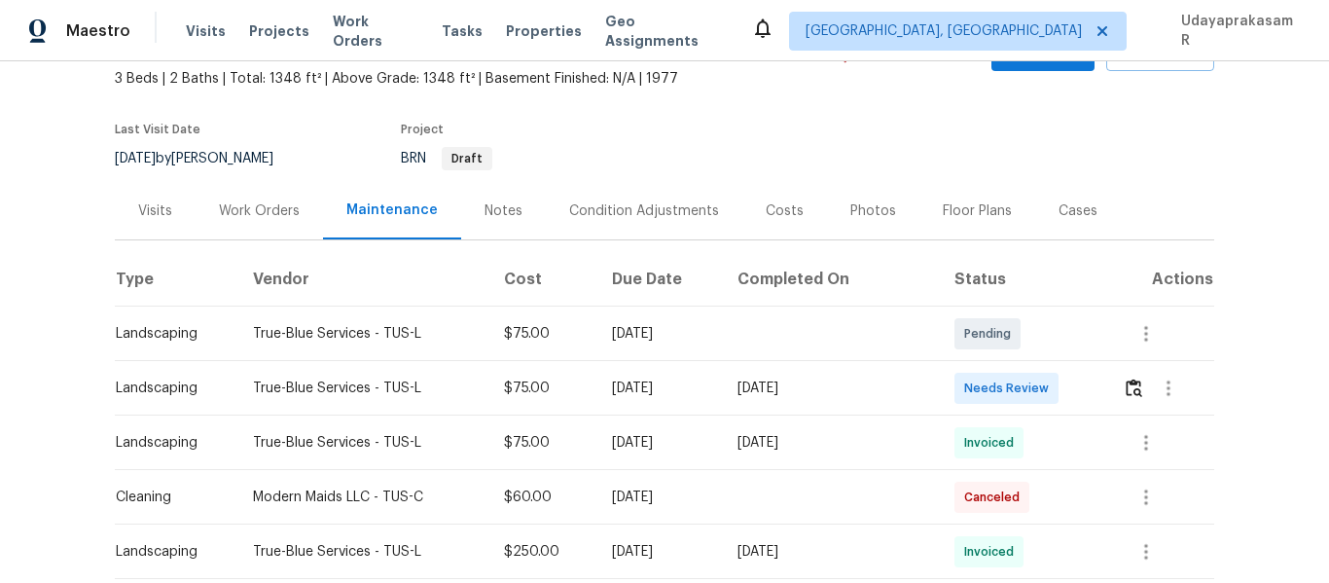
scroll to position [292, 0]
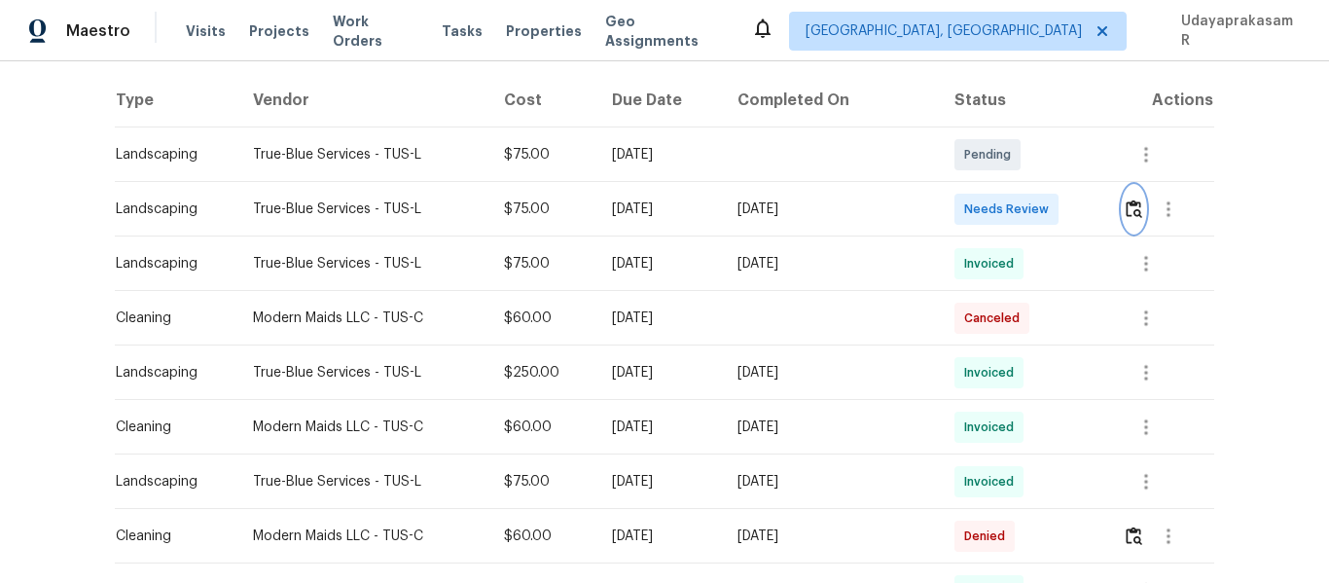
click at [1129, 209] on img "button" at bounding box center [1134, 208] width 17 height 18
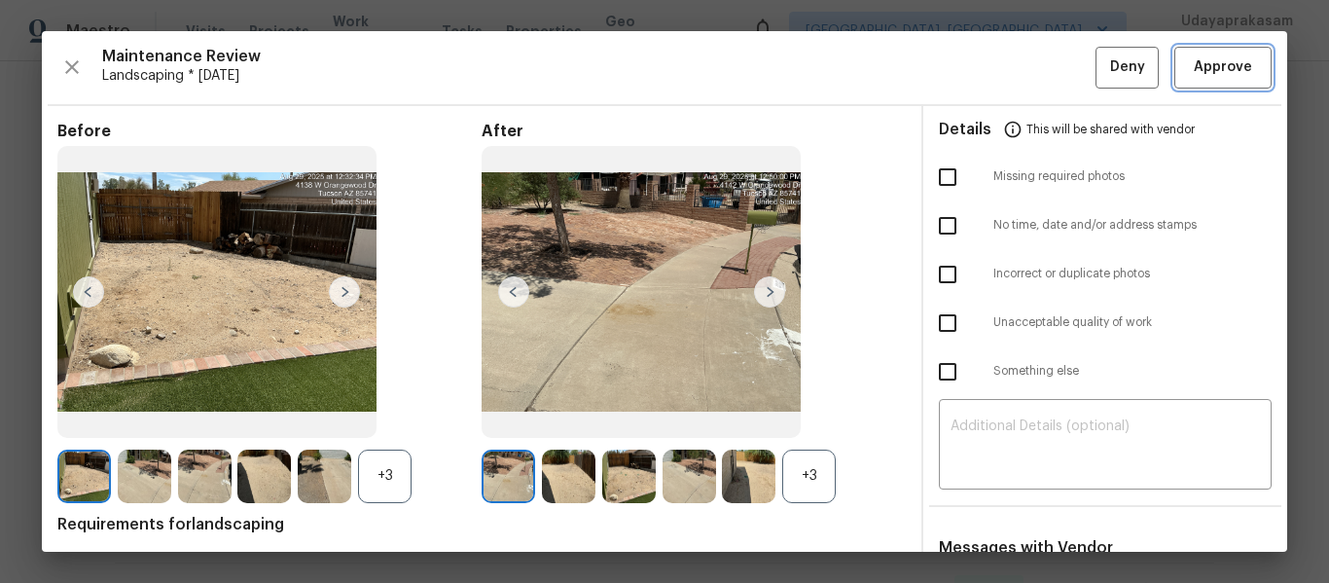
click at [1215, 68] on span "Approve" at bounding box center [1223, 67] width 58 height 24
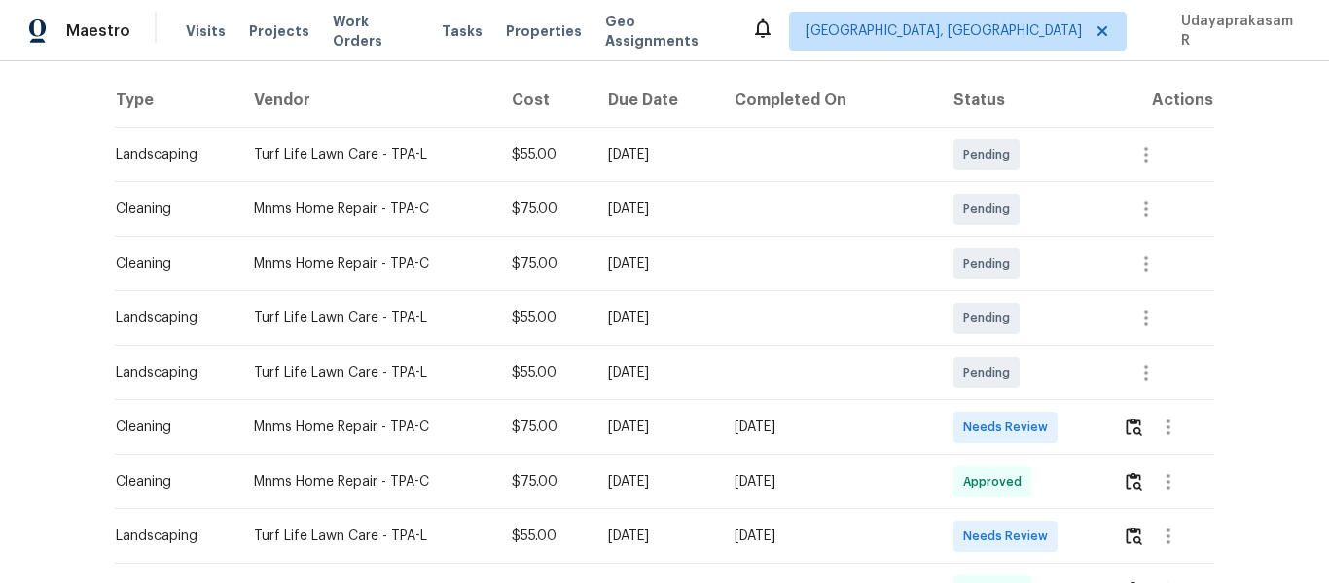
scroll to position [389, 0]
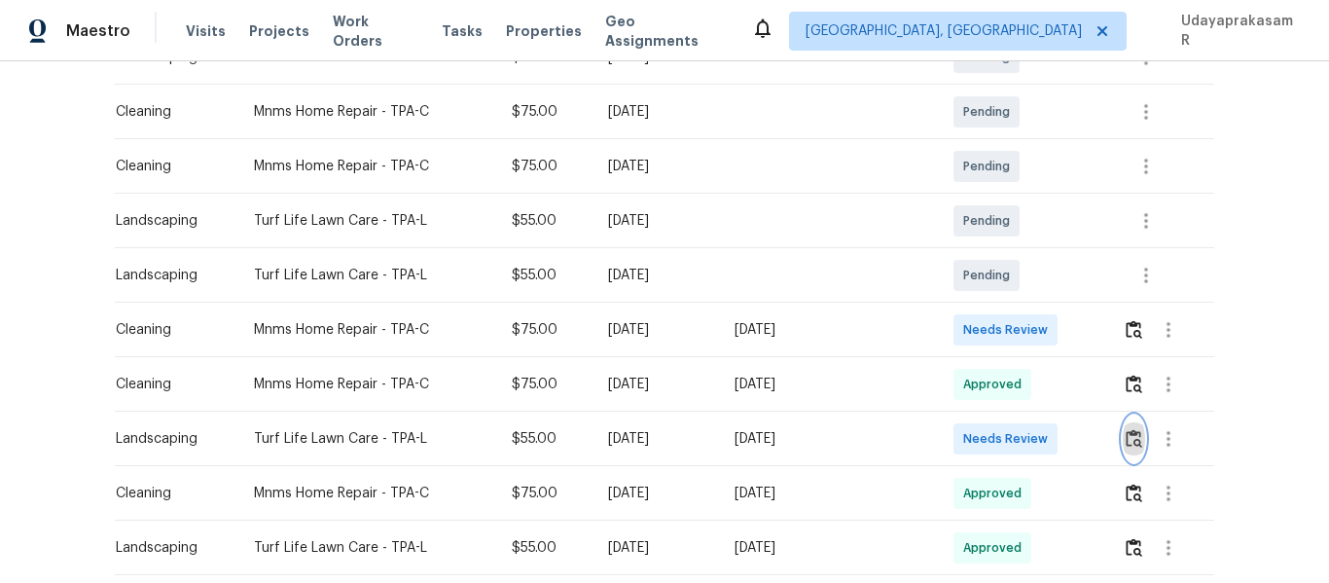
click at [1126, 441] on img "button" at bounding box center [1134, 438] width 17 height 18
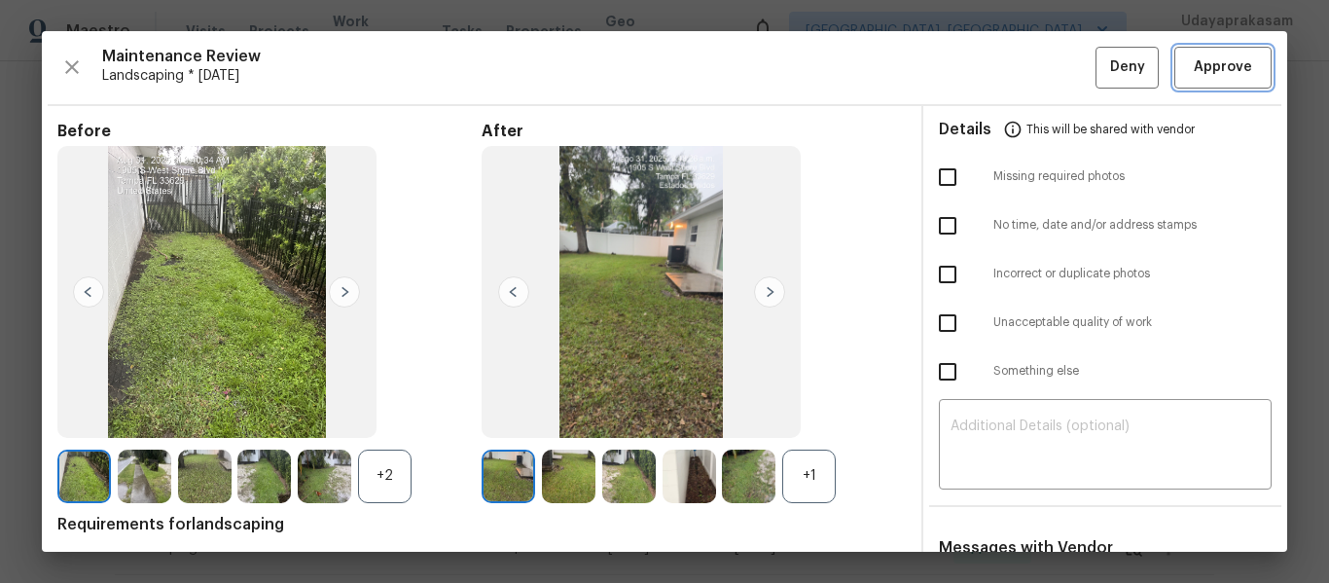
click at [1201, 74] on span "Approve" at bounding box center [1223, 67] width 58 height 24
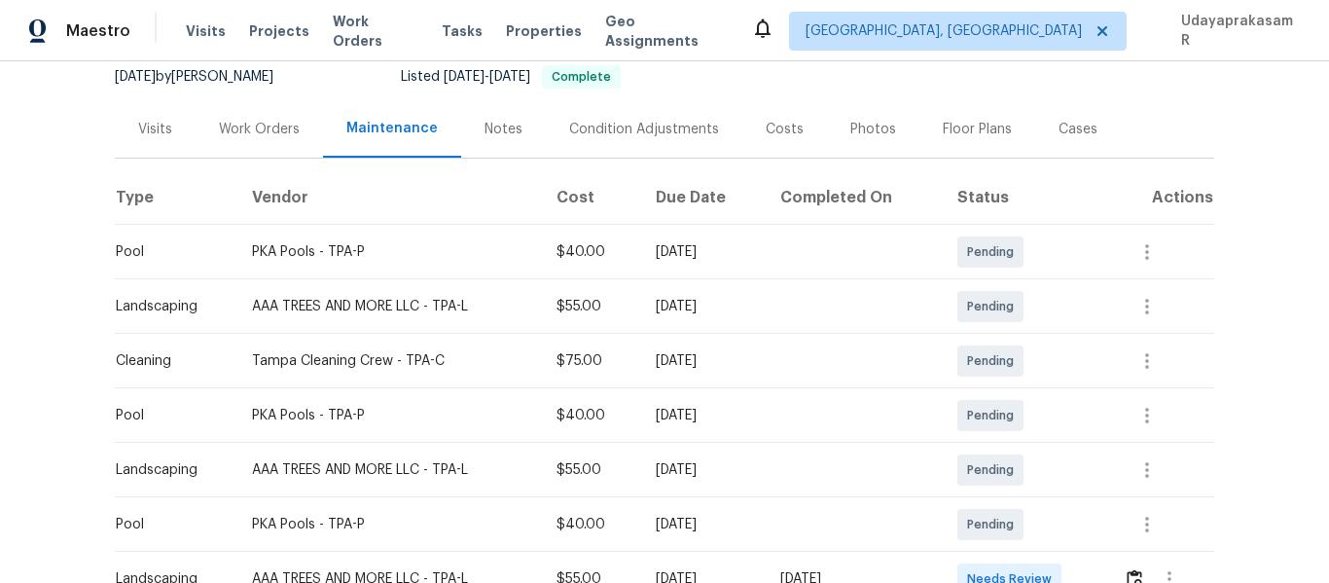
scroll to position [584, 0]
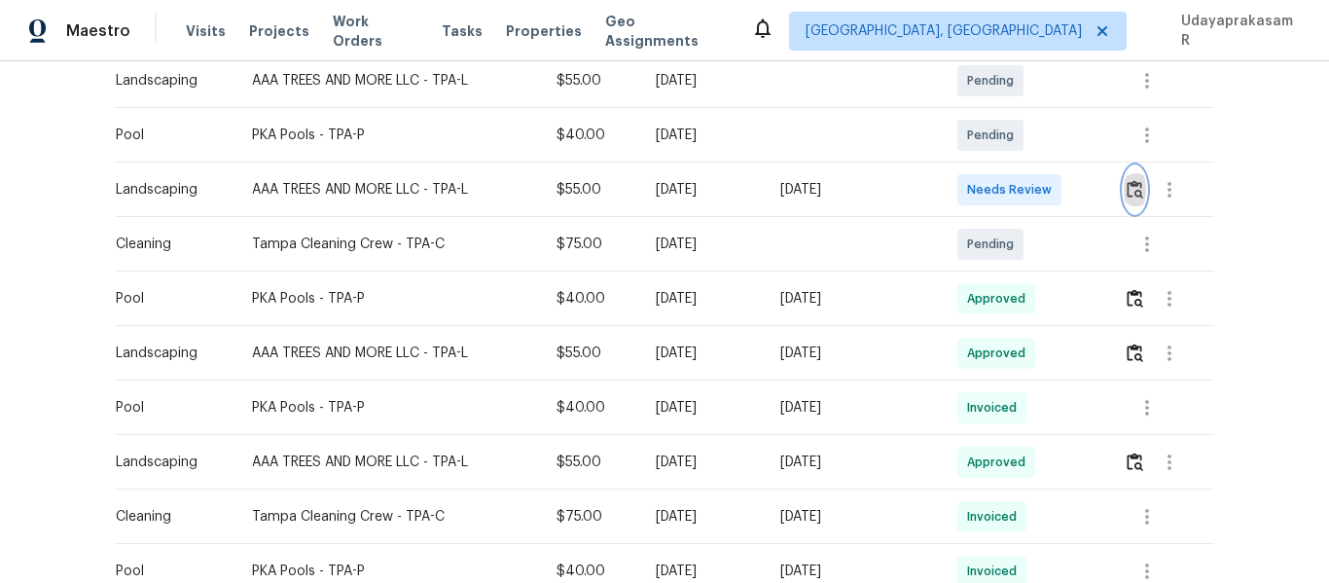
click at [1124, 191] on button "button" at bounding box center [1135, 189] width 22 height 47
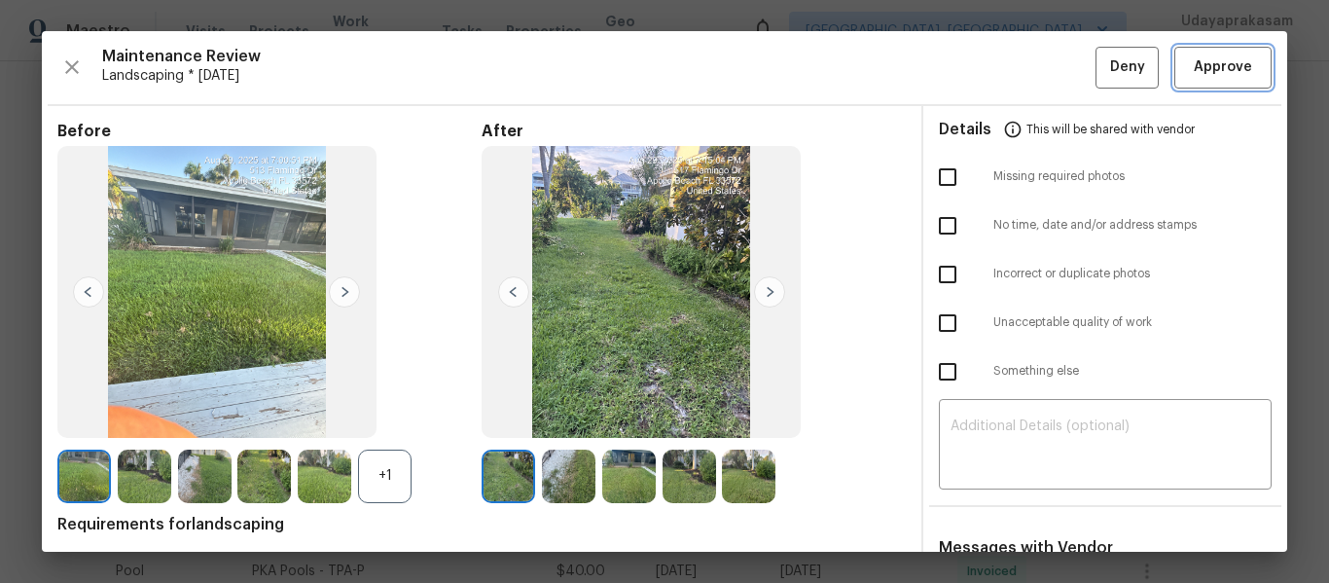
click at [1211, 75] on span "Approve" at bounding box center [1223, 67] width 58 height 24
